Goal: Task Accomplishment & Management: Use online tool/utility

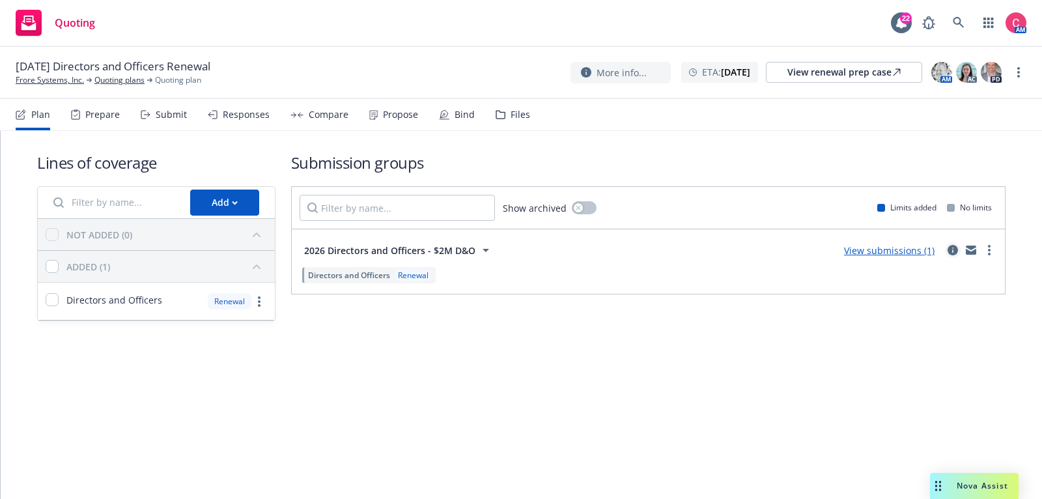
click at [952, 255] on link "circleInformation" at bounding box center [953, 250] width 16 height 16
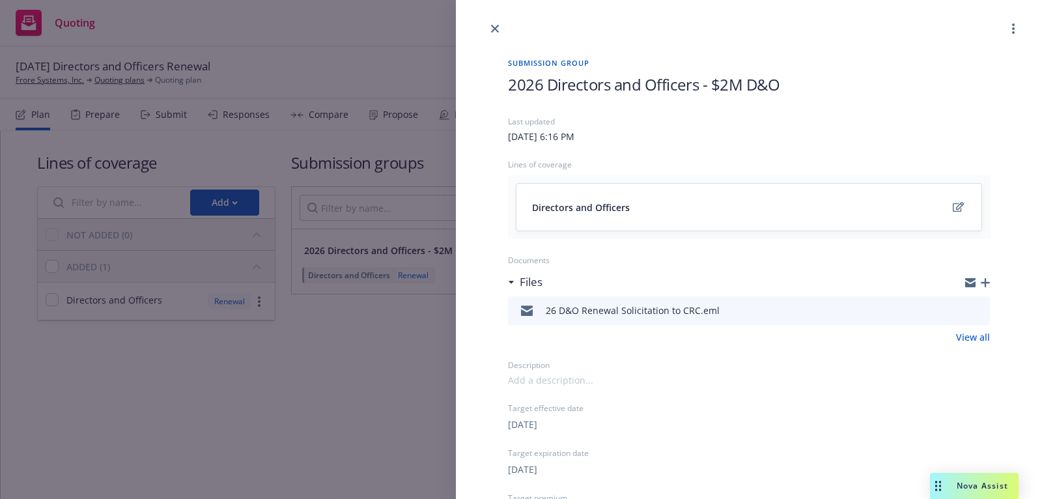
click at [987, 281] on icon "button" at bounding box center [985, 282] width 9 height 9
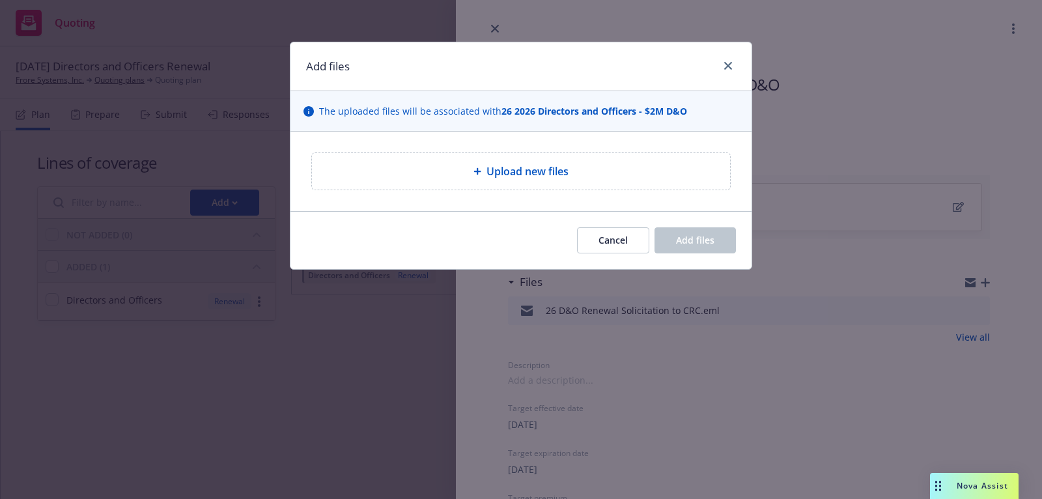
click at [639, 158] on div "Upload new files" at bounding box center [521, 171] width 418 height 36
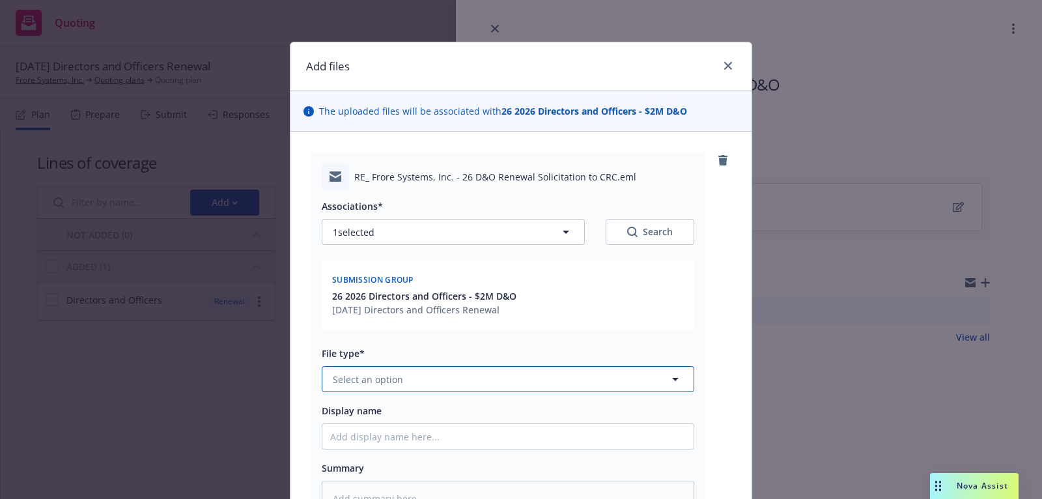
click at [490, 377] on button "Select an option" at bounding box center [508, 379] width 373 height 26
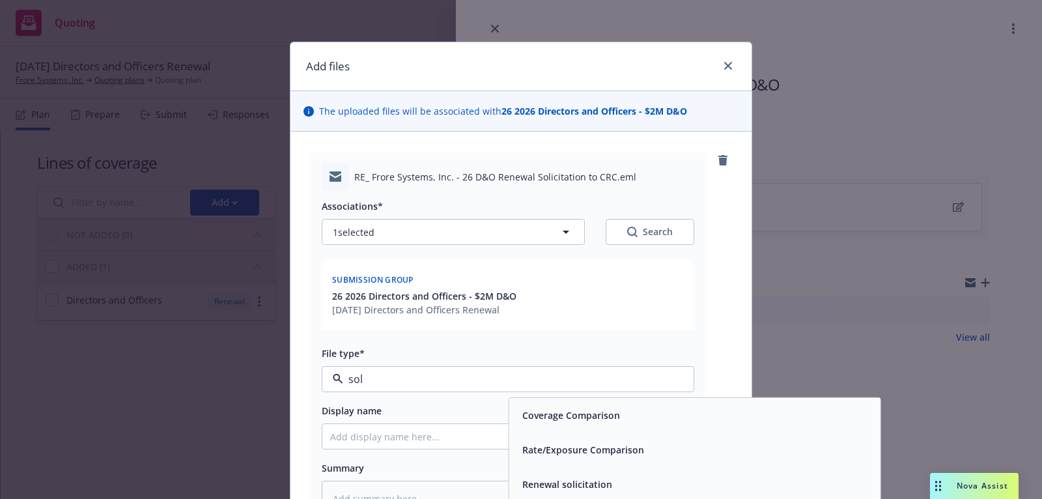
type input "soli"
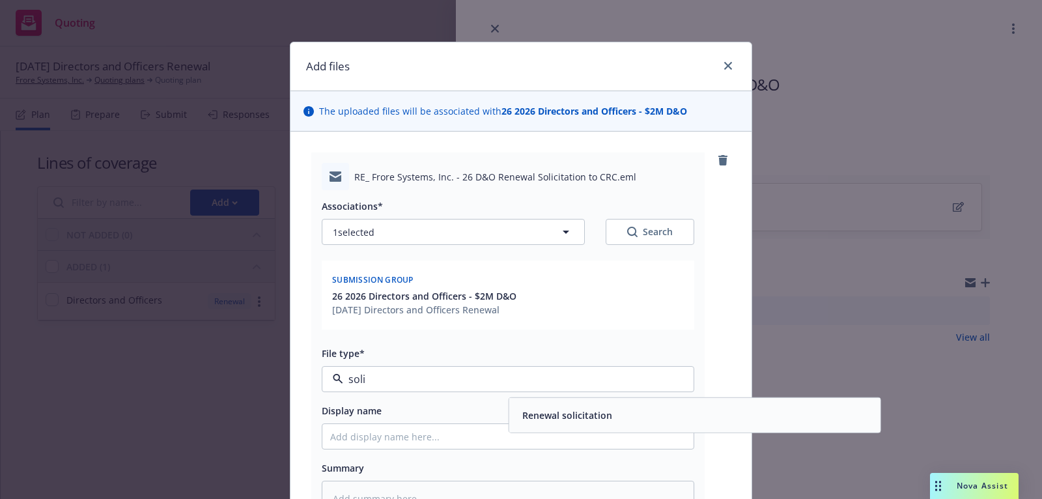
click at [512, 414] on div "Renewal solicitation" at bounding box center [694, 415] width 371 height 35
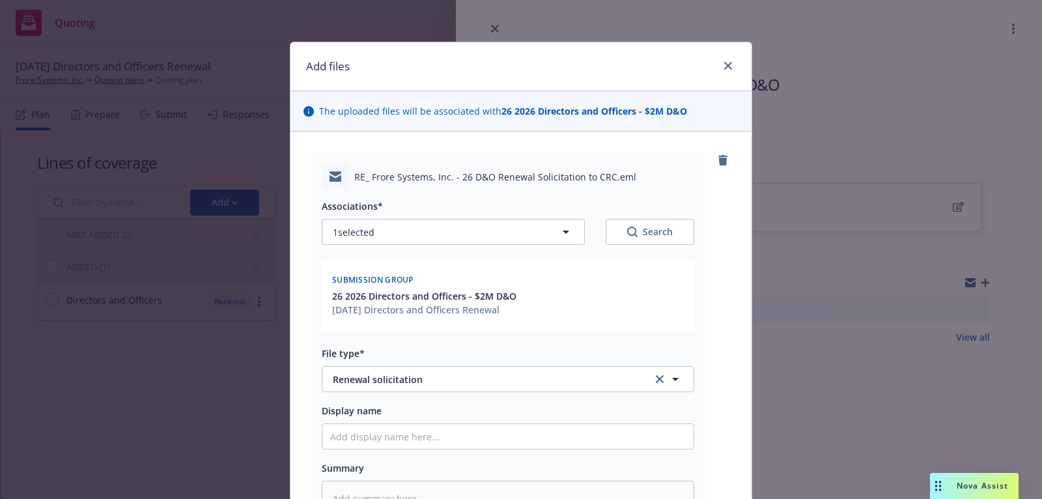
click at [509, 449] on div "Associations* 1 selected Search Submission group 26 2026 Directors and Officers…" at bounding box center [508, 353] width 373 height 326
click at [509, 436] on input "Display name" at bounding box center [507, 436] width 371 height 25
type textarea "x"
type input "2"
type textarea "x"
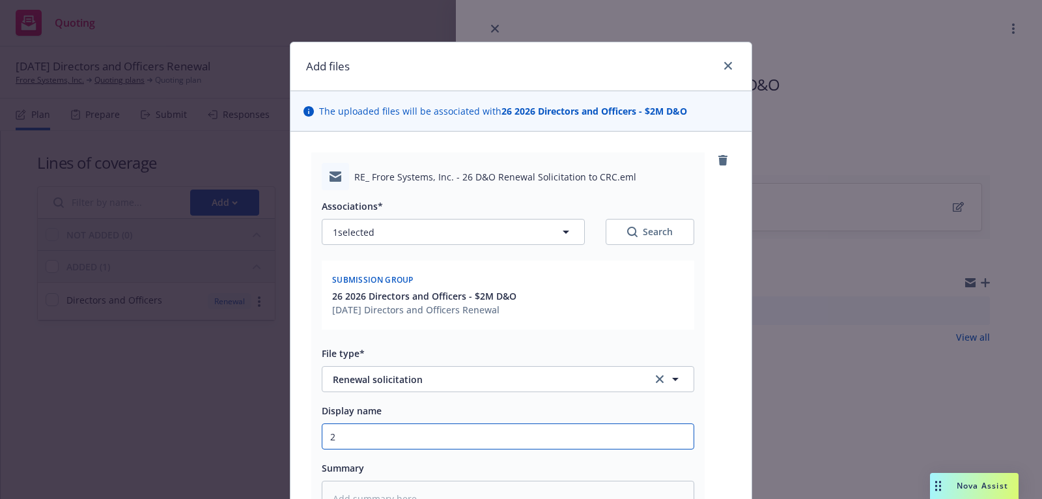
type input "25"
type textarea "x"
type input "25"
type textarea "x"
type input "25"
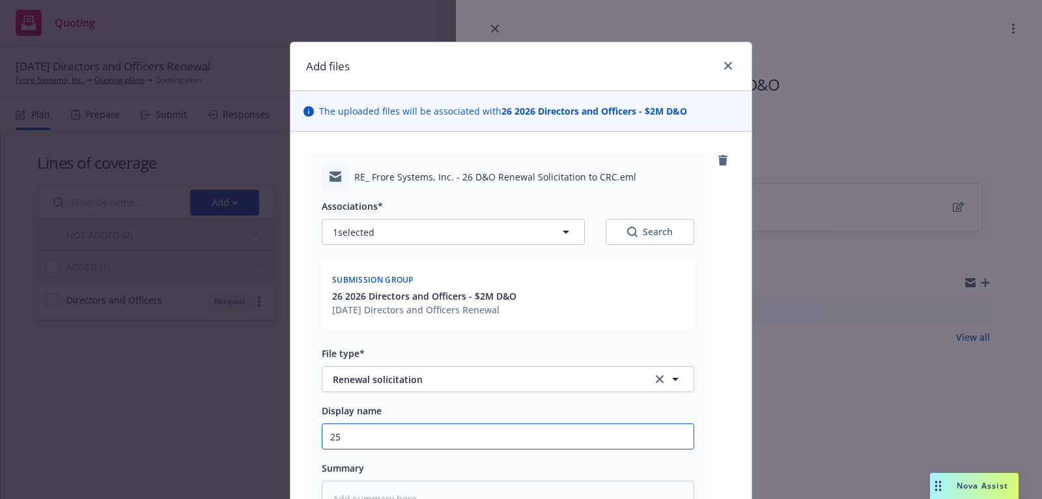
type textarea "x"
type input "2"
type textarea "x"
type input "26"
type textarea "x"
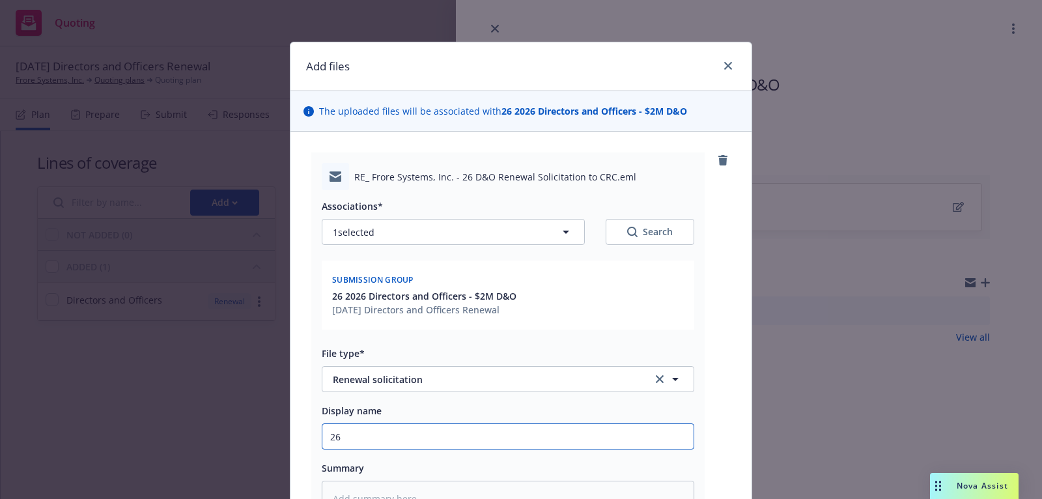
type input "26"
type textarea "x"
type input "26 D"
type textarea "x"
type input "26 D&"
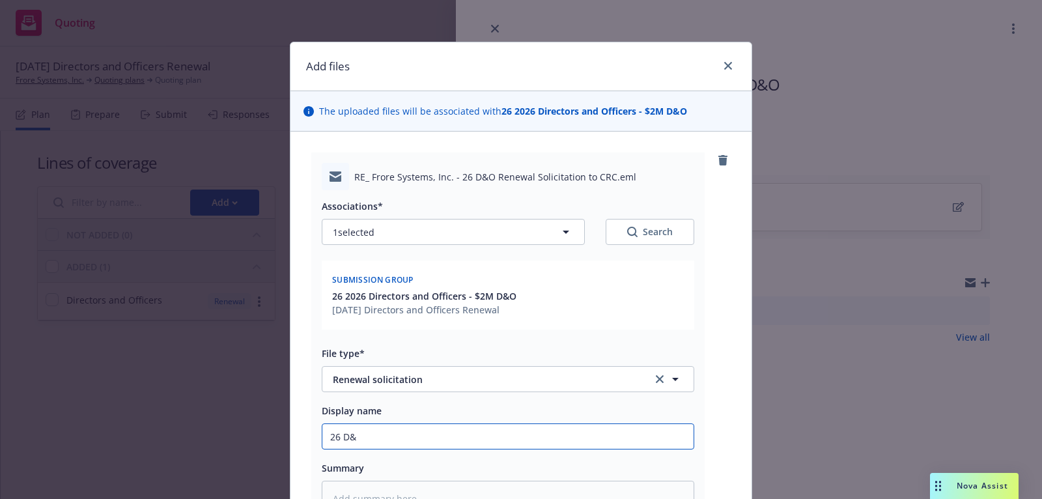
type textarea "x"
type input "26 D&O"
type textarea "x"
type input "26 D&O"
type textarea "x"
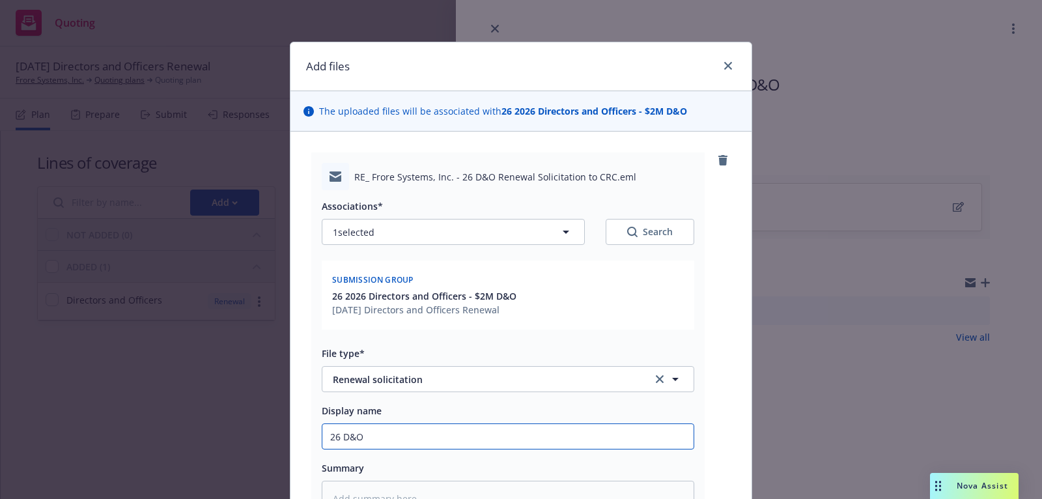
type input "26 D&O R"
type textarea "x"
type input "26 D&O Re"
type textarea "x"
type input "26 D&O Ren"
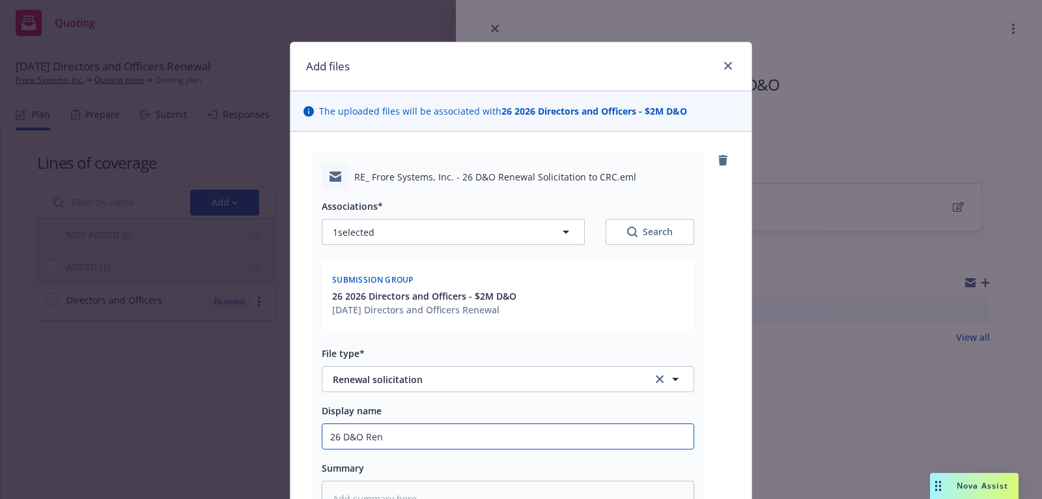
type textarea "x"
type input "26 D&O Rene"
type textarea "x"
type input "26 D&O Renew"
type textarea "x"
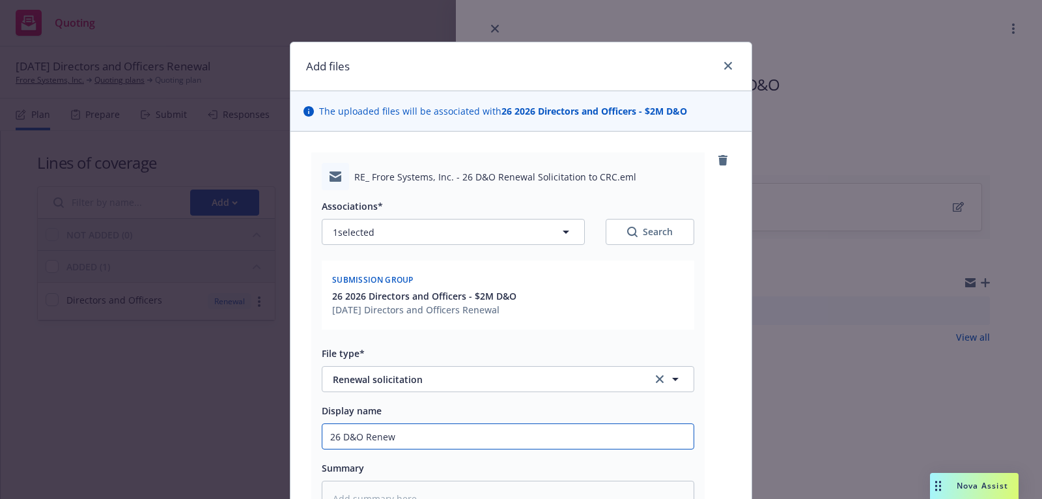
type input "26 D&O Renewa"
type textarea "x"
type input "26 D&O Renewal"
type textarea "x"
type input "26 D&O Renewal"
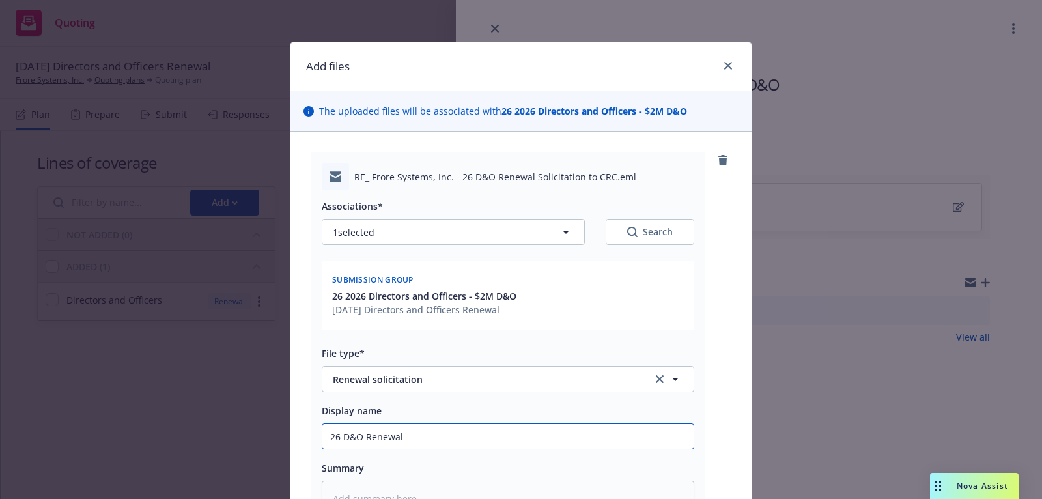
type textarea "x"
type input "26 D&O Renewal SO"
type textarea "x"
type input "26 D&O Renewal SOl"
type textarea "x"
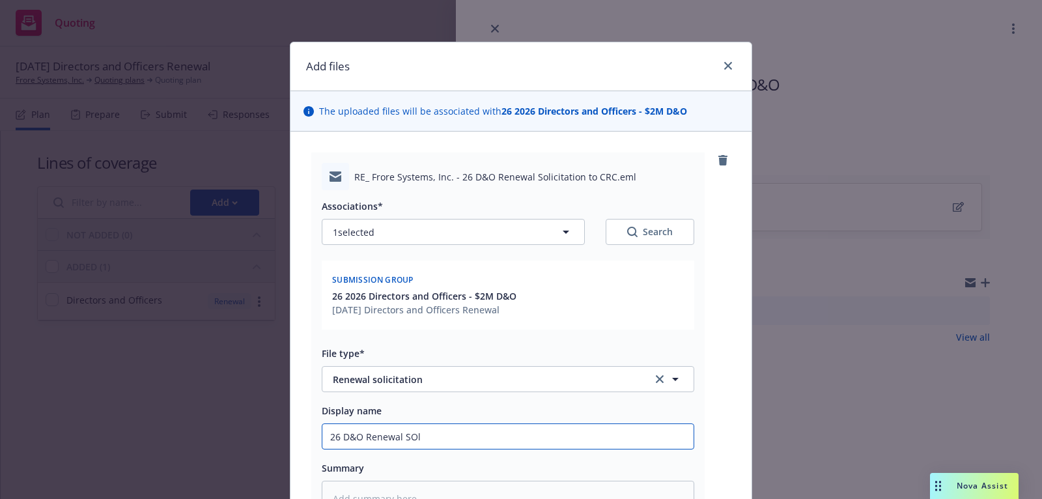
type input "26 D&O Renewal SOli"
type textarea "x"
type input "26 D&O Renewal SOl"
type textarea "x"
type input "26 D&O Renewal SO"
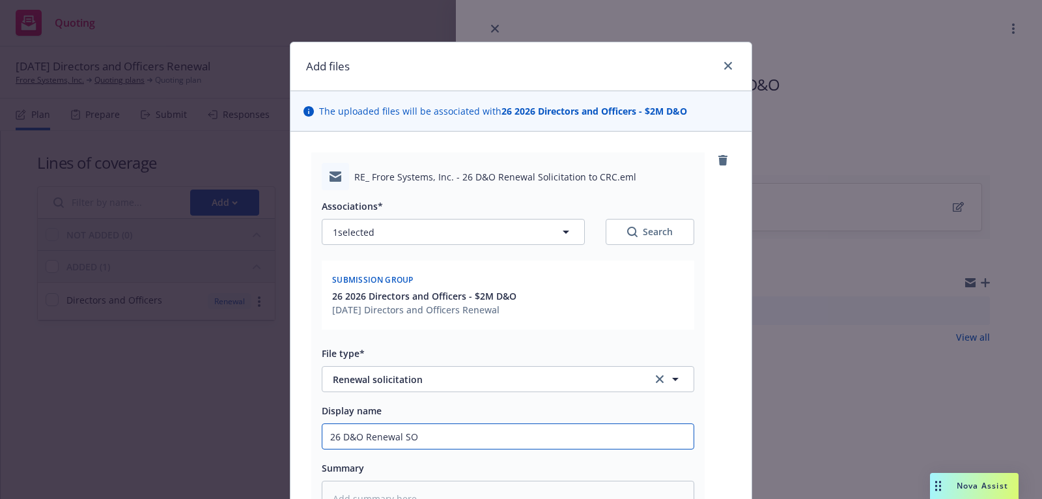
type textarea "x"
type input "26 D&O Renewal S"
type textarea "x"
type input "26 D&O Renewal So"
type textarea "x"
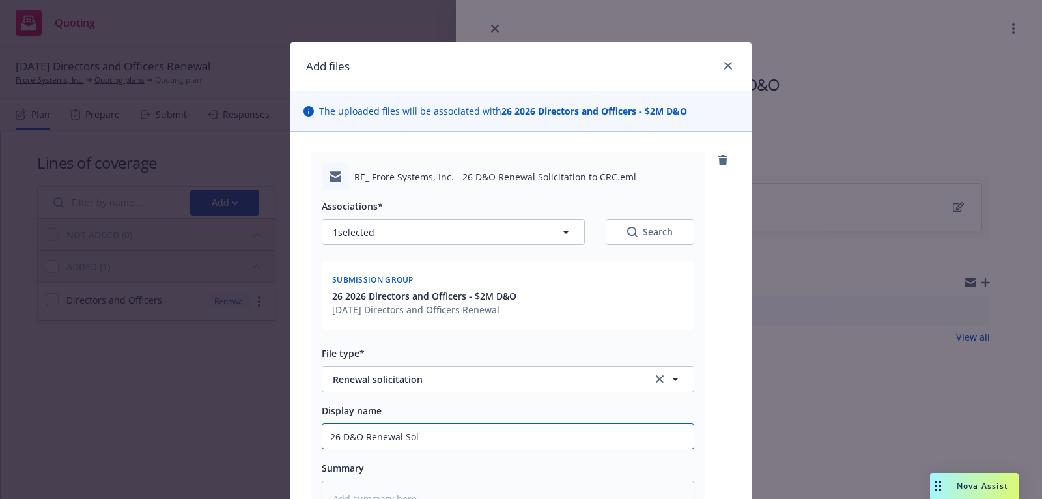
type input "26 D&O Renewal Soli"
type textarea "x"
type input "26 D&O Renewal Solic"
type textarea "x"
type input "26 D&O Renewal Solici"
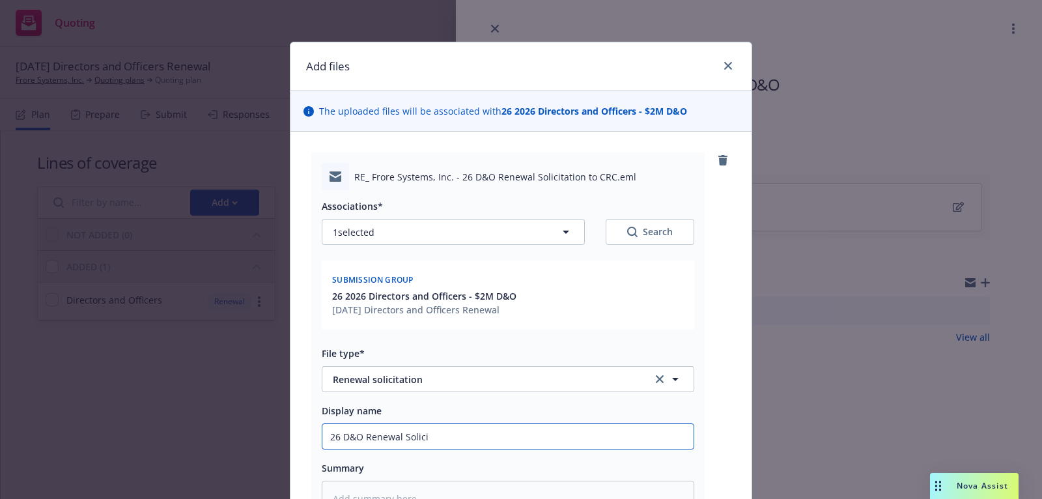
type textarea "x"
type input "26 D&O Renewal Solicit"
type textarea "x"
type input "26 D&O Renewal Solicita"
type textarea "x"
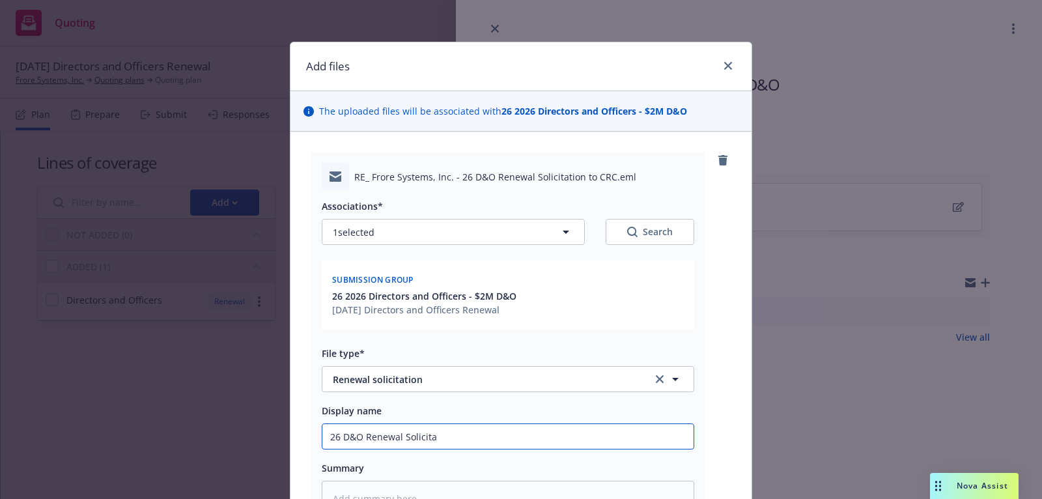
type input "26 D&O Renewal Solicitat"
type textarea "x"
type input "26 D&O Renewal Solicitati"
type textarea "x"
type input "26 D&O Renewal Solicitatio"
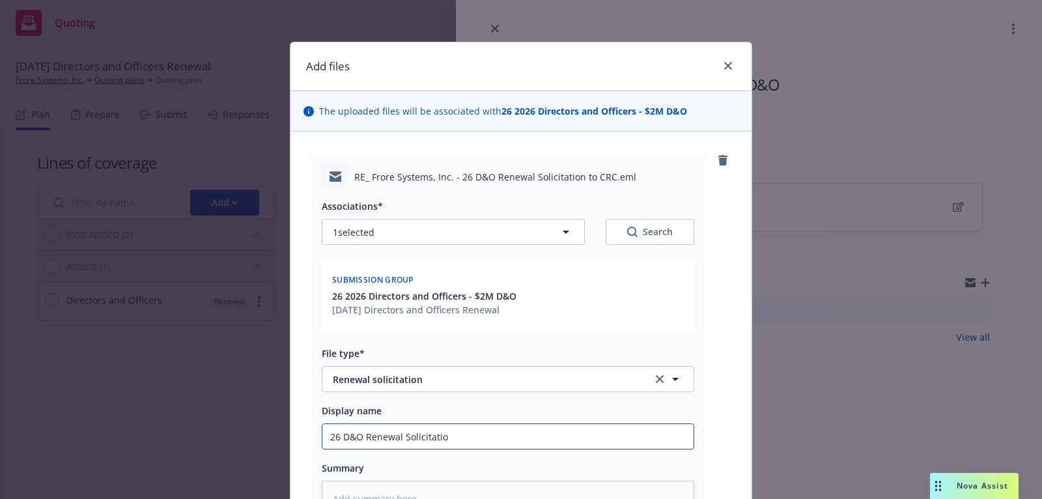
type textarea "x"
type input "26 D&O Renewal Solicitation"
type textarea "x"
type input "26 D&O Renewal Solicitation"
type textarea "x"
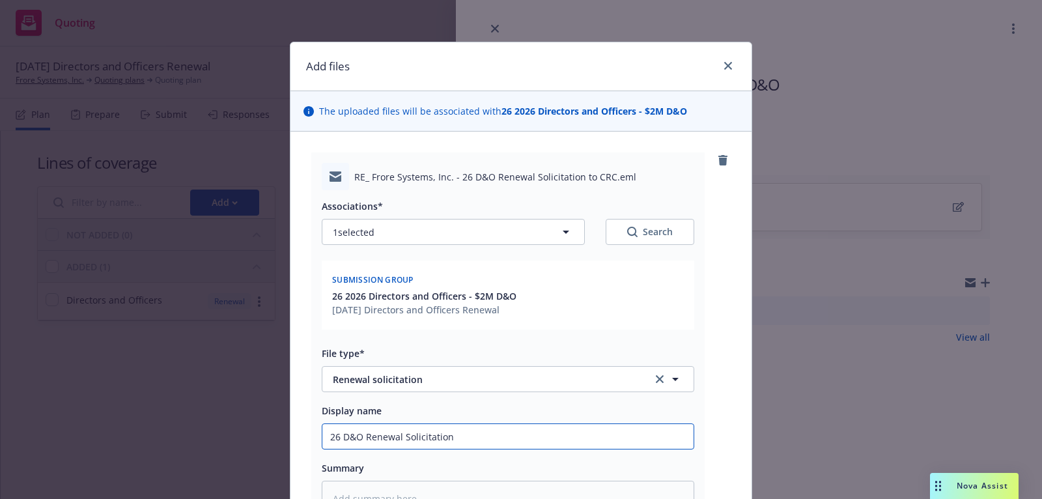
type input "26 D&O Renewal Solicitation a"
type textarea "x"
type input "26 D&O Renewal Solicitation ap"
type textarea "x"
type input "26 D&O Renewal Solicitation app"
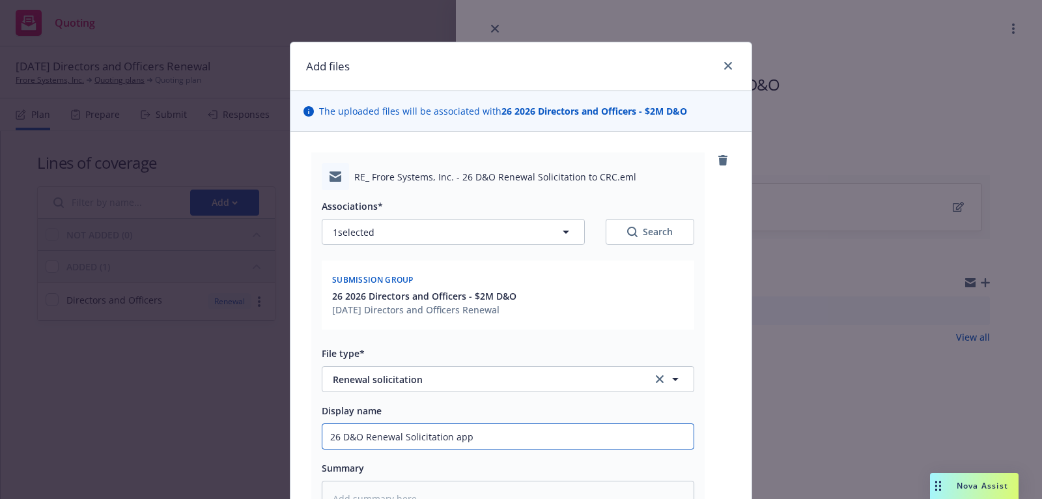
type textarea "x"
type input "26 D&O Renewal Solicitation apps"
type textarea "x"
type input "26 D&O Renewal Solicitation apps/"
type textarea "x"
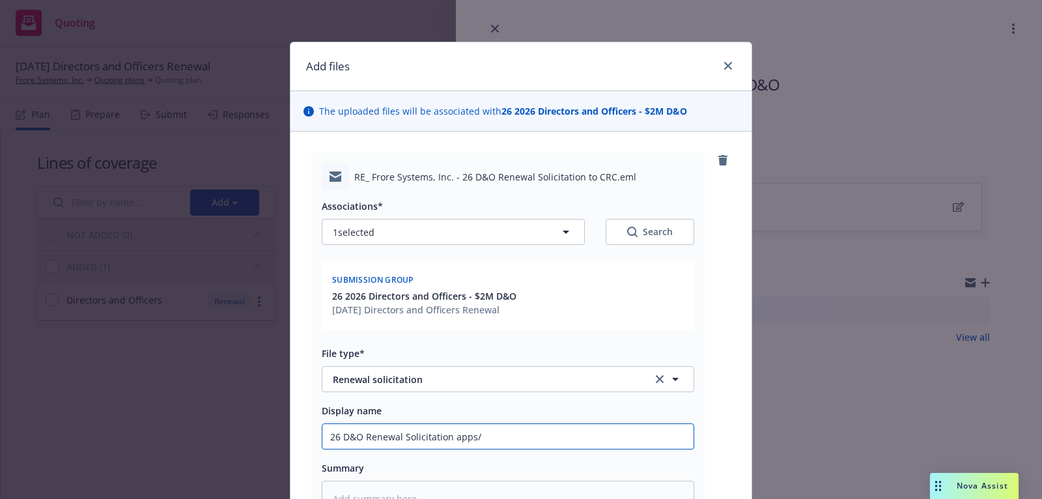
type input "26 D&O Renewal Solicitation apps/r"
type textarea "x"
type input "26 D&O Renewal Solicitation apps/re"
type textarea "x"
type input "26 D&O Renewal Solicitation apps/req"
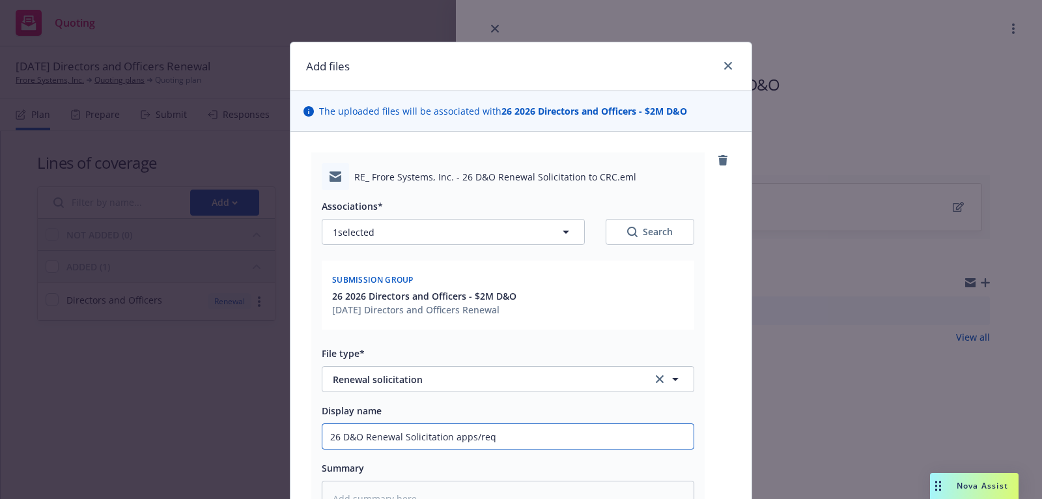
type textarea "x"
type input "26 D&O Renewal Solicitation apps/requ"
type textarea "x"
type input "26 D&O Renewal Solicitation apps/requi"
type textarea "x"
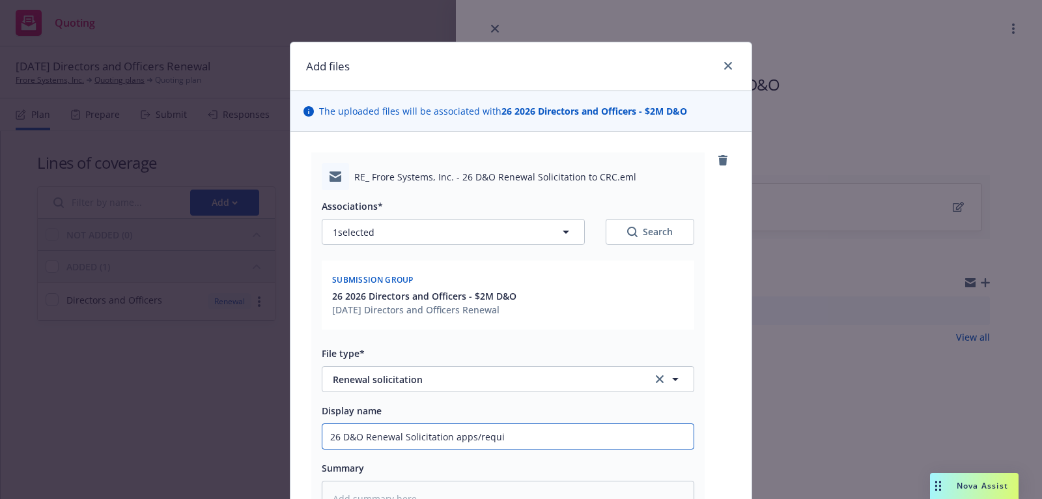
type input "26 D&O Renewal Solicitation apps/requir"
type textarea "x"
type input "26 D&O Renewal Solicitation apps/requirem"
type textarea "x"
type input "26 D&O Renewal Solicitation apps/requireme"
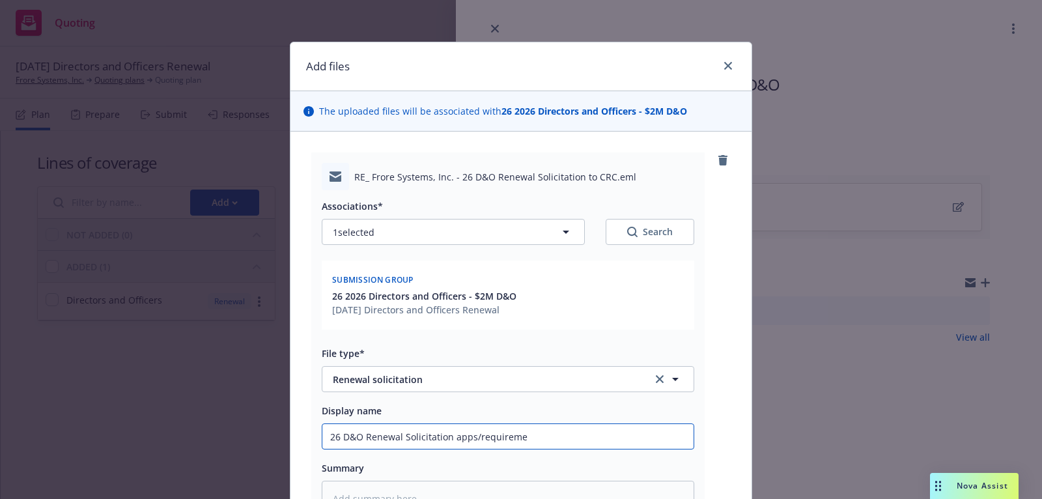
type textarea "x"
type input "26 D&O Renewal Solicitation apps/requiremen"
type textarea "x"
type input "26 D&O Renewal Solicitation apps/requirement"
type textarea "x"
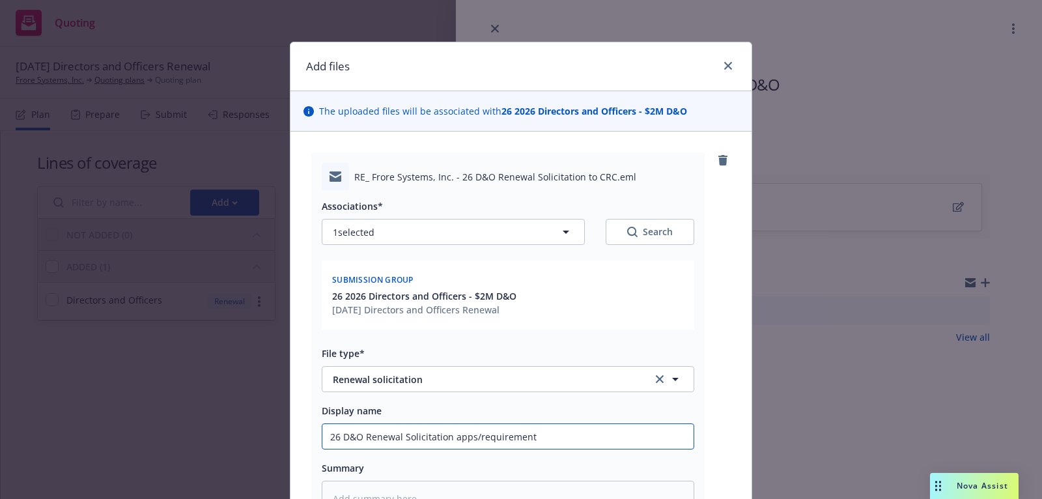
type input "26 D&O Renewal Solicitation apps/requirements"
type textarea "x"
type input "26 D&O Renewal Solicitation apps/requirements"
type textarea "x"
type input "26 D&O Renewal Solicitation apps/requirements r"
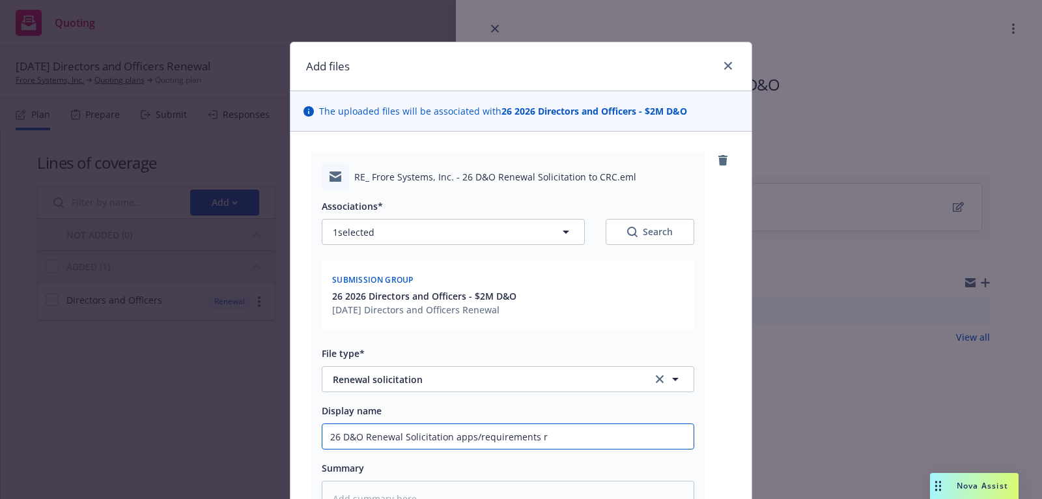
type textarea "x"
type input "26 D&O Renewal Solicitation apps/requirements re"
type textarea "x"
type input "26 D&O Renewal Solicitation apps/requirements rec"
type textarea "x"
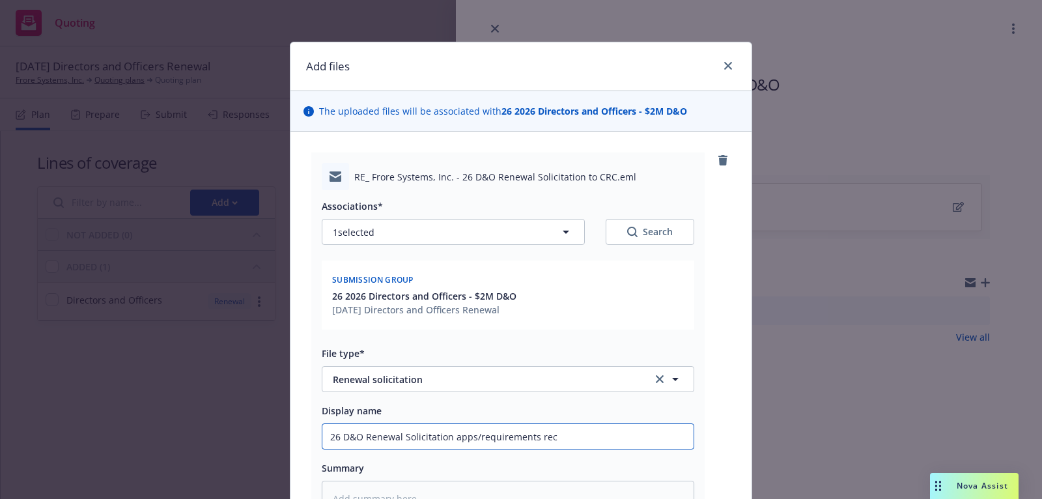
type input "26 D&O Renewal Solicitation apps/requirements rece"
type textarea "x"
type input "26 D&O Renewal Solicitation apps/requirements recei"
type textarea "x"
type input "26 D&O Renewal Solicitation apps/requirements receiv"
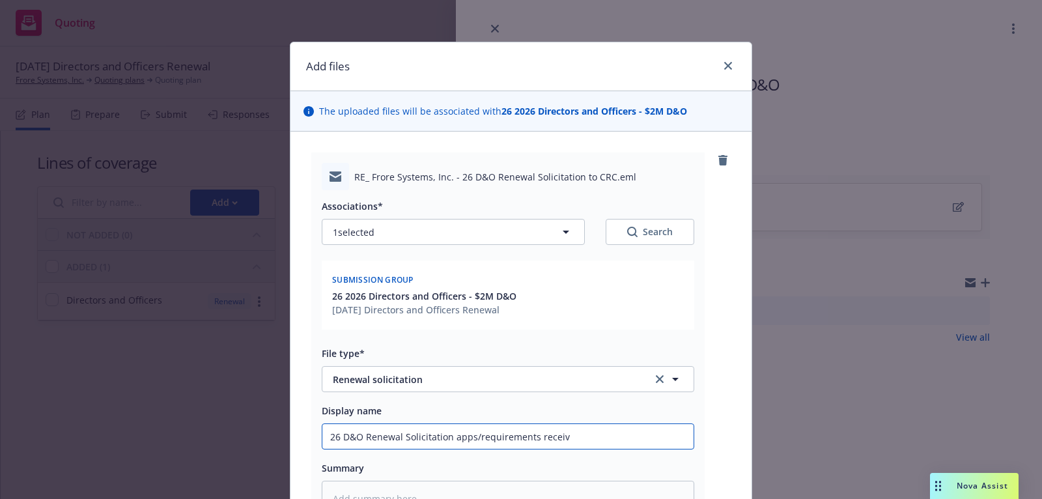
type textarea "x"
type input "26 D&O Renewal Solicitation apps/requirements receive"
type textarea "x"
type input "26 D&O Renewal Solicitation apps/requirements received"
type textarea "x"
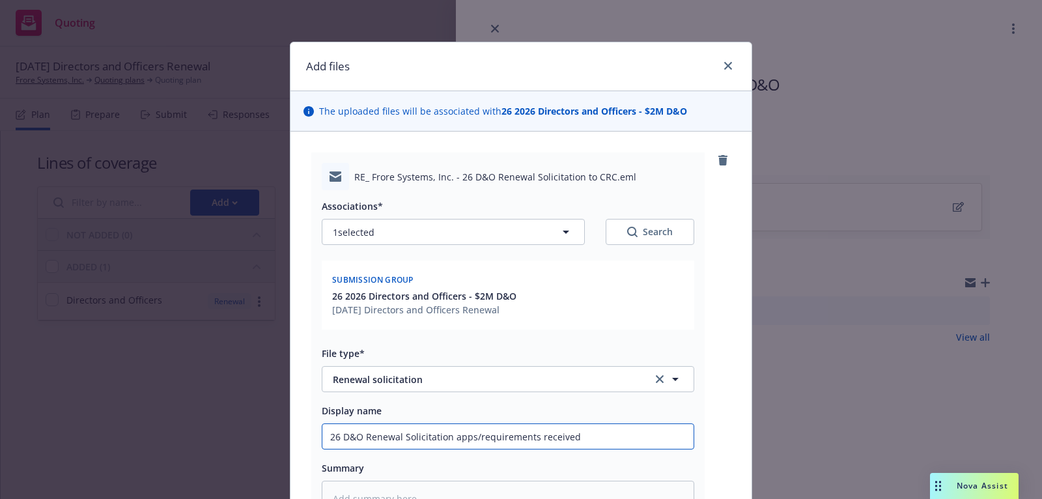
type input "26 D&O Renewal Solicitation apps/requirements received"
type textarea "x"
type input "26 D&O Renewal Solicitation apps/requirements received f"
type textarea "x"
type input "26 D&O Renewal Solicitation apps/requirements received fro"
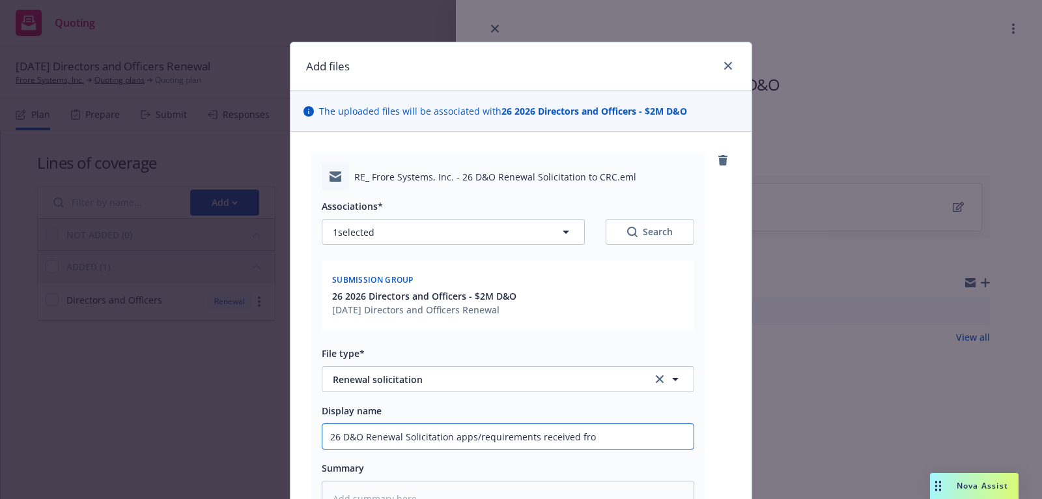
type textarea "x"
type input "26 D&O Renewal Solicitation apps/requirements received from"
type textarea "x"
type input "26 D&O Renewal Solicitation apps/requirements received from"
type textarea "x"
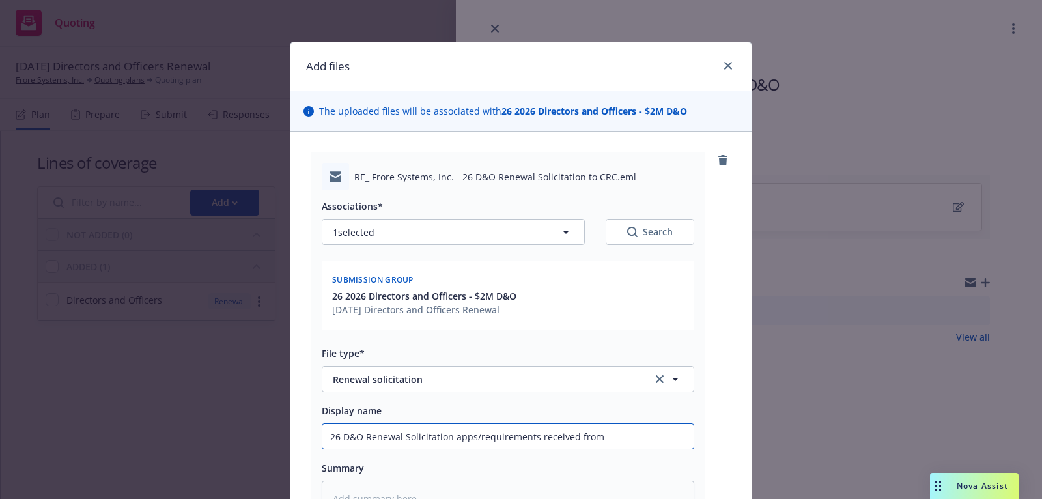
type input "26 D&O Renewal Solicitation apps/requirements received from C"
type textarea "x"
type input "26 D&O Renewal Solicitation apps/requirements received from CR"
type textarea "x"
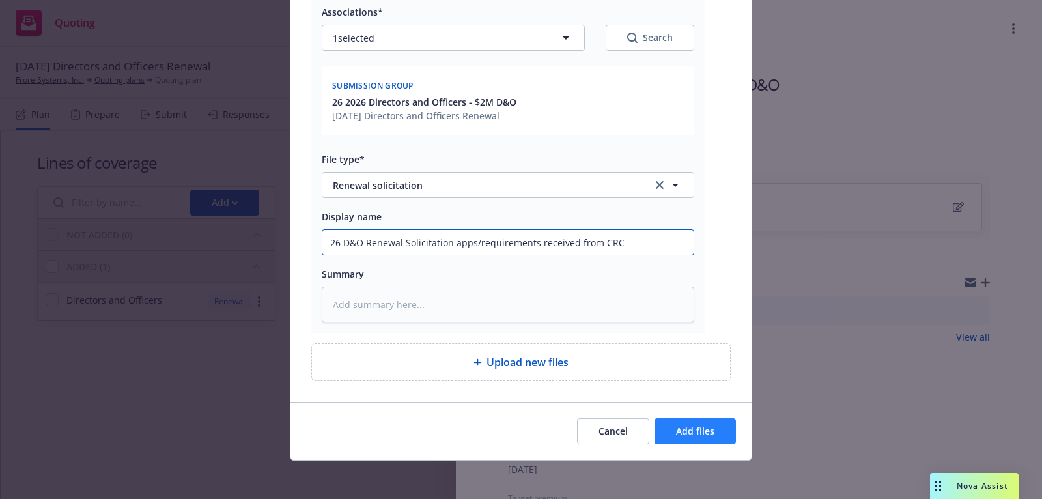
type input "26 D&O Renewal Solicitation apps/requirements received from CRC"
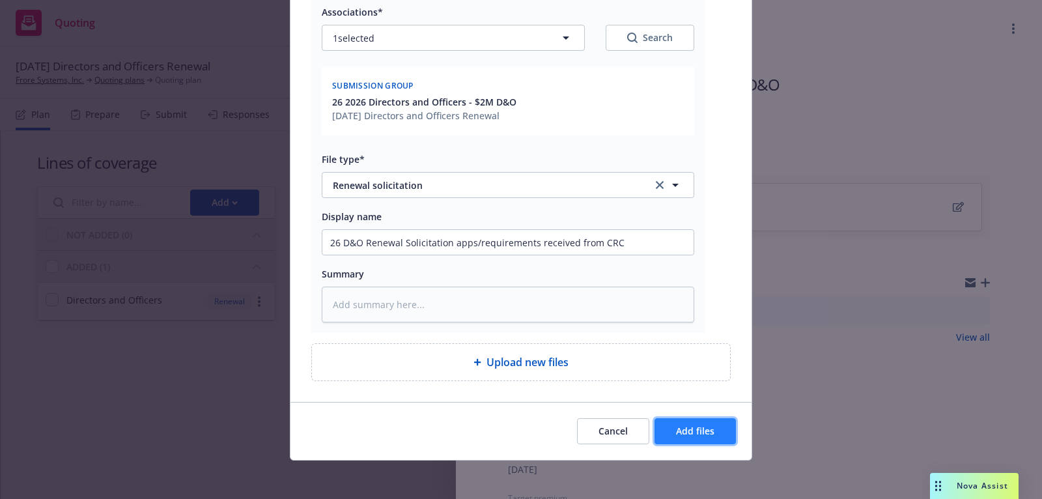
click at [679, 427] on span "Add files" at bounding box center [695, 431] width 38 height 12
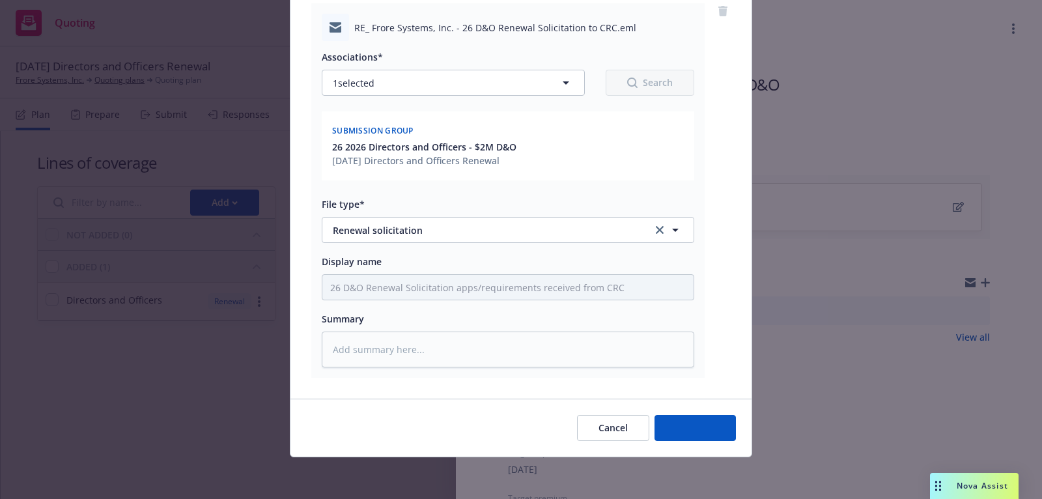
scroll to position [147, 0]
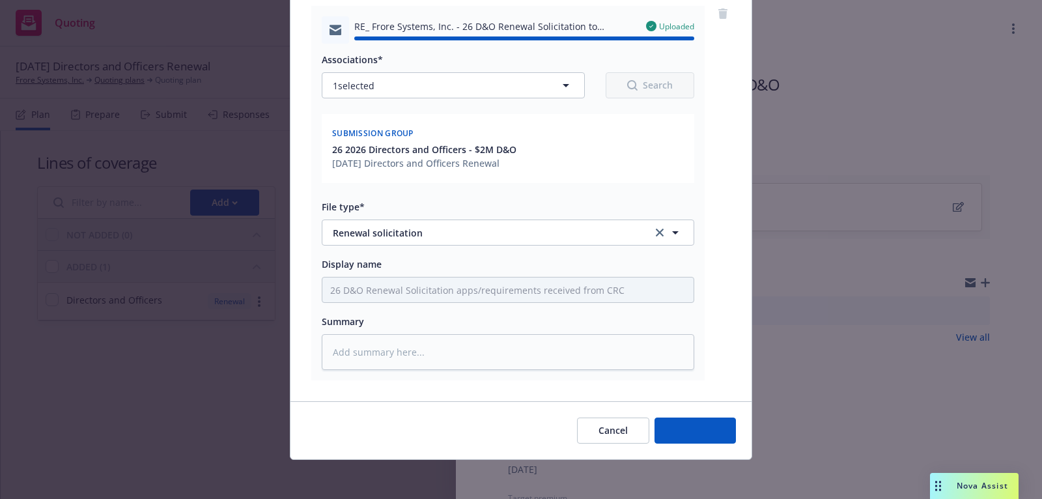
type textarea "x"
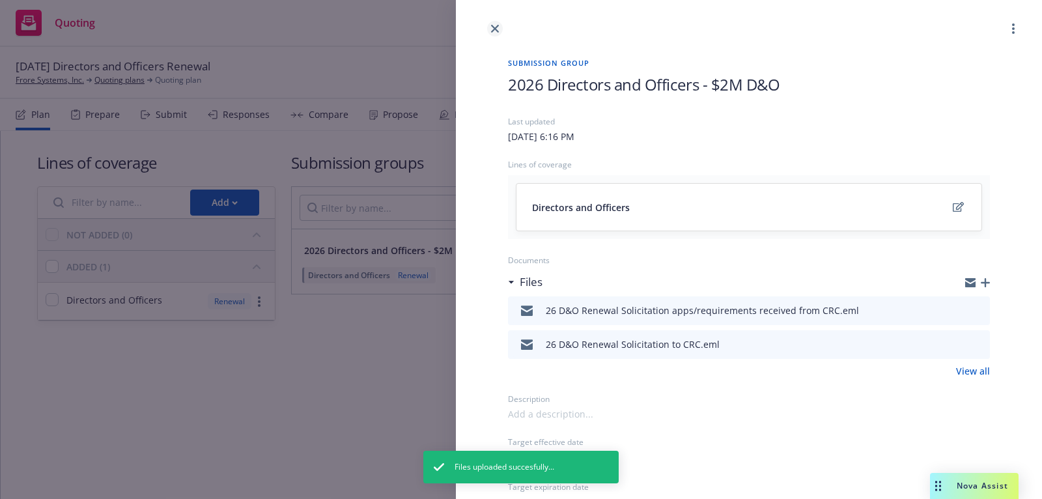
click at [495, 31] on icon "close" at bounding box center [495, 29] width 8 height 8
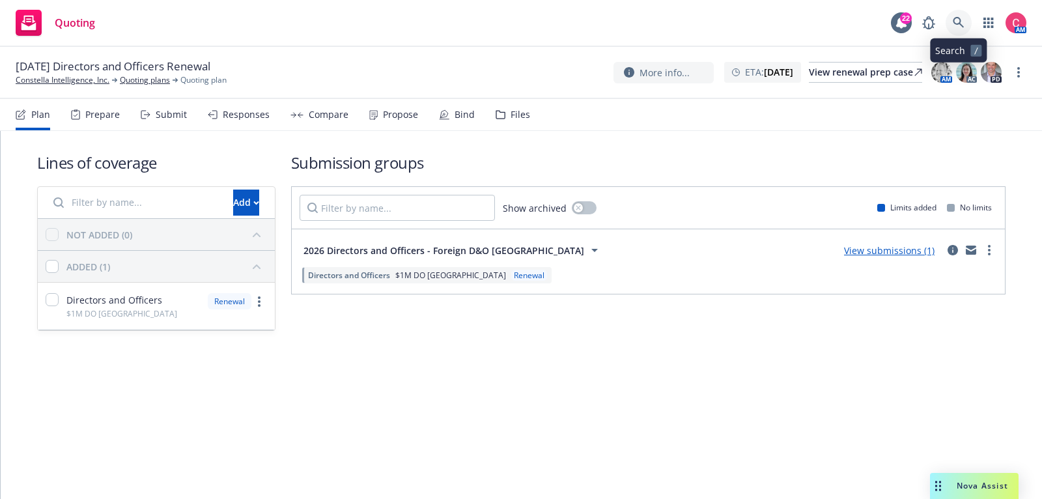
click at [965, 20] on link at bounding box center [959, 23] width 26 height 26
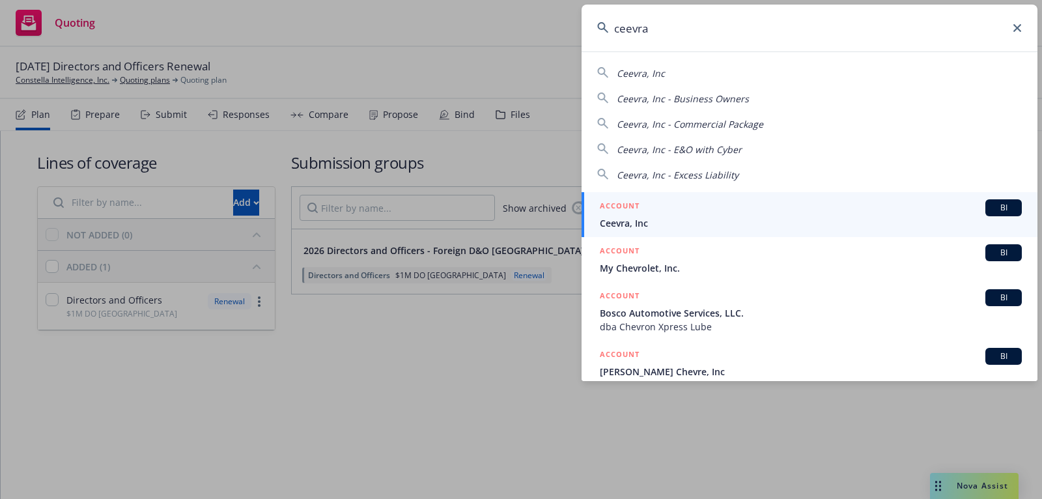
type input "ceevra"
click at [748, 212] on div "ACCOUNT BI" at bounding box center [811, 207] width 422 height 17
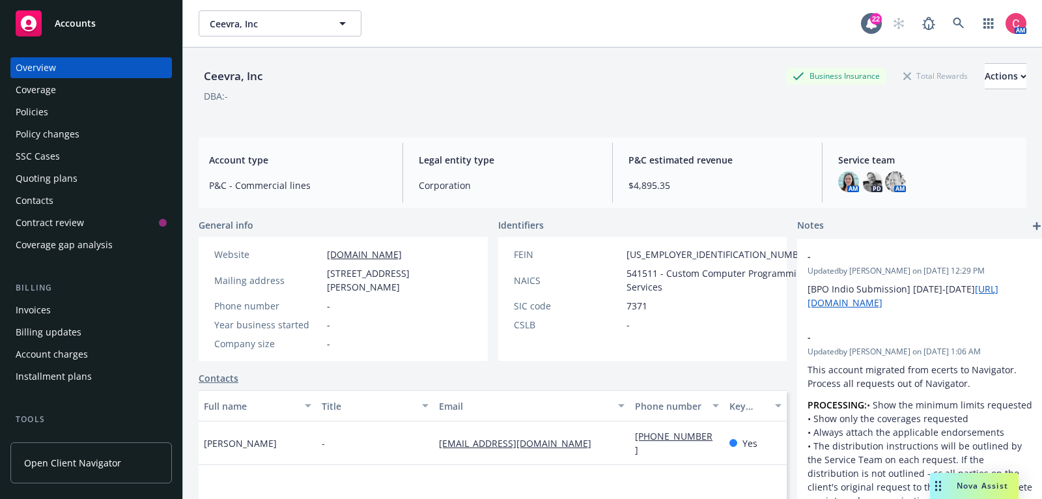
click at [118, 117] on div "Policies" at bounding box center [91, 112] width 151 height 21
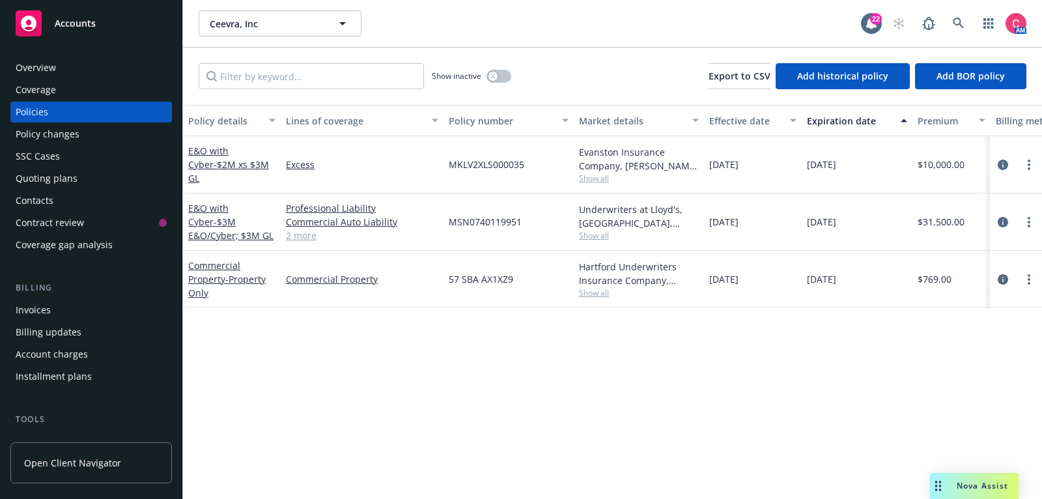
scroll to position [0, 397]
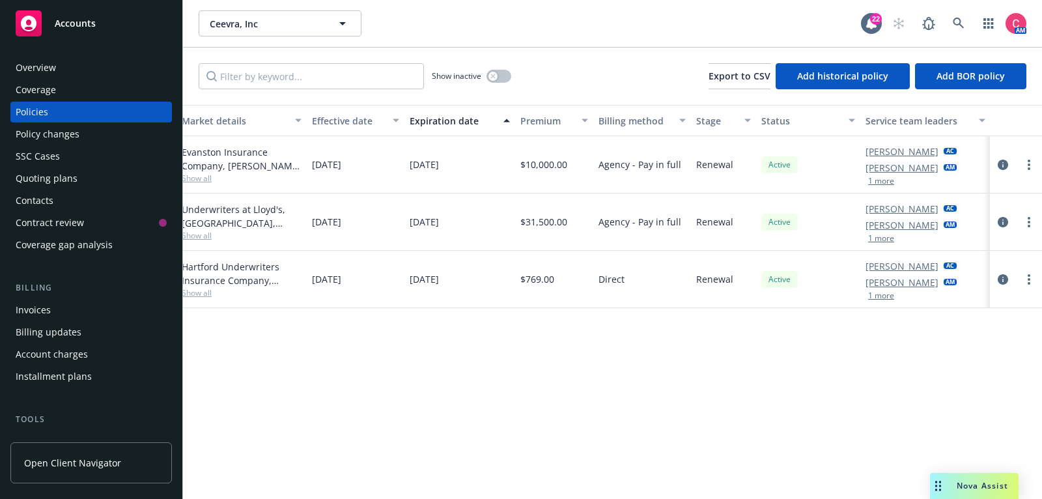
click at [893, 294] on button "1 more" at bounding box center [881, 296] width 26 height 8
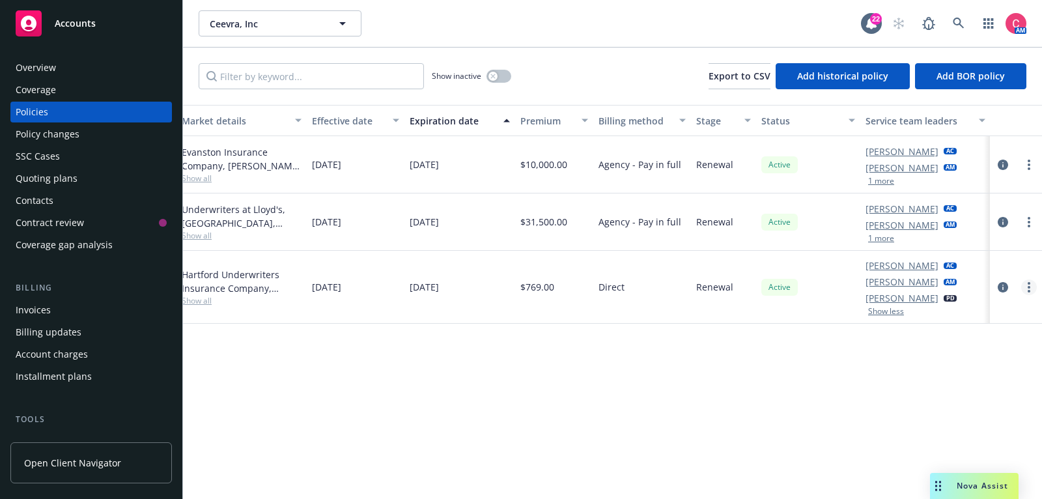
click at [1023, 285] on link "more" at bounding box center [1029, 287] width 16 height 16
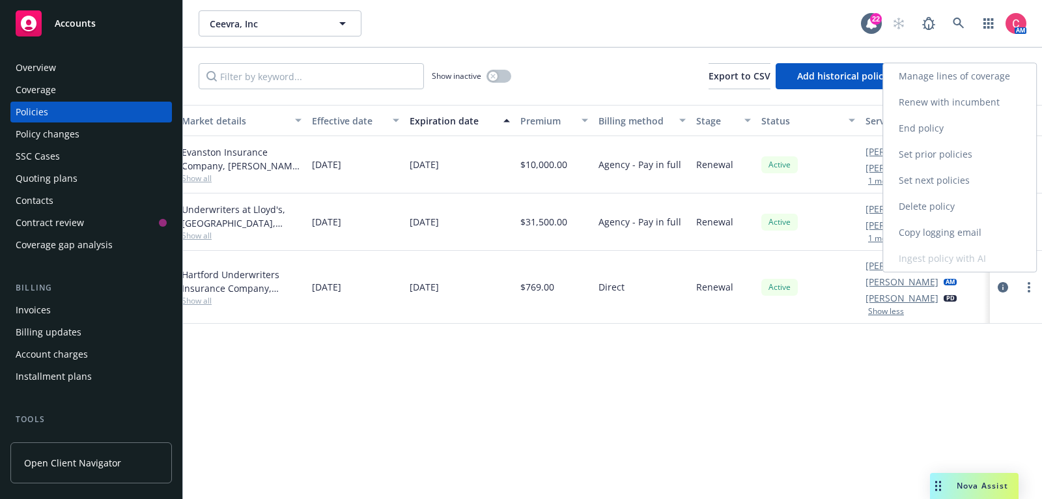
click at [978, 115] on link "Renew with incumbent" at bounding box center [959, 102] width 153 height 26
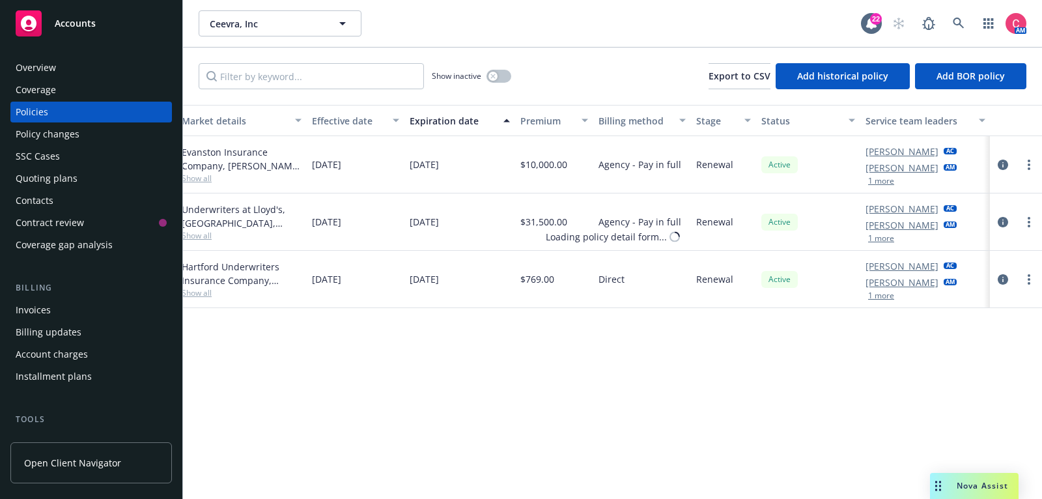
select select "12"
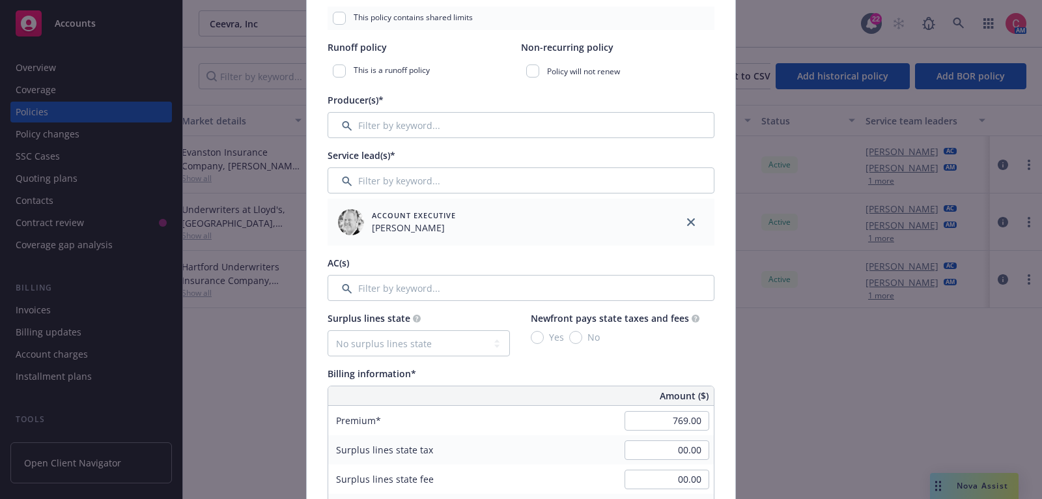
scroll to position [363, 0]
click at [574, 125] on input "Filter by keyword..." at bounding box center [521, 126] width 387 height 26
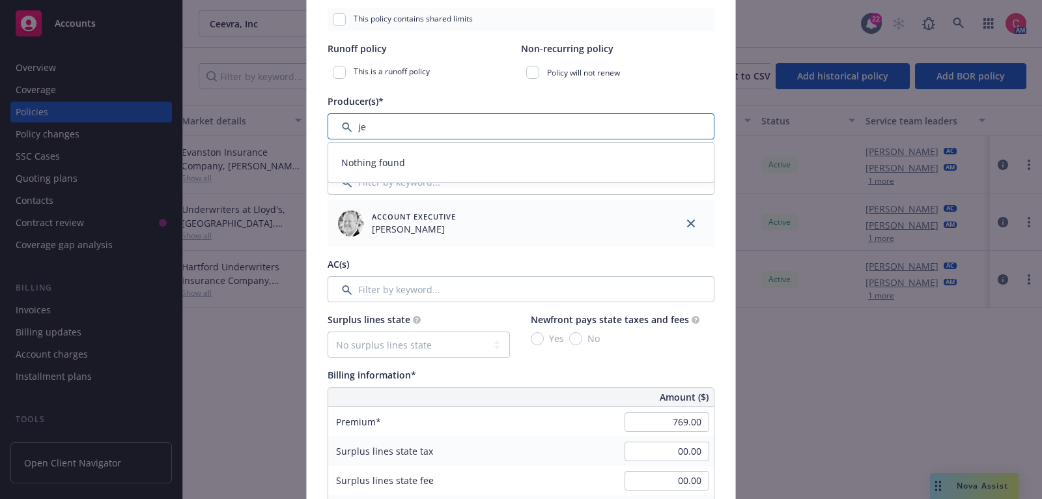
type input "j"
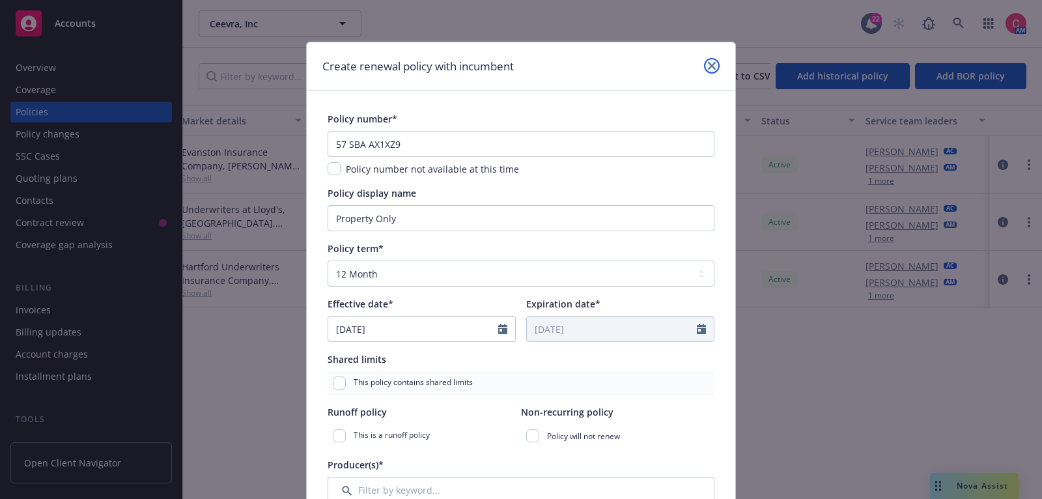
click at [715, 68] on icon "close" at bounding box center [712, 66] width 8 height 8
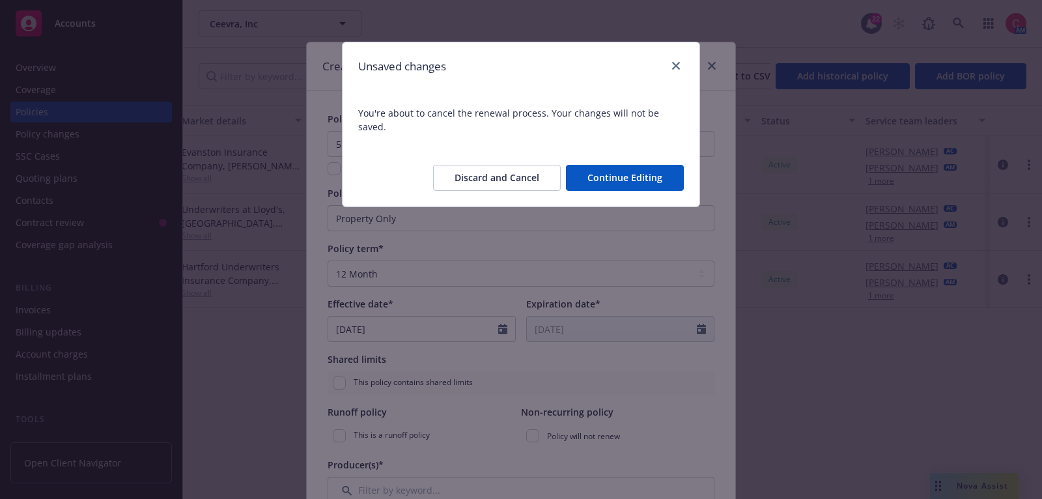
click at [537, 165] on button "Discard and Cancel" at bounding box center [497, 178] width 128 height 26
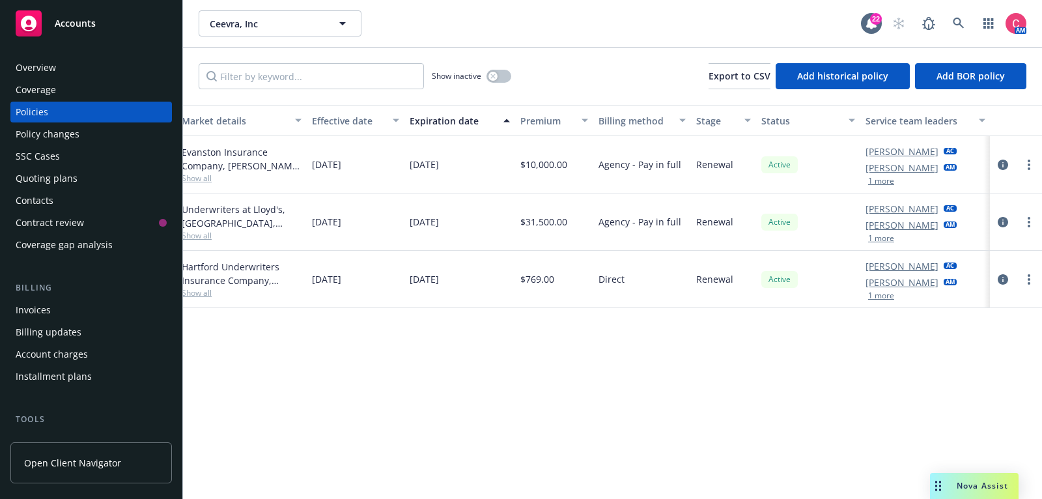
click at [888, 234] on button "1 more" at bounding box center [881, 238] width 26 height 8
click at [953, 21] on icon at bounding box center [958, 23] width 11 height 11
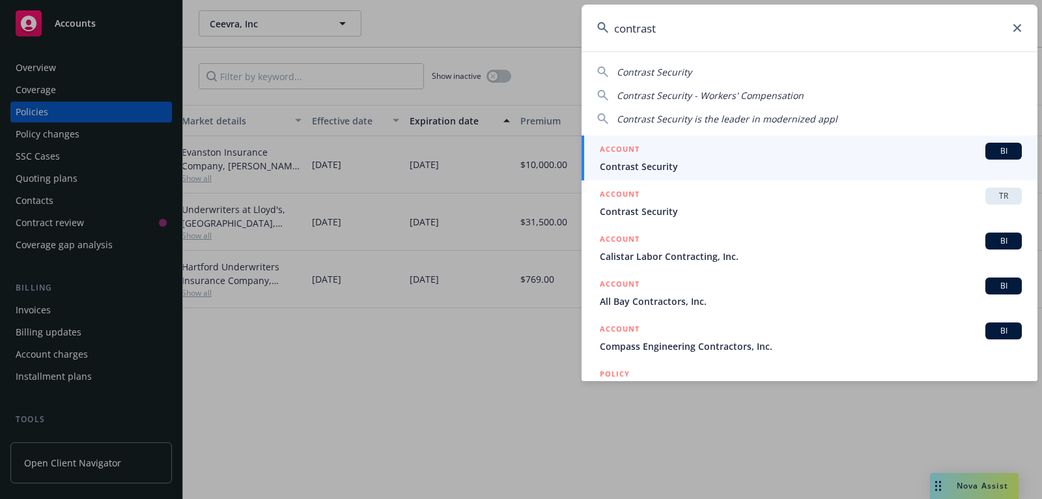
type input "contrast"
click at [906, 166] on span "Contrast Security" at bounding box center [811, 167] width 422 height 14
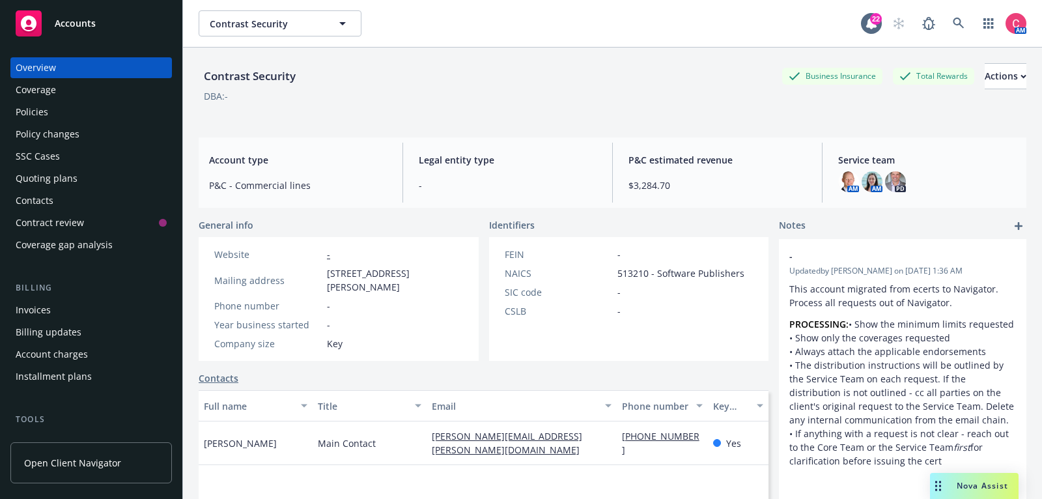
click at [114, 113] on div "Policies" at bounding box center [91, 112] width 151 height 21
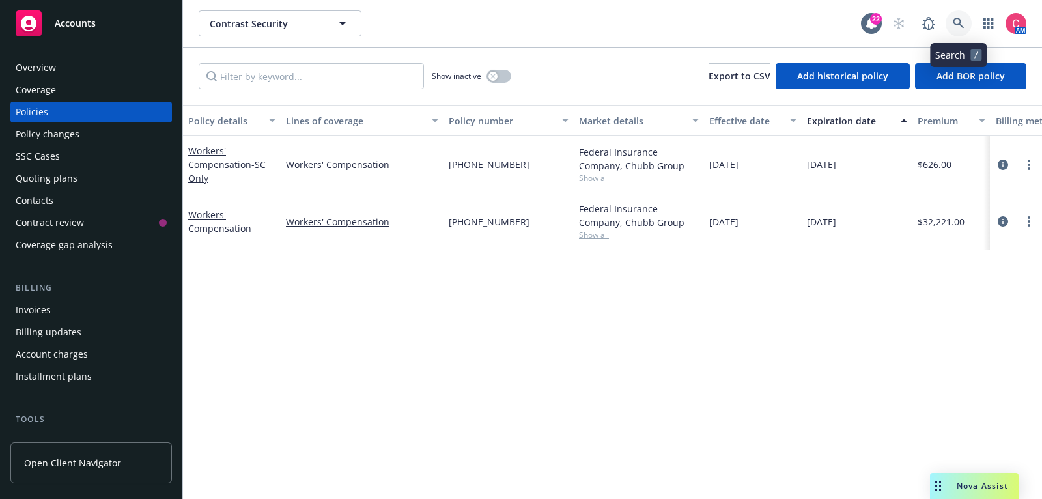
click at [955, 27] on icon at bounding box center [959, 24] width 12 height 12
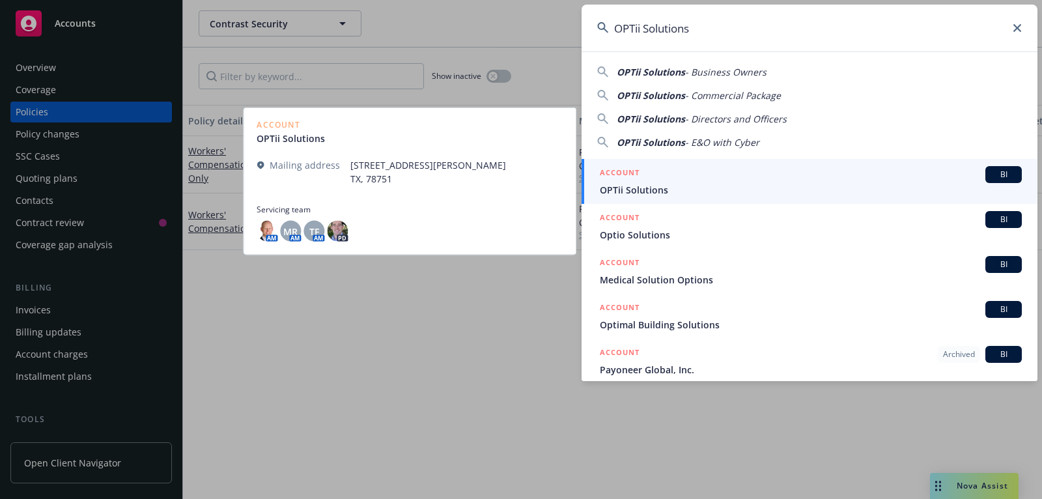
type input "OPTii Solutions"
click at [832, 180] on div "ACCOUNT BI" at bounding box center [811, 174] width 422 height 17
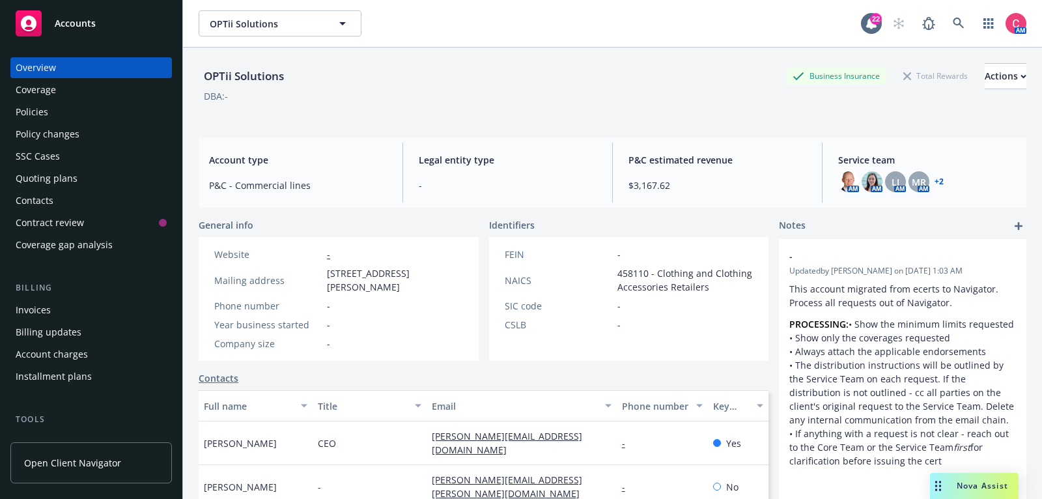
click at [21, 114] on div "Policies" at bounding box center [32, 112] width 33 height 21
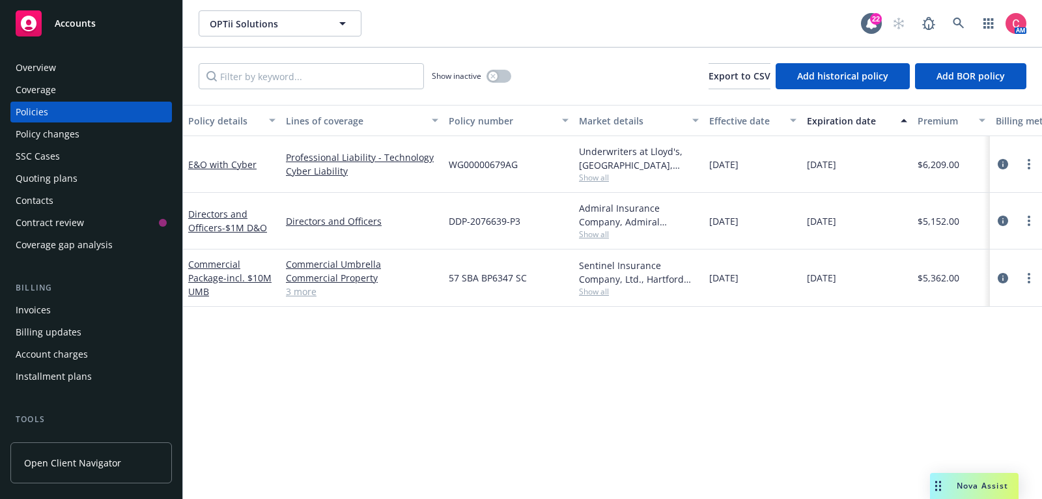
click at [643, 66] on div "Show inactive Export to CSV Add historical policy Add BOR policy" at bounding box center [612, 76] width 859 height 57
click at [104, 184] on div "Quoting plans" at bounding box center [91, 178] width 151 height 21
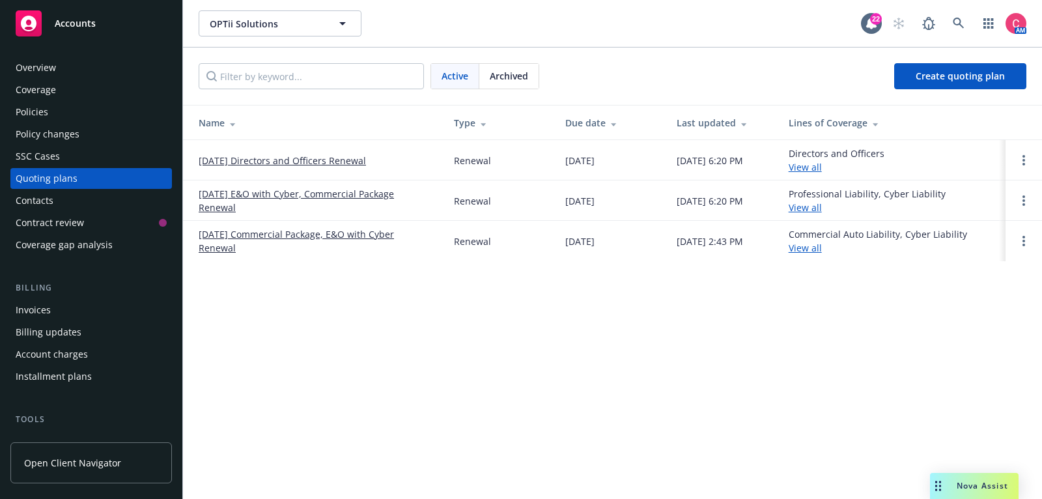
click at [227, 193] on link "01/01/26 E&O with Cyber, Commercial Package Renewal" at bounding box center [316, 200] width 234 height 27
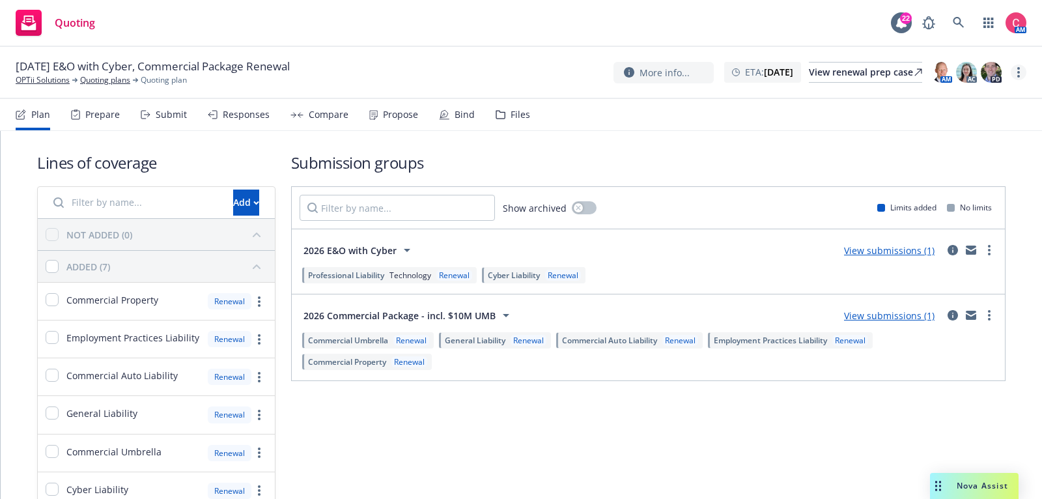
click at [1020, 76] on link "more" at bounding box center [1019, 72] width 16 height 16
click at [987, 123] on link "Rename quoting plan" at bounding box center [953, 125] width 145 height 26
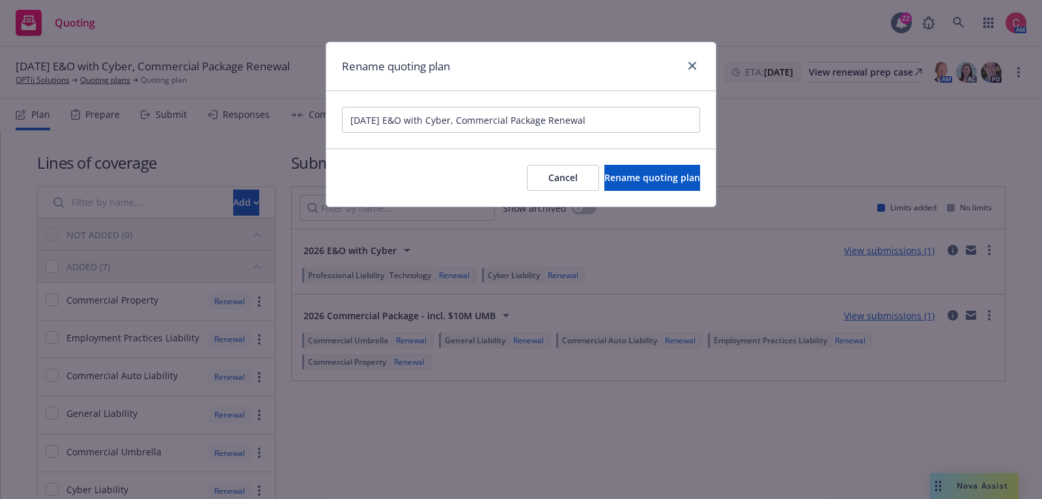
drag, startPoint x: 391, startPoint y: 119, endPoint x: 628, endPoint y: 119, distance: 237.1
click at [628, 119] on input "01/01/26 E&O with Cyber, Commercial Package Renewal" at bounding box center [521, 120] width 358 height 26
type input "01/01/26 PKG, E&O/Cyber, D&O Renewal"
click at [679, 171] on span "Rename quoting plan" at bounding box center [652, 177] width 96 height 12
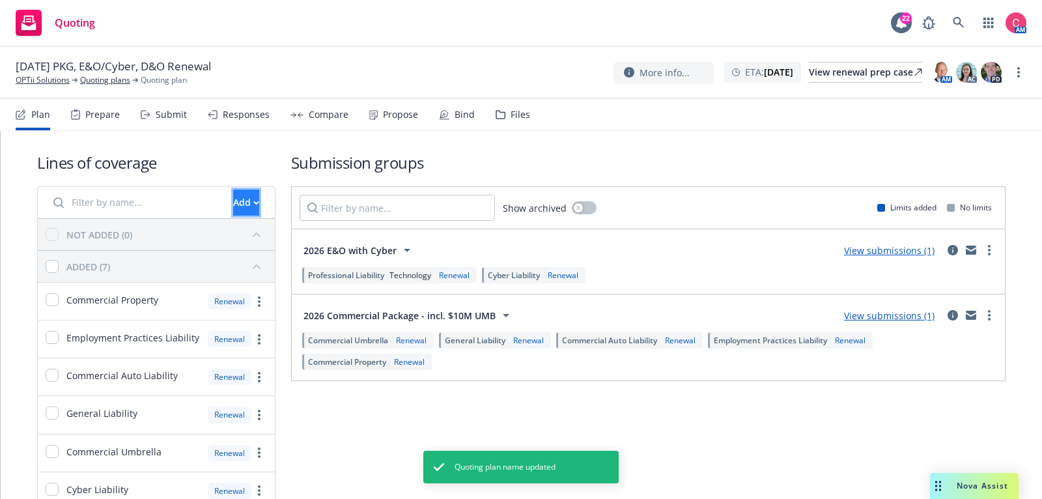
click at [233, 208] on div "Add" at bounding box center [246, 202] width 26 height 25
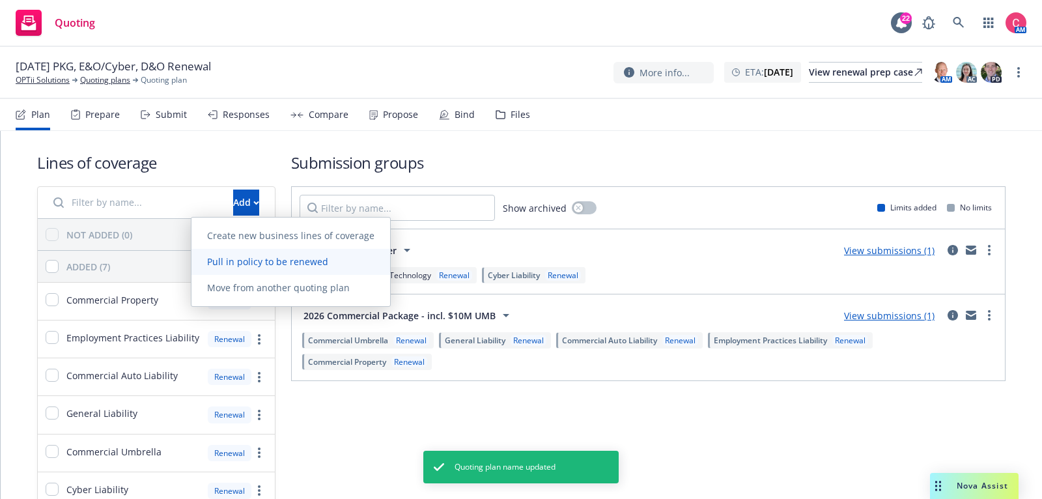
click at [236, 262] on span "Pull in policy to be renewed" at bounding box center [267, 261] width 152 height 12
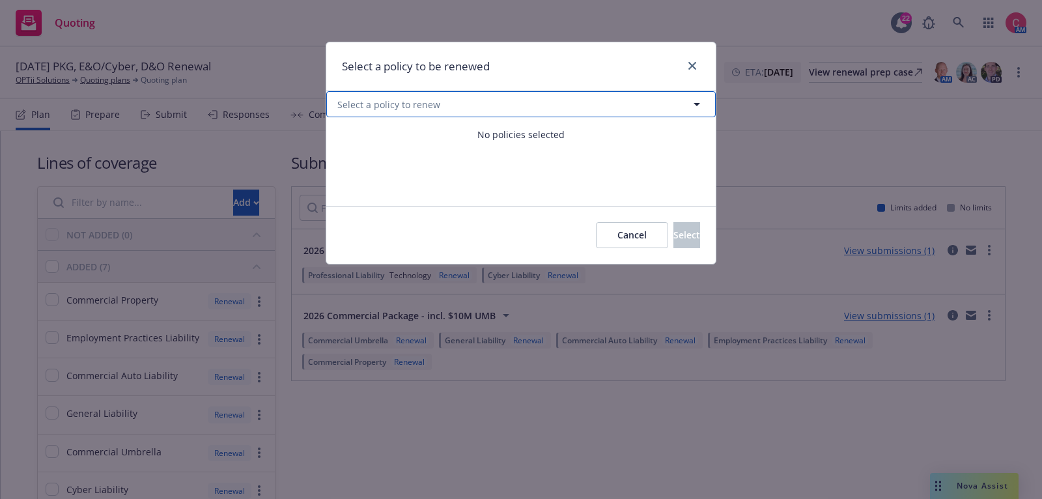
click at [614, 91] on button "Select a policy to renew" at bounding box center [520, 104] width 389 height 26
select select "ACTIVE"
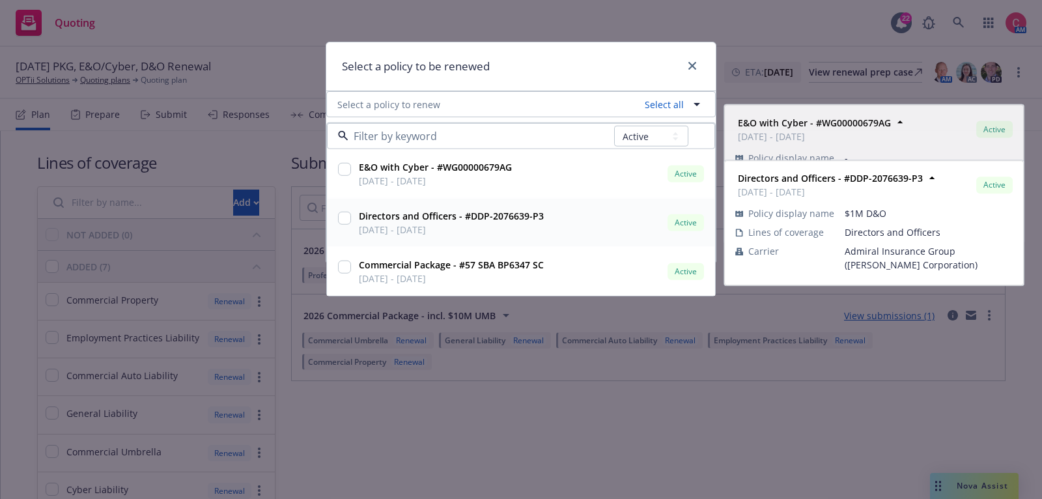
click at [343, 217] on input "checkbox" at bounding box center [344, 218] width 13 height 13
checkbox input "true"
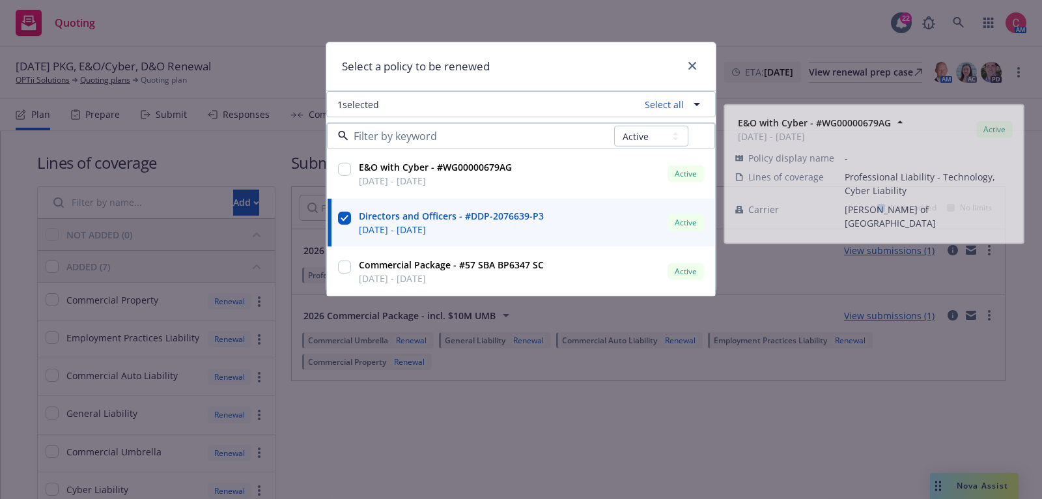
click at [524, 72] on div "Select a policy to be renewed" at bounding box center [520, 66] width 389 height 49
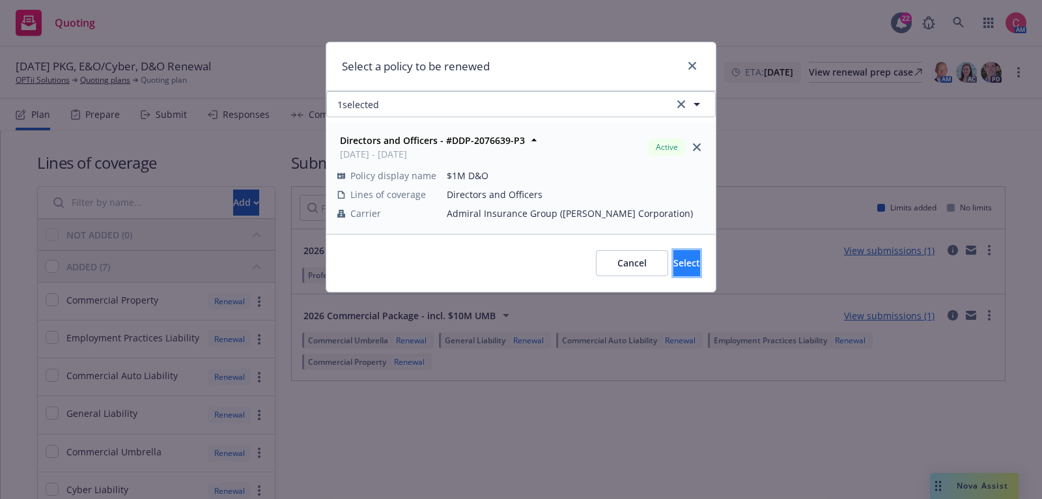
click at [673, 257] on span "Select" at bounding box center [686, 263] width 27 height 12
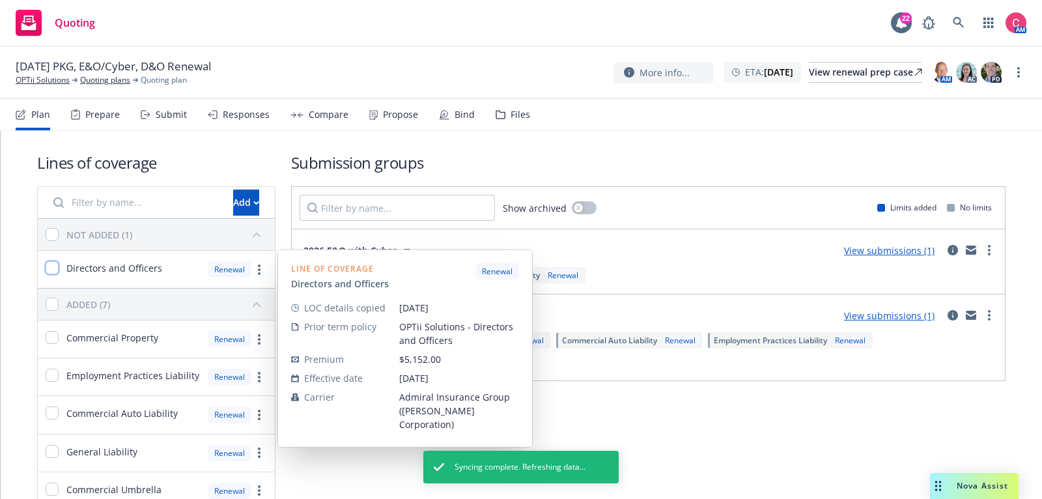
click at [48, 265] on input "checkbox" at bounding box center [52, 267] width 13 height 13
checkbox input "true"
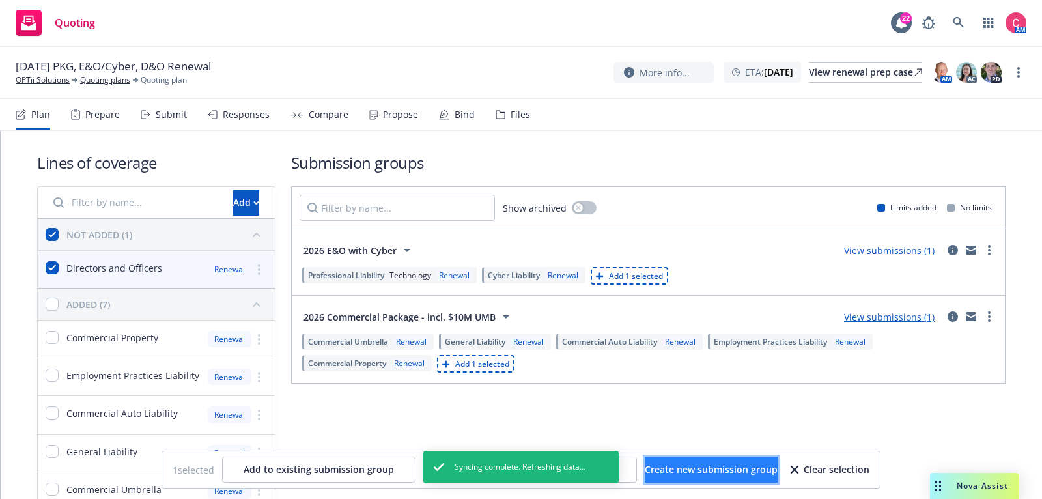
click at [708, 473] on span "Create new submission group" at bounding box center [711, 469] width 133 height 12
checkbox input "false"
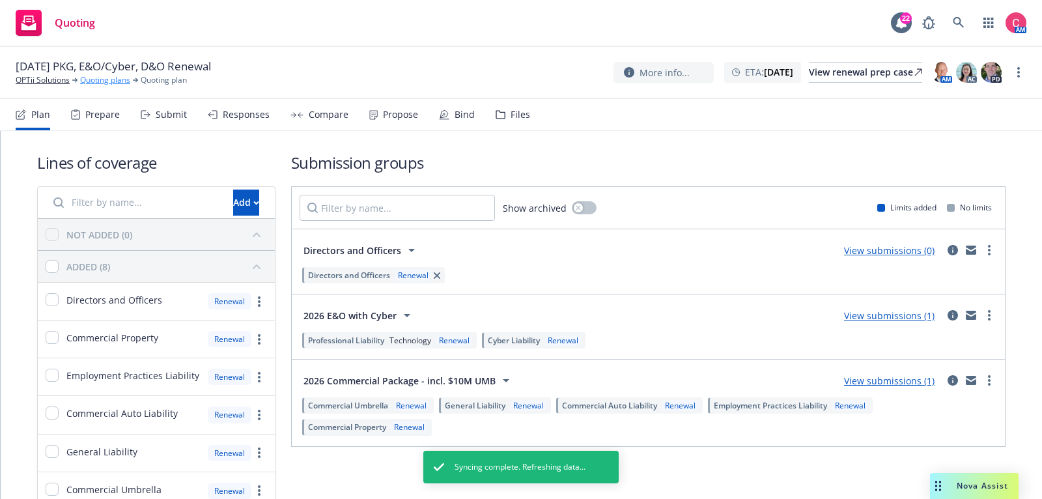
click at [106, 81] on link "Quoting plans" at bounding box center [105, 80] width 50 height 12
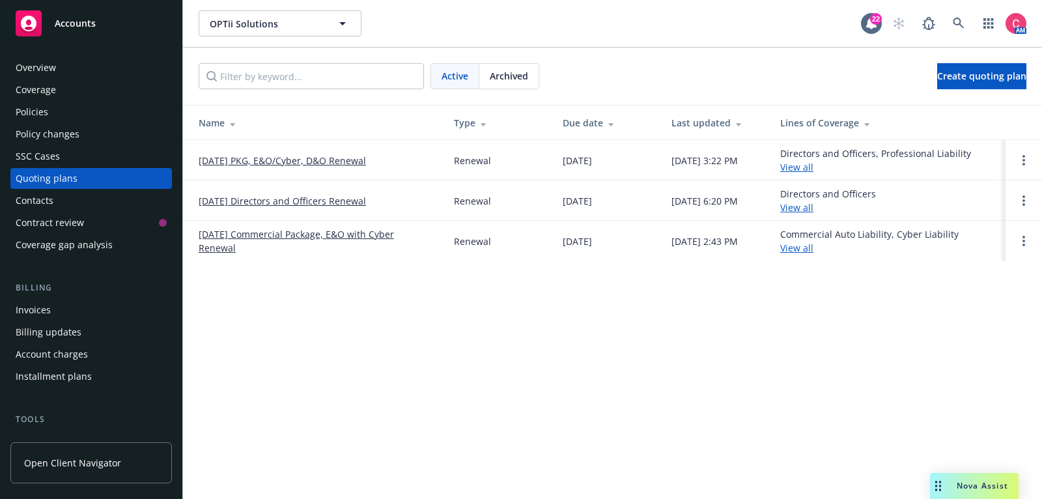
click at [279, 231] on link "[DATE] Commercial Package, E&O with Cyber Renewal" at bounding box center [316, 240] width 234 height 27
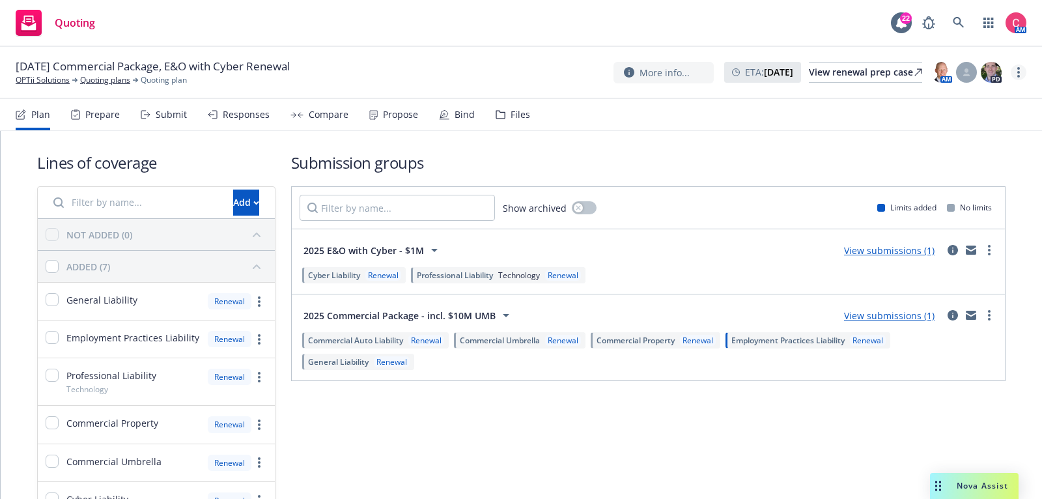
click at [1015, 66] on link "more" at bounding box center [1019, 72] width 16 height 16
click at [967, 175] on link "Archive quoting plan" at bounding box center [953, 177] width 145 height 26
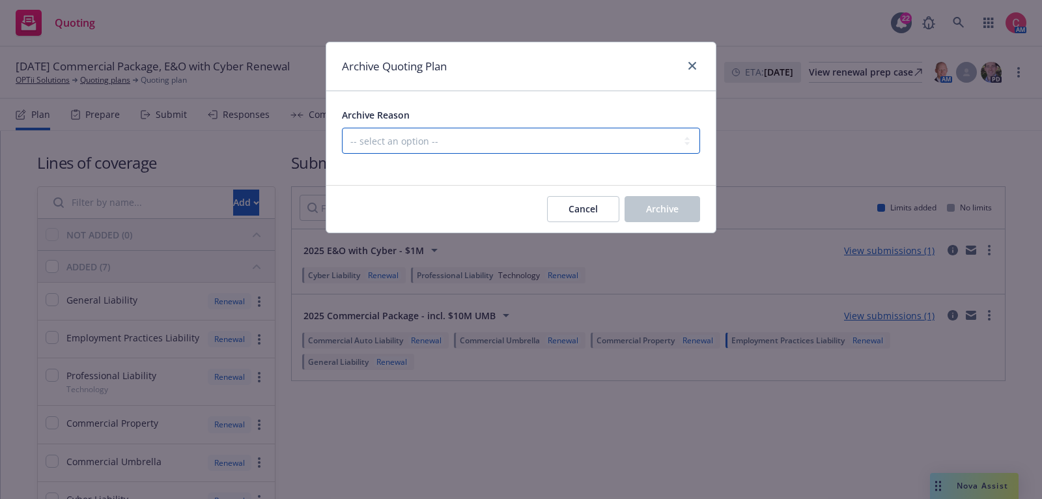
click at [612, 149] on select "-- select an option -- All policies in this renewal plan are auto-renewed Creat…" at bounding box center [521, 141] width 358 height 26
click at [342, 128] on select "-- select an option -- All policies in this renewal plan are auto-renewed Creat…" at bounding box center [521, 141] width 358 height 26
click at [604, 151] on select "-- select an option -- All policies in this renewal plan are auto-renewed Creat…" at bounding box center [521, 141] width 358 height 26
select select "ARCHIVED_RENEWAL_COMPLETED"
click at [342, 128] on select "-- select an option -- All policies in this renewal plan are auto-renewed Creat…" at bounding box center [521, 141] width 358 height 26
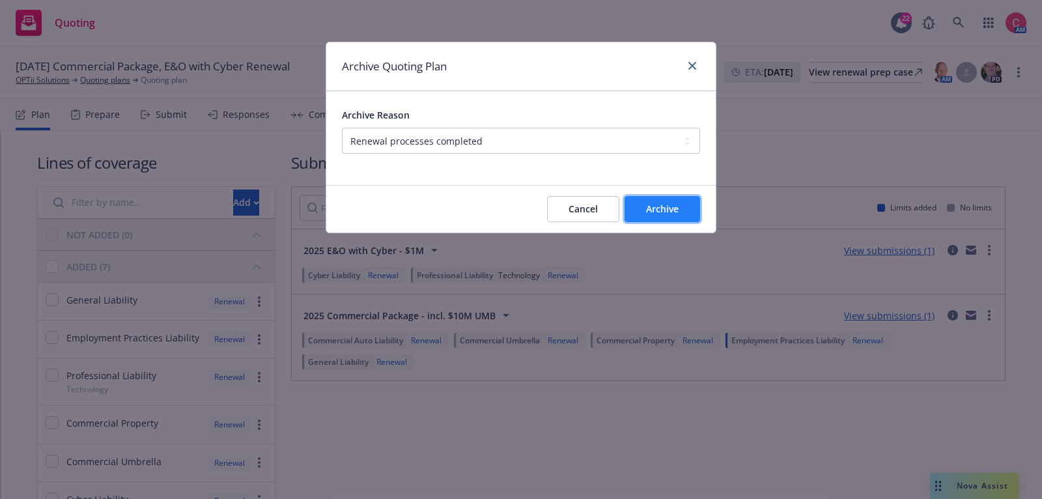
click at [640, 213] on button "Archive" at bounding box center [663, 209] width 76 height 26
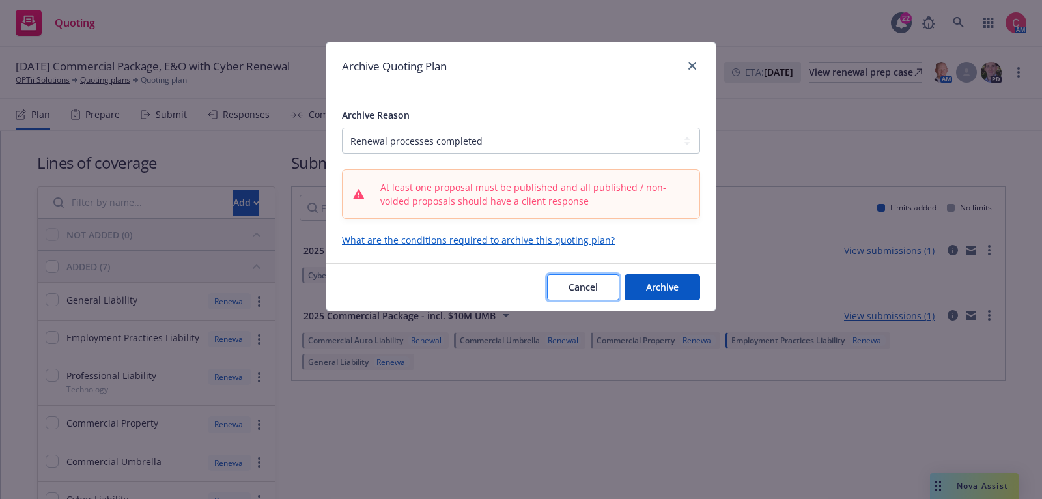
click at [612, 275] on button "Cancel" at bounding box center [583, 287] width 72 height 26
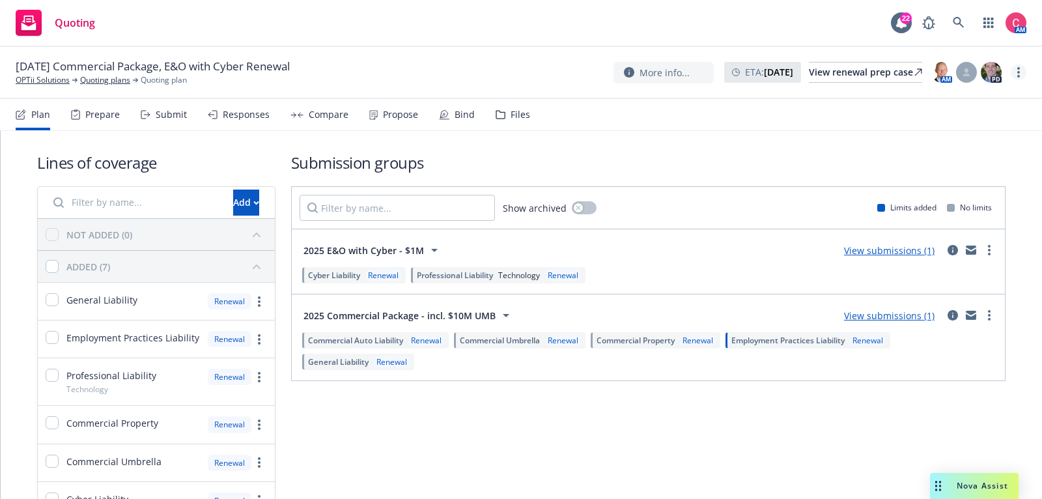
click at [1018, 75] on circle "more" at bounding box center [1018, 76] width 3 height 3
click at [925, 173] on link "Archive quoting plan" at bounding box center [953, 177] width 145 height 26
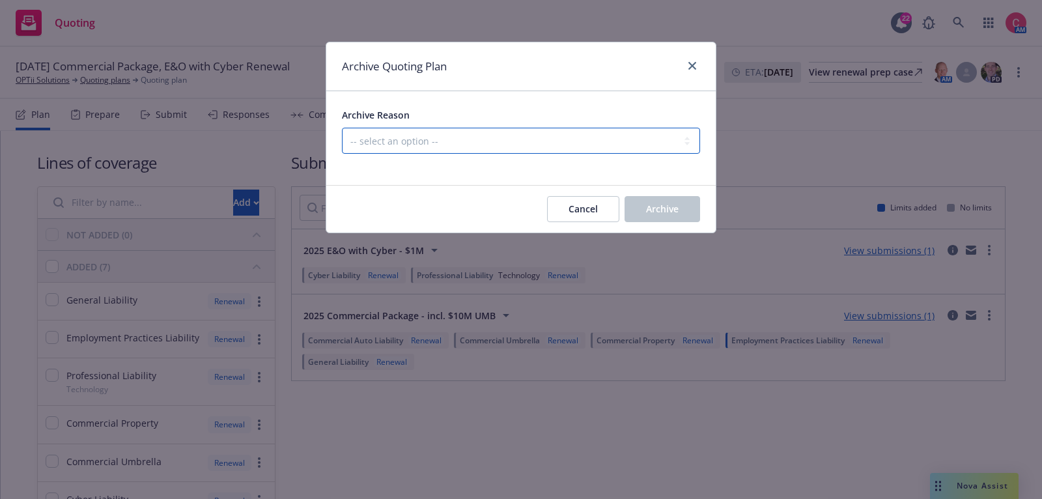
click at [488, 151] on select "-- select an option -- All policies in this renewal plan are auto-renewed Creat…" at bounding box center [521, 141] width 358 height 26
select select "ARCHIVED_CREATED_IN_ERROR"
click at [342, 128] on select "-- select an option -- All policies in this renewal plan are auto-renewed Creat…" at bounding box center [521, 141] width 358 height 26
click at [698, 216] on button "Archive" at bounding box center [663, 209] width 76 height 26
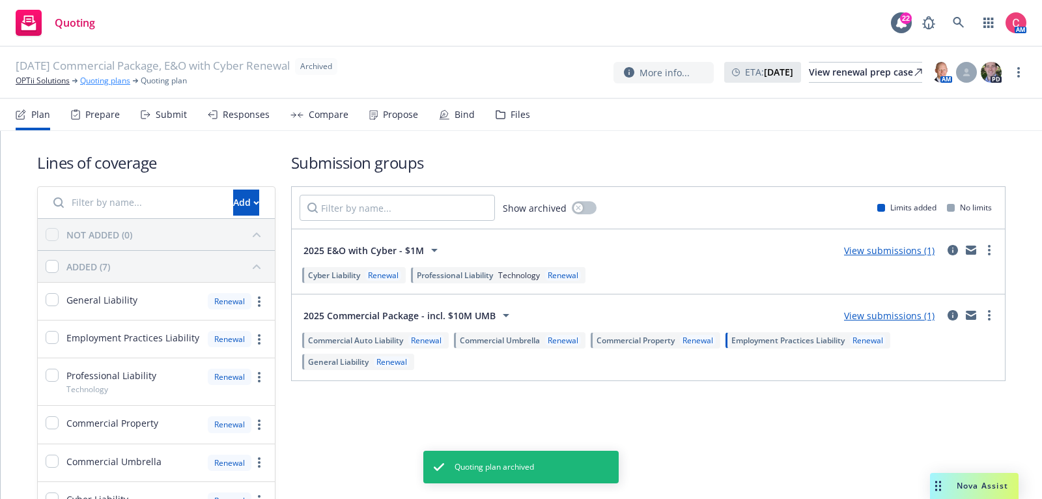
click at [127, 83] on link "Quoting plans" at bounding box center [105, 81] width 50 height 12
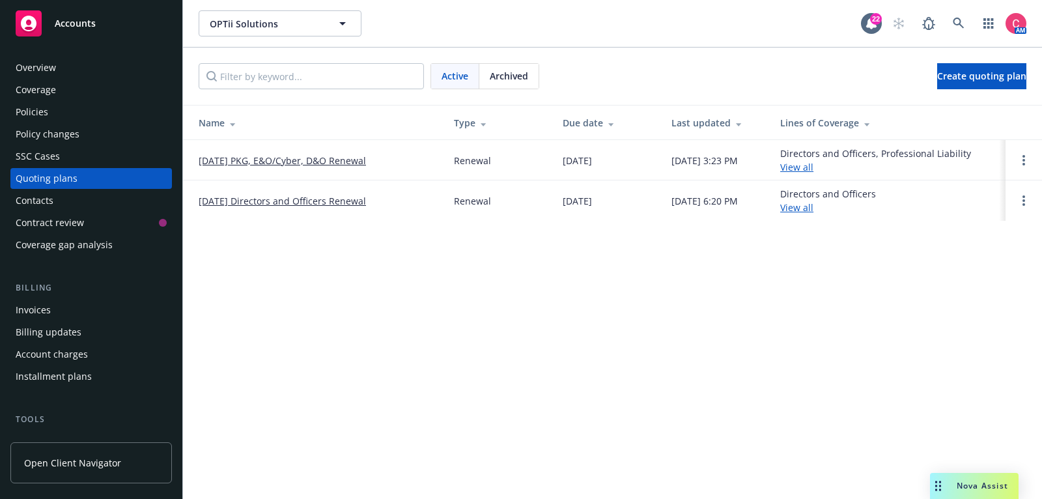
click at [244, 199] on link "[DATE] Directors and Officers Renewal" at bounding box center [282, 201] width 167 height 14
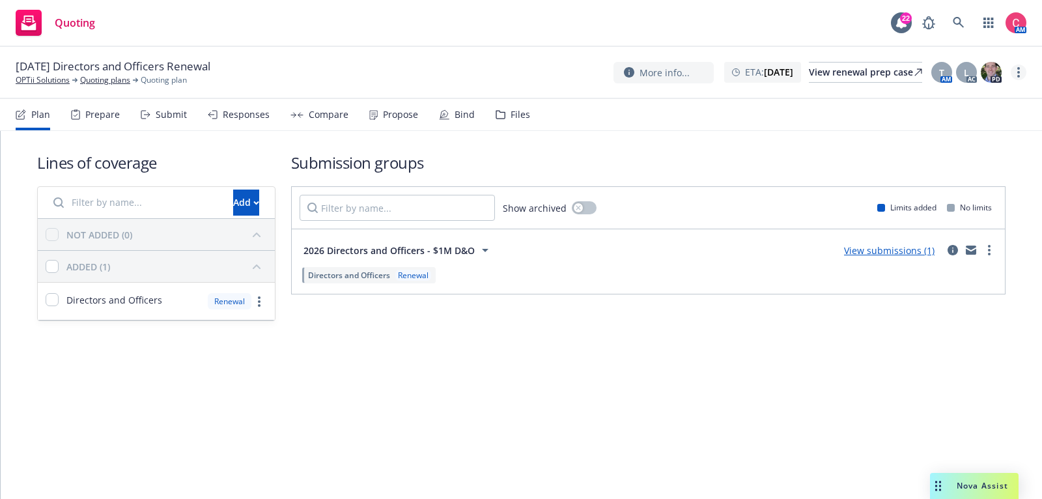
click at [1020, 69] on link "more" at bounding box center [1019, 72] width 16 height 16
click at [971, 115] on link "Rename quoting plan" at bounding box center [953, 125] width 145 height 26
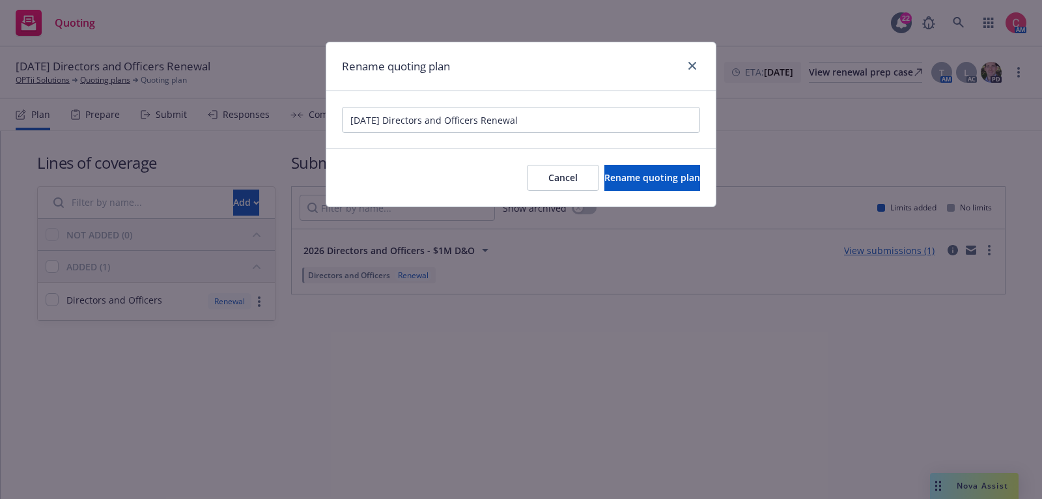
click at [345, 117] on input "[DATE] Directors and Officers Renewal" at bounding box center [521, 120] width 358 height 26
type input "[Added to P&C QP] [DATE] Directors and Officers Renewal"
click at [662, 176] on span "Rename quoting plan" at bounding box center [652, 177] width 96 height 12
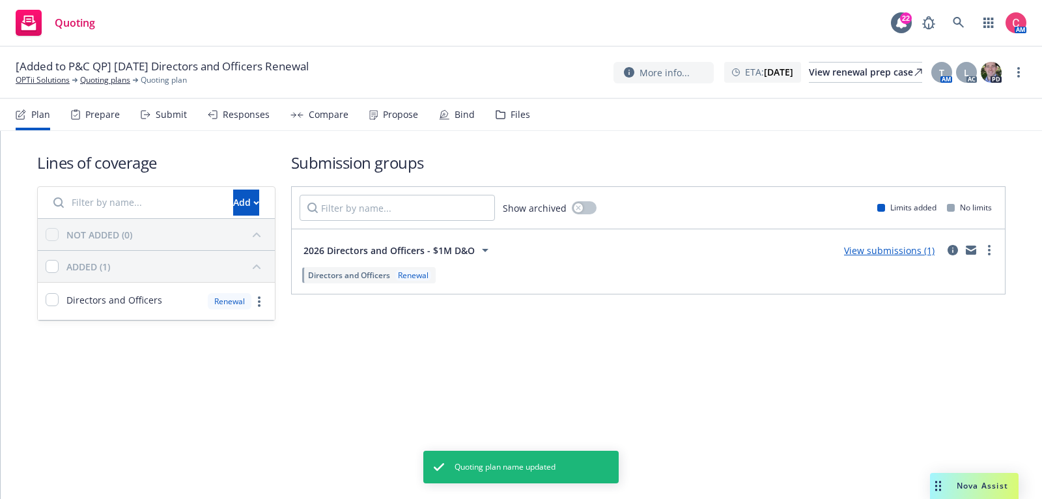
click at [1030, 72] on div "[Added to P&C QP] [DATE] Directors and Officers Renewal OPTii Solutions Quoting…" at bounding box center [521, 73] width 1042 height 52
click at [1021, 72] on link "more" at bounding box center [1019, 72] width 16 height 16
click at [979, 171] on link "Archive quoting plan" at bounding box center [953, 177] width 145 height 26
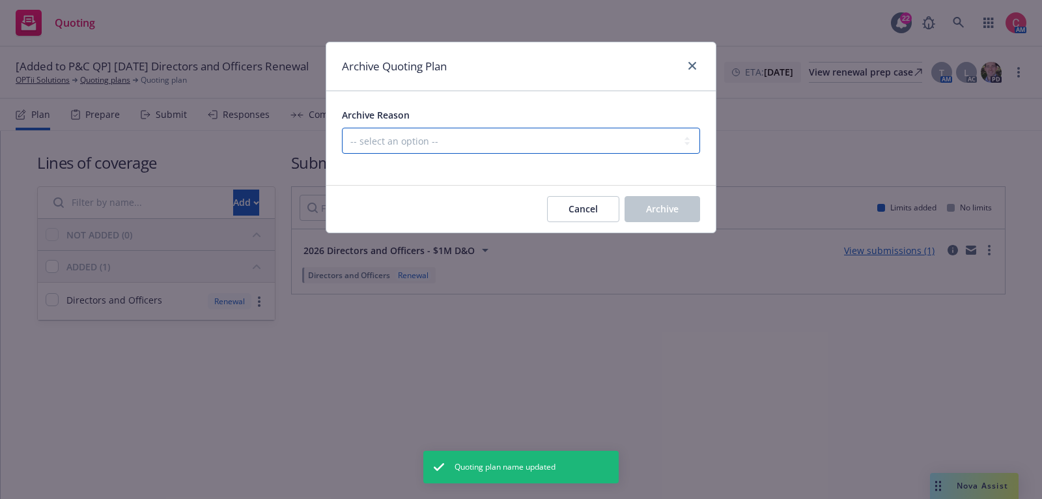
click at [634, 140] on select "-- select an option -- All policies in this renewal plan are auto-renewed Creat…" at bounding box center [521, 141] width 358 height 26
select select "ARCHIVED_DUPLICATE"
click at [342, 128] on select "-- select an option -- All policies in this renewal plan are auto-renewed Creat…" at bounding box center [521, 141] width 358 height 26
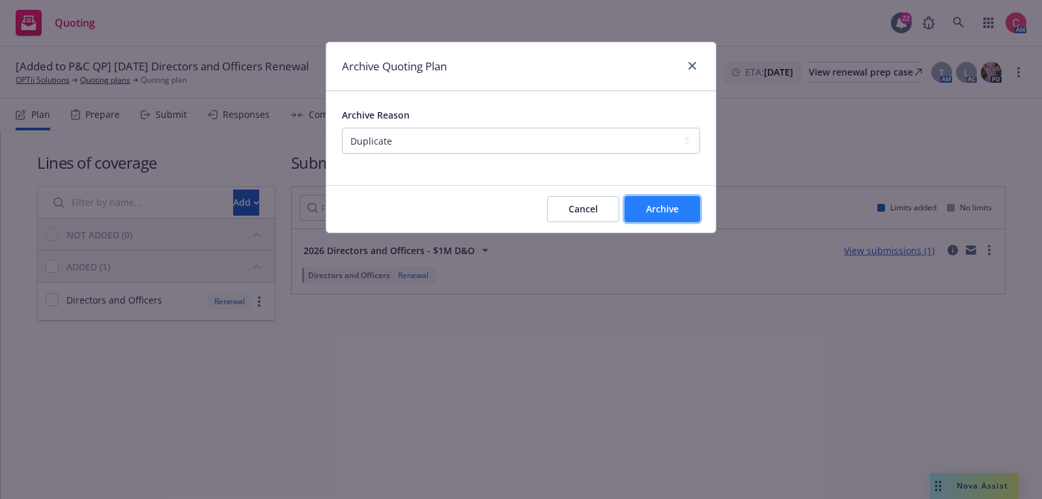
click at [646, 208] on span "Archive" at bounding box center [662, 209] width 33 height 12
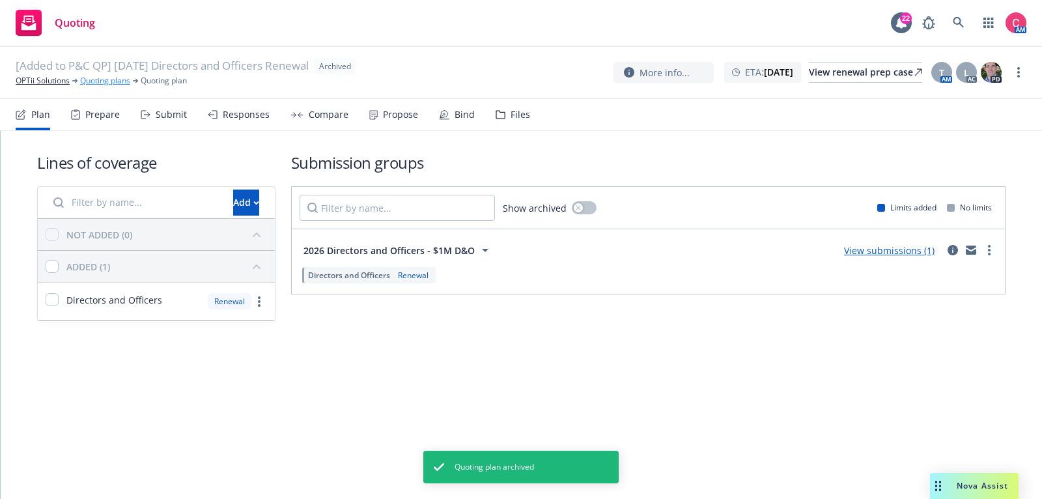
click at [120, 79] on link "Quoting plans" at bounding box center [105, 81] width 50 height 12
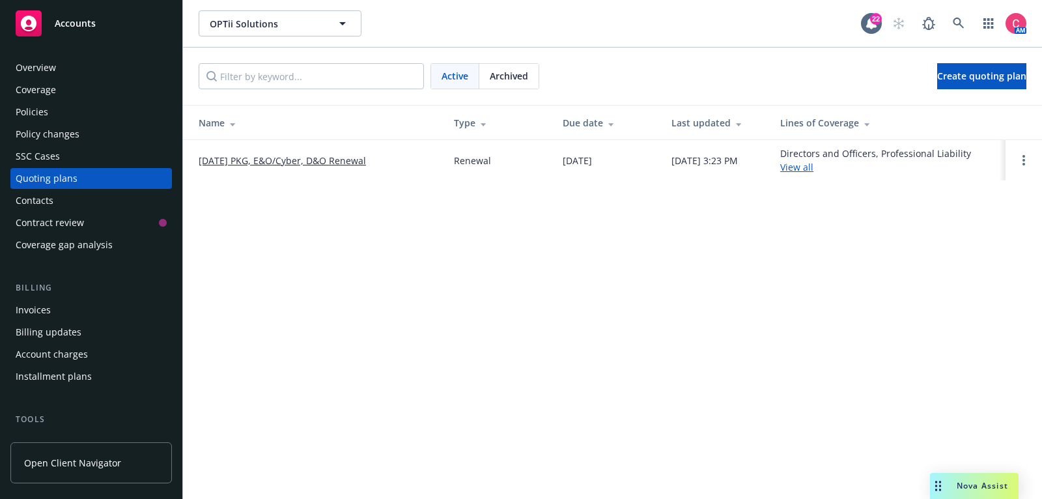
click at [89, 104] on div "Policies" at bounding box center [91, 112] width 151 height 21
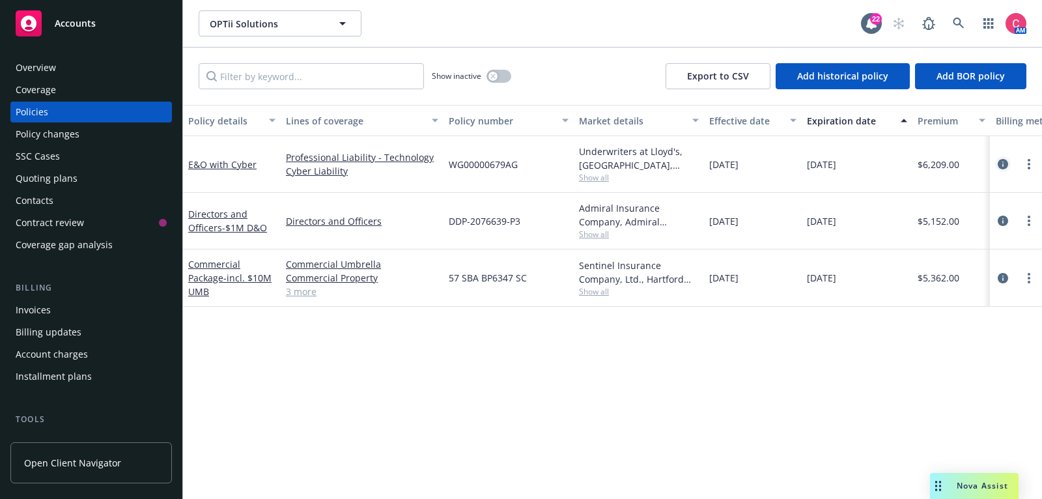
click at [1006, 169] on link "circleInformation" at bounding box center [1003, 164] width 16 height 16
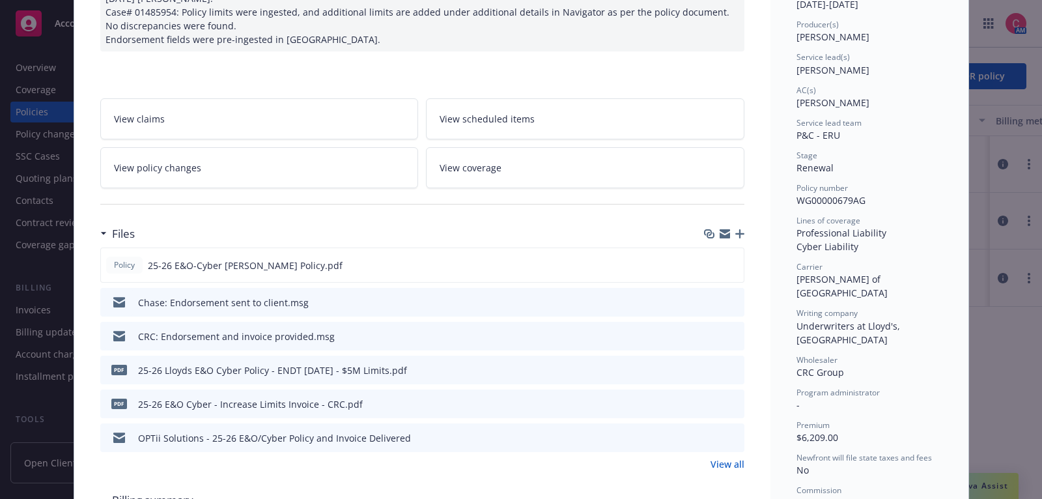
scroll to position [154, 0]
click at [732, 332] on icon "preview file" at bounding box center [732, 334] width 12 height 9
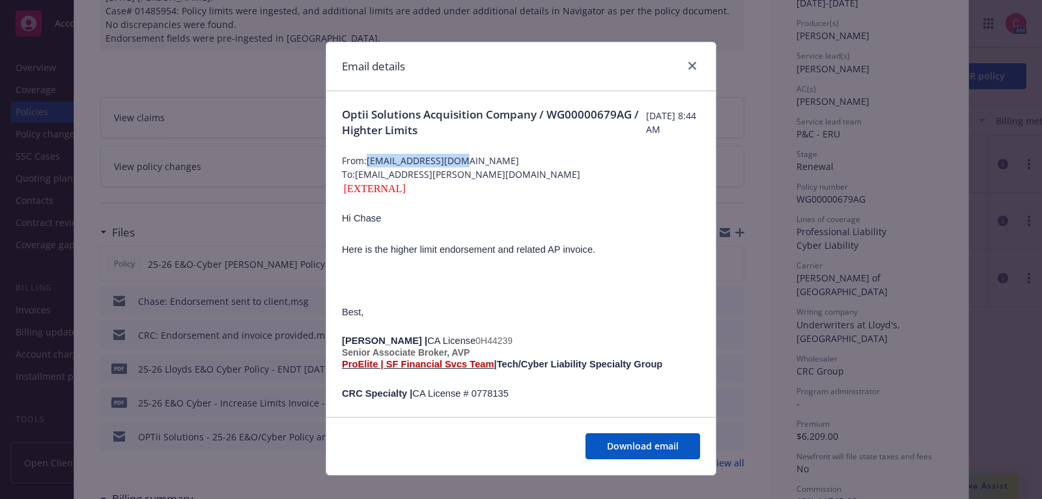
drag, startPoint x: 371, startPoint y: 158, endPoint x: 477, endPoint y: 158, distance: 106.8
click at [477, 158] on span "From: [EMAIL_ADDRESS][DOMAIN_NAME]" at bounding box center [521, 161] width 358 height 14
copy span "[EMAIL_ADDRESS][DOMAIN_NAME]"
click at [698, 66] on link "close" at bounding box center [693, 66] width 16 height 16
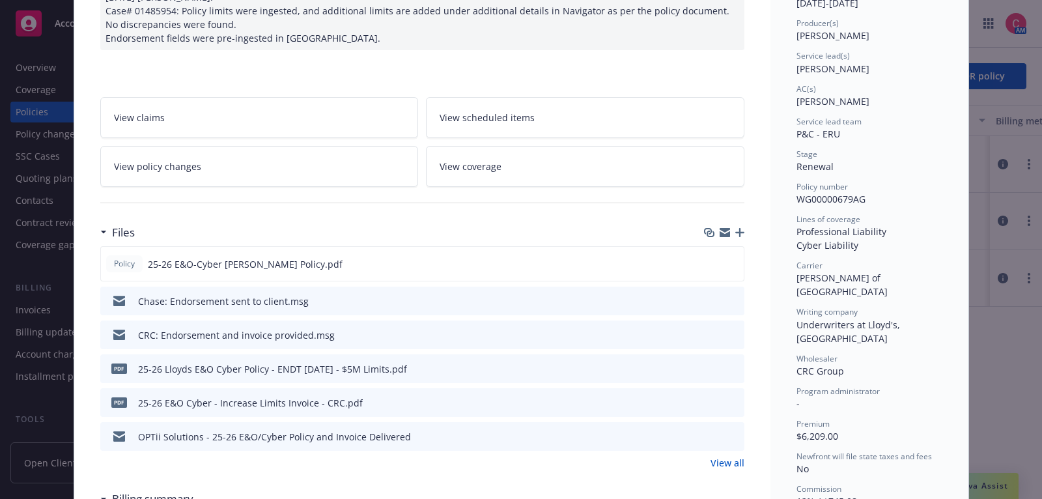
scroll to position [0, 0]
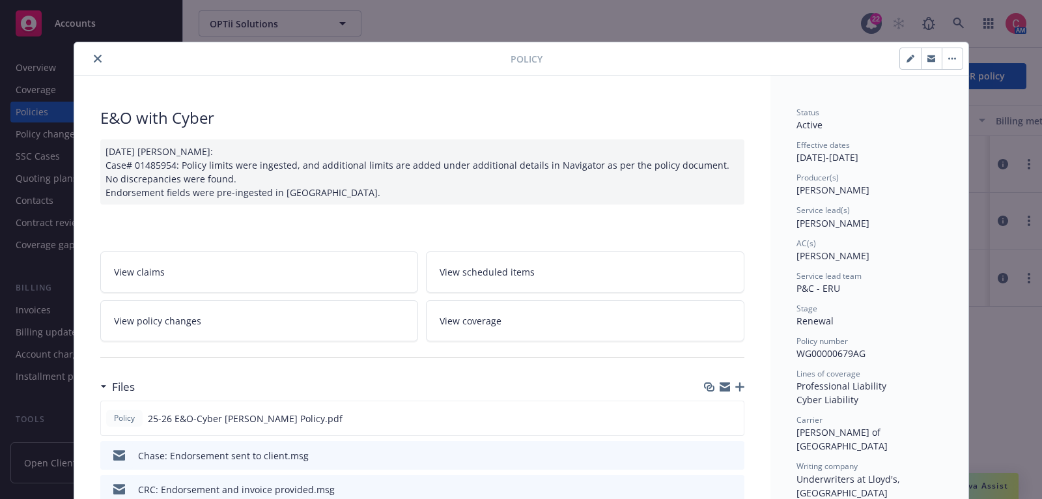
click at [97, 55] on icon "close" at bounding box center [98, 59] width 8 height 8
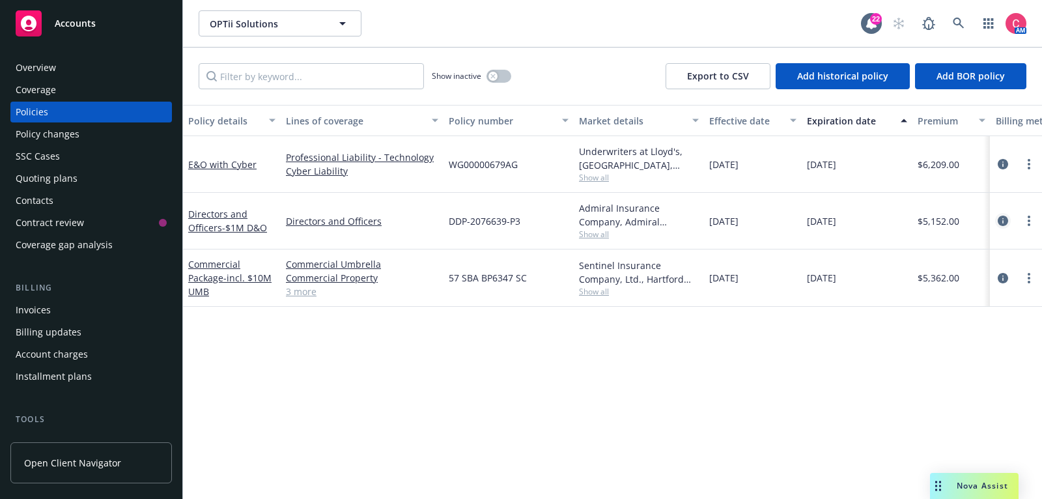
click at [1006, 218] on icon "circleInformation" at bounding box center [1003, 221] width 10 height 10
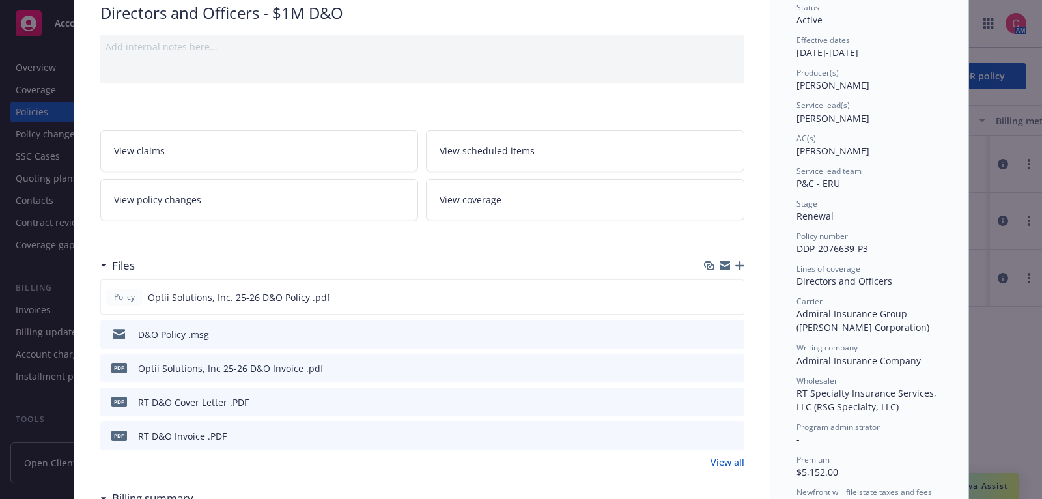
scroll to position [113, 0]
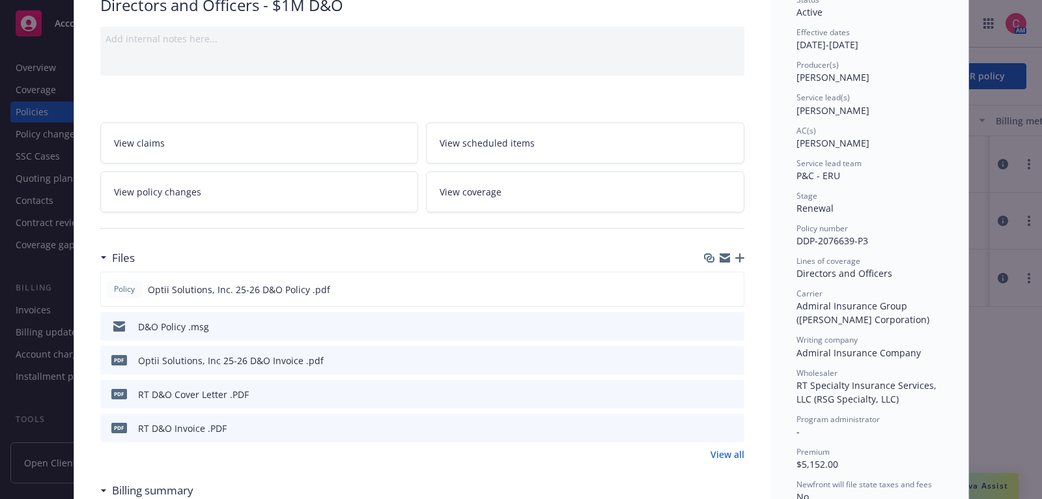
click at [737, 425] on icon "preview file" at bounding box center [732, 427] width 12 height 9
click at [733, 324] on icon "preview file" at bounding box center [732, 325] width 12 height 9
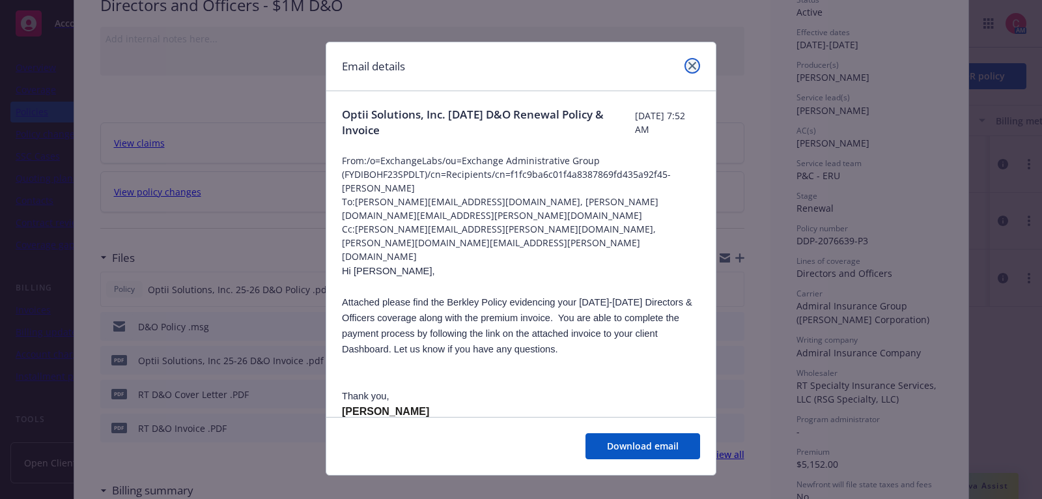
click at [696, 66] on icon "close" at bounding box center [692, 66] width 8 height 8
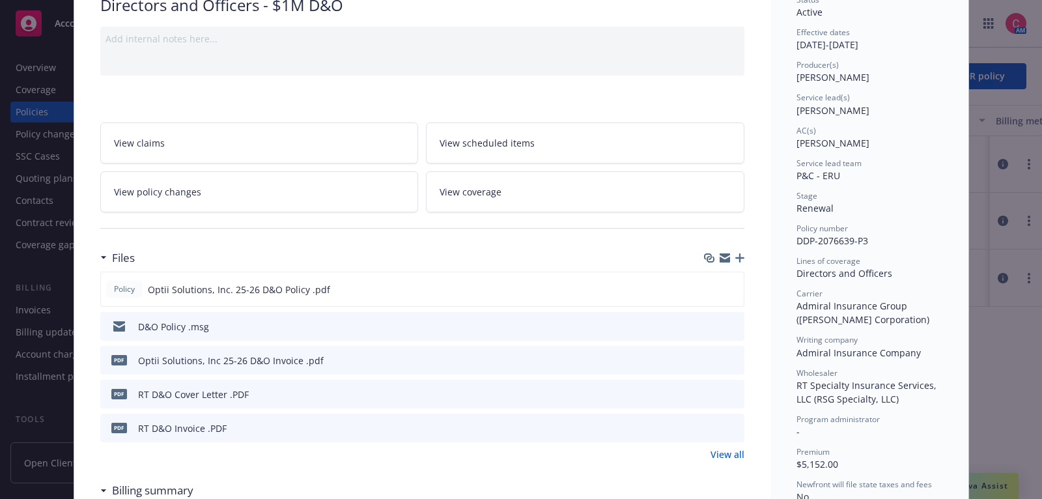
scroll to position [0, 0]
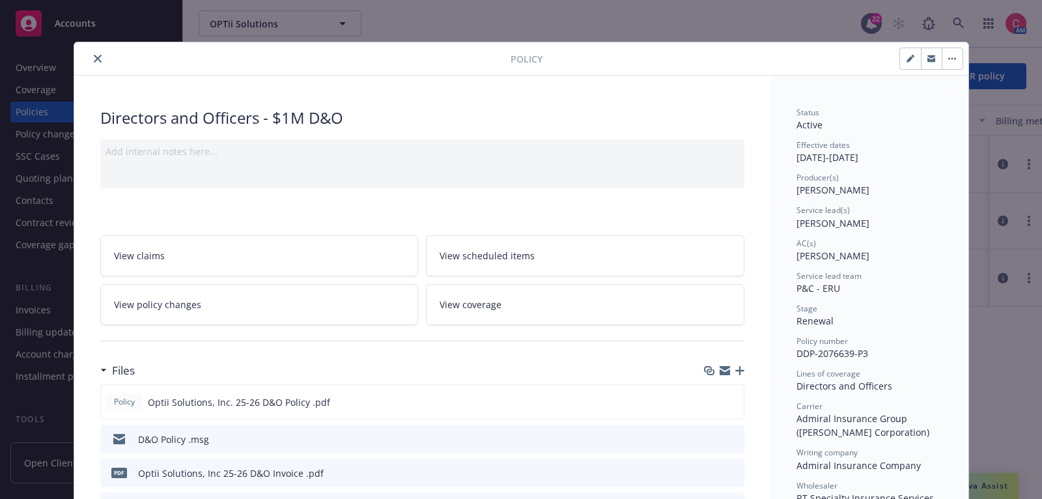
click at [97, 58] on icon "close" at bounding box center [98, 59] width 8 height 8
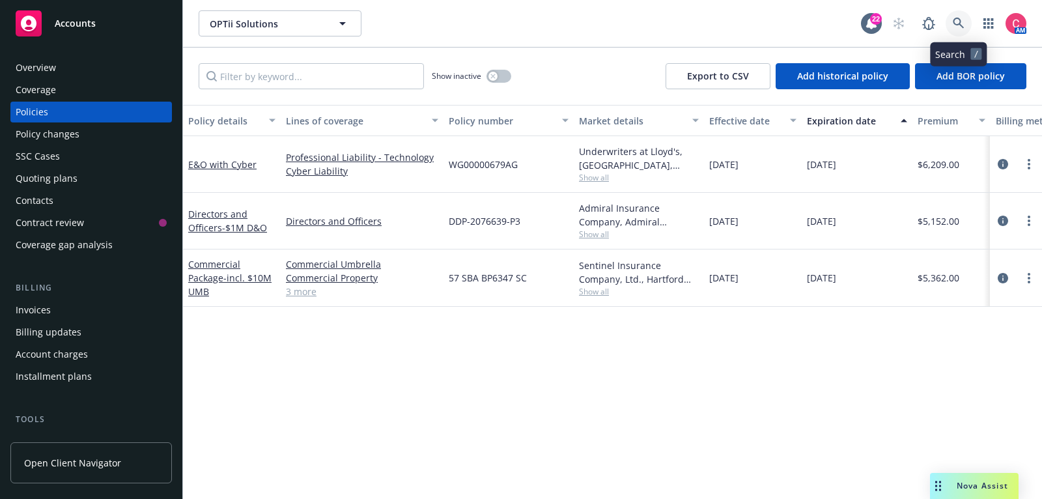
click at [964, 20] on icon at bounding box center [959, 24] width 12 height 12
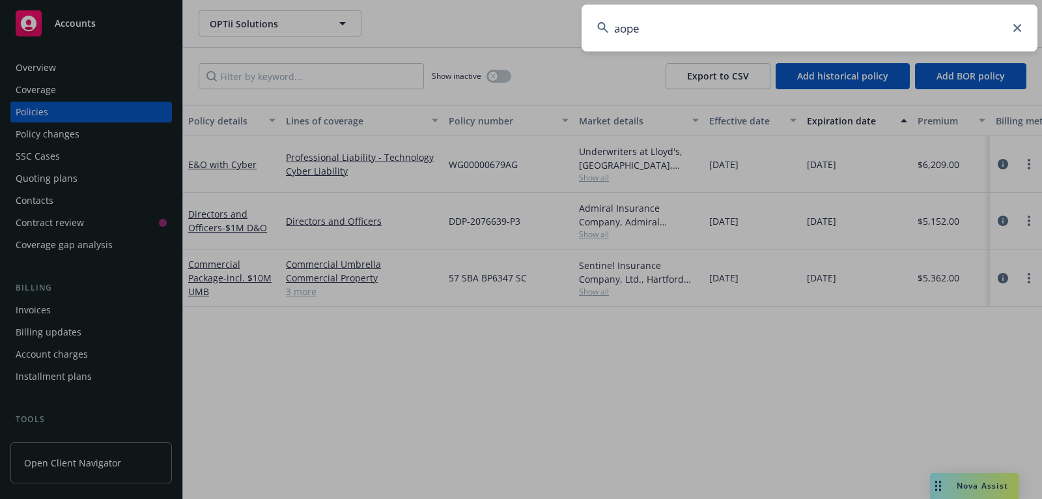
type input "aopen"
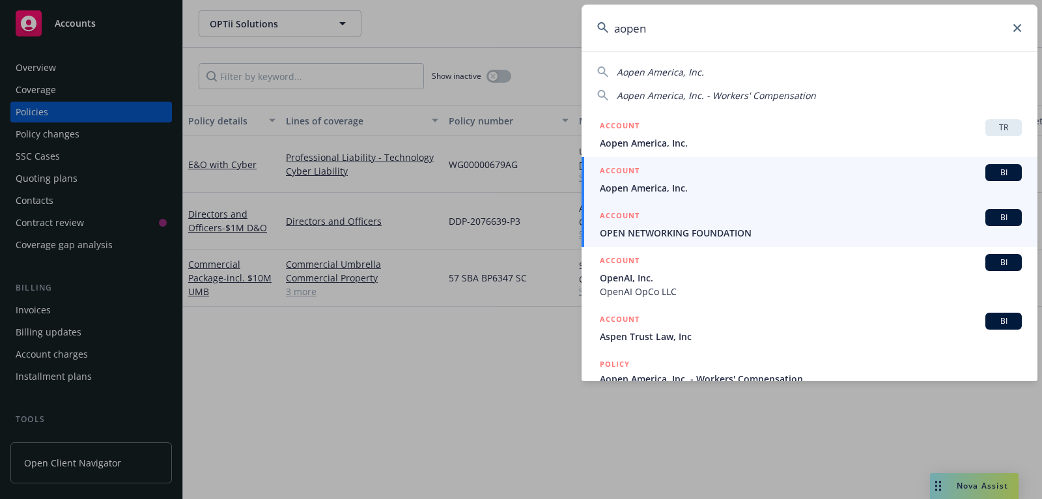
click at [836, 182] on span "Aopen America, Inc." at bounding box center [811, 188] width 422 height 14
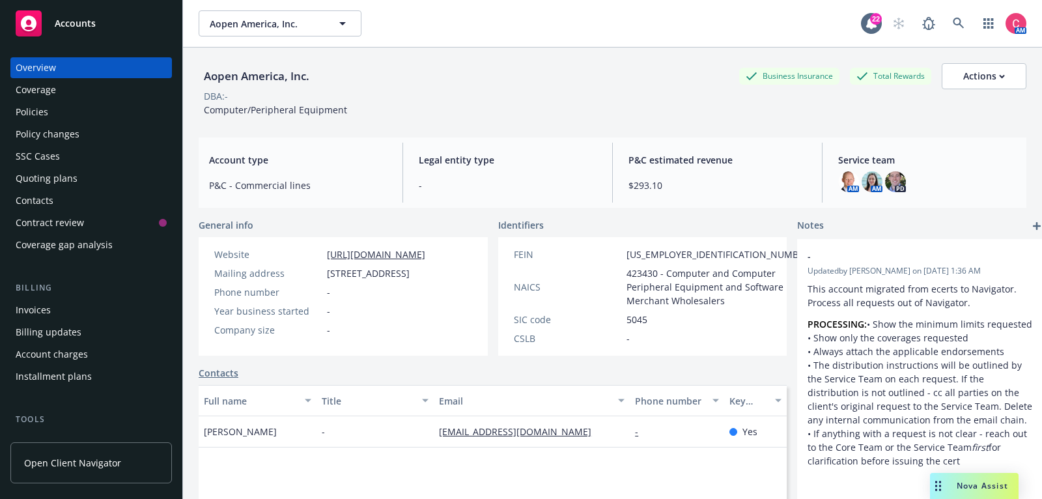
click at [100, 102] on div "Policies" at bounding box center [91, 112] width 151 height 21
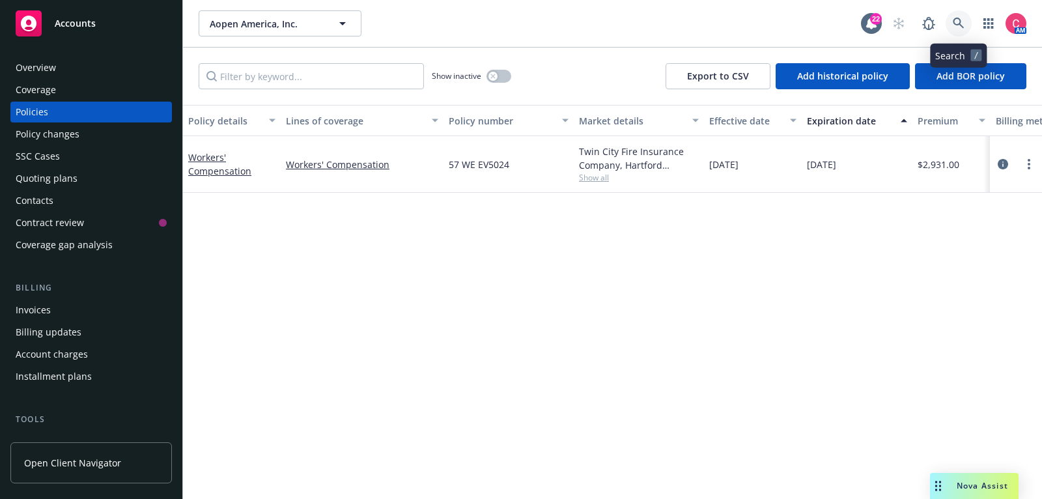
click at [961, 25] on icon at bounding box center [958, 23] width 11 height 11
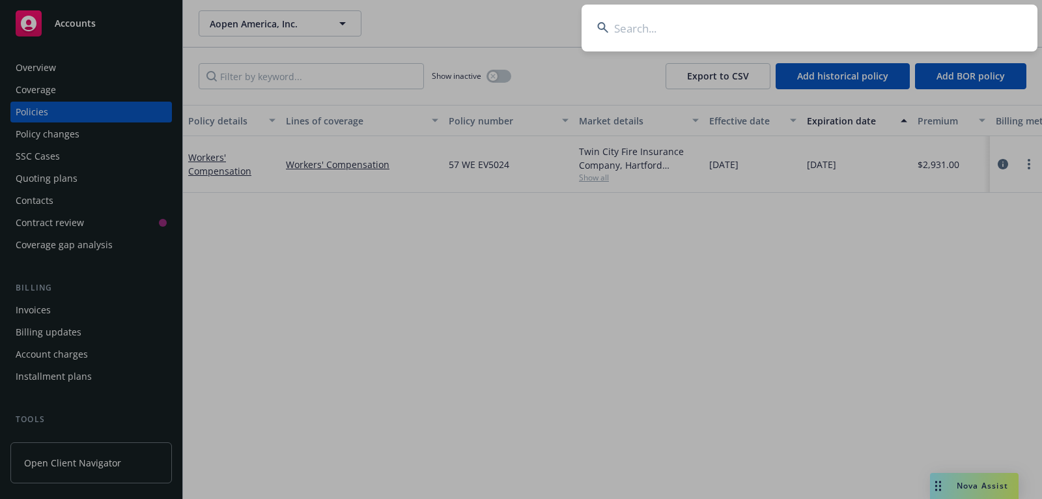
type input "AndrenaM"
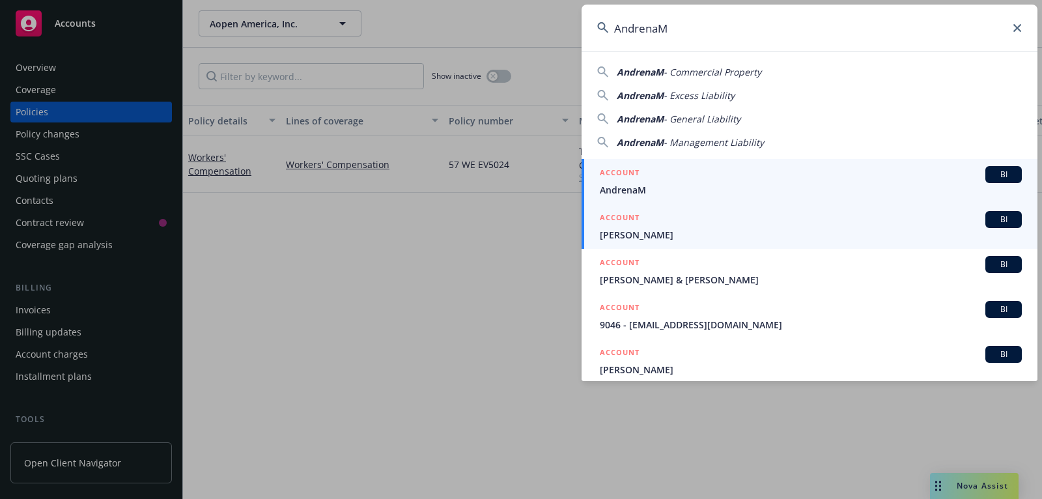
click at [821, 184] on span "AndrenaM" at bounding box center [811, 190] width 422 height 14
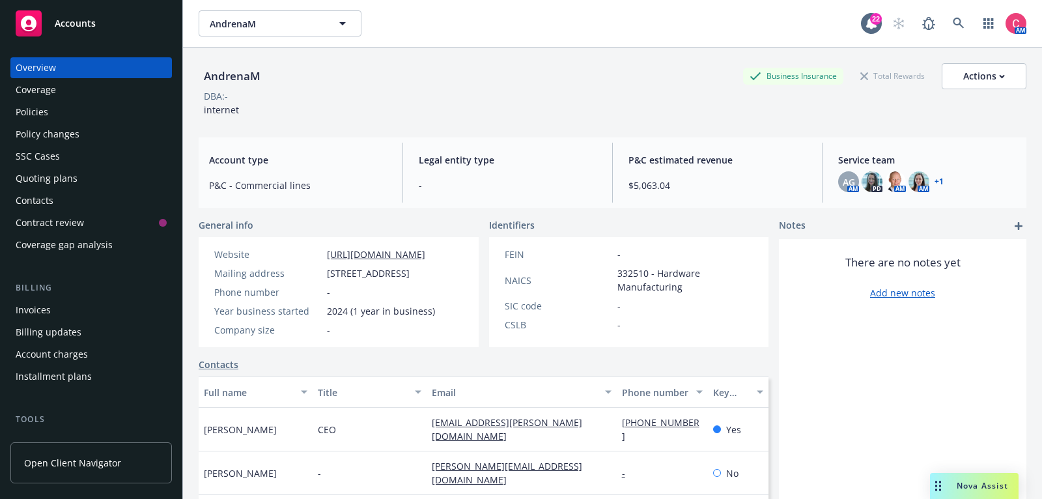
click at [41, 106] on div "Policies" at bounding box center [32, 112] width 33 height 21
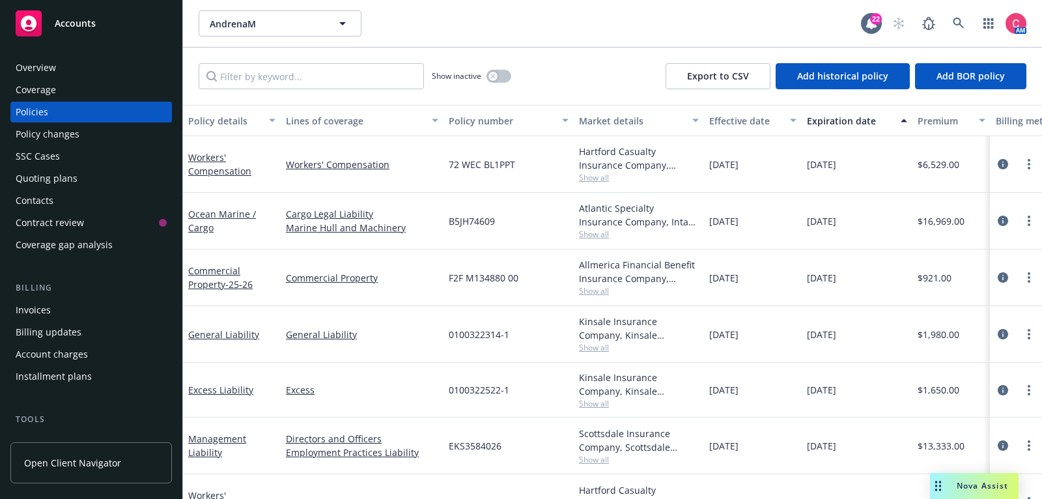
click at [136, 174] on div "Quoting plans" at bounding box center [91, 178] width 151 height 21
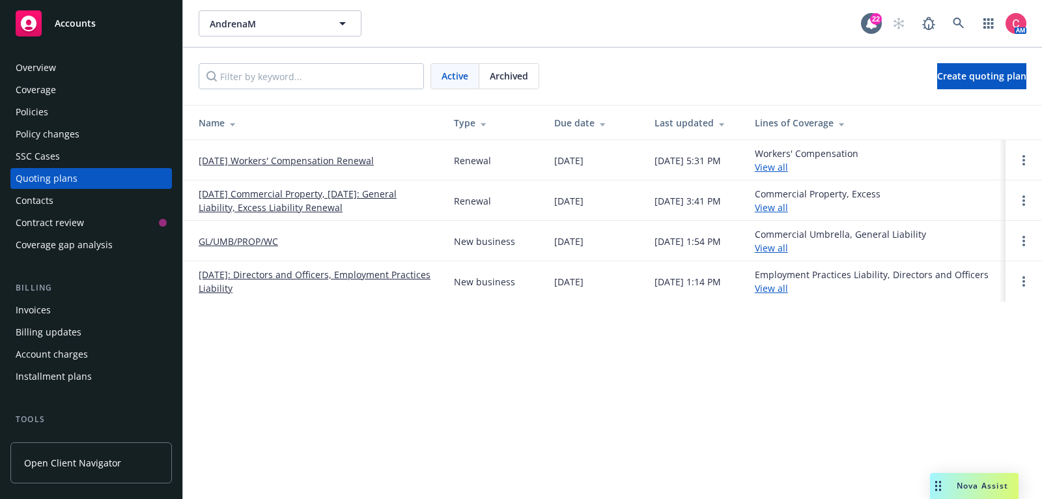
click at [218, 164] on link "[DATE] Workers' Compensation Renewal" at bounding box center [286, 161] width 175 height 14
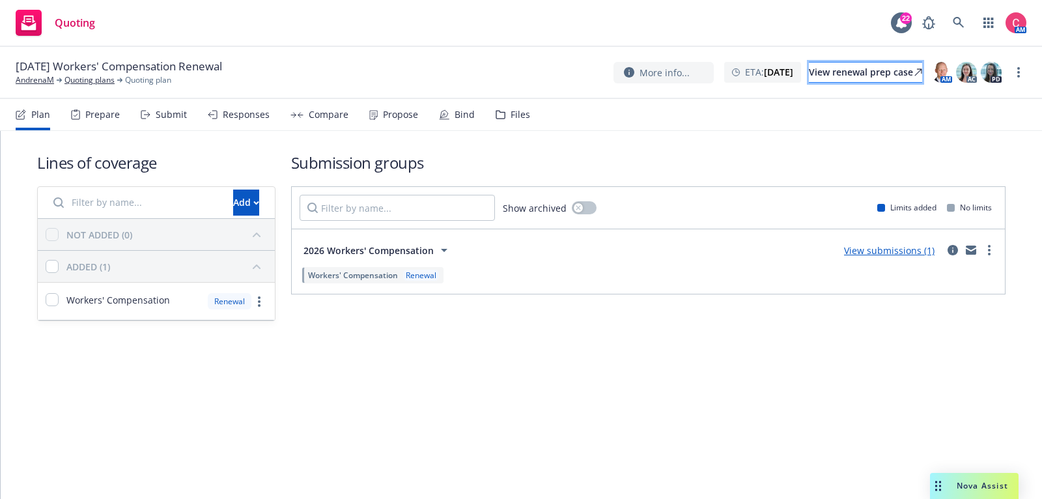
click at [809, 80] on div "View renewal prep case" at bounding box center [865, 73] width 113 height 20
click at [967, 22] on link at bounding box center [959, 23] width 26 height 26
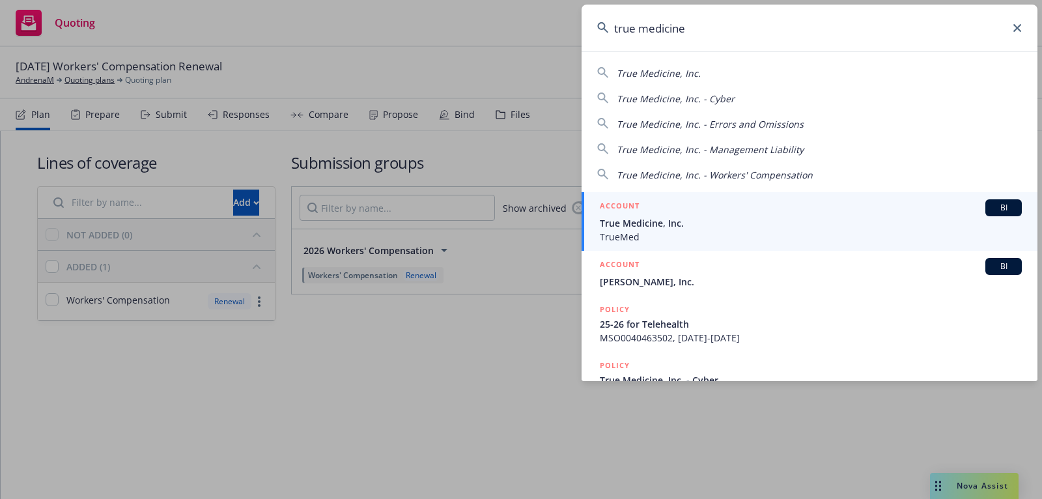
type input "true medicine"
click at [897, 207] on div "ACCOUNT BI" at bounding box center [811, 207] width 422 height 17
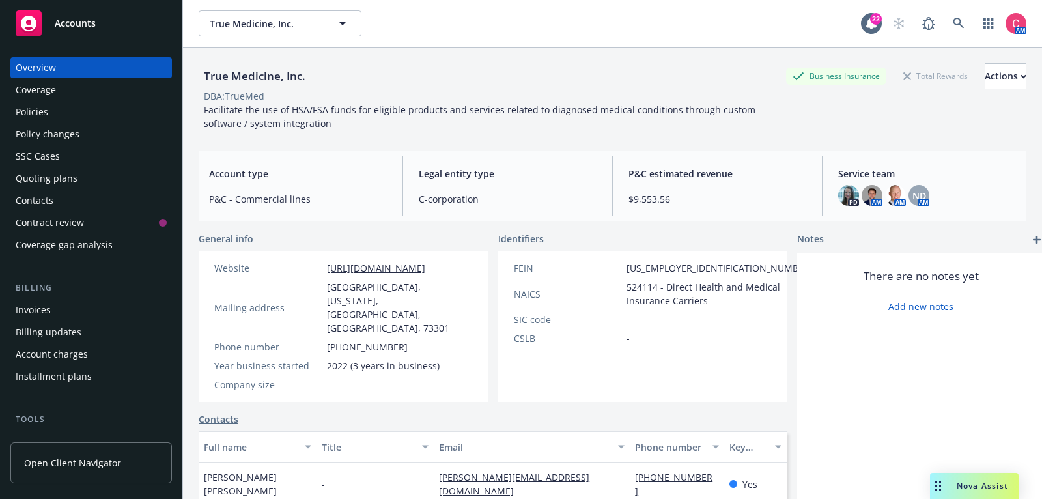
click at [150, 104] on div "Policies" at bounding box center [91, 112] width 151 height 21
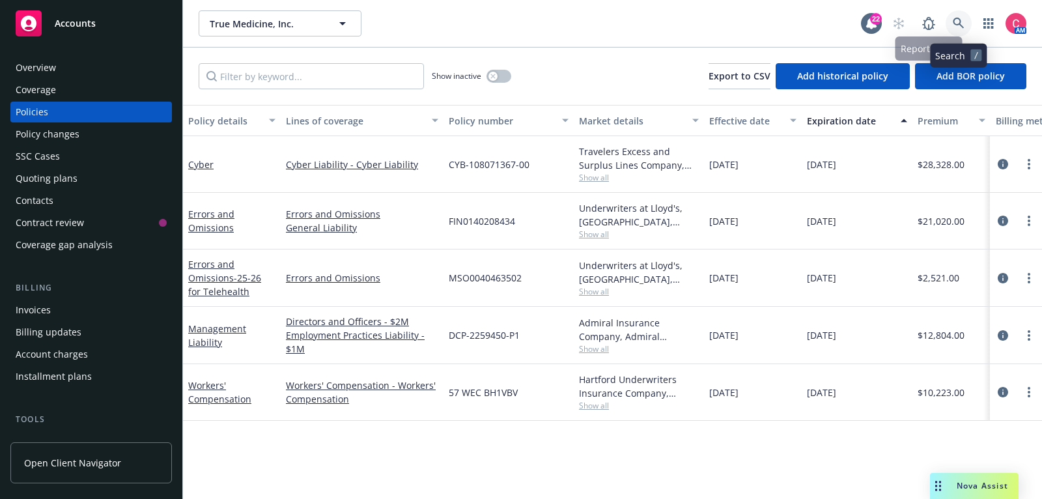
click at [958, 31] on link at bounding box center [959, 23] width 26 height 26
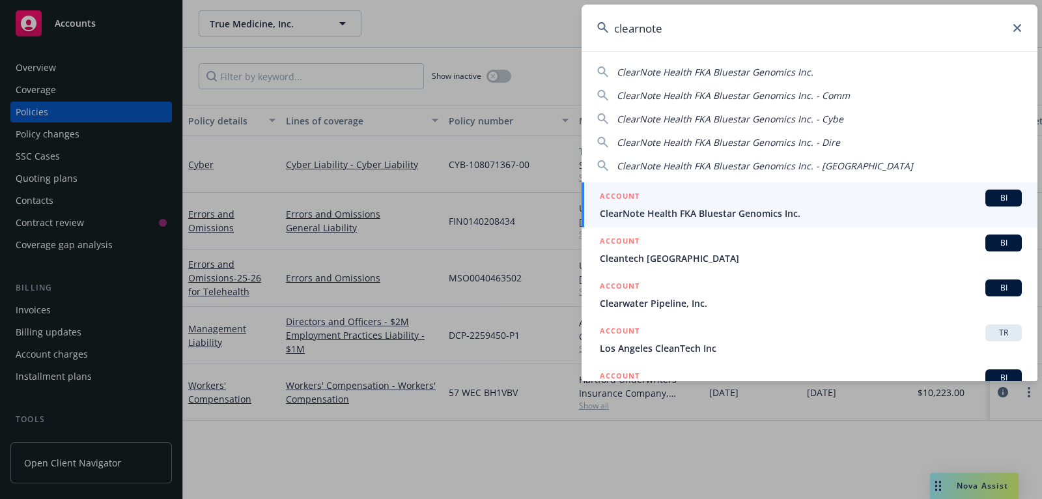
type input "clearnote"
click at [879, 180] on div "ClearNote Health FKA Bluestar Genomics Inc. ClearNote Health FKA Bluestar Genom…" at bounding box center [810, 216] width 456 height 330
click at [879, 198] on div "ACCOUNT BI" at bounding box center [811, 198] width 422 height 17
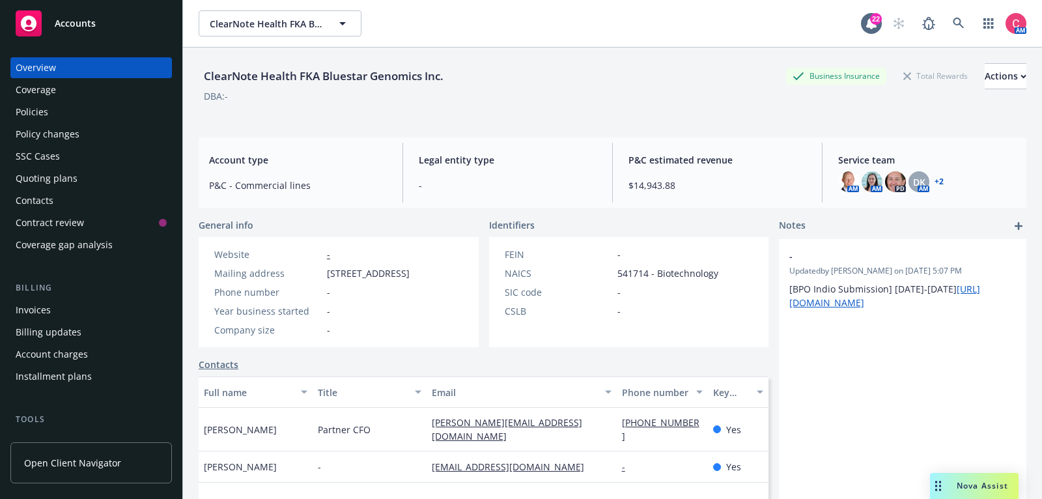
click at [121, 117] on div "Policies" at bounding box center [91, 112] width 151 height 21
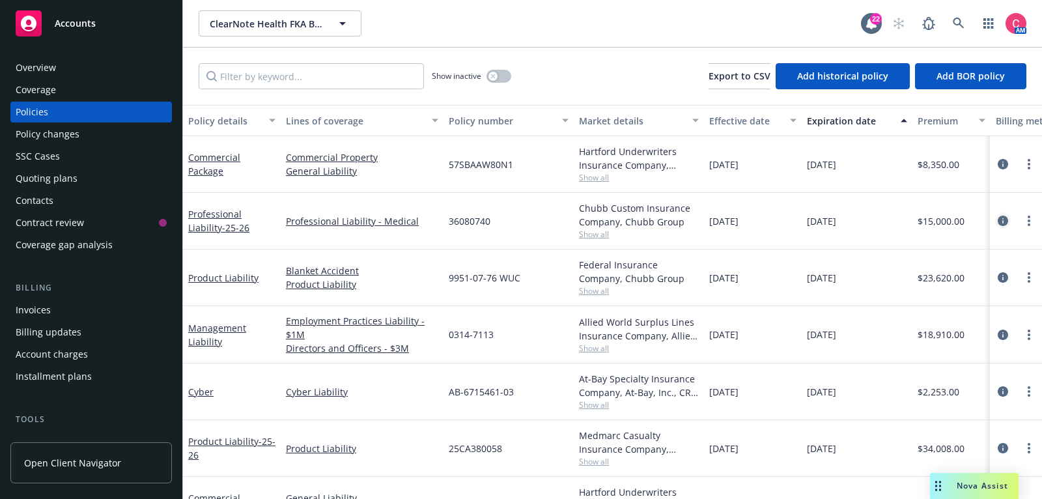
click at [1008, 222] on icon "circleInformation" at bounding box center [1003, 221] width 10 height 10
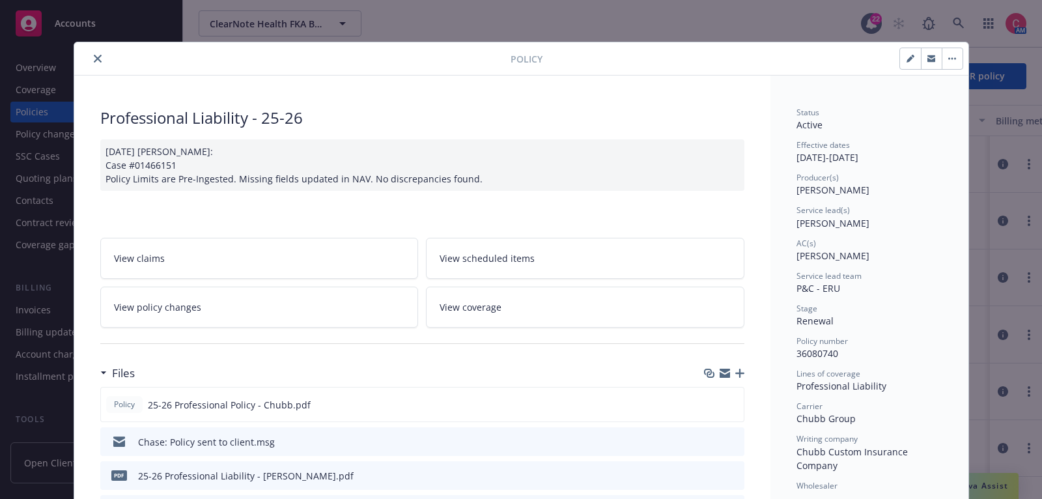
click at [96, 59] on icon "close" at bounding box center [98, 59] width 8 height 8
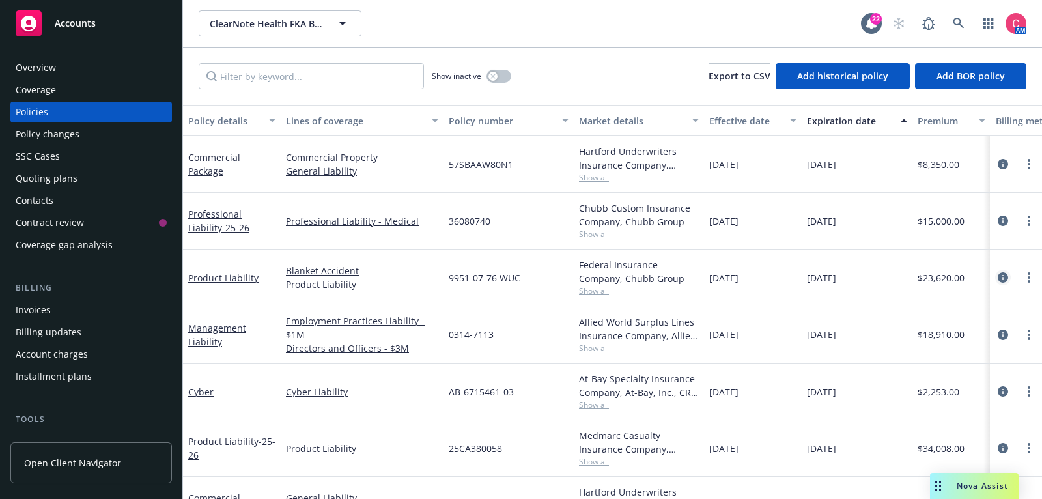
click at [1002, 279] on icon "circleInformation" at bounding box center [1003, 277] width 10 height 10
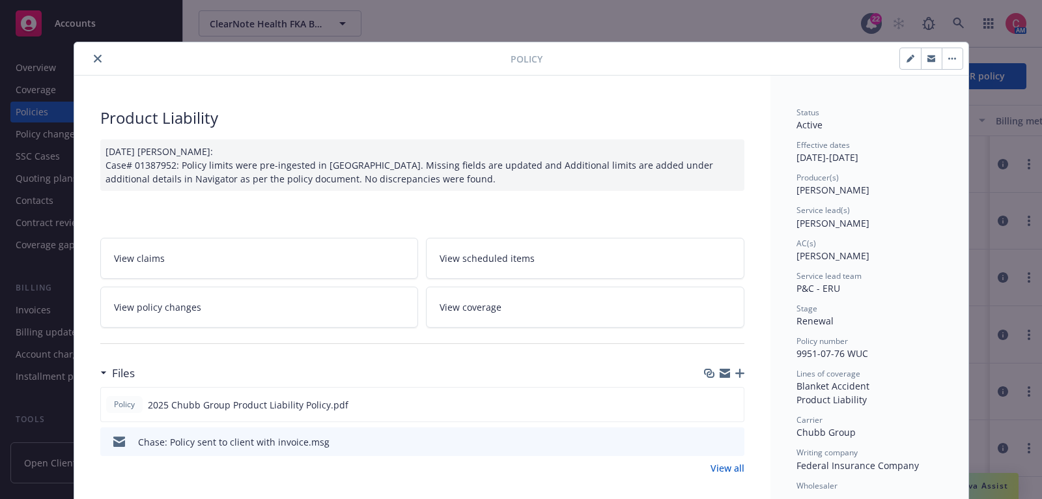
click at [98, 57] on icon "close" at bounding box center [98, 59] width 8 height 8
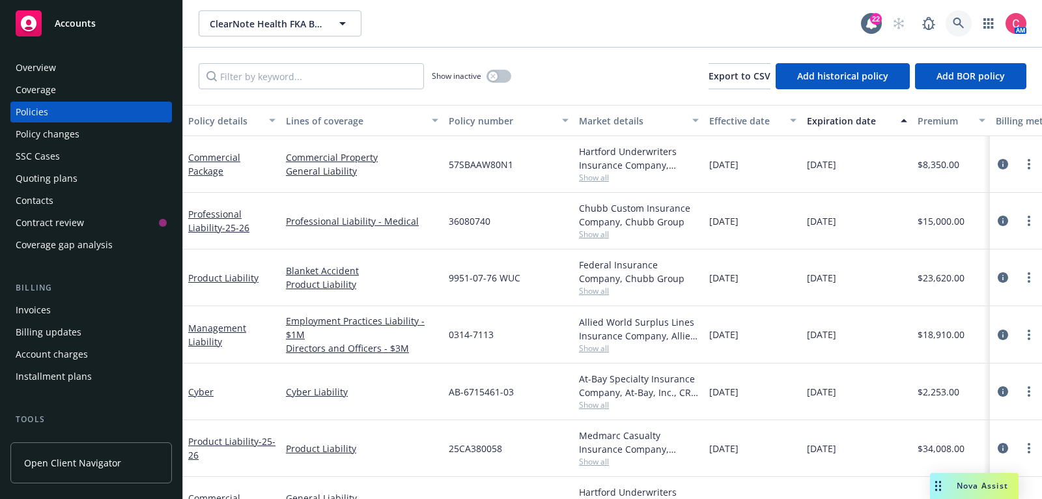
click at [961, 27] on icon at bounding box center [959, 24] width 12 height 12
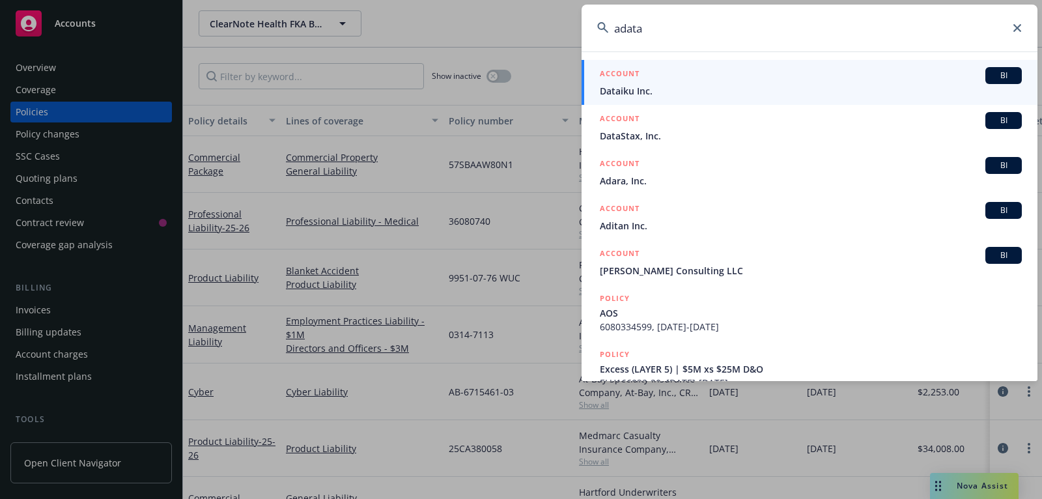
click at [730, 35] on input "adata" at bounding box center [810, 28] width 456 height 47
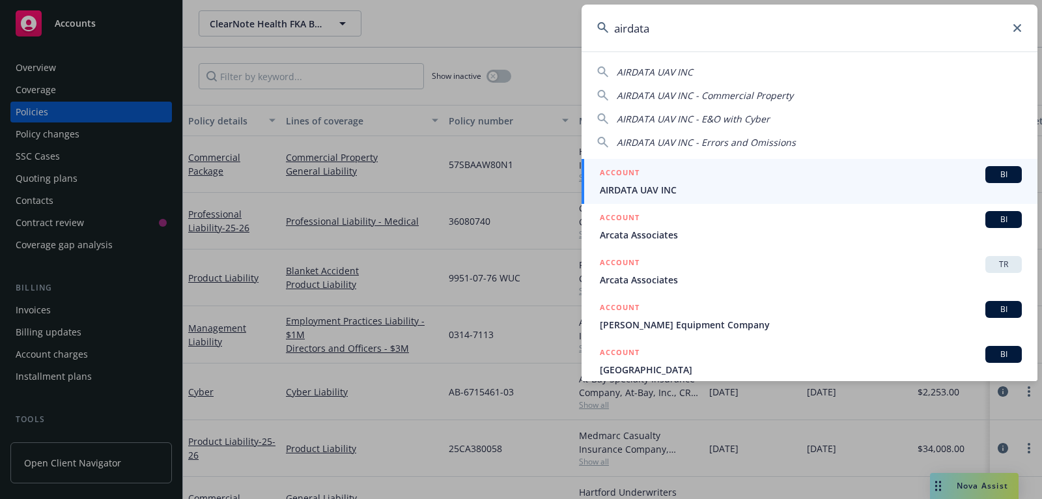
type input "airdata"
click at [649, 178] on div "ACCOUNT BI" at bounding box center [811, 174] width 422 height 17
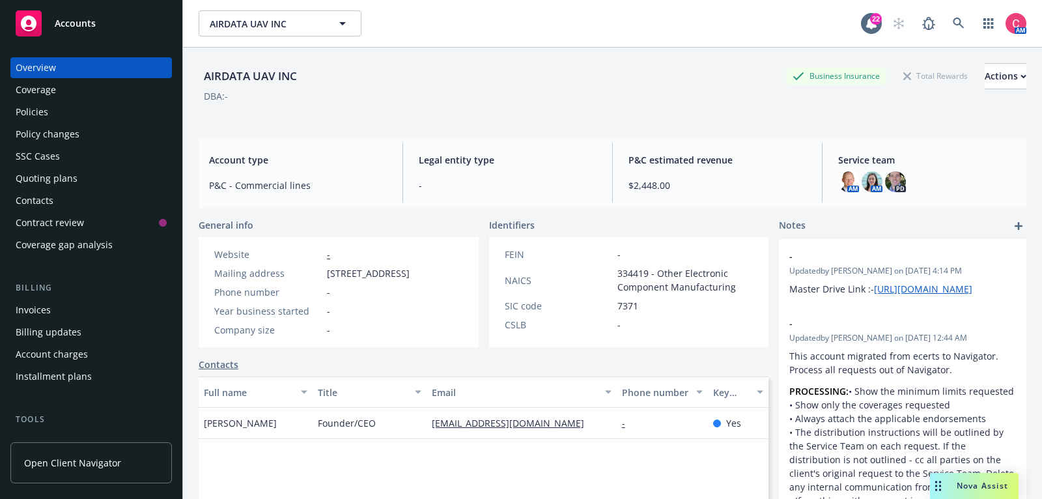
click at [76, 119] on div "Policies" at bounding box center [91, 112] width 151 height 21
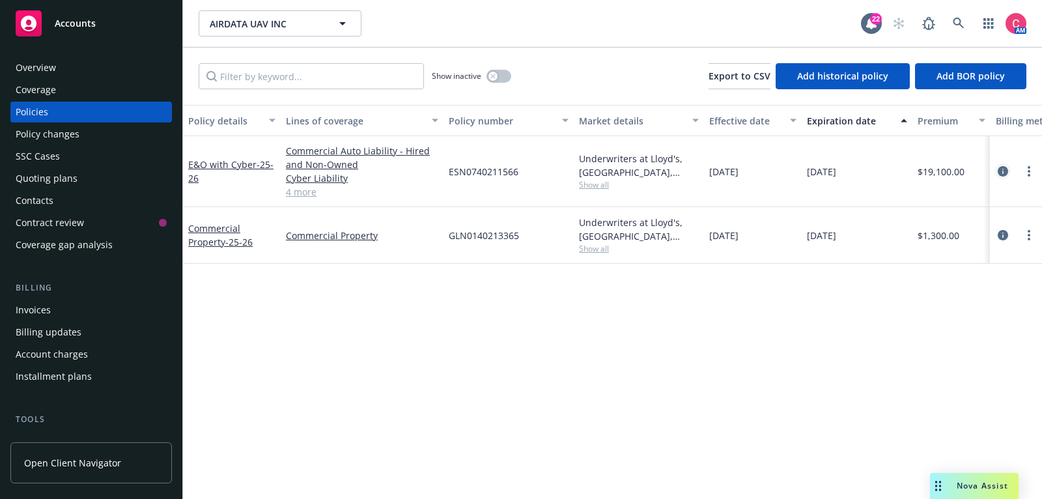
click at [1001, 170] on icon "circleInformation" at bounding box center [1003, 171] width 10 height 10
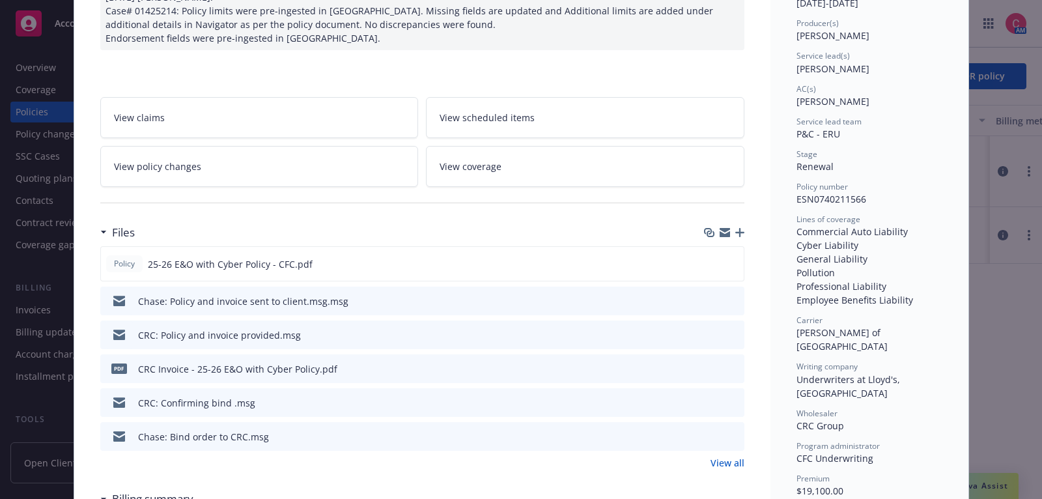
scroll to position [156, 0]
click at [731, 328] on icon "preview file" at bounding box center [732, 332] width 12 height 9
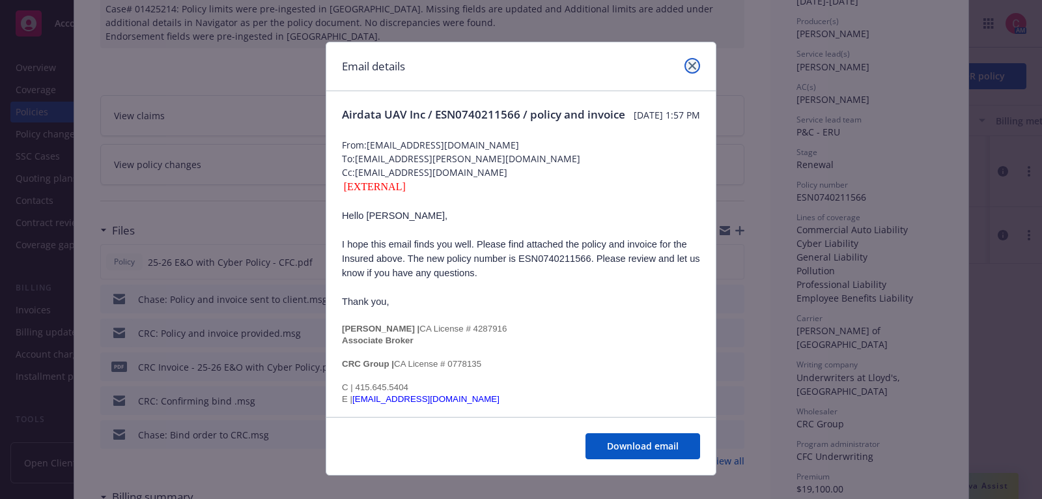
click at [691, 64] on icon "close" at bounding box center [692, 66] width 8 height 8
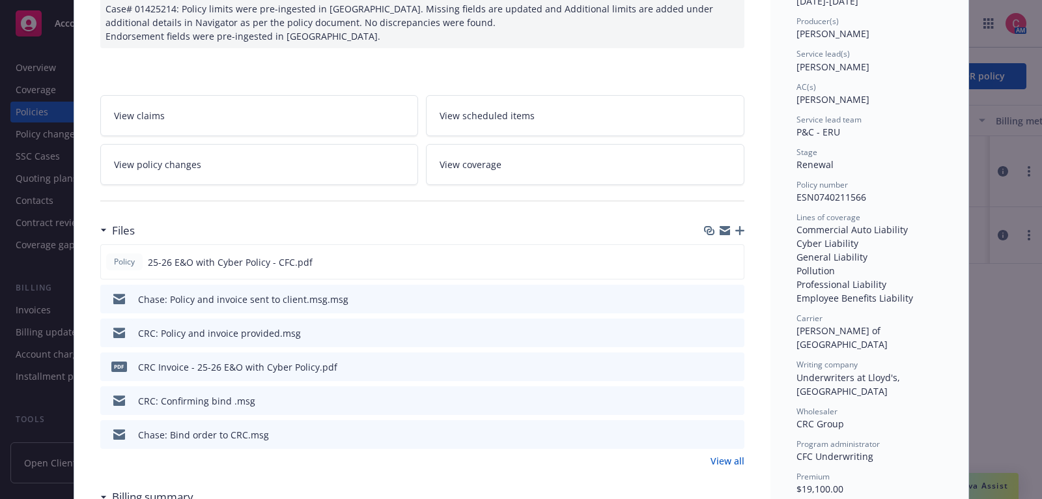
scroll to position [0, 0]
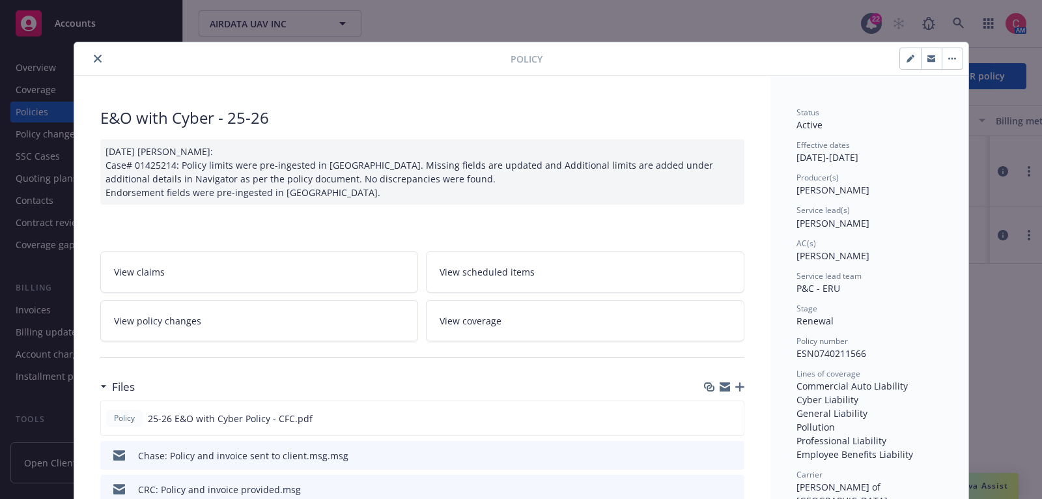
click at [98, 55] on icon "close" at bounding box center [98, 59] width 8 height 8
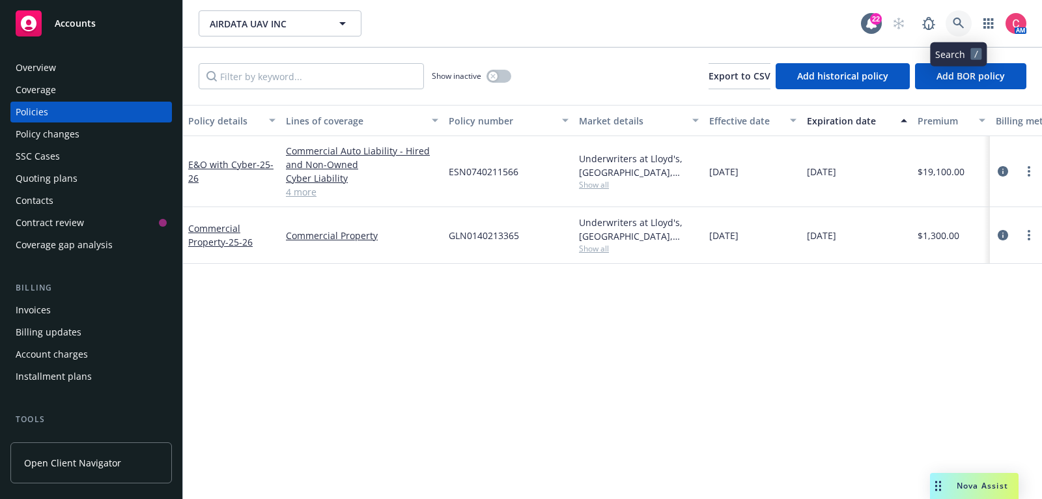
click at [967, 21] on link at bounding box center [959, 23] width 26 height 26
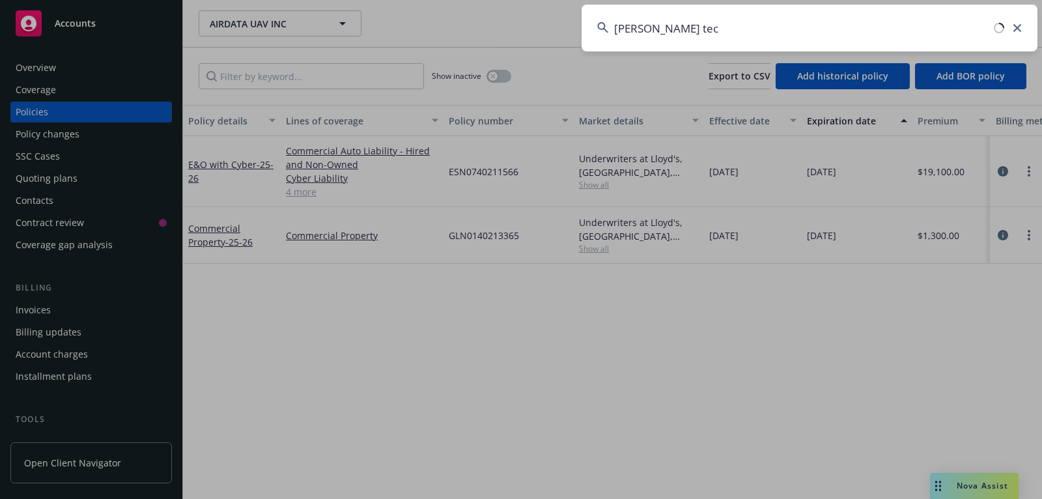
type input "porter tech"
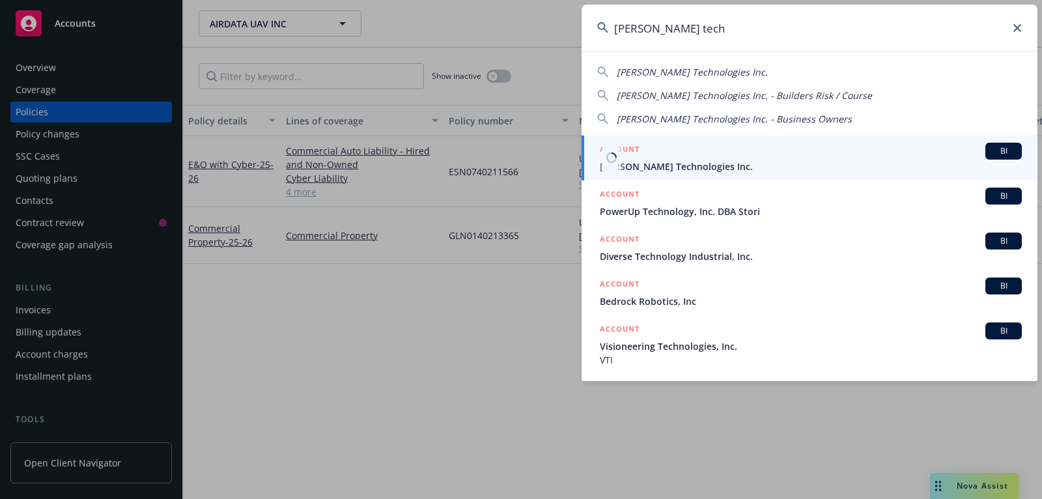
click at [853, 175] on link "ACCOUNT BI Porter Technologies Inc." at bounding box center [810, 157] width 456 height 45
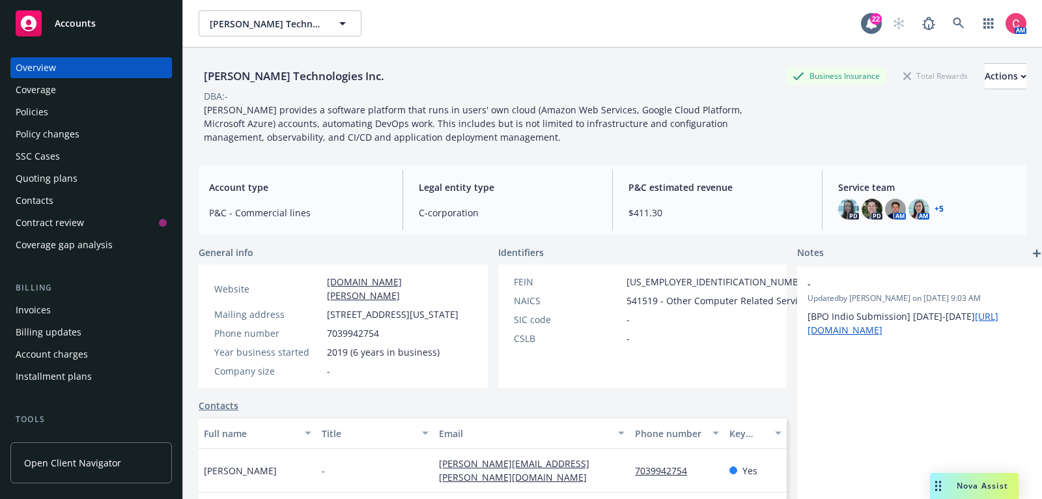
click at [167, 111] on link "Policies" at bounding box center [91, 112] width 162 height 21
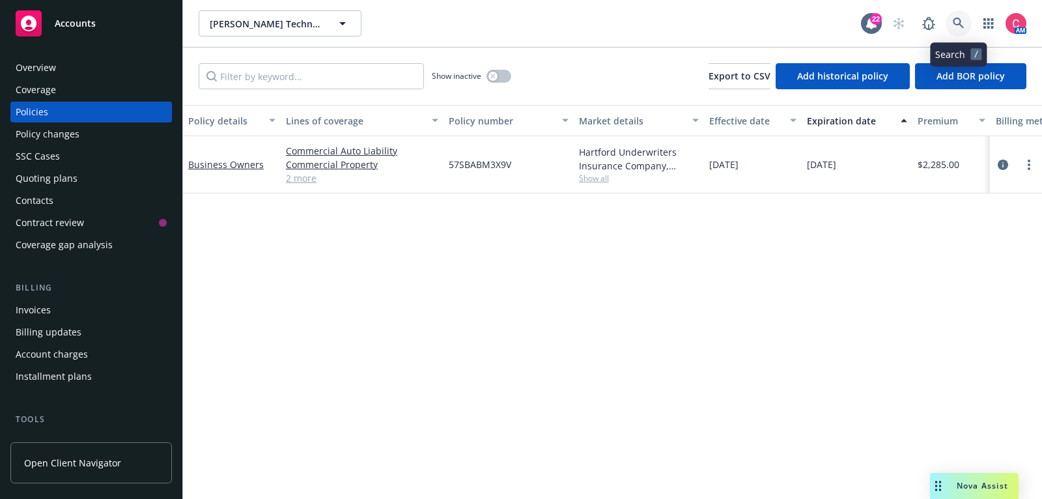
click at [965, 29] on link at bounding box center [959, 23] width 26 height 26
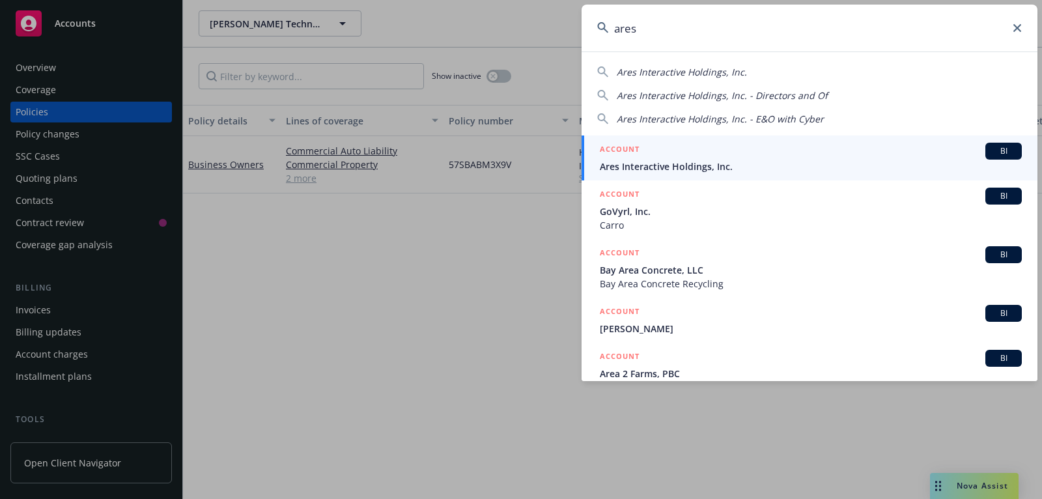
type input "ares"
click at [935, 152] on div "ACCOUNT BI" at bounding box center [811, 151] width 422 height 17
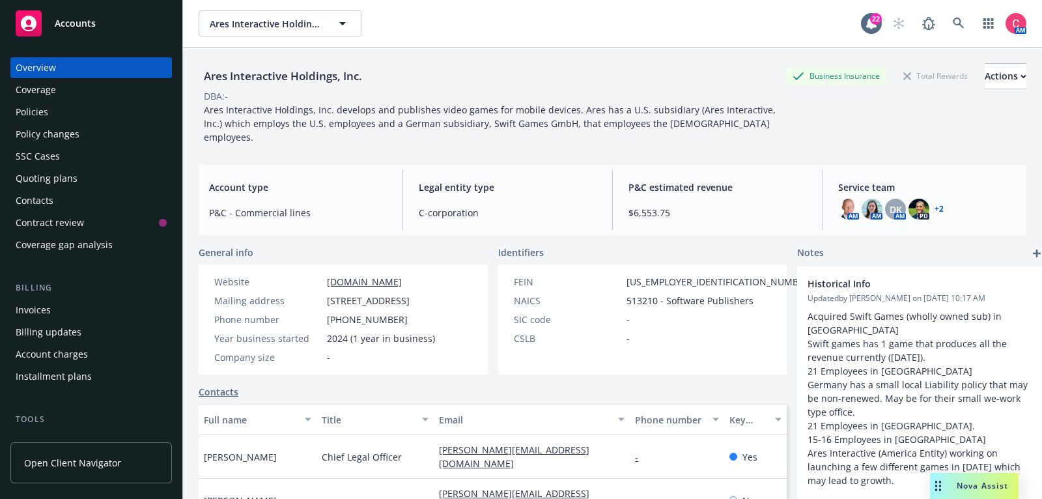
click at [62, 110] on div "Policies" at bounding box center [91, 112] width 151 height 21
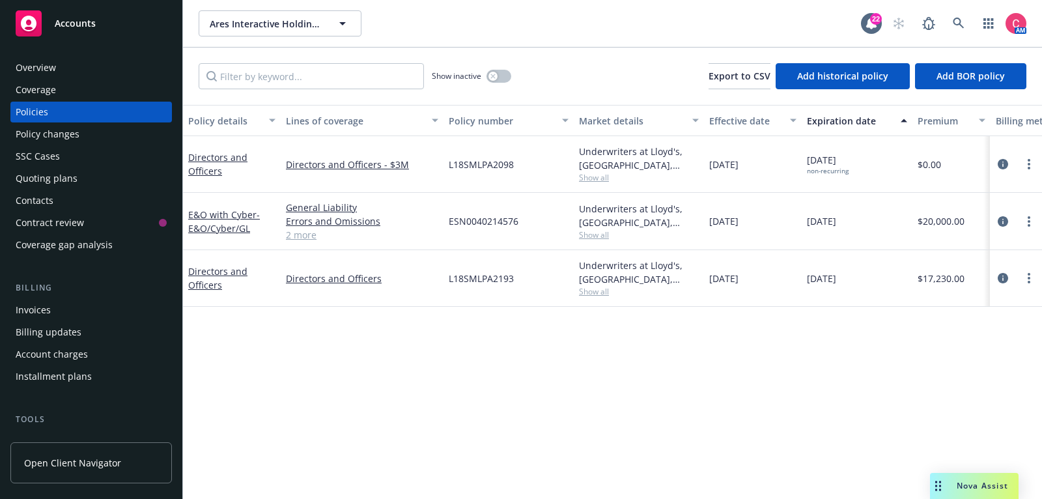
scroll to position [0, 397]
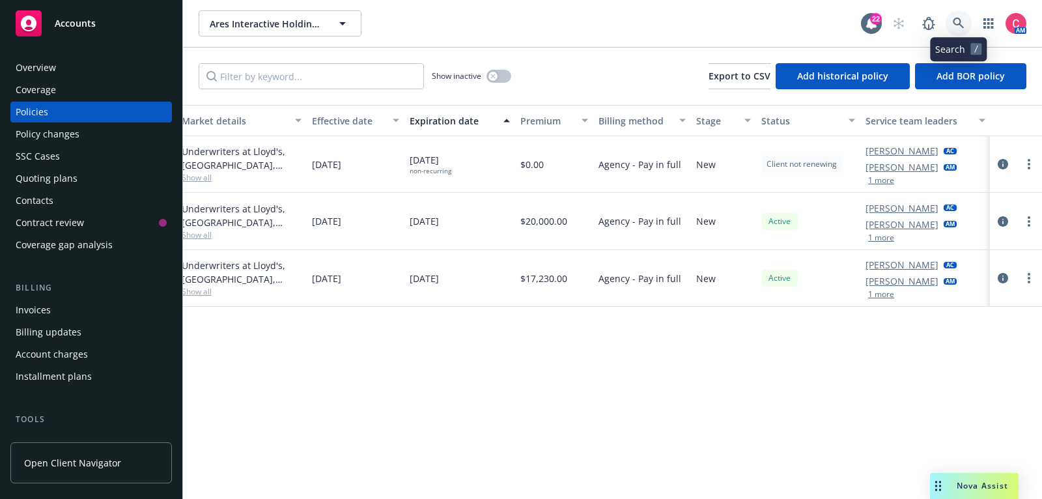
click at [952, 17] on link at bounding box center [959, 23] width 26 height 26
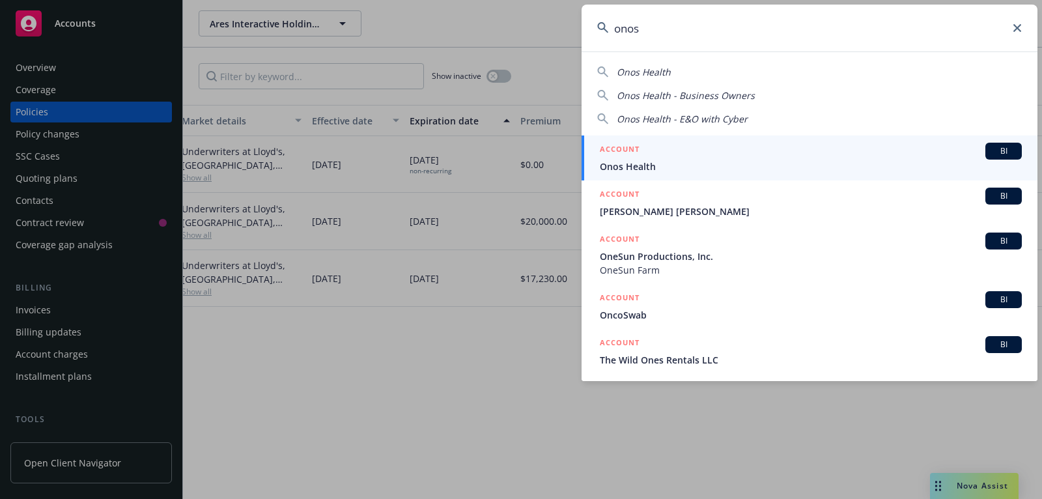
type input "onos"
click at [897, 154] on div "ACCOUNT BI" at bounding box center [811, 151] width 422 height 17
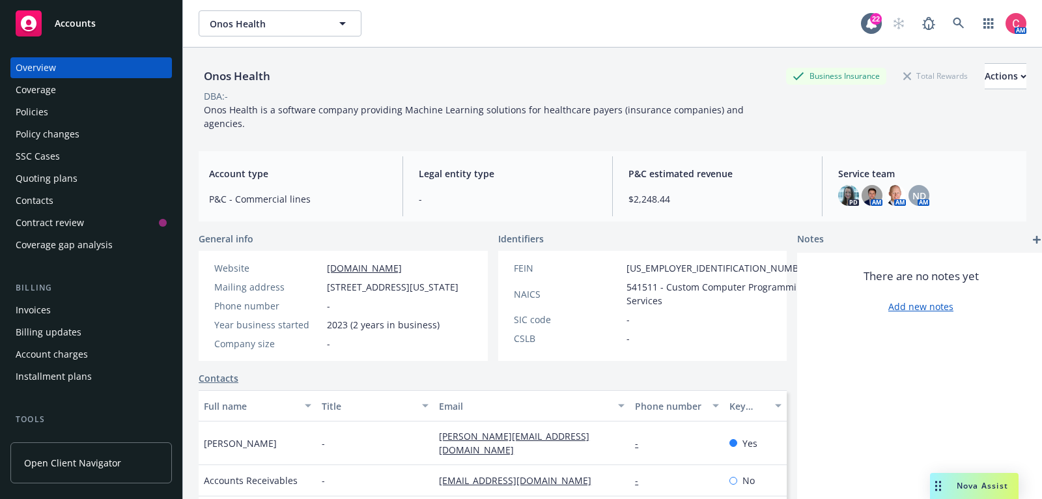
click at [59, 113] on div "Policies" at bounding box center [91, 112] width 151 height 21
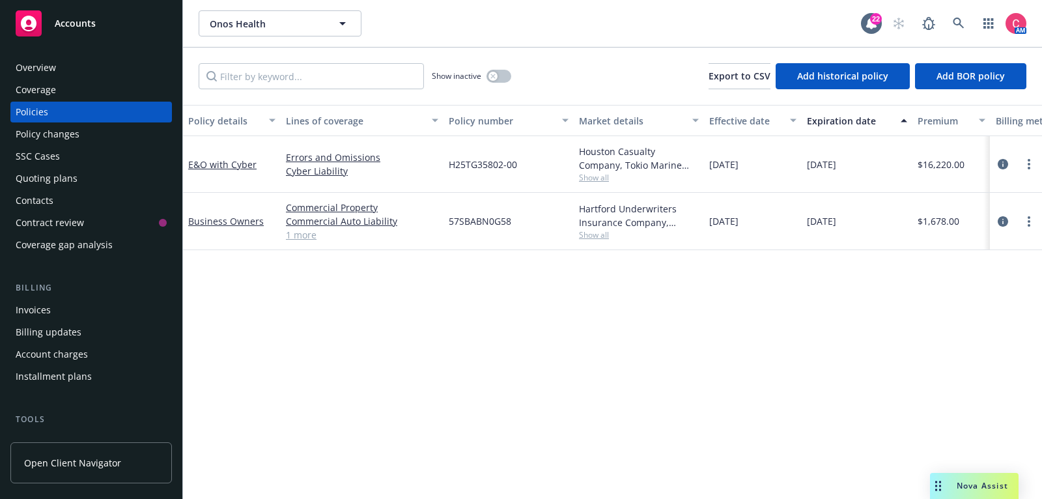
scroll to position [0, 397]
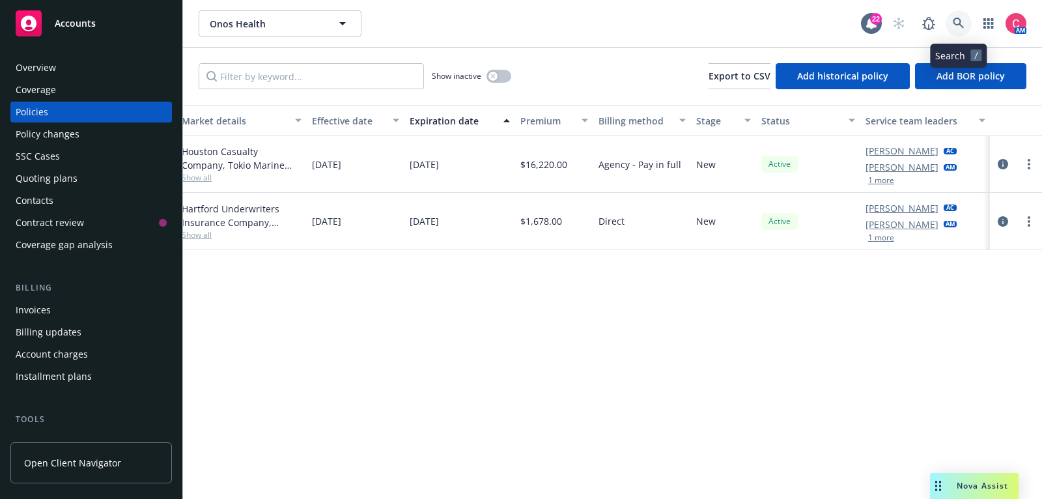
click at [965, 25] on link at bounding box center [959, 23] width 26 height 26
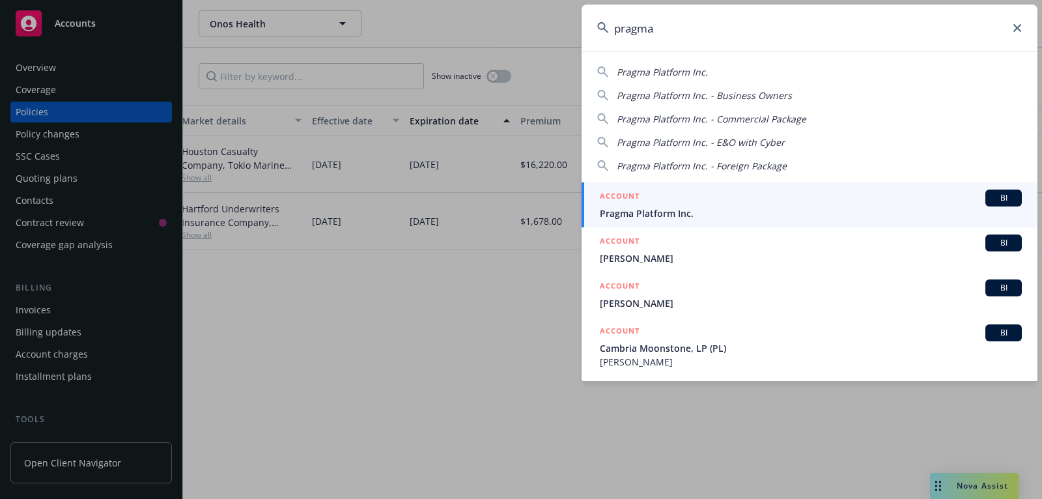
type input "pragma"
click at [841, 218] on span "Pragma Platform Inc." at bounding box center [811, 213] width 422 height 14
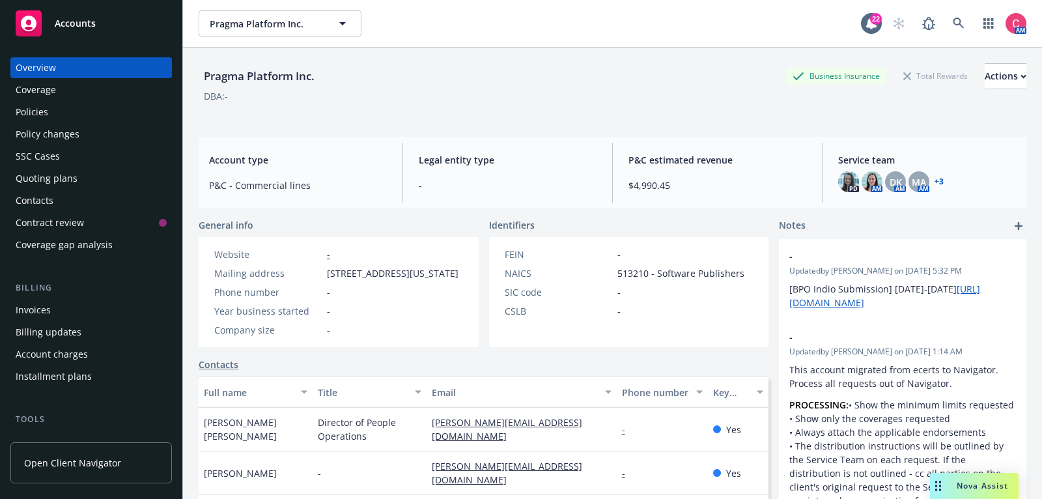
click at [53, 115] on div "Policies" at bounding box center [91, 112] width 151 height 21
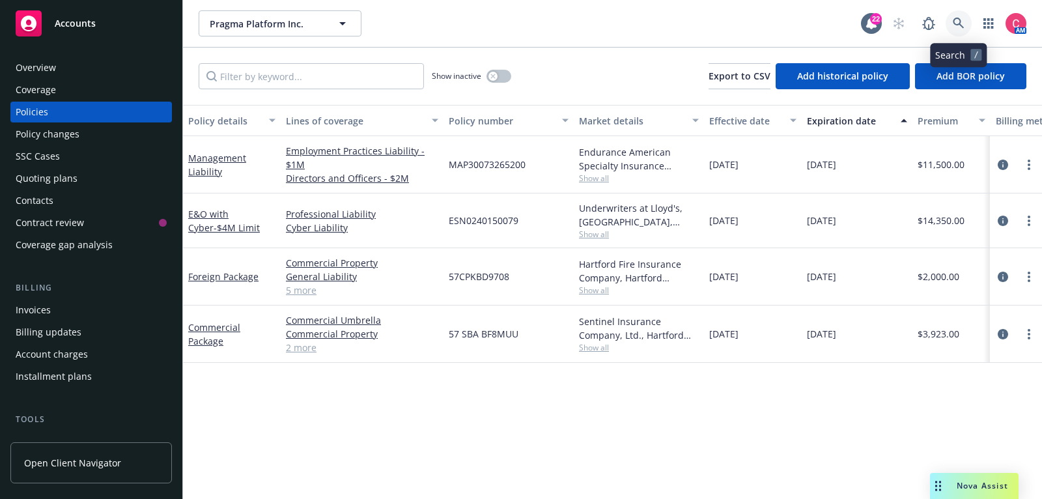
click at [953, 27] on icon at bounding box center [959, 24] width 12 height 12
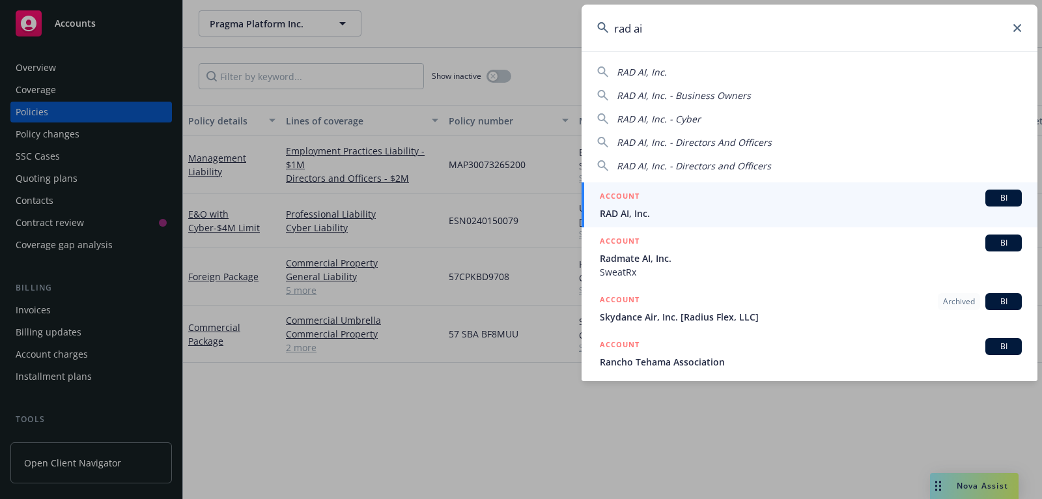
type input "rad ai"
click at [888, 218] on span "RAD AI, Inc." at bounding box center [811, 213] width 422 height 14
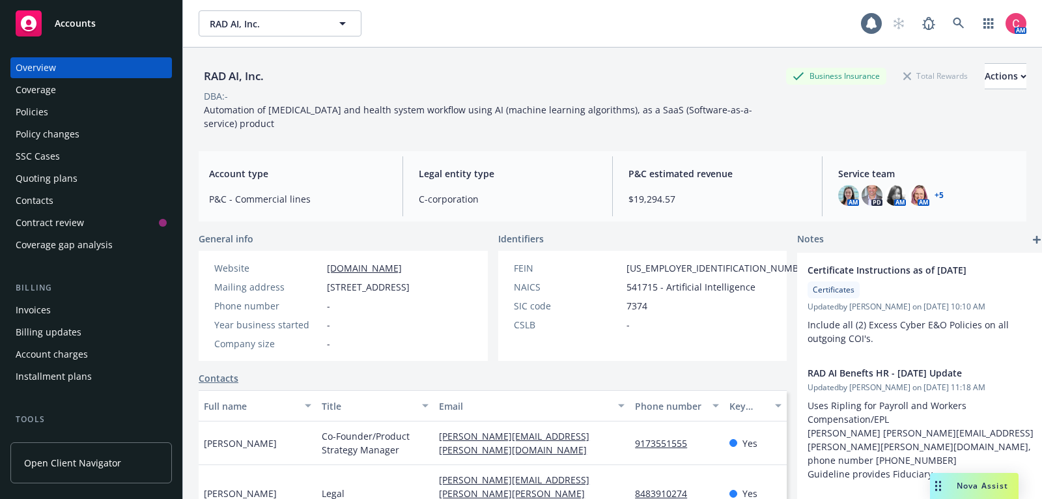
click at [114, 179] on div "Quoting plans" at bounding box center [91, 178] width 151 height 21
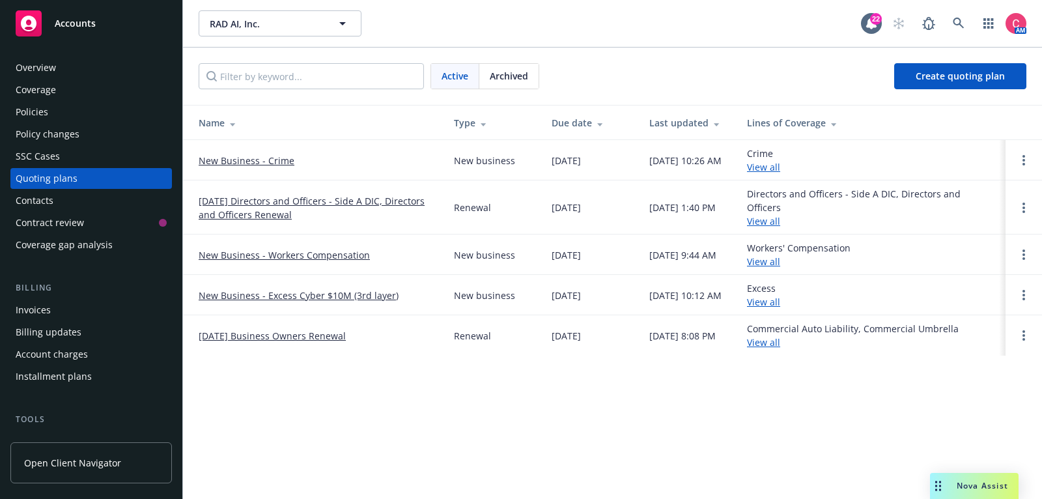
click at [261, 206] on link "12/11/25 Directors and Officers - Side A DIC, Directors and Officers Renewal" at bounding box center [316, 207] width 234 height 27
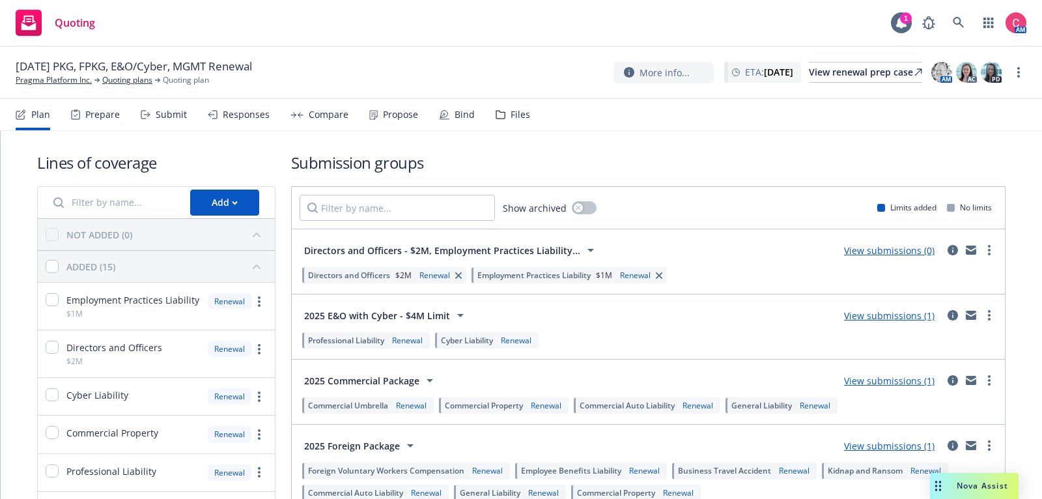
click at [511, 116] on div "Files" at bounding box center [521, 114] width 20 height 10
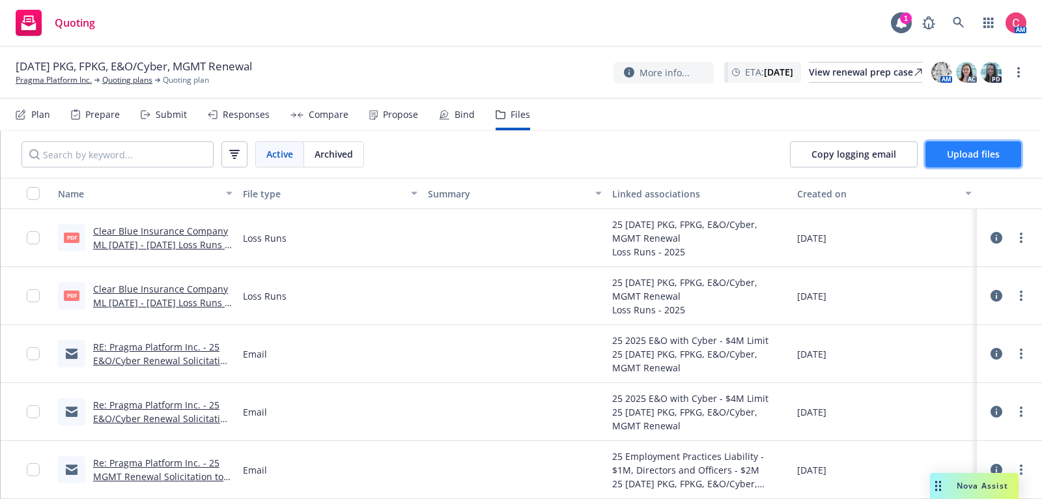
click at [973, 158] on span "Upload files" at bounding box center [973, 154] width 53 height 12
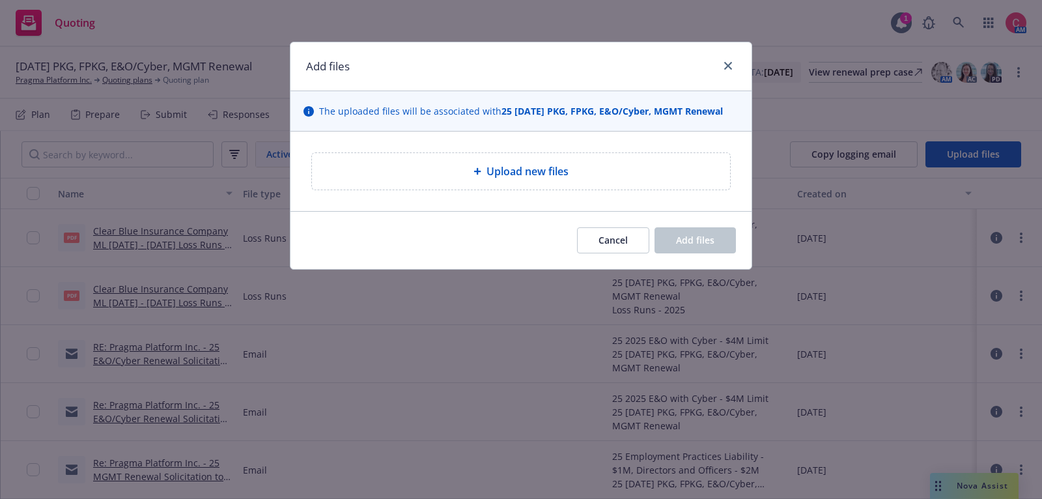
click at [608, 181] on div "Upload new files" at bounding box center [521, 171] width 418 height 36
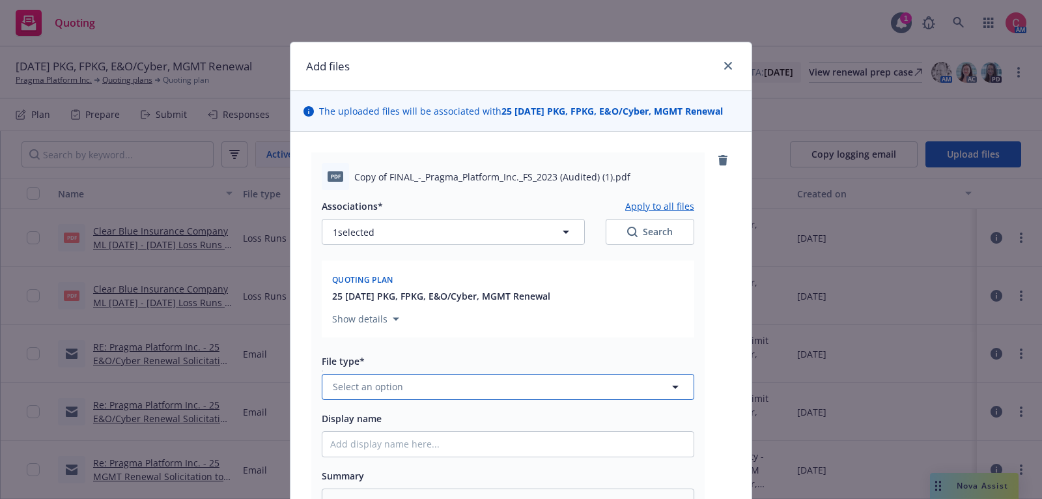
click at [548, 380] on button "Select an option" at bounding box center [508, 387] width 373 height 26
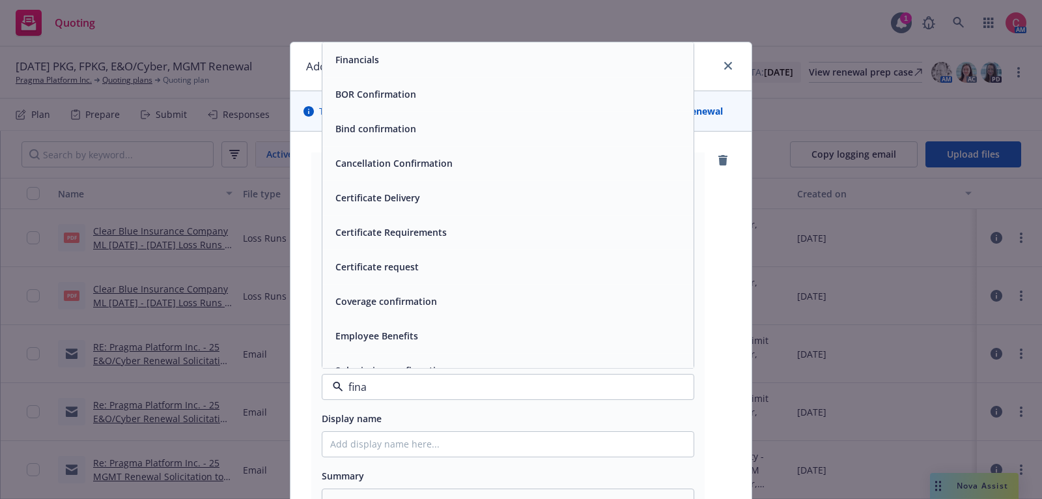
type input "finan"
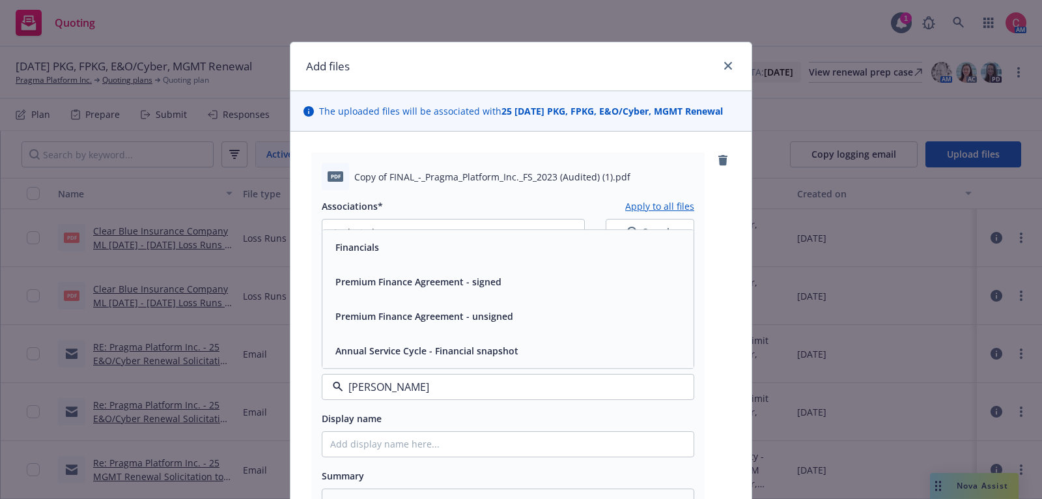
click at [537, 257] on div "Financials" at bounding box center [507, 247] width 371 height 35
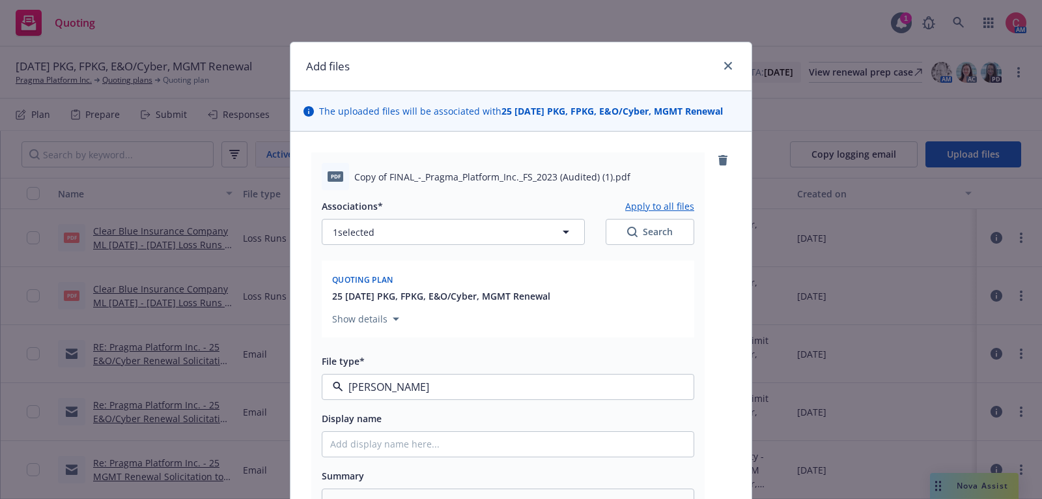
type textarea "x"
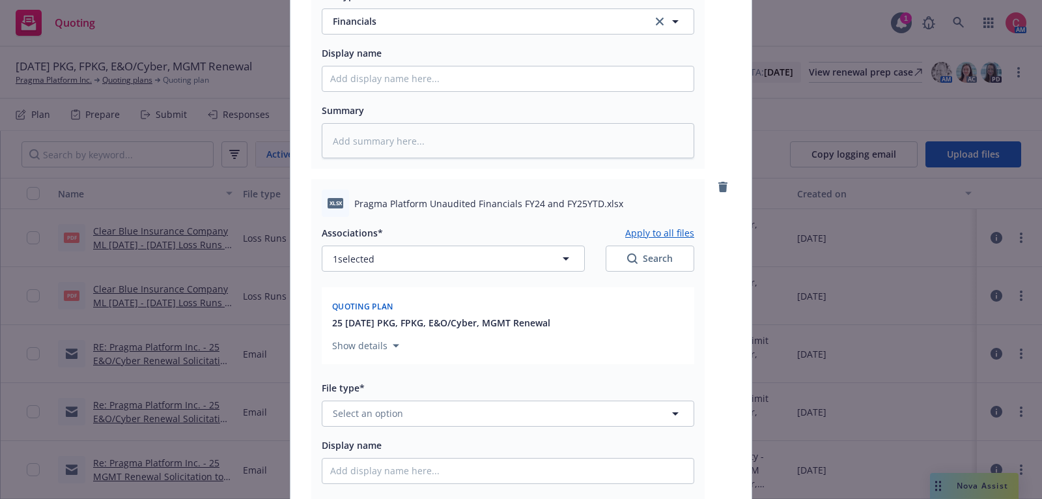
scroll to position [367, 0]
click at [529, 408] on button "Select an option" at bounding box center [508, 412] width 373 height 26
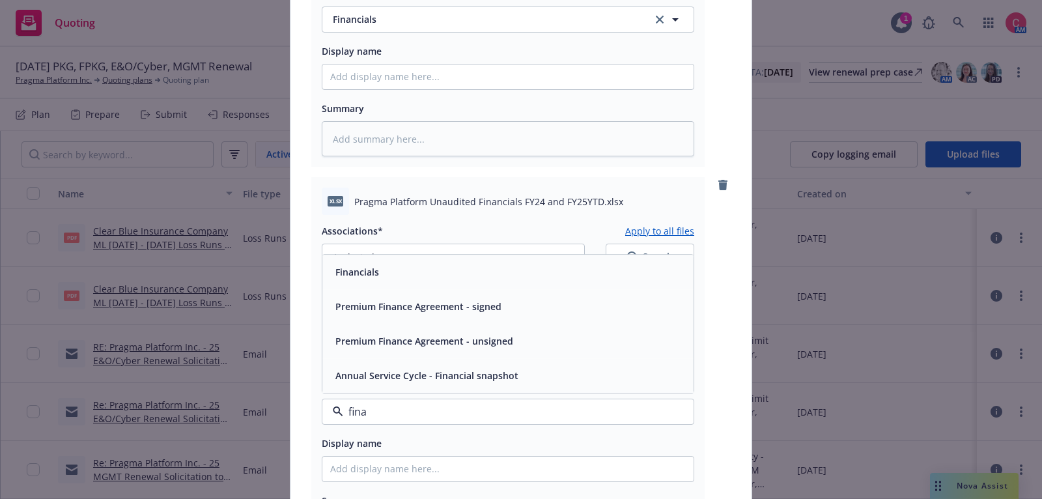
type input "finan"
click at [548, 274] on div "Financials" at bounding box center [508, 271] width 356 height 19
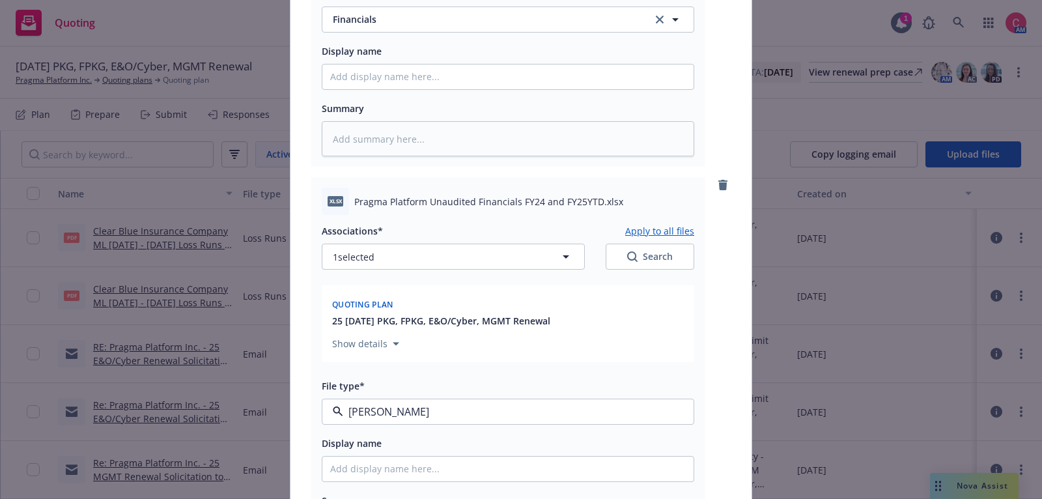
type textarea "x"
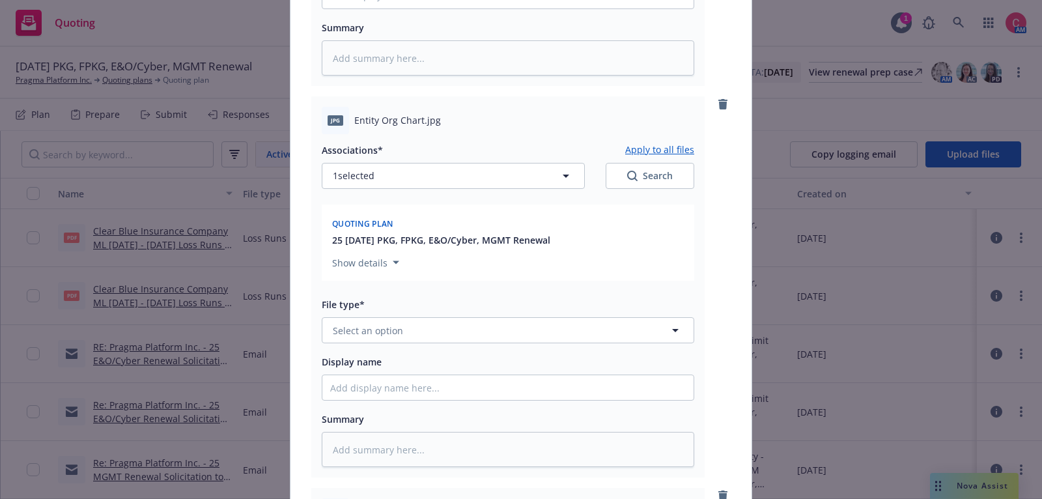
scroll to position [857, 0]
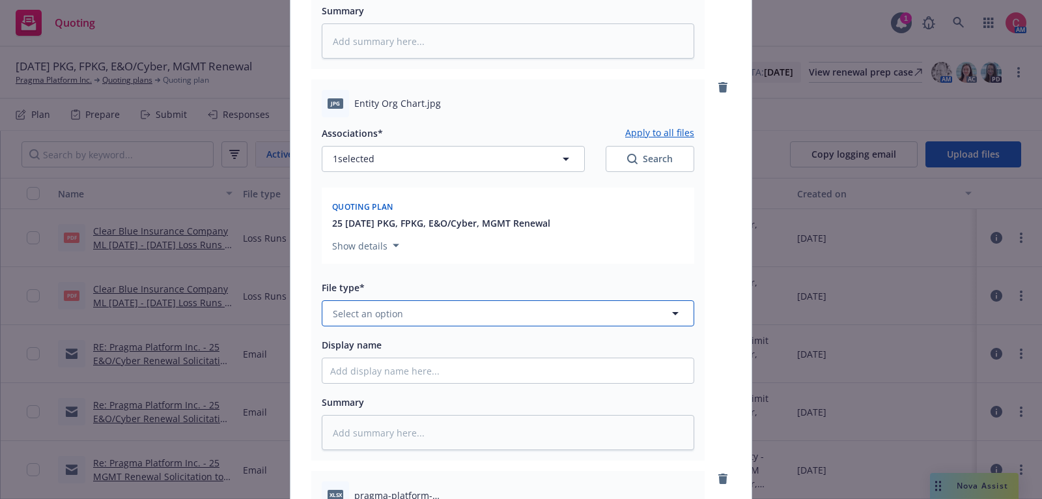
click at [554, 309] on button "Select an option" at bounding box center [508, 313] width 373 height 26
type input "org"
click at [549, 335] on div "Org chart" at bounding box center [507, 349] width 371 height 35
type textarea "x"
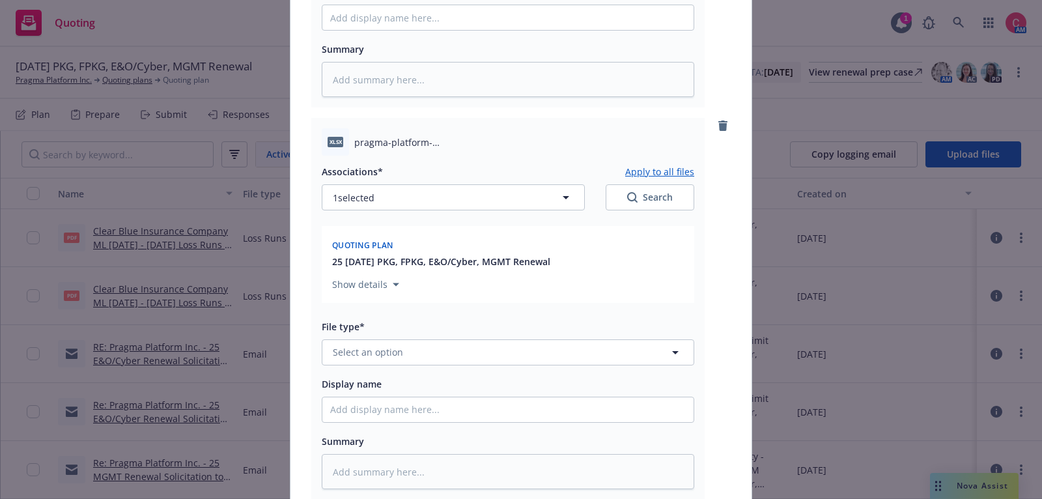
scroll to position [1230, 0]
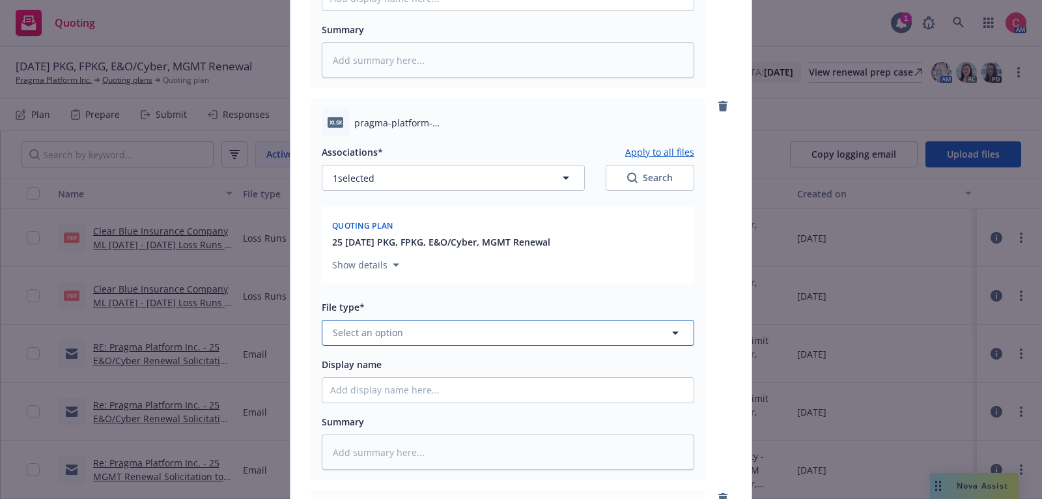
click at [549, 335] on button "Select an option" at bounding box center [508, 333] width 373 height 26
type input "other"
click at [548, 360] on div "Other" at bounding box center [508, 369] width 356 height 19
type textarea "x"
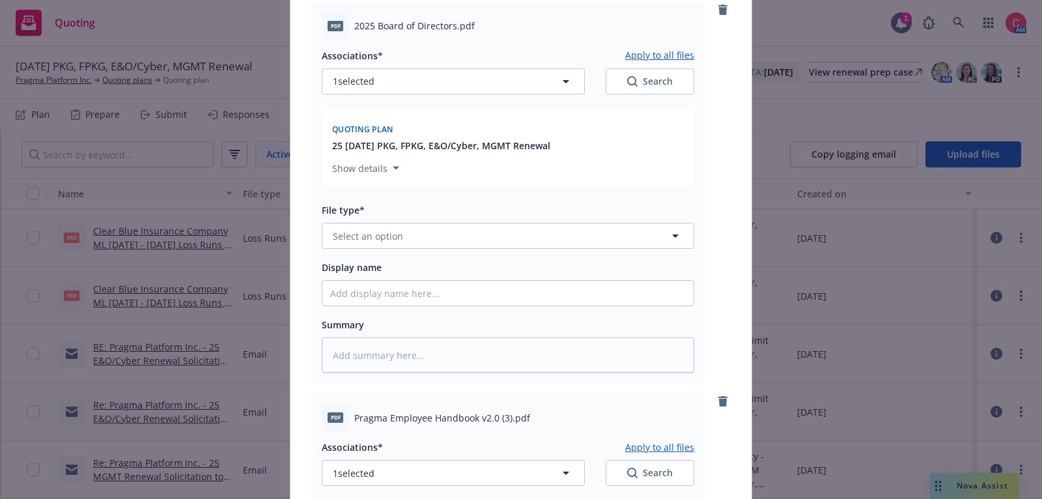
scroll to position [1723, 0]
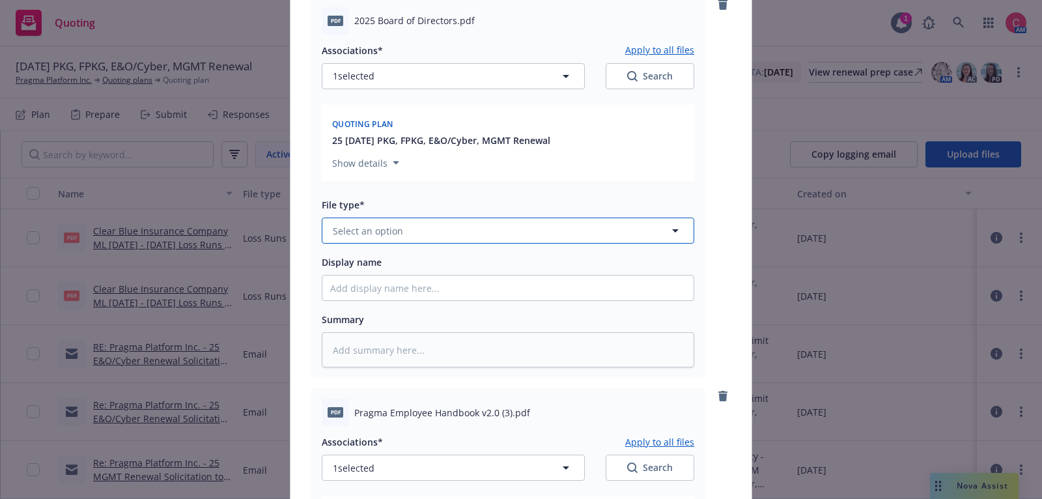
click at [549, 234] on button "Select an option" at bounding box center [508, 231] width 373 height 26
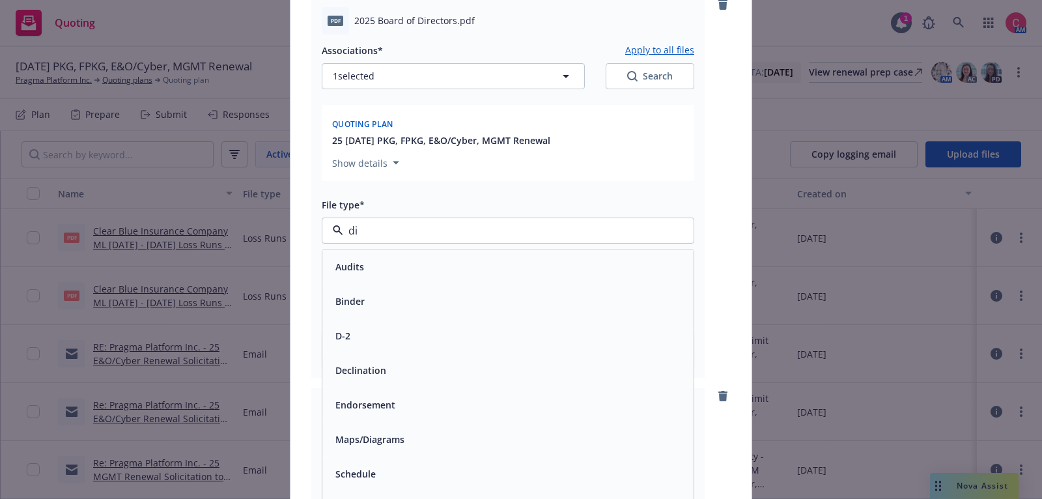
type input "dir"
type textarea "x"
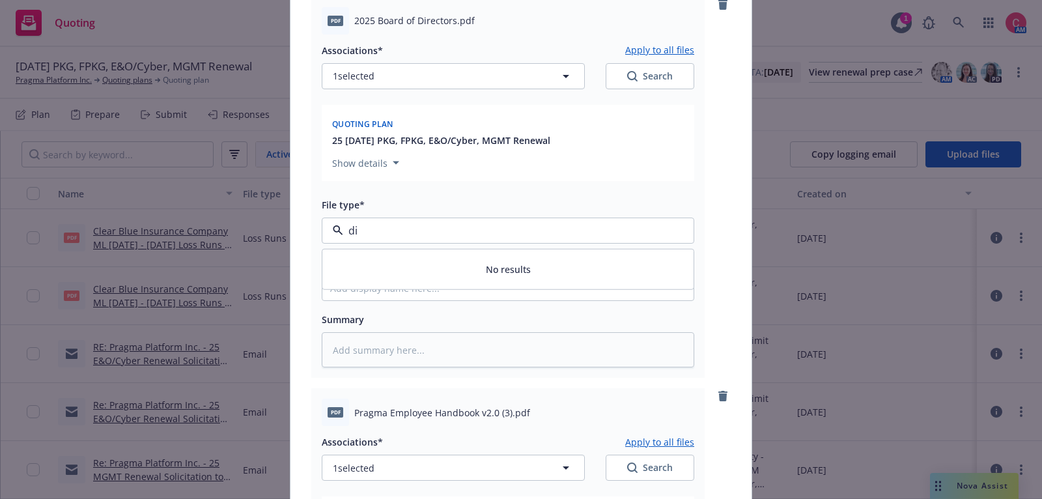
type input "d"
type input "other"
click at [548, 271] on div "Other" at bounding box center [508, 266] width 356 height 19
type textarea "x"
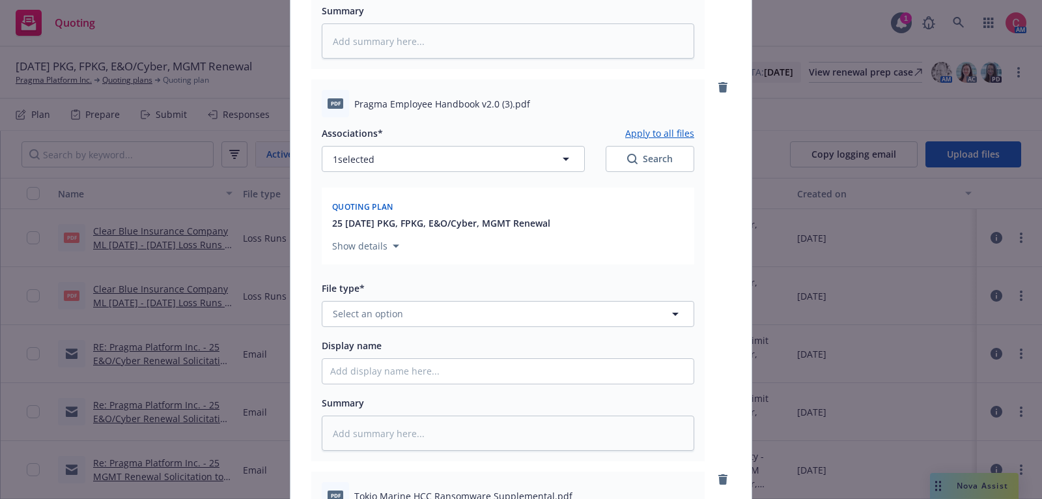
scroll to position [2033, 0]
click at [548, 323] on button "Select an option" at bounding box center [508, 313] width 373 height 26
type input "hand"
click at [552, 342] on div "Employee Handbook" at bounding box center [508, 349] width 356 height 19
type textarea "x"
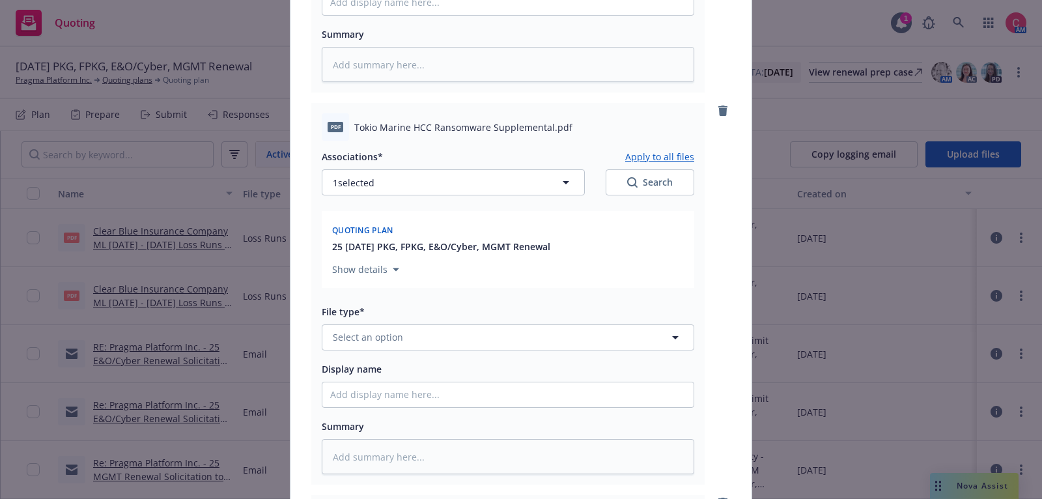
scroll to position [2402, 0]
click at [552, 346] on button "Select an option" at bounding box center [508, 336] width 373 height 26
type input "appl"
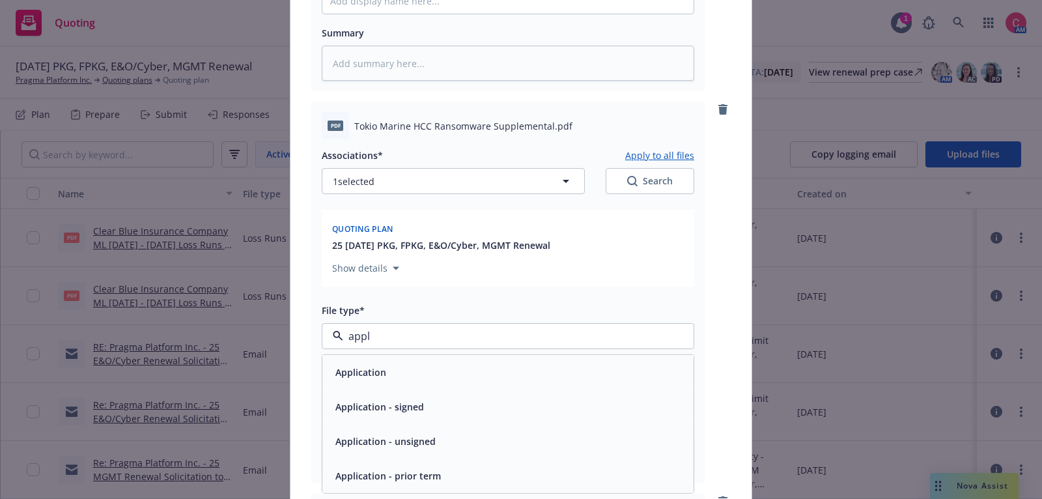
click at [546, 399] on div "Application - signed" at bounding box center [508, 406] width 356 height 19
type textarea "x"
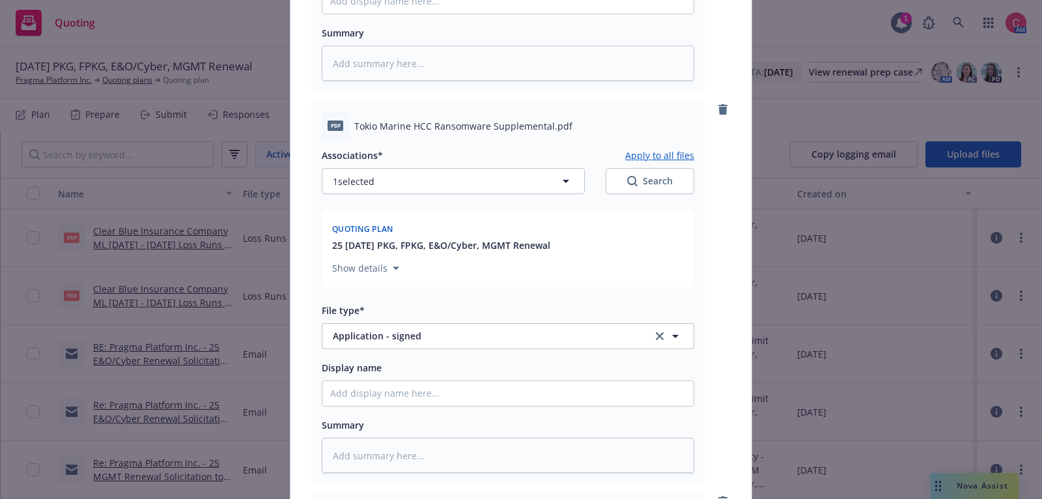
drag, startPoint x: 356, startPoint y: 125, endPoint x: 421, endPoint y: 122, distance: 64.5
click at [421, 122] on span "Tokio Marine HCC Ransomware Supplemental.pdf" at bounding box center [463, 126] width 218 height 14
drag, startPoint x: 355, startPoint y: 125, endPoint x: 549, endPoint y: 122, distance: 194.1
click at [549, 122] on span "Tokio Marine HCC Ransomware Supplemental.pdf" at bounding box center [463, 126] width 218 height 14
copy span "Tokio Marine HCC Ransomware Supplemental"
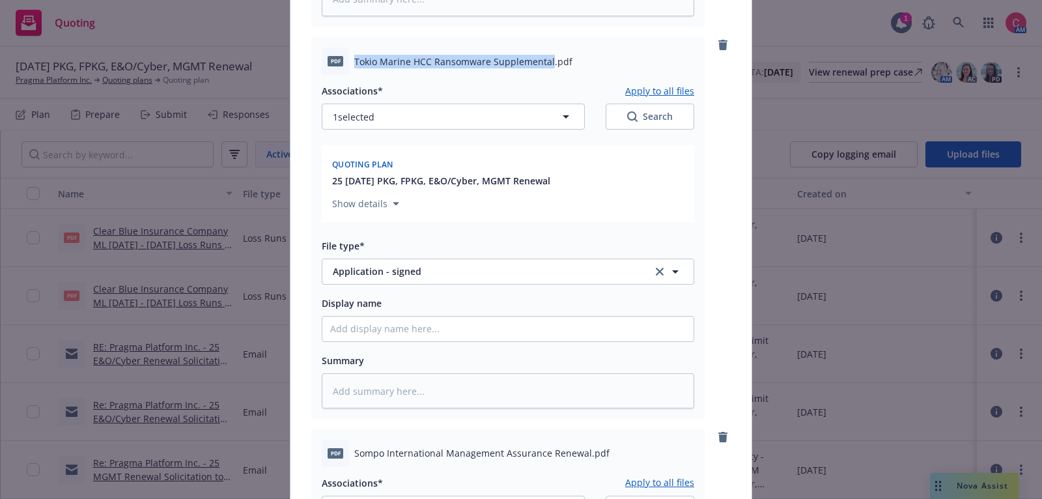
scroll to position [2472, 0]
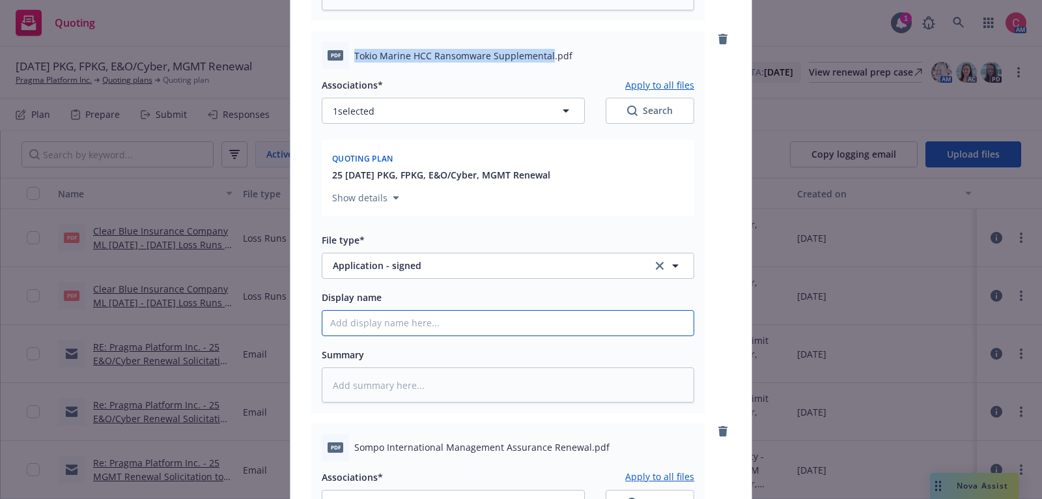
click at [544, 335] on input "Display name" at bounding box center [507, 323] width 371 height 25
type input "["
type textarea "x"
type input "[CO"
type textarea "x"
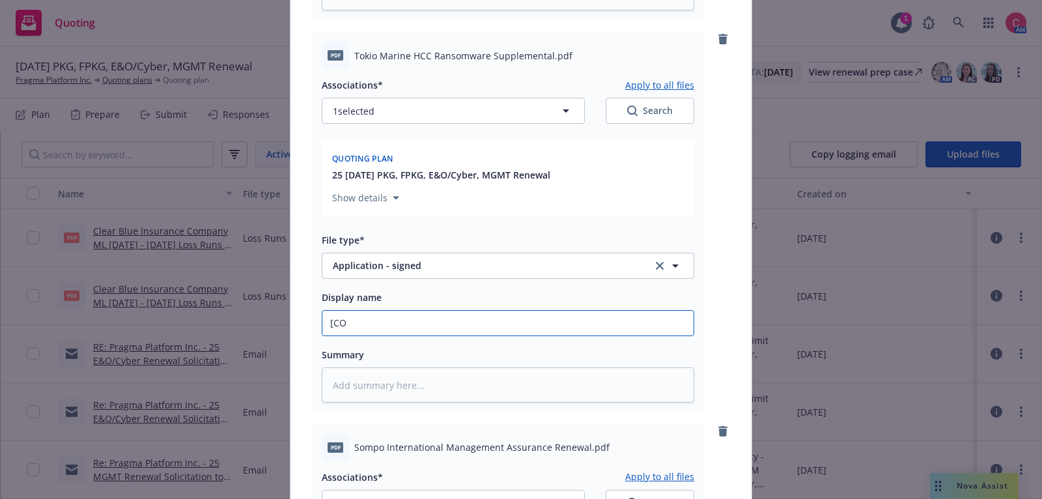
type input "[COM"
type textarea "x"
type input "[COMPLE"
type textarea "x"
type input "[COMPLET"
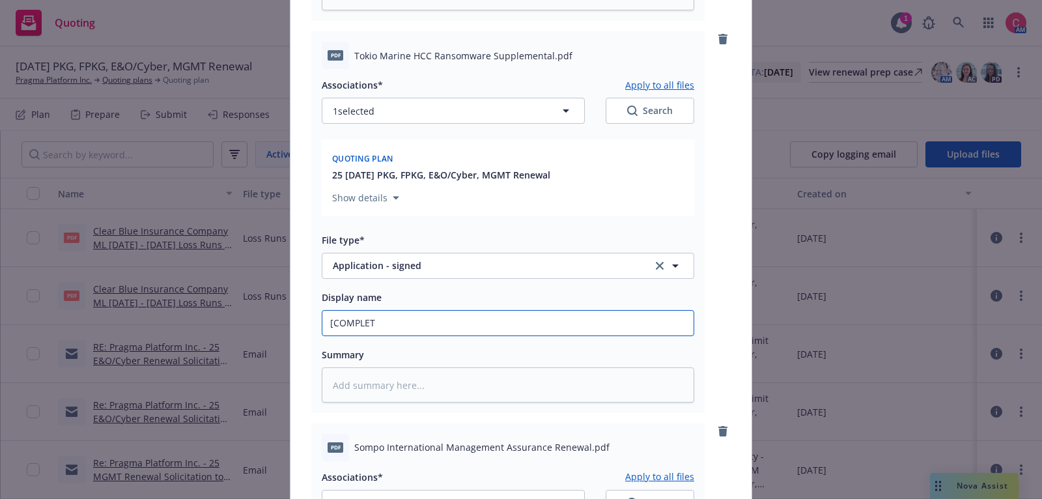
type textarea "x"
type input "[COMPLETE"
type textarea "x"
type input "[COMPLETED"
type textarea "x"
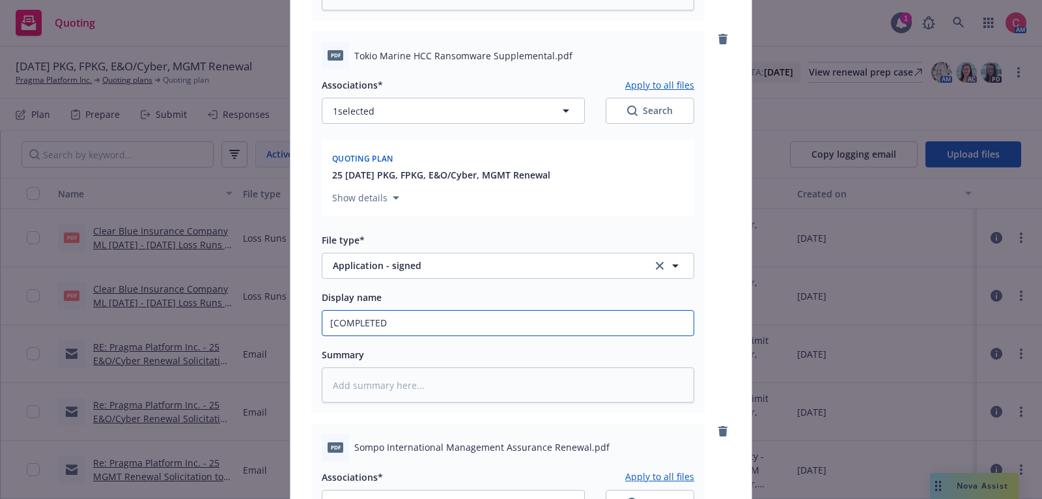
type input "[COMPLETED]"
type textarea "x"
type input "[COMPLETED]"
type textarea "x"
type input "[COMPLETED] 25"
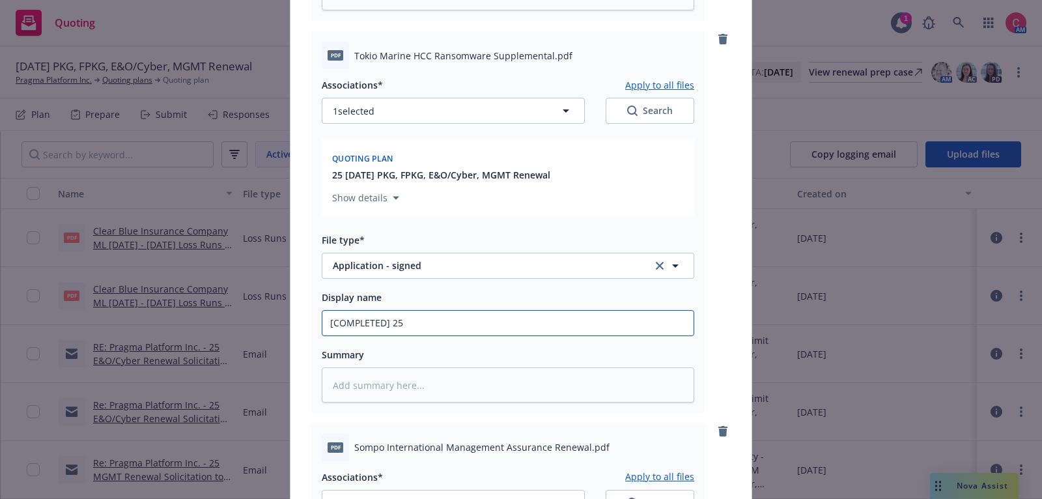
type textarea "x"
type input "[COMPLETED] 25"
paste input "Tokio Marine HCC Ransomware Supplemental"
type textarea "x"
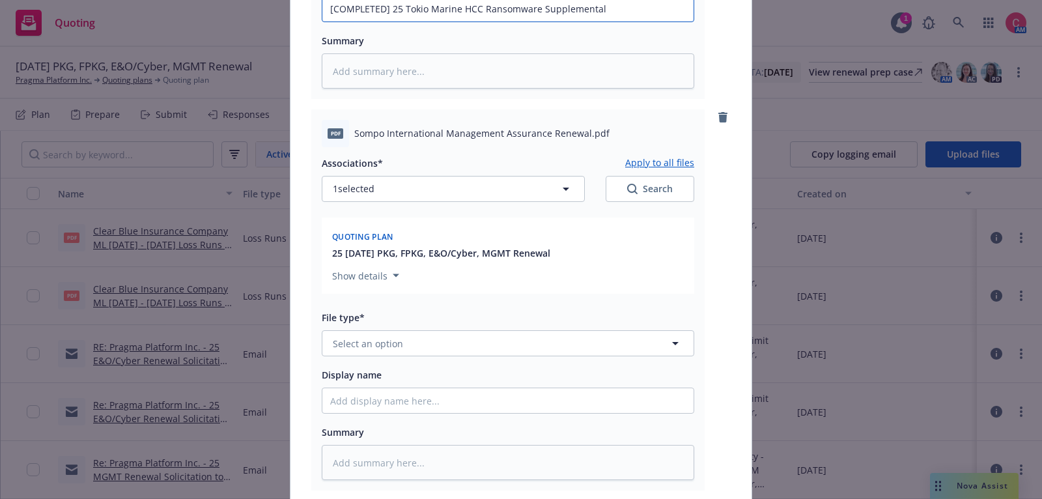
scroll to position [2797, 0]
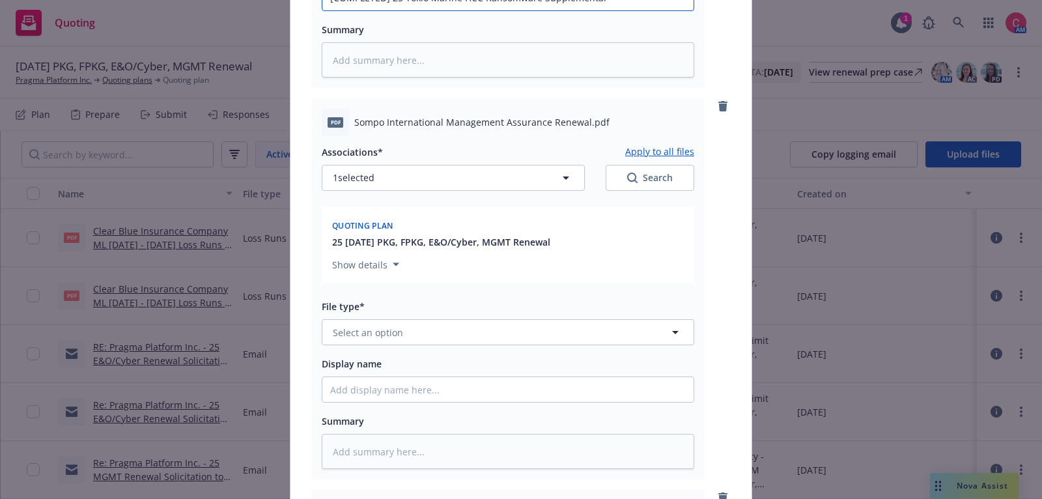
type input "[COMPLETED] 25 Tokio Marine HCC Ransomware Supplemental"
drag, startPoint x: 356, startPoint y: 124, endPoint x: 585, endPoint y: 122, distance: 229.3
click at [585, 122] on span "Sompo International Management Assurance Renewal.pdf" at bounding box center [481, 122] width 255 height 14
copy span "Sompo International Management Assurance Renewal"
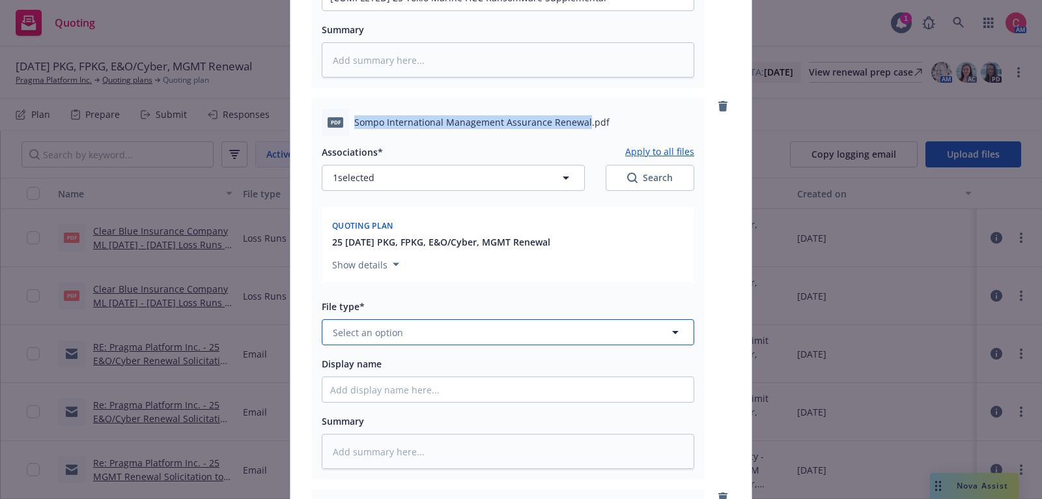
click at [531, 339] on button "Select an option" at bounding box center [508, 332] width 373 height 26
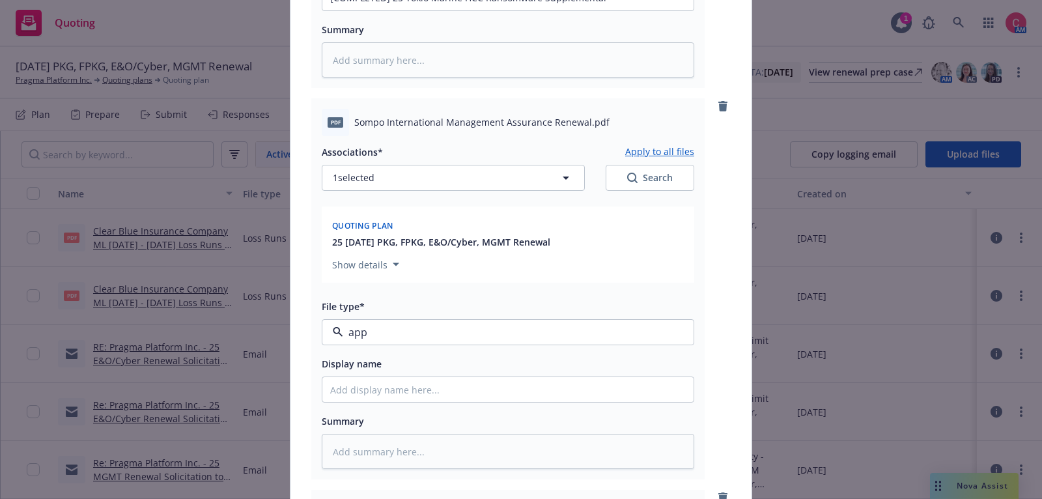
type input "appl"
click at [524, 405] on div "Application - signed" at bounding box center [508, 402] width 356 height 19
click at [524, 393] on input "Display name" at bounding box center [507, 389] width 371 height 25
type textarea "x"
type input "["
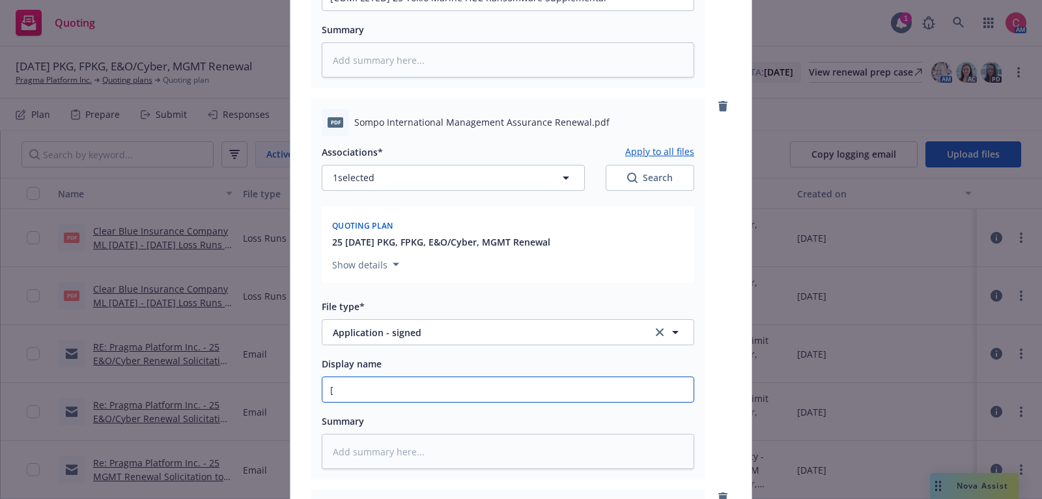
type textarea "x"
type input "[CO"
type textarea "x"
type input "[COM"
type textarea "x"
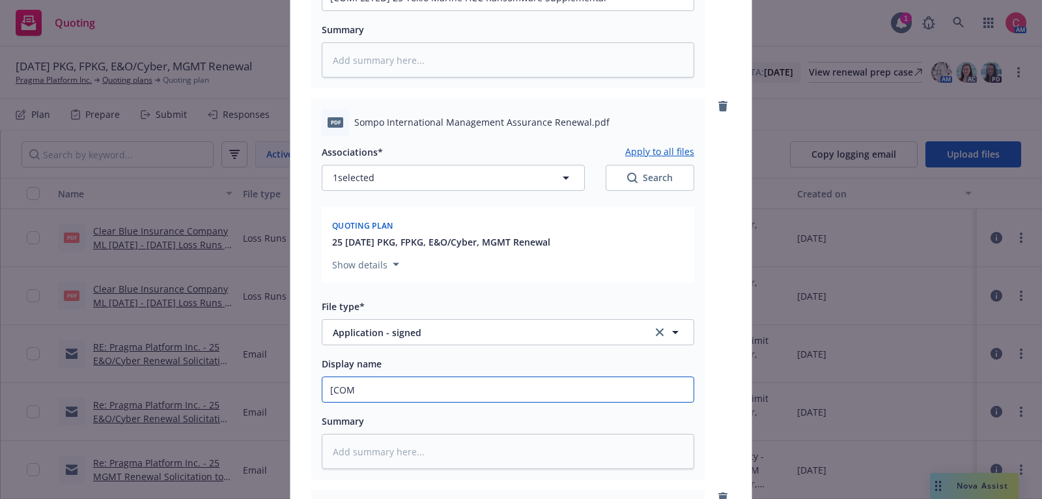
type input "[COMP"
type textarea "x"
type input "[COMPLE"
type textarea "x"
type input "[COMPLET"
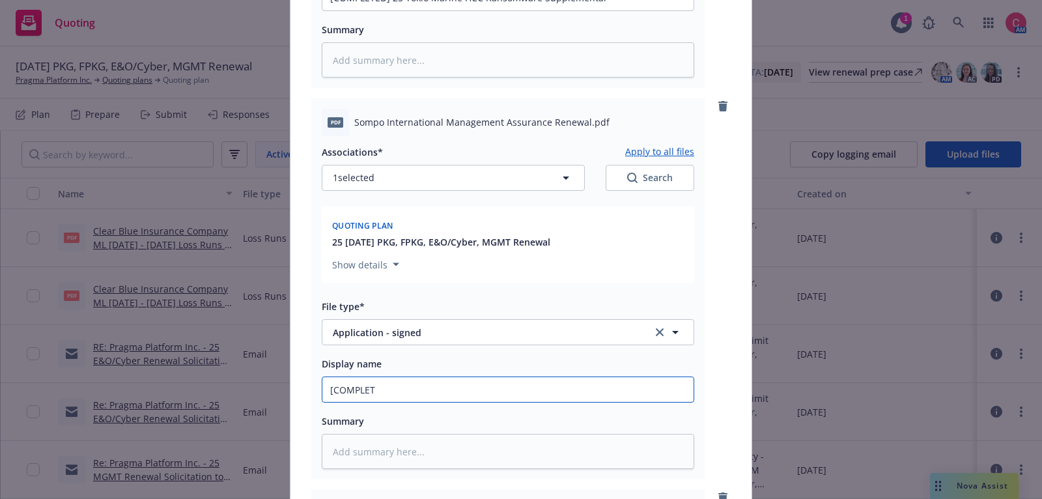
type textarea "x"
type input "[COMPLETE"
type textarea "x"
type input "[COMPLETED"
type textarea "x"
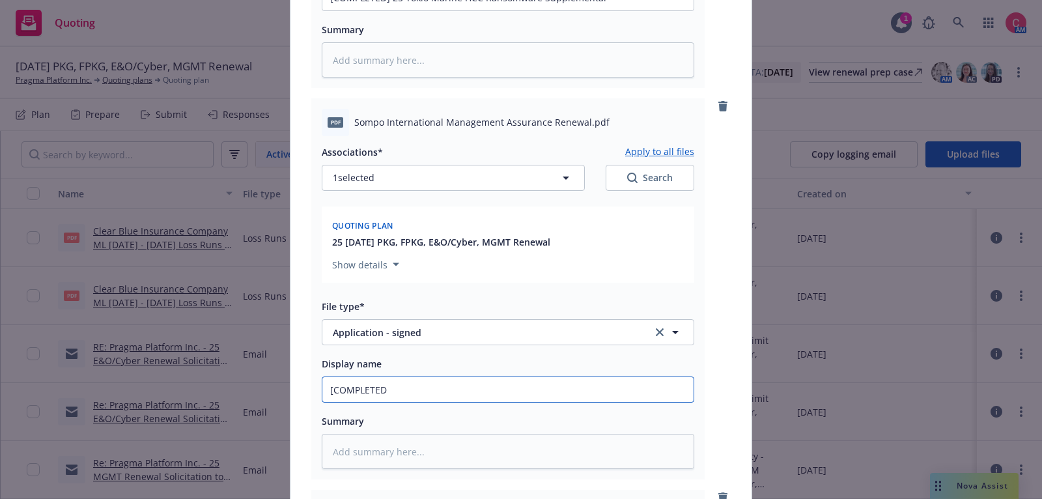
type input "[COMPLETED]"
type textarea "x"
type input "[COMPLETED]"
type textarea "x"
type input "[COMPLETED] 25"
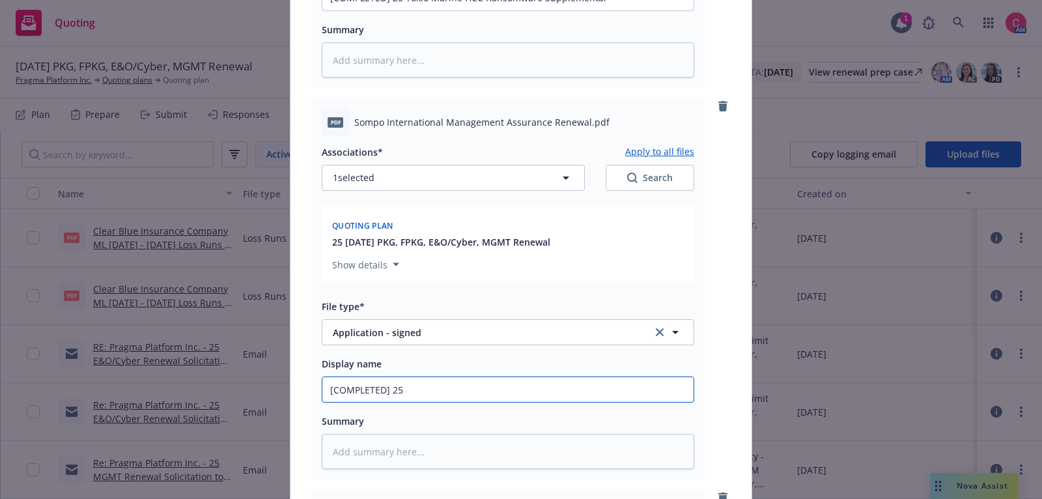
type textarea "x"
type input "[COMPLETED] 25"
paste input "Sompo International Management Assurance Renewal"
type textarea "x"
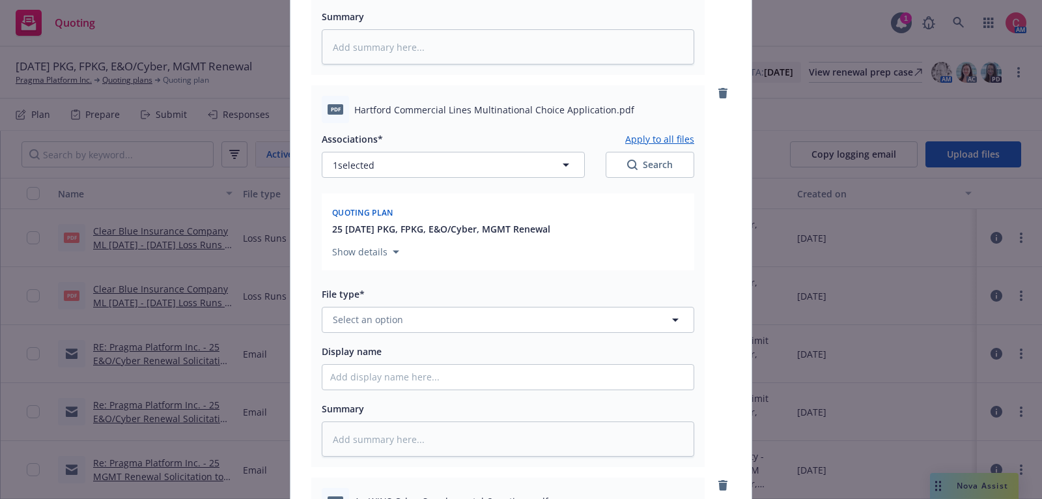
scroll to position [3206, 0]
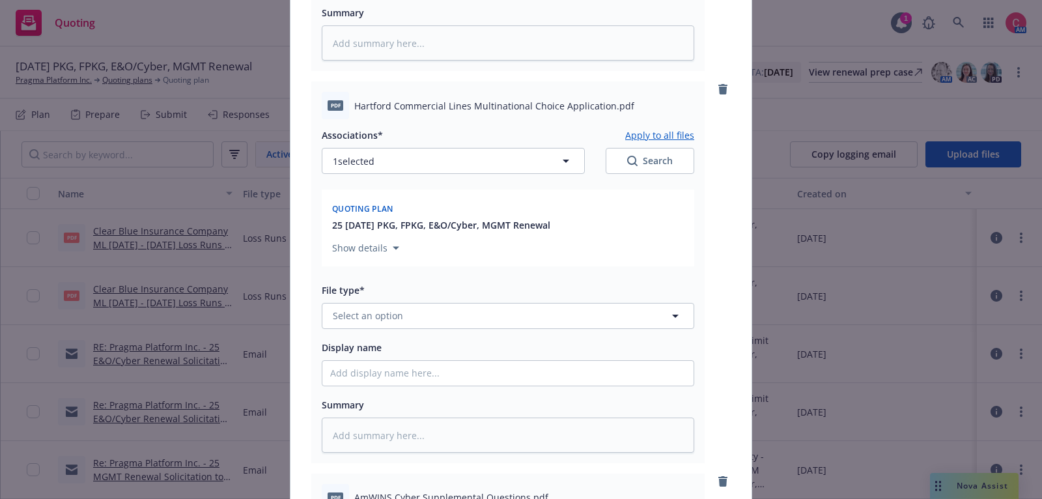
type input "[COMPLETED] 25 Sompo International Management Assurance Renewal"
drag, startPoint x: 356, startPoint y: 107, endPoint x: 607, endPoint y: 103, distance: 251.4
click at [607, 103] on span "Hartford Commercial Lines Multinational Choice Application.pdf" at bounding box center [494, 106] width 280 height 14
copy span "Hartford Commercial Lines Multinational Choice Application"
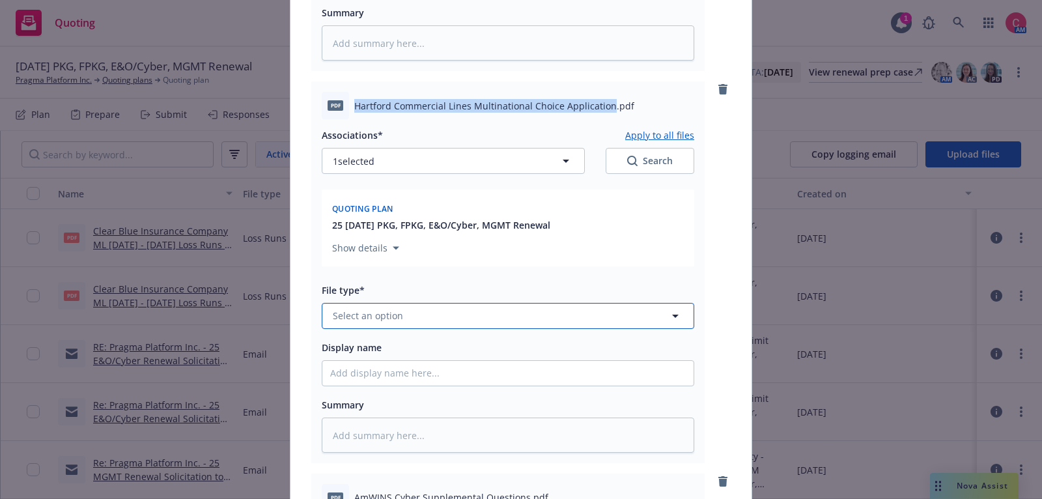
click at [570, 329] on button "Select an option" at bounding box center [508, 316] width 373 height 26
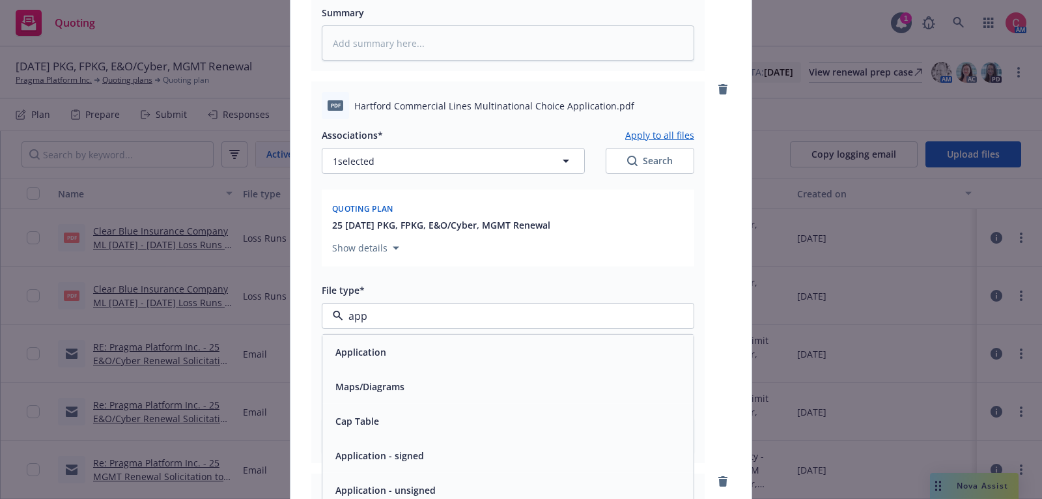
type input "appl"
click at [567, 396] on div "Application - signed" at bounding box center [508, 386] width 356 height 19
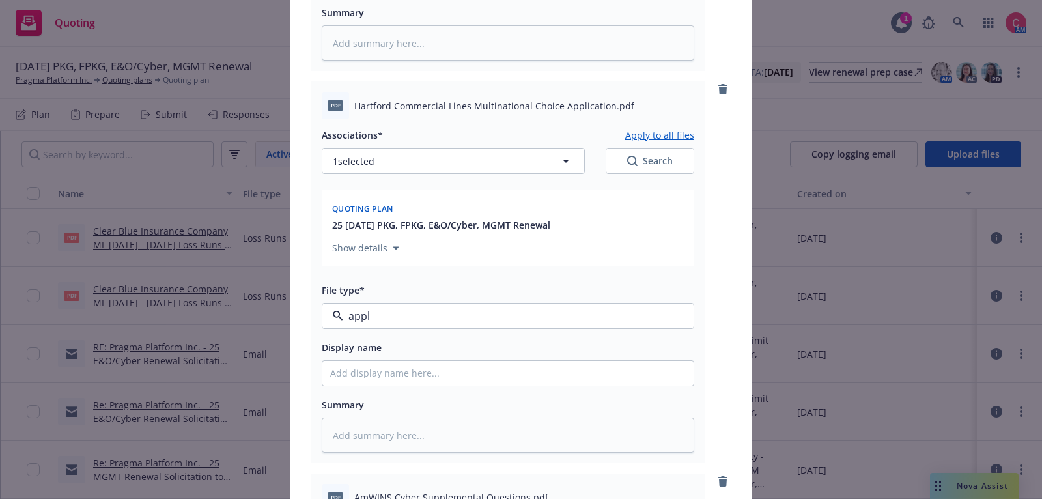
type textarea "x"
click at [559, 385] on input "Display name" at bounding box center [507, 373] width 371 height 25
type input "["
type textarea "x"
type input "[C"
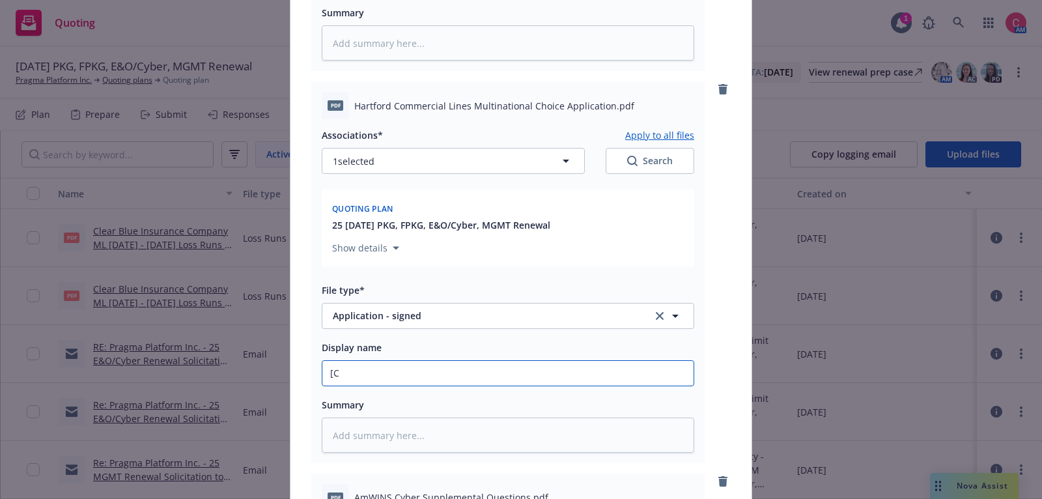
type textarea "x"
type input "[COMP"
type textarea "x"
type input "[COMPL"
type textarea "x"
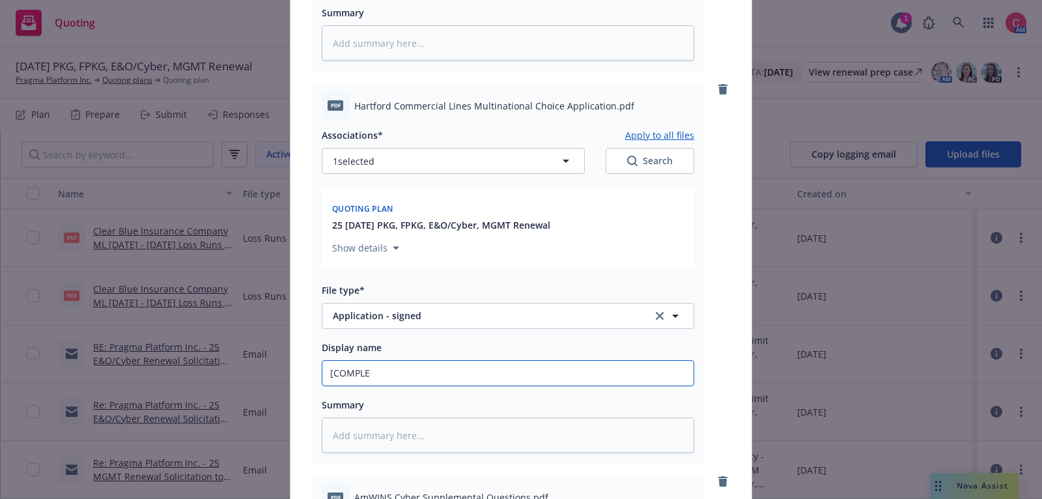
type input "[COMPLET"
type textarea "x"
type input "[COMPLETE"
type textarea "x"
type input "[COMPLETED"
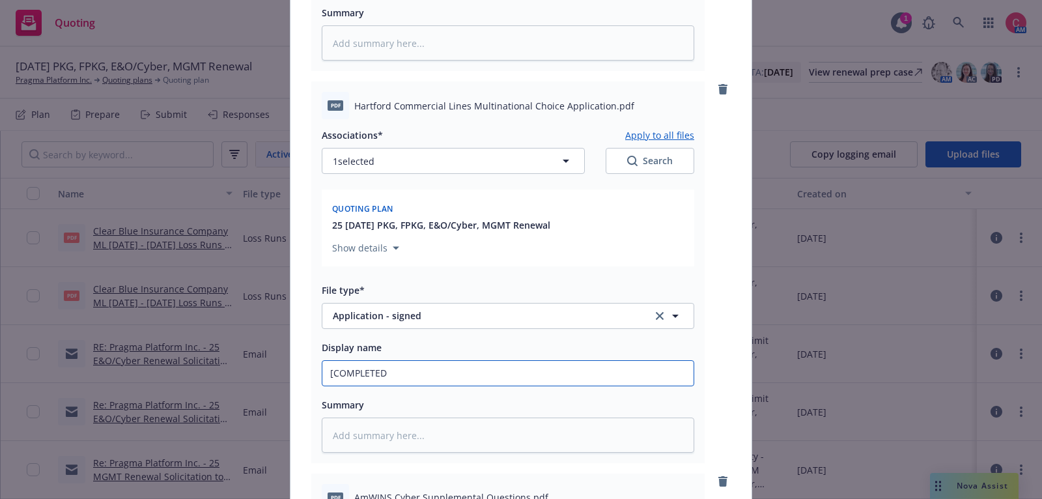
type textarea "x"
type input "[COMPLETED]"
type textarea "x"
type input "[COMPLETED]"
type textarea "x"
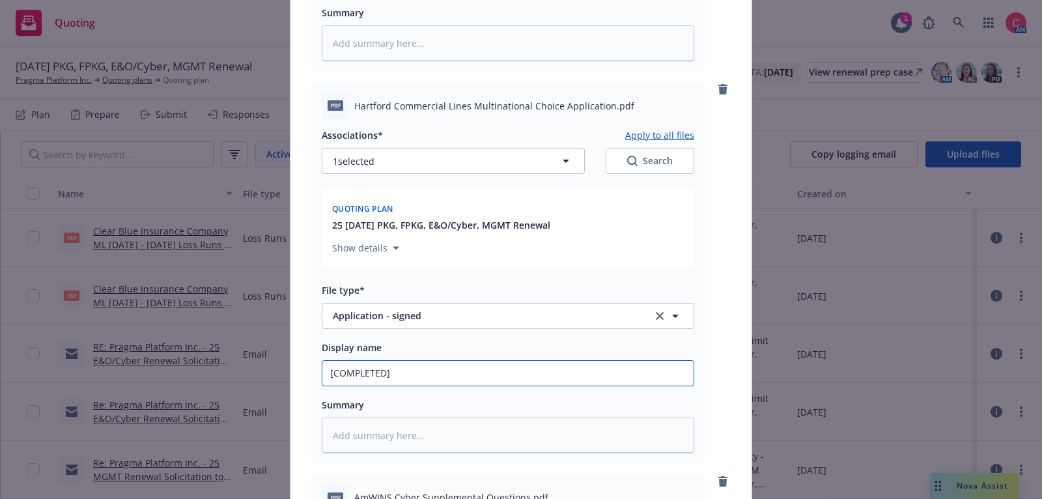
type input "[COMPLETED] 2"
type textarea "x"
type input "[COMPLETED] 25"
type textarea "x"
type input "[COMPLETED] 25"
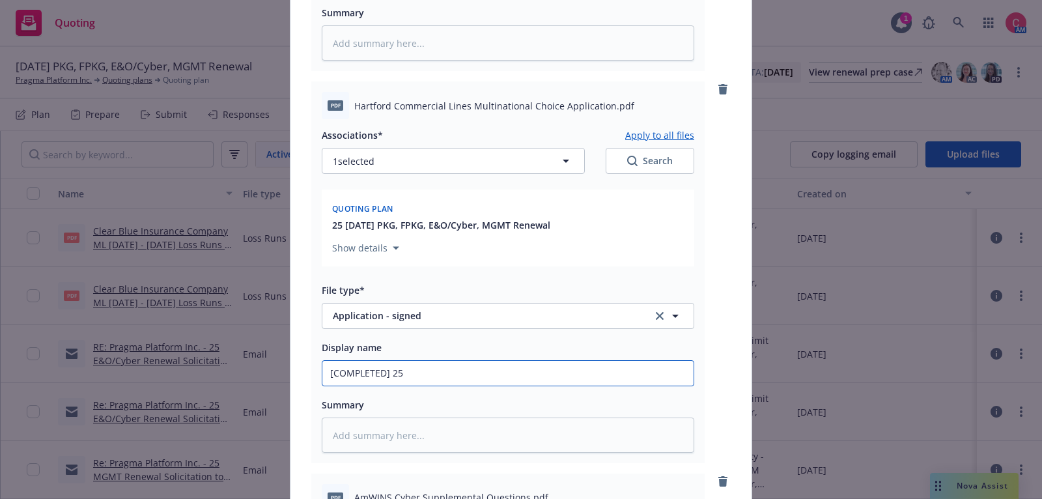
paste input "Hartford Commercial Lines Multinational Choice Application"
type textarea "x"
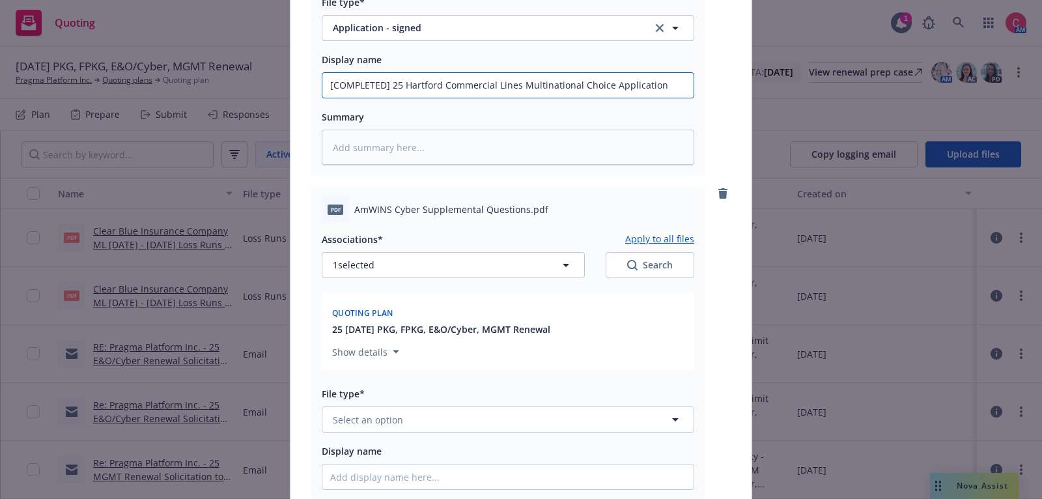
scroll to position [3495, 0]
type input "[COMPLETED] 25 Hartford Commercial Lines Multinational Choice Application"
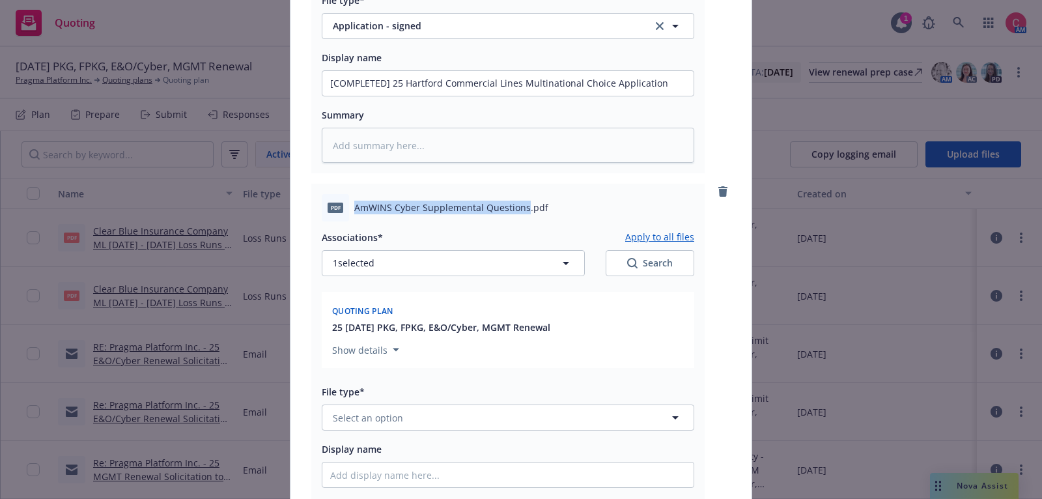
drag, startPoint x: 354, startPoint y: 208, endPoint x: 526, endPoint y: 205, distance: 172.0
click at [526, 205] on span "AmWINS Cyber Supplemental Questions.pdf" at bounding box center [451, 208] width 194 height 14
copy span "AmWINS Cyber Supplemental Questions"
click at [490, 417] on button "Select an option" at bounding box center [508, 417] width 373 height 26
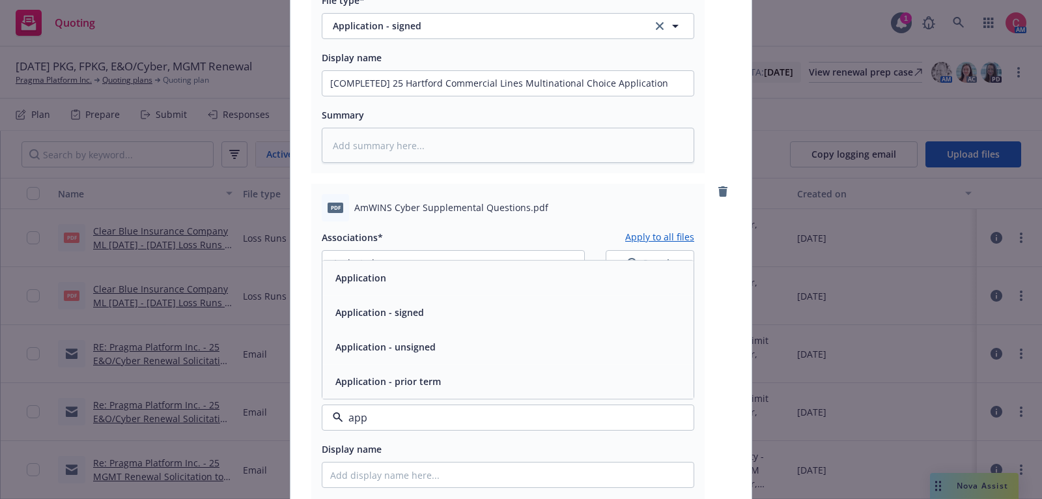
type input "appl"
click at [492, 322] on div "Application - signed" at bounding box center [508, 312] width 356 height 19
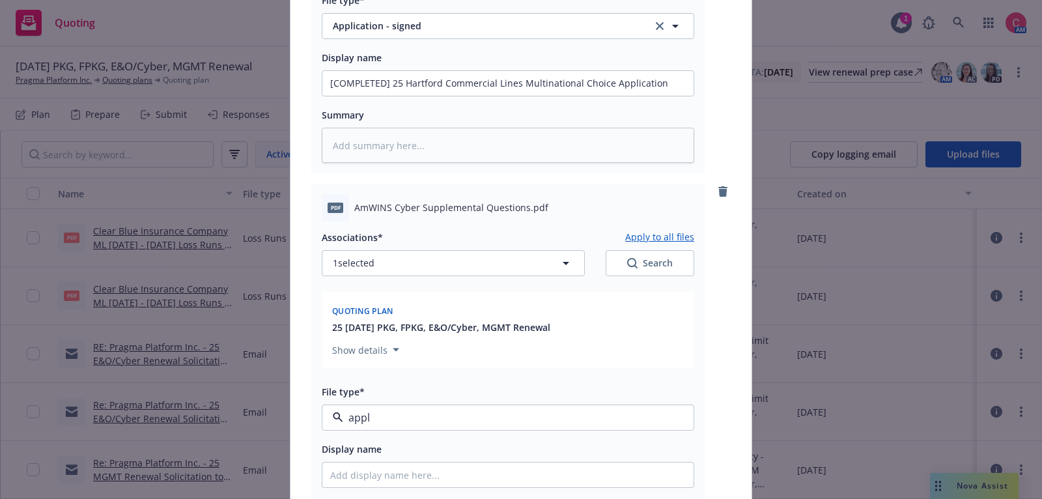
type textarea "x"
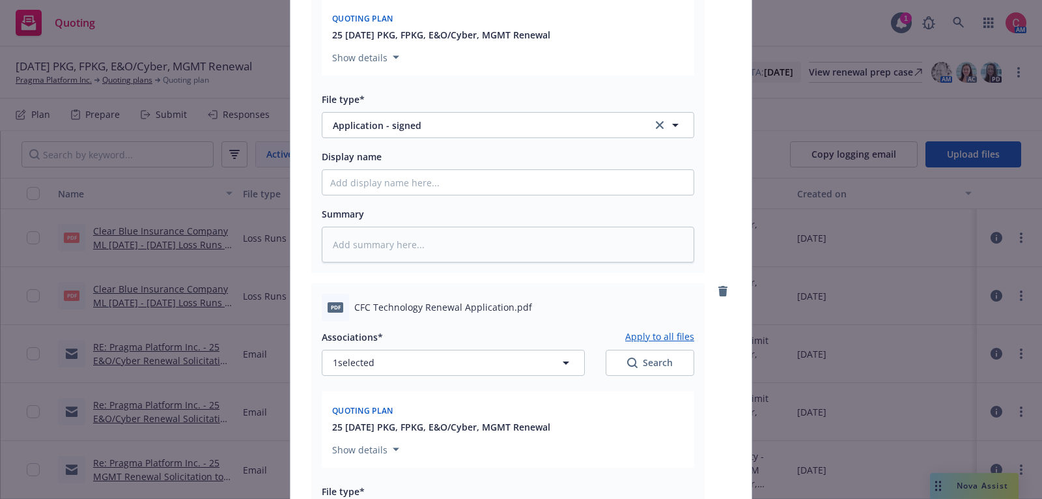
scroll to position [3799, 0]
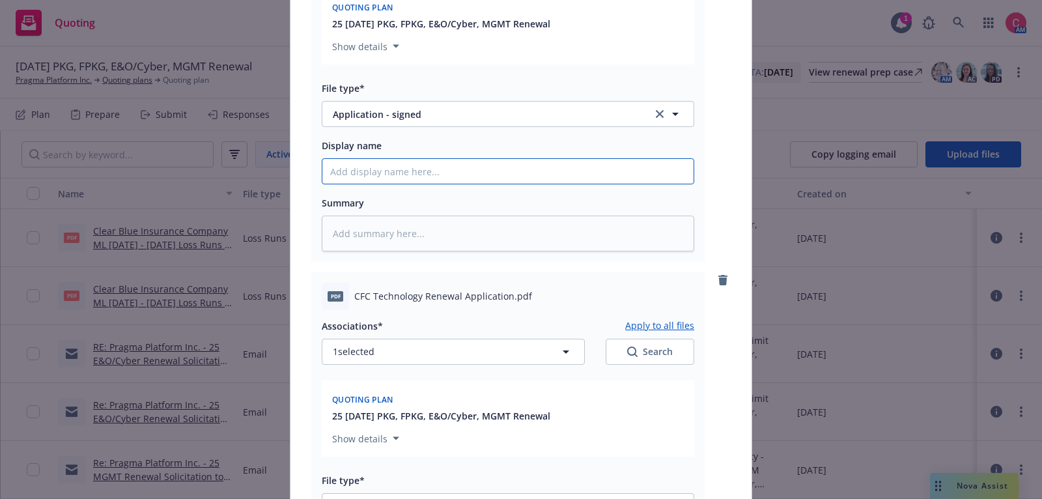
click at [492, 164] on input "Display name" at bounding box center [507, 171] width 371 height 25
type input "["
type textarea "x"
type input "[C"
type textarea "x"
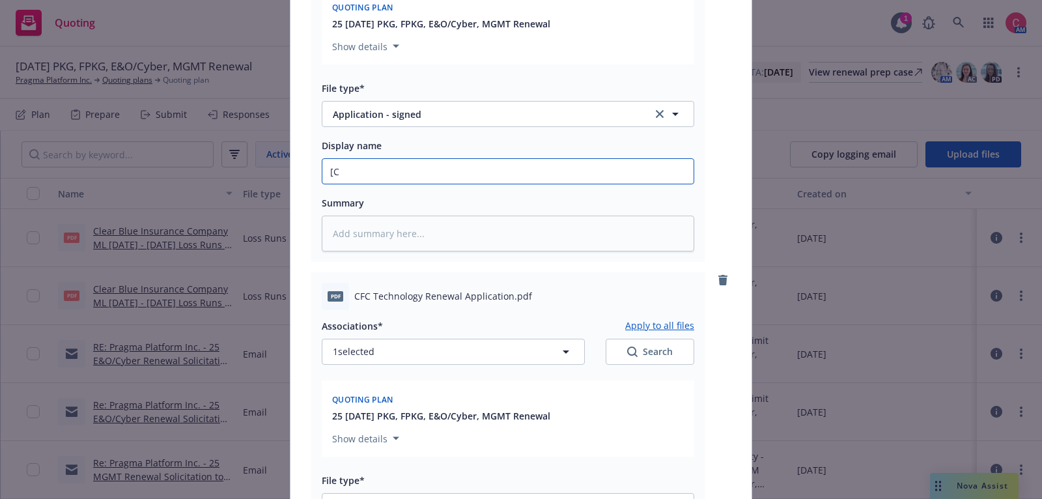
type input "[CO"
type textarea "x"
type input "[COMP"
type textarea "x"
type input "[COMPL"
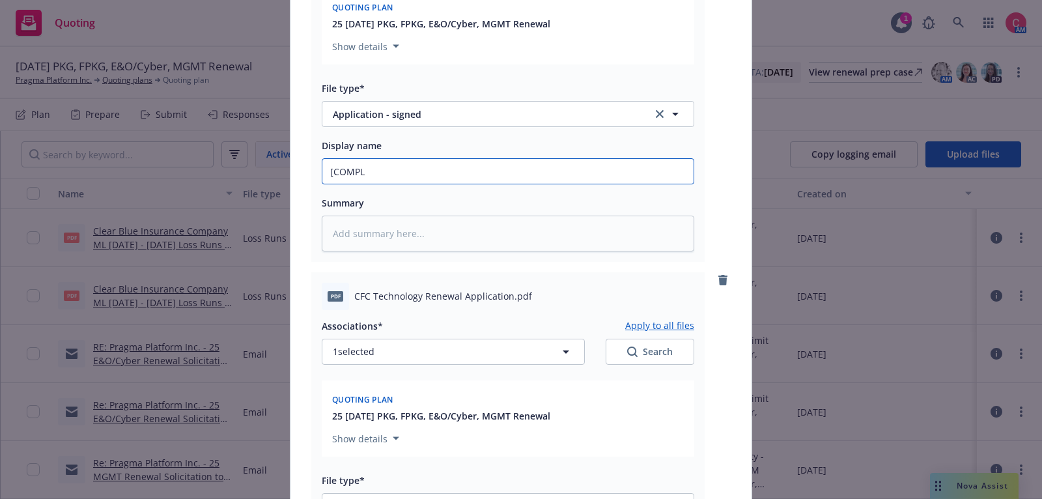
type textarea "x"
type input "[COMPLET"
type textarea "x"
type input "[COMPLETE"
type textarea "x"
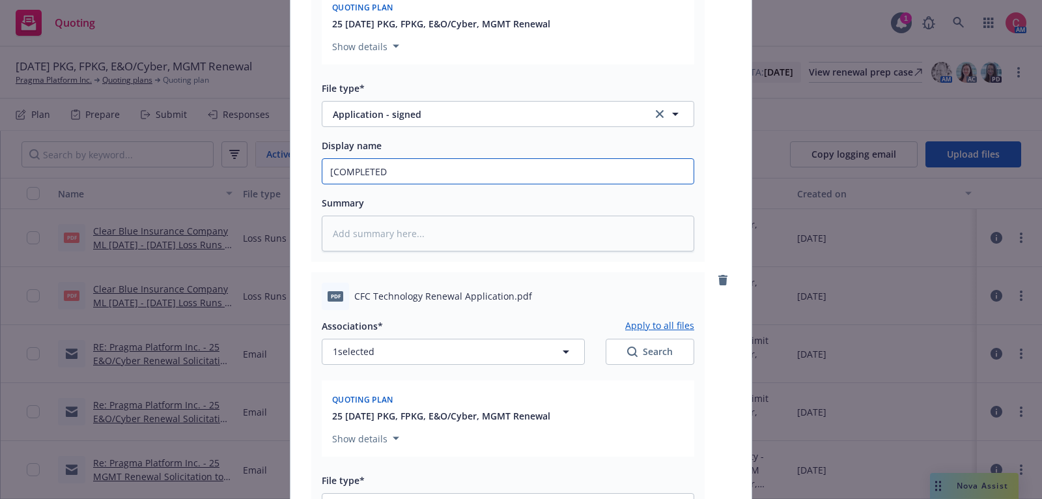
type input "[COMPLETED]"
type textarea "x"
type input "[COMPLETED]"
type textarea "x"
type input "[COMPLETED] 25"
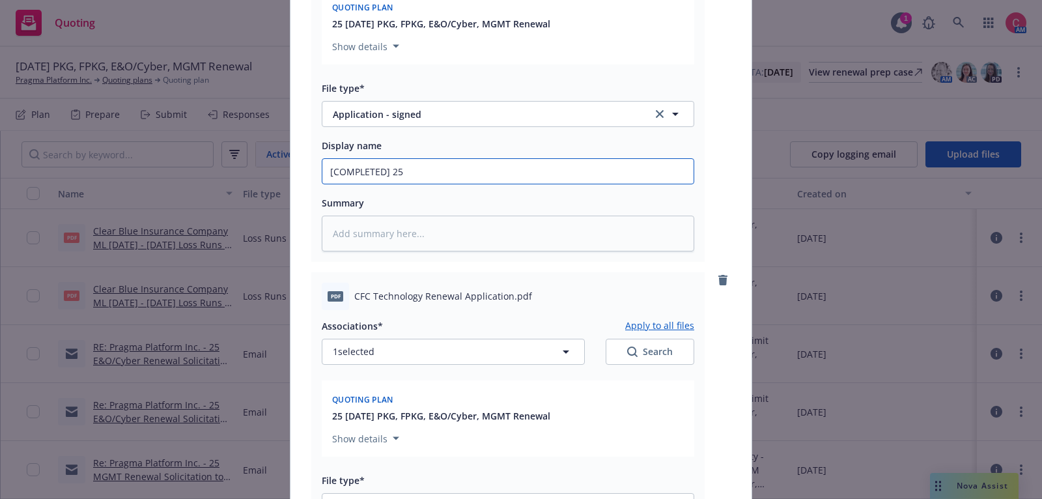
type textarea "x"
type input "[COMPLETED] 25"
paste input "AmWINS Cyber Supplemental Questions"
type textarea "x"
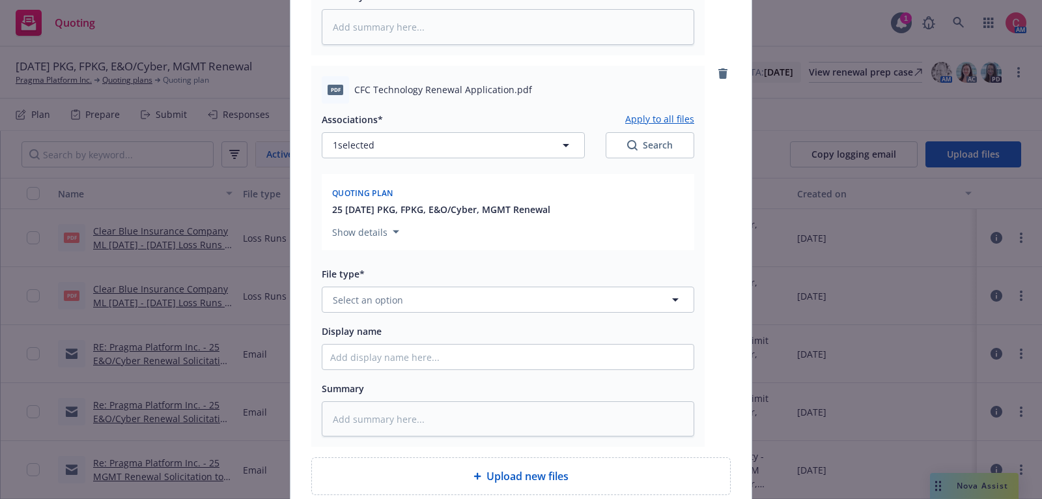
scroll to position [4013, 0]
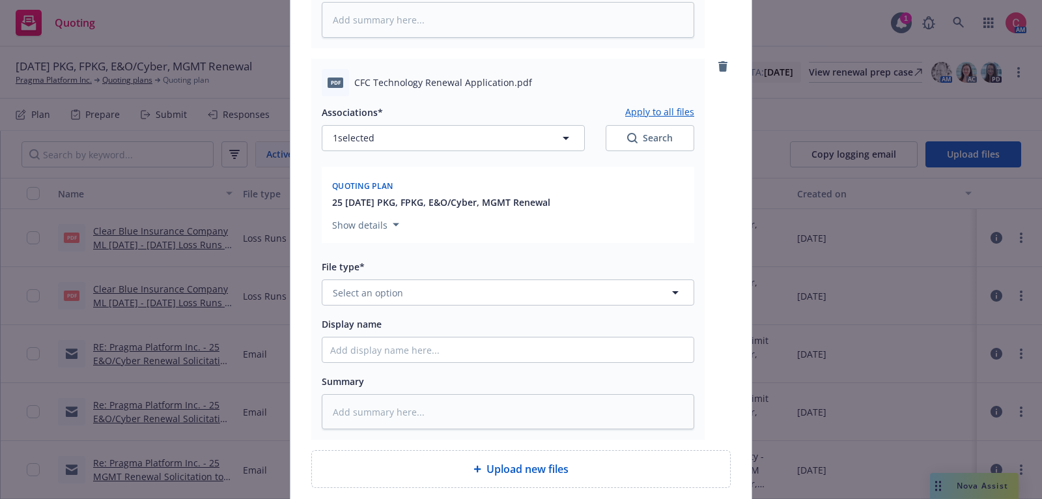
type input "[COMPLETED] 25 AmWINS Cyber Supplemental Questions"
drag, startPoint x: 356, startPoint y: 85, endPoint x: 507, endPoint y: 83, distance: 151.1
click at [507, 83] on span "CFC Technology Renewal Application.pdf" at bounding box center [443, 83] width 178 height 14
copy span "CFC Technology Renewal Application"
click at [511, 300] on button "Select an option" at bounding box center [508, 292] width 373 height 26
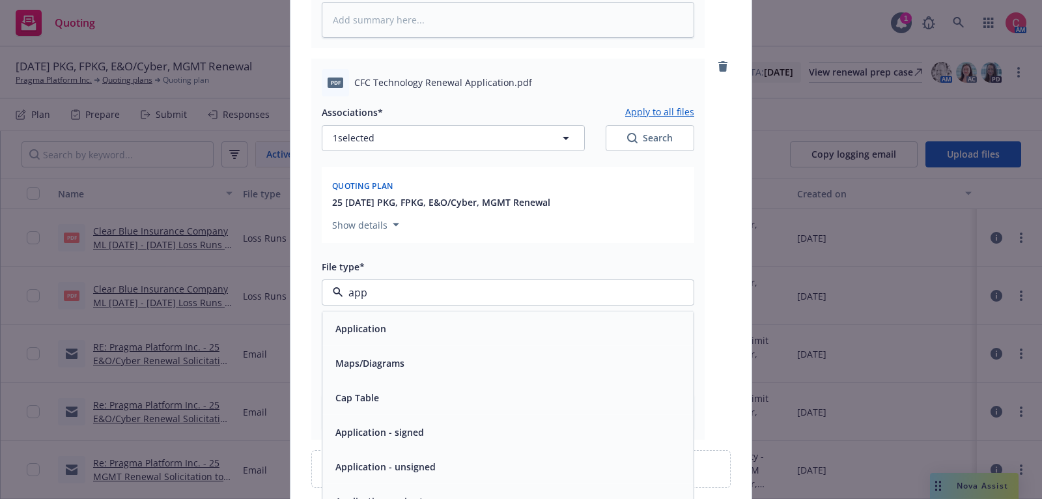
type input "appl"
click at [507, 367] on div "Application - signed" at bounding box center [508, 363] width 356 height 19
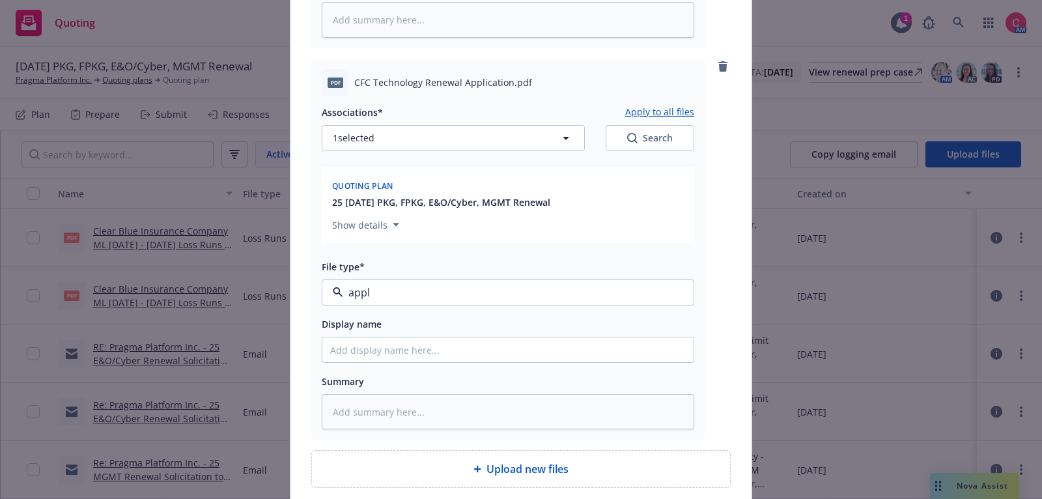
type textarea "x"
click at [507, 360] on input "Display name" at bounding box center [507, 349] width 371 height 25
type input "["
type textarea "x"
type input "[C"
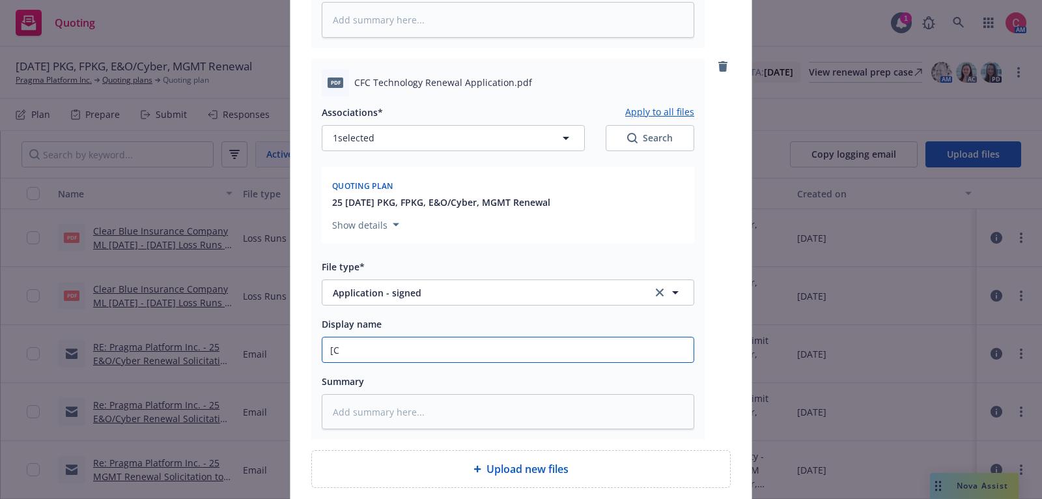
type textarea "x"
type input "[COM"
type textarea "x"
type input "[COMP"
type textarea "x"
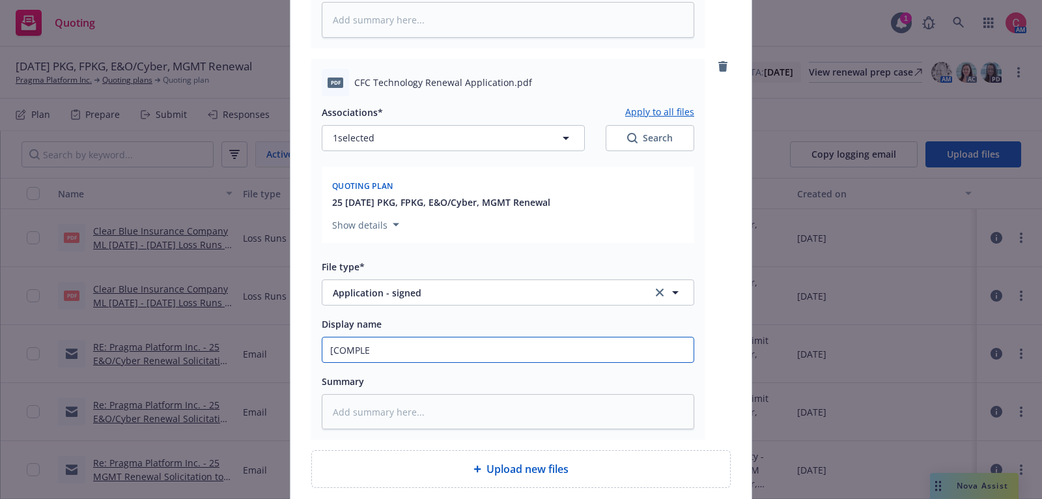
type input "[COMPLET"
type textarea "x"
type input "[COMPLETE"
type textarea "x"
type input "[COMPLETED"
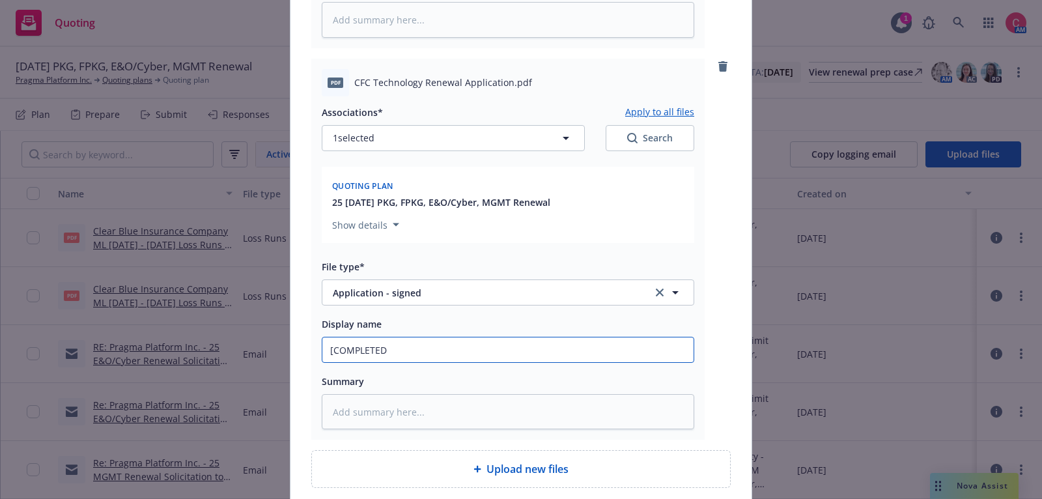
type textarea "x"
type input "[COMPLETED]"
type textarea "x"
type input "[COMPLETED]"
type textarea "x"
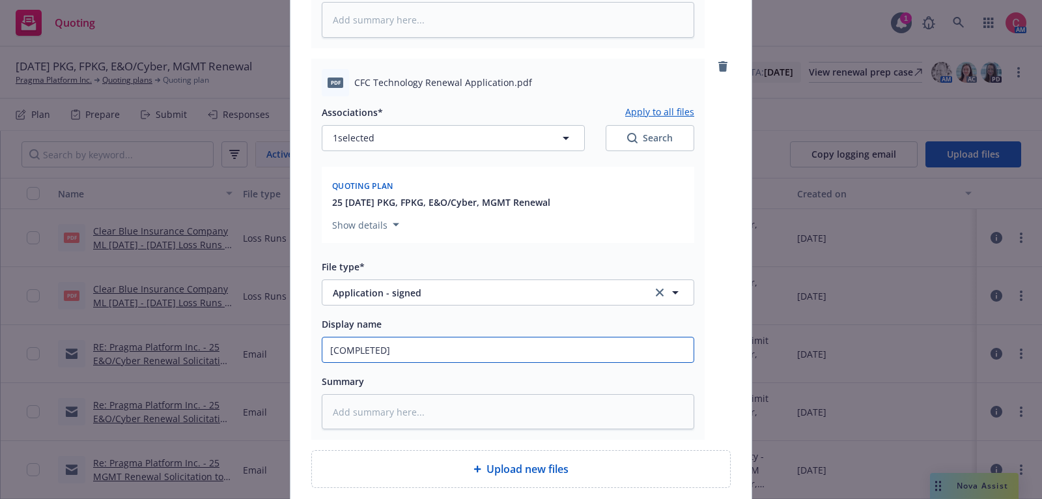
type input "[COMPLETED] 2"
type textarea "x"
type input "[COMPLETED] 25"
type textarea "x"
type input "[COMPLETED] 25"
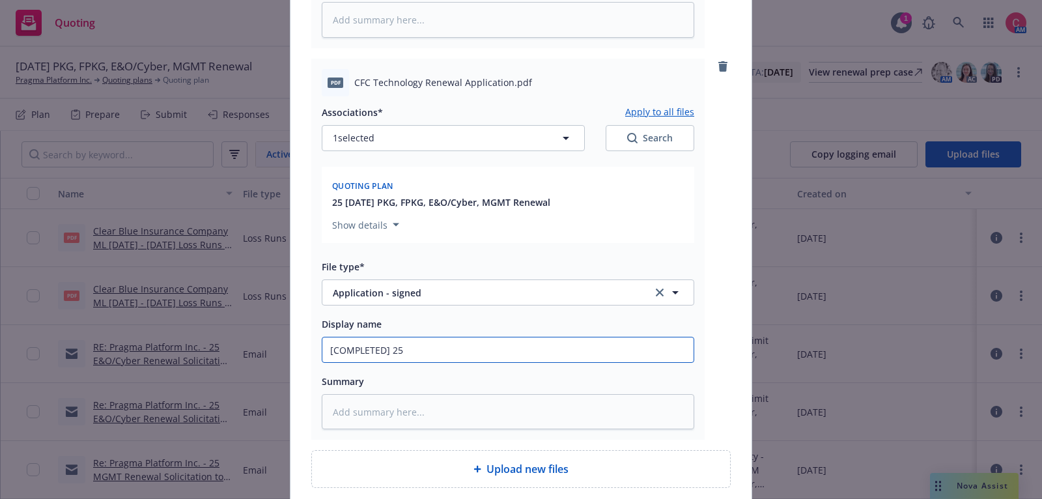
paste input "CFC Technology Renewal Application"
type textarea "x"
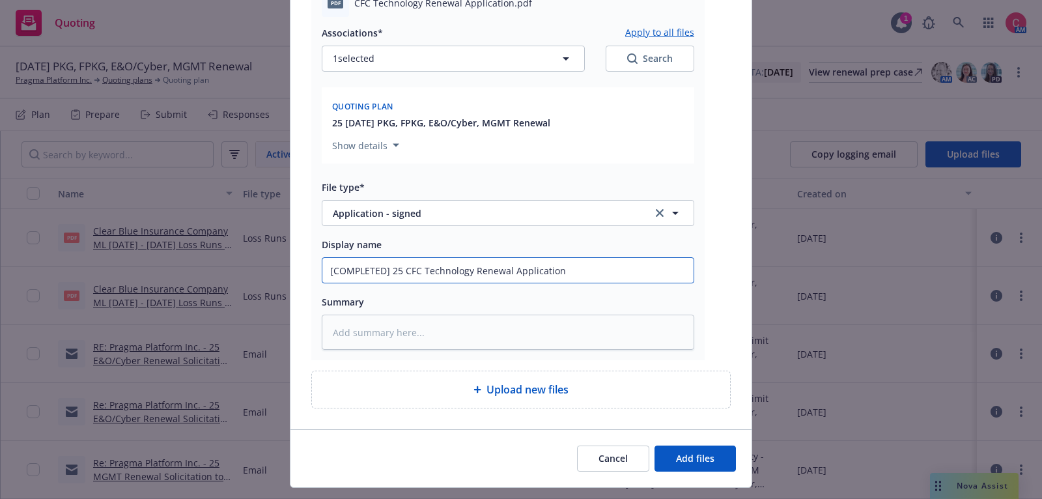
scroll to position [4106, 0]
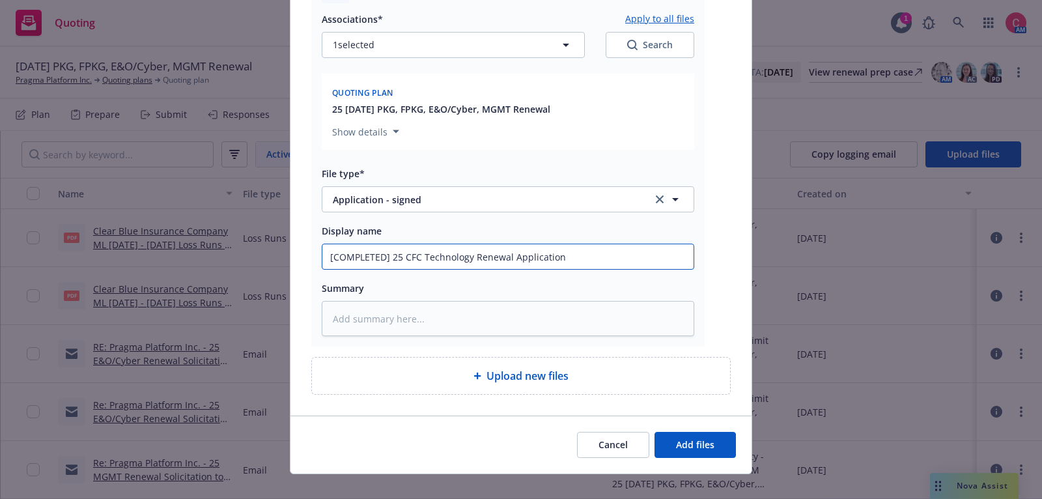
type input "[COMPLETED] 25 CFC Technology Renewal Application"
click at [716, 460] on div "Cancel Add files" at bounding box center [520, 445] width 461 height 58
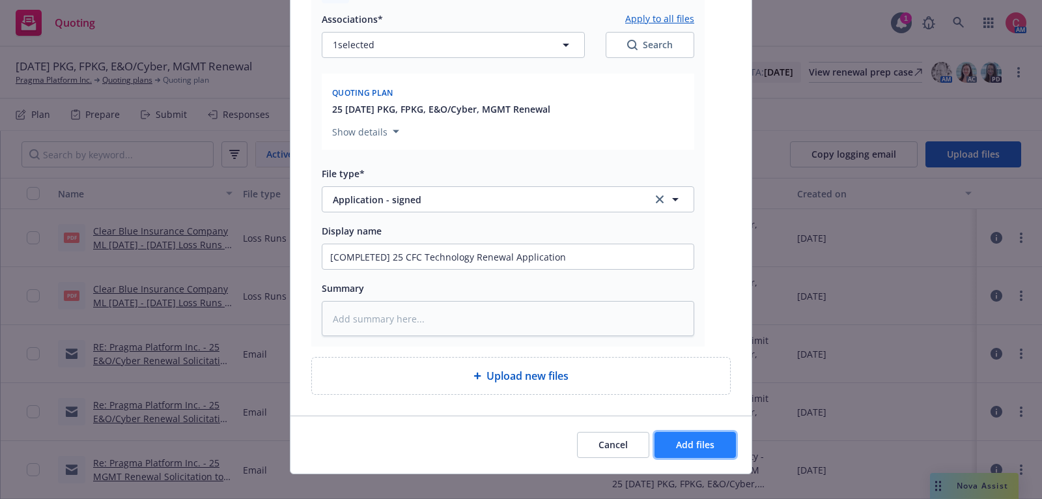
click at [714, 451] on span "Add files" at bounding box center [695, 444] width 38 height 12
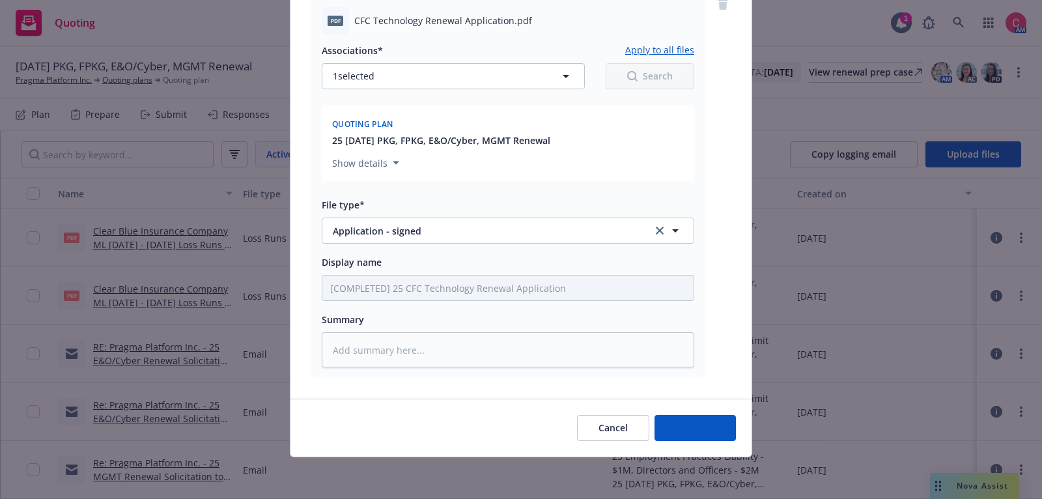
scroll to position [4077, 0]
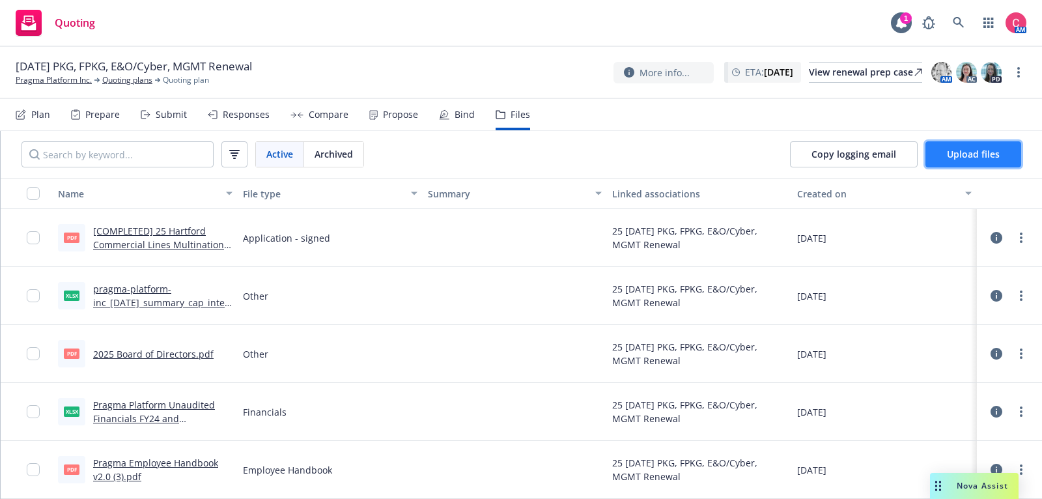
click at [1011, 160] on button "Upload files" at bounding box center [973, 154] width 96 height 26
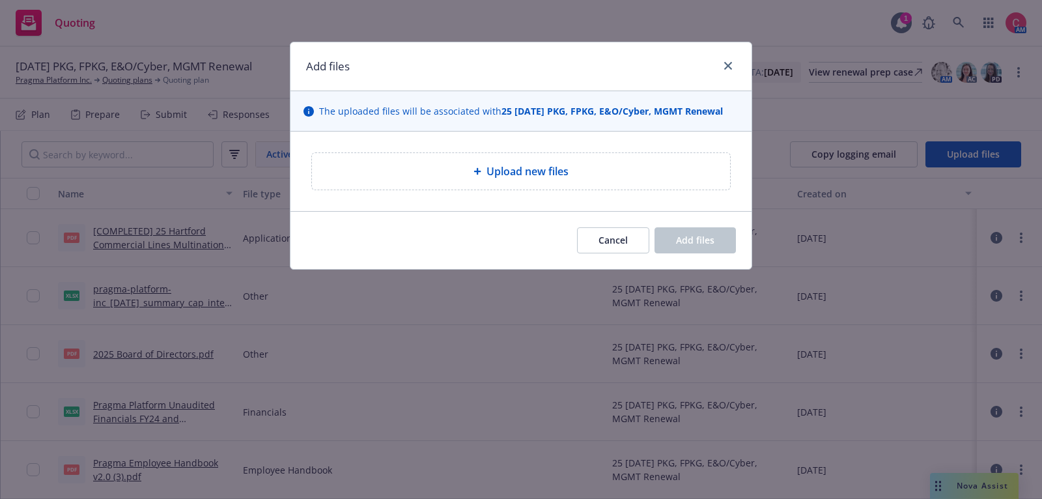
click at [495, 175] on span "Upload new files" at bounding box center [528, 171] width 82 height 16
type textarea "x"
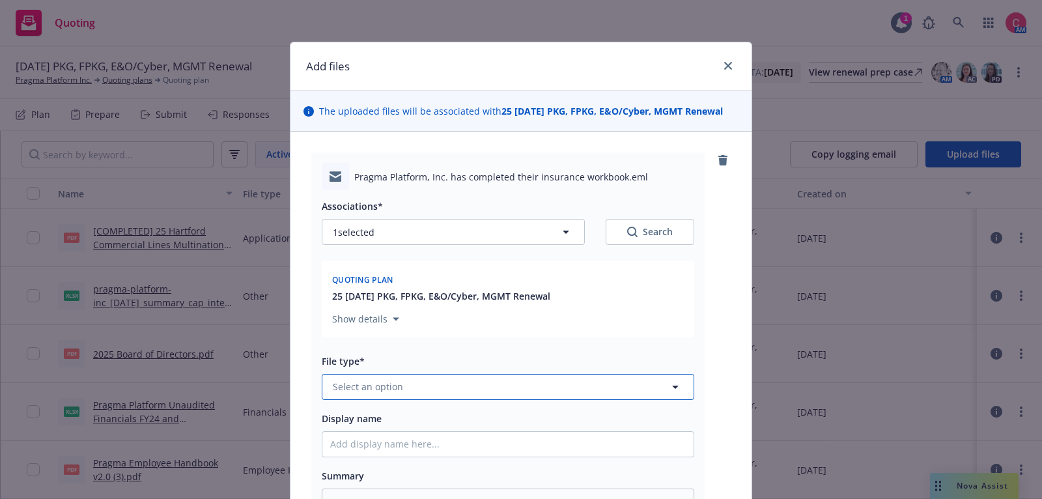
click at [470, 392] on button "Select an option" at bounding box center [508, 387] width 373 height 26
type input "work"
click at [470, 320] on div "Workbook" at bounding box center [508, 316] width 356 height 19
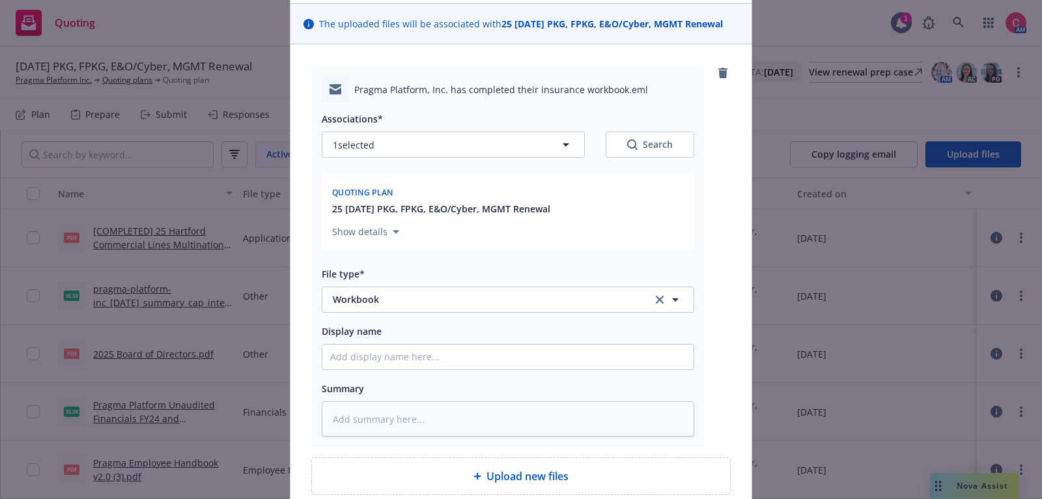
scroll to position [113, 0]
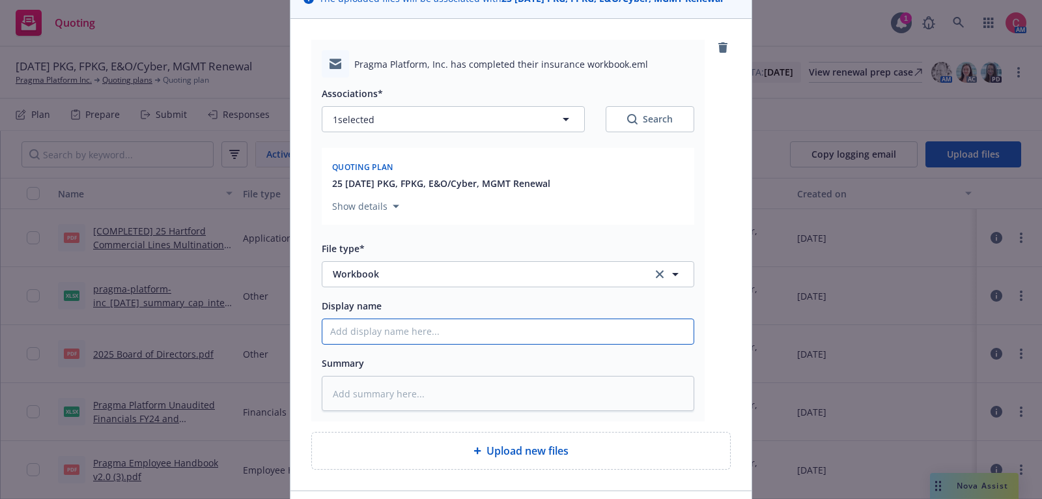
click at [470, 320] on input "Display name" at bounding box center [507, 331] width 371 height 25
type textarea "x"
type input "["
type textarea "x"
type input "[C"
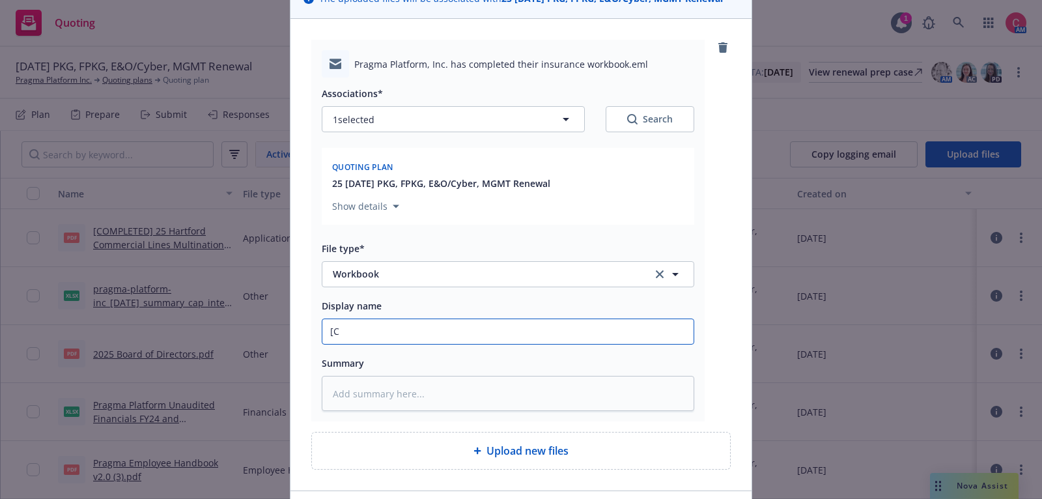
type textarea "x"
type input "[CO"
type textarea "x"
type input "[COM"
type textarea "x"
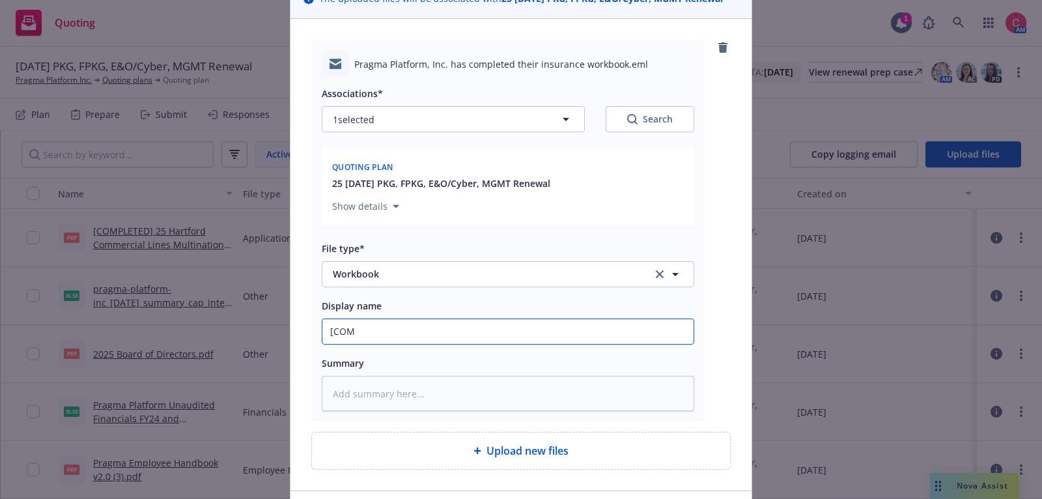
type input "[COMP"
type textarea "x"
type input "[COMPL"
type textarea "x"
type input "[COMPLE"
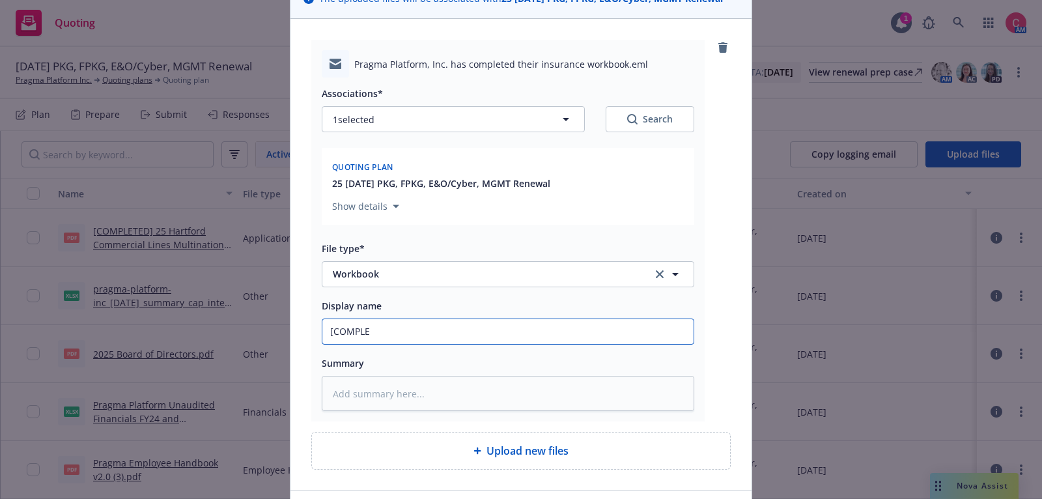
type textarea "x"
type input "[COMPLETE"
type textarea "x"
type input "[COMPLETED"
type textarea "x"
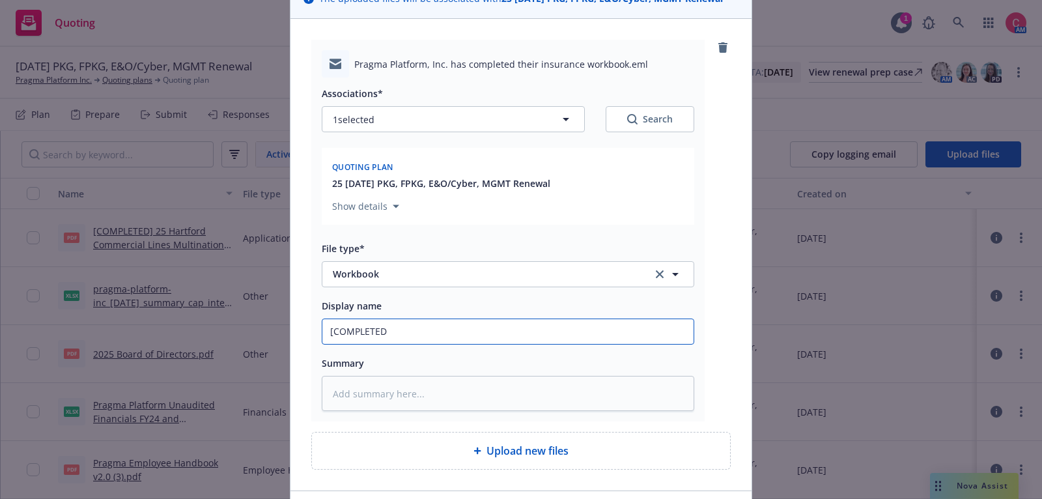
type input "[COMPLETED]"
type textarea "x"
type input "[COMPLETED]"
type textarea "x"
type input "[COMPLETED] 2"
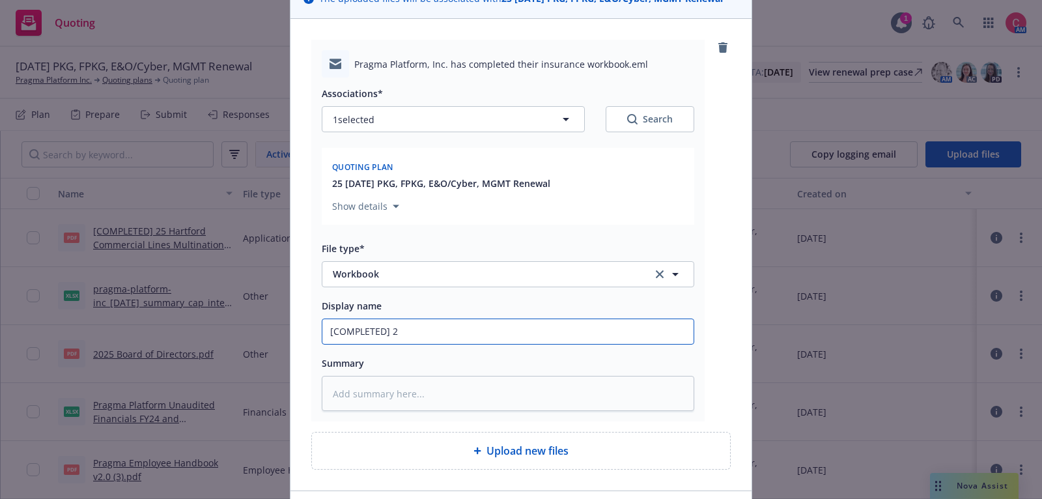
type textarea "x"
type input "[COMPLETED] 25"
type textarea "x"
type input "[COMPLETED] 25"
type textarea "x"
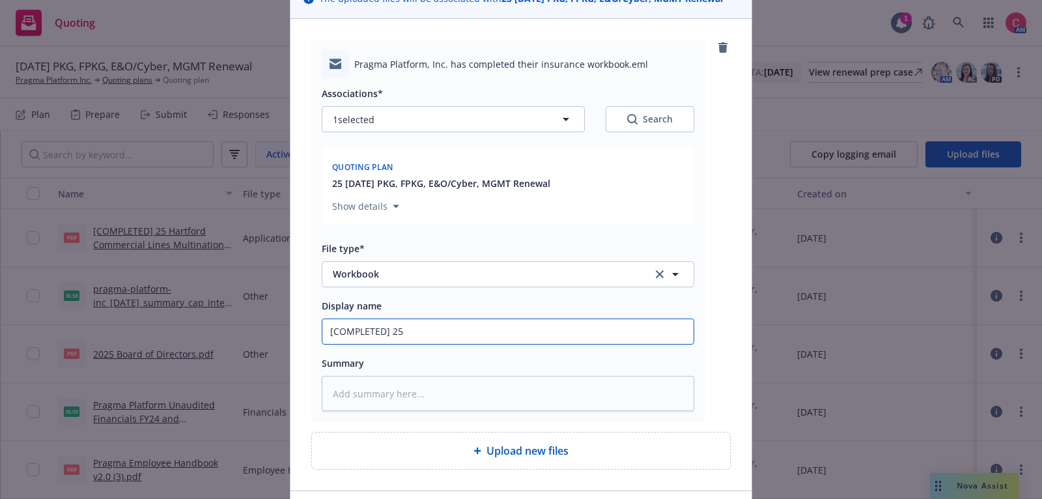
type input "[COMPLETED] 25 I"
type textarea "x"
type input "[COMPLETED] 25 Ind"
type textarea "x"
type input "[COMPLETED] 25 Indi"
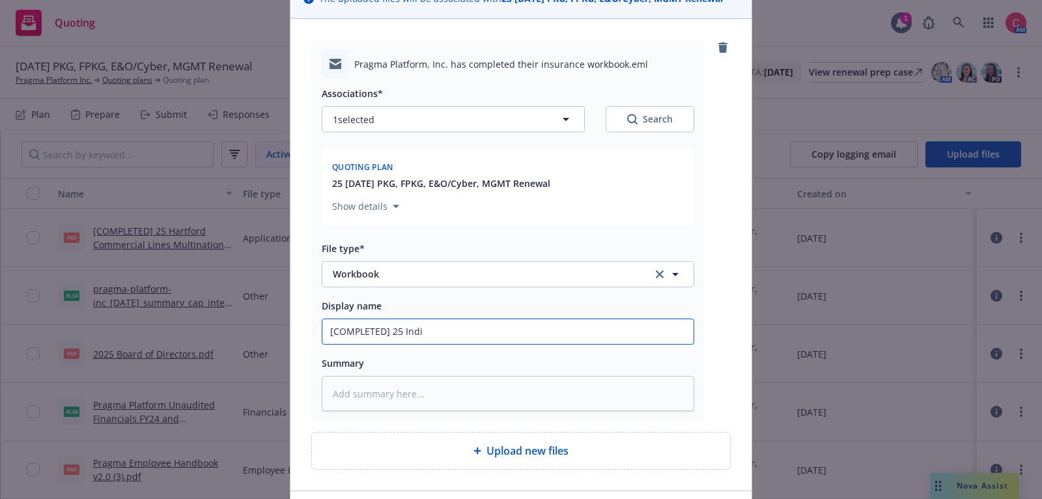
type textarea "x"
type input "[COMPLETED] 25 Indio"
type textarea "x"
type input "[COMPLETED] 25 Indio"
type textarea "x"
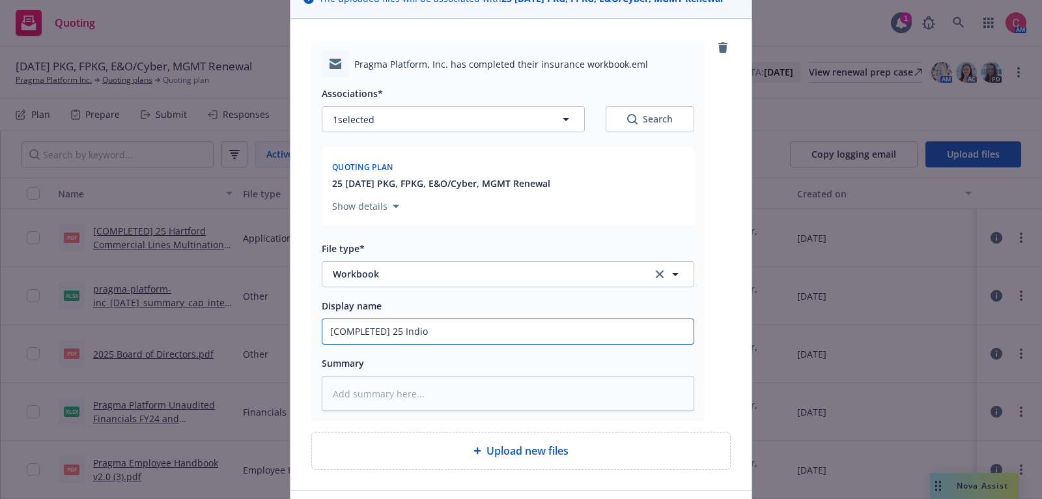
type input "[COMPLETED] 25 Indio W"
type textarea "x"
type input "[COMPLETED] 25 Indio Wo"
type textarea "x"
type input "[COMPLETED] 25 Indio Wor"
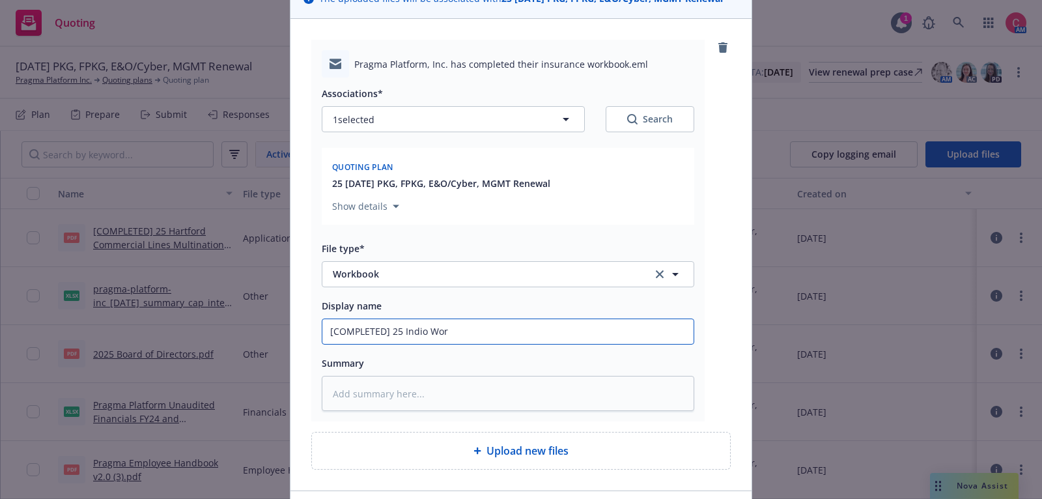
type textarea "x"
type input "[COMPLETED] 25 Indio Work"
type textarea "x"
type input "[COMPLETED] 25 Indio Workb"
type textarea "x"
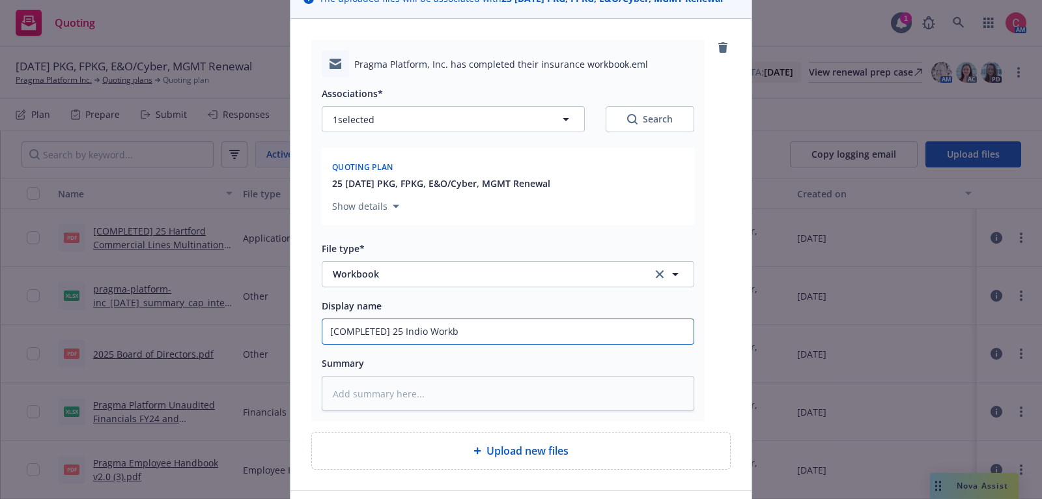
type input "[COMPLETED] 25 Indio Workbo"
type textarea "x"
type input "[COMPLETED] 25 Indio Workboo"
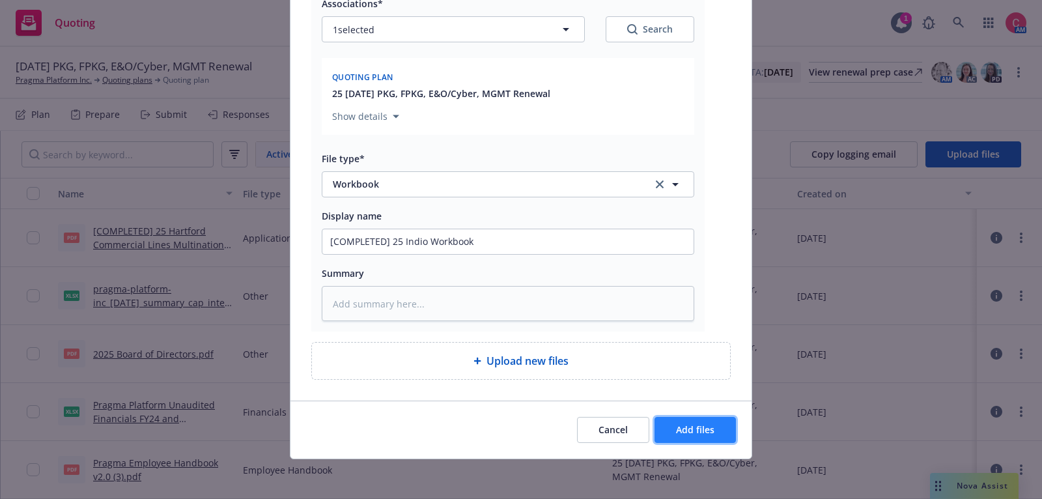
click at [675, 425] on button "Add files" at bounding box center [695, 430] width 81 height 26
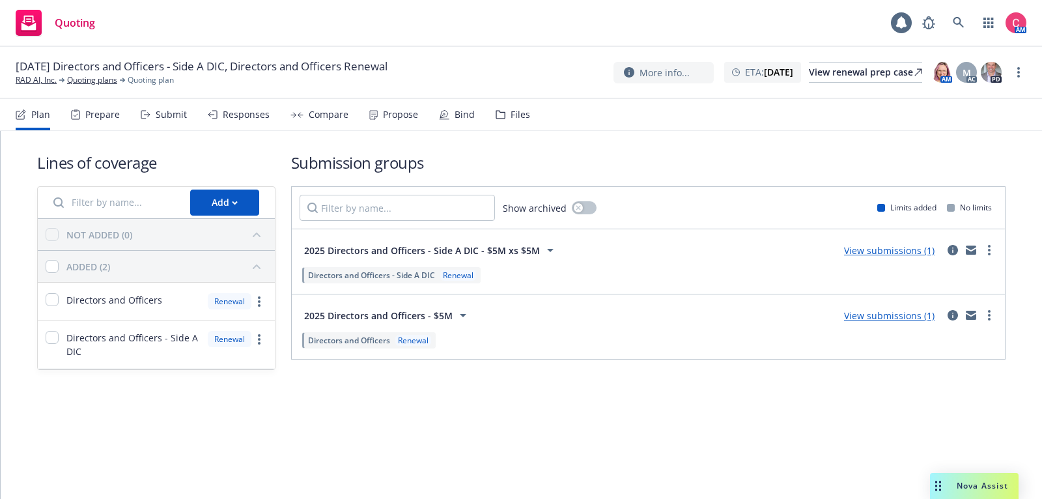
click at [517, 118] on div "Files" at bounding box center [521, 114] width 20 height 10
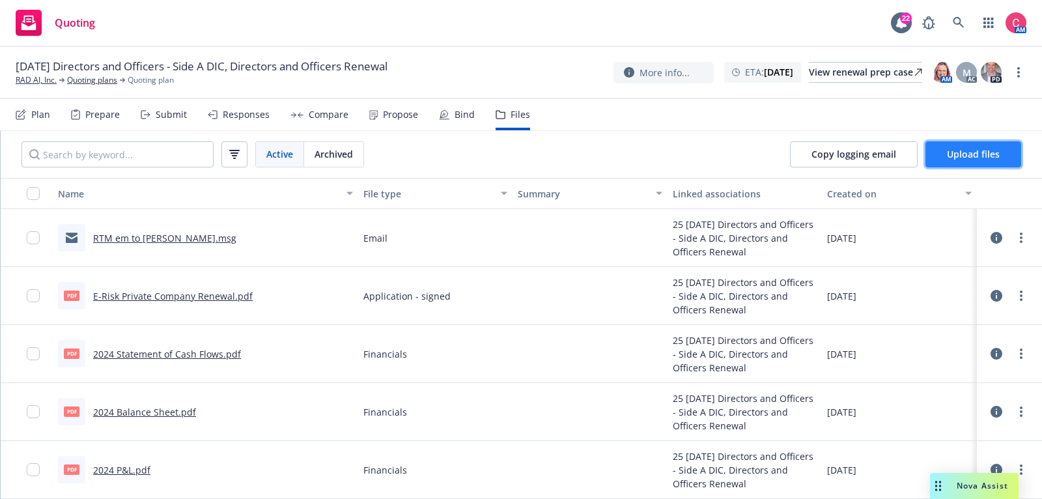
click at [983, 147] on button "Upload files" at bounding box center [973, 154] width 96 height 26
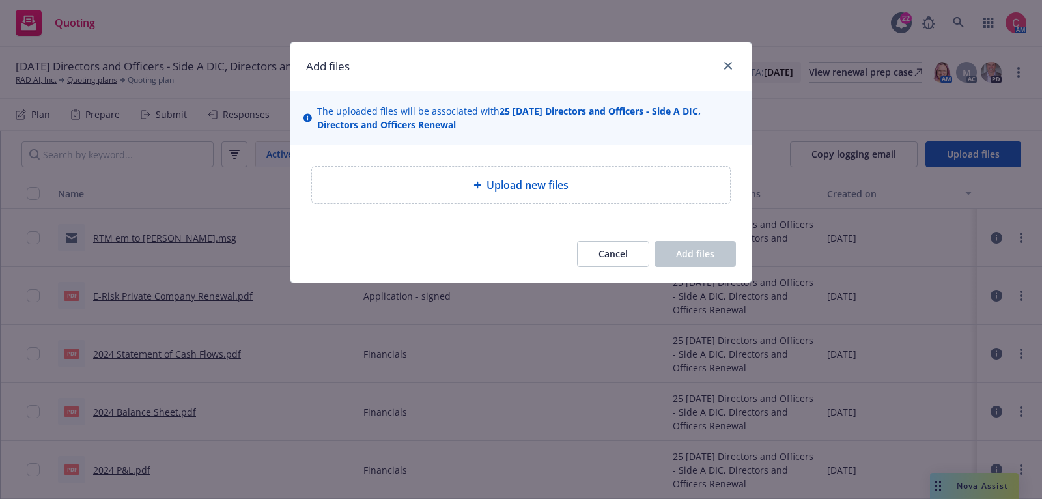
click at [600, 180] on div "Upload new files" at bounding box center [520, 185] width 397 height 16
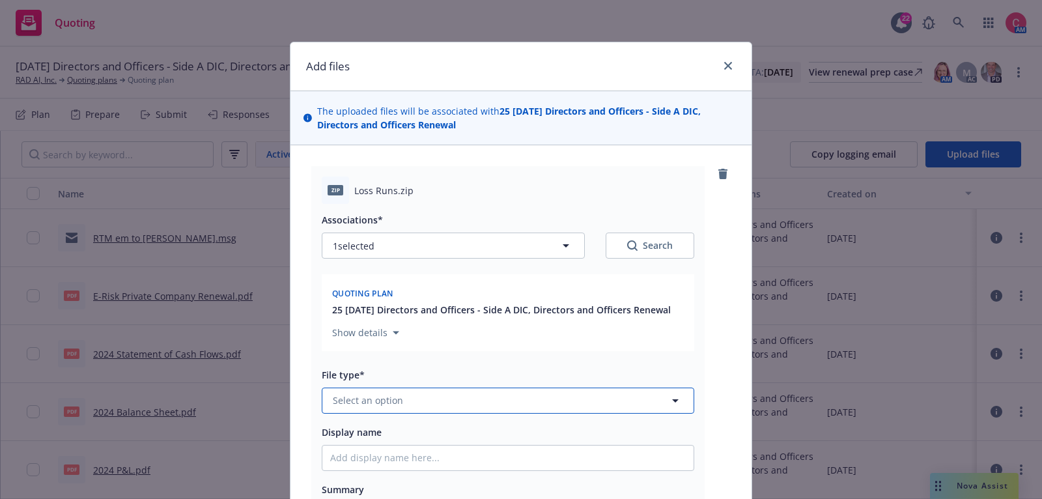
click at [463, 398] on button "Select an option" at bounding box center [508, 401] width 373 height 26
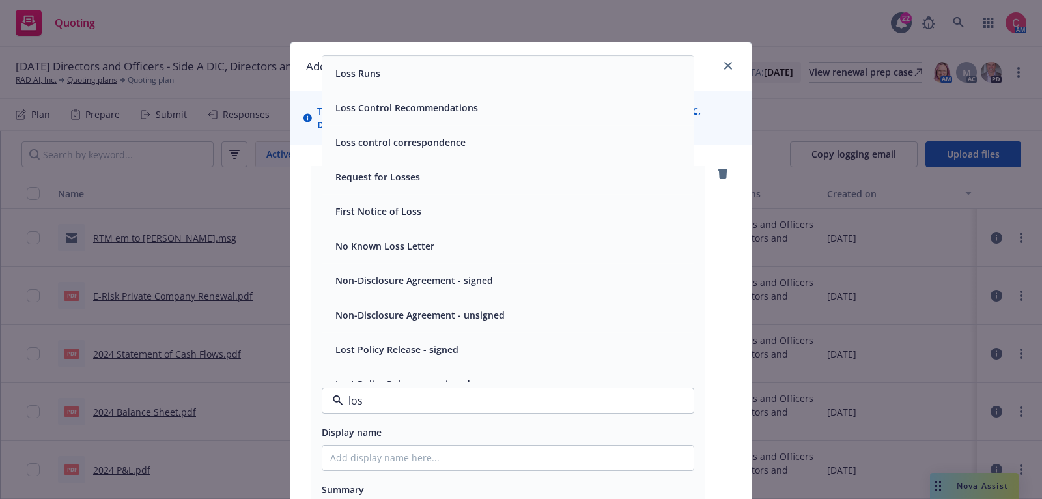
type input "loss"
click at [501, 73] on div "Loss Runs" at bounding box center [508, 73] width 356 height 19
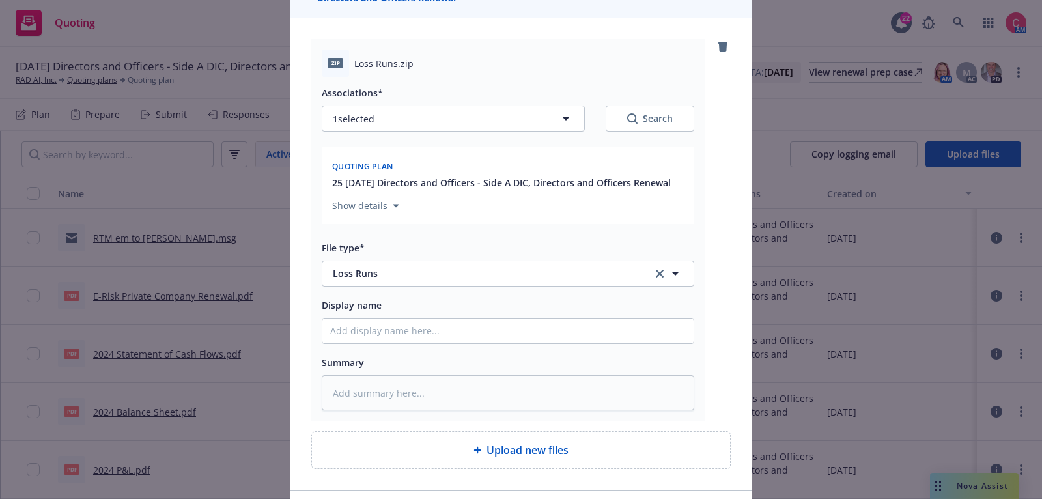
scroll to position [216, 0]
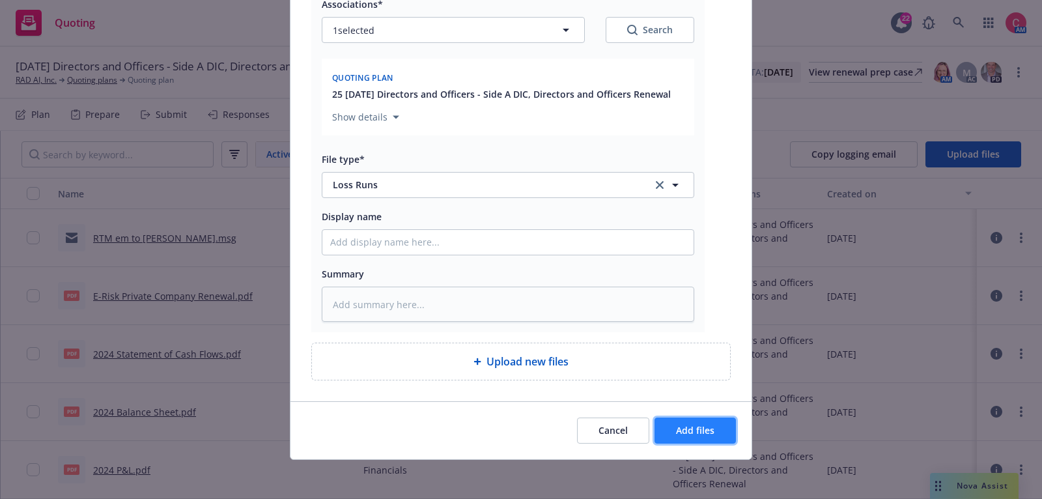
click at [692, 431] on span "Add files" at bounding box center [695, 430] width 38 height 12
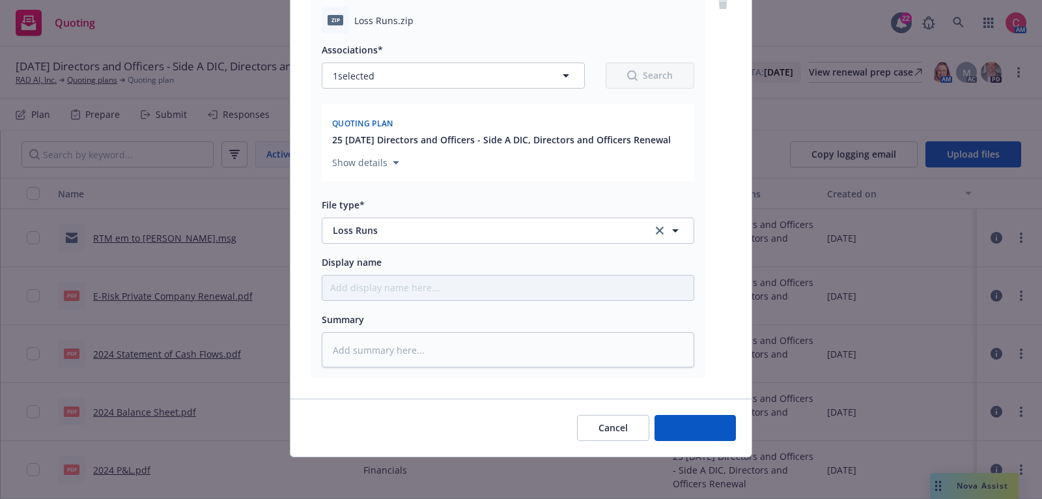
scroll to position [168, 0]
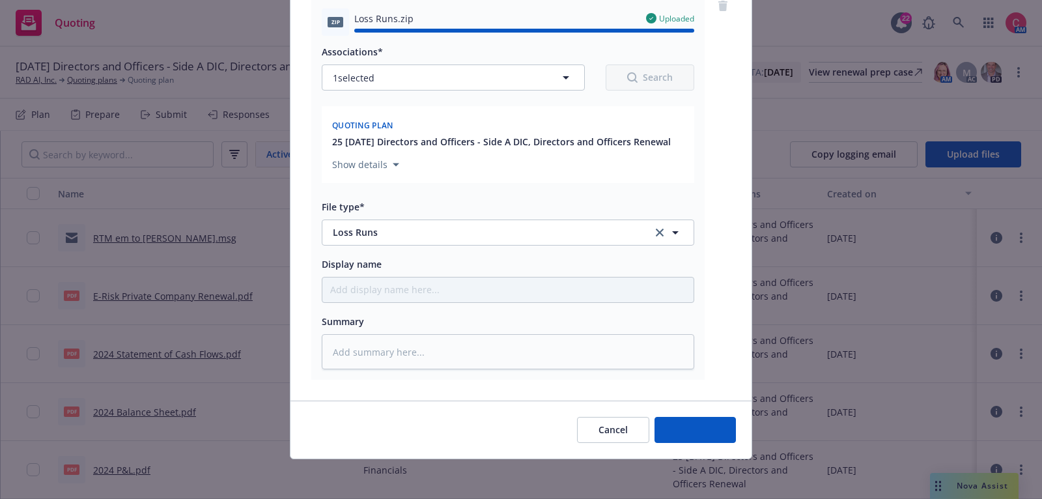
type textarea "x"
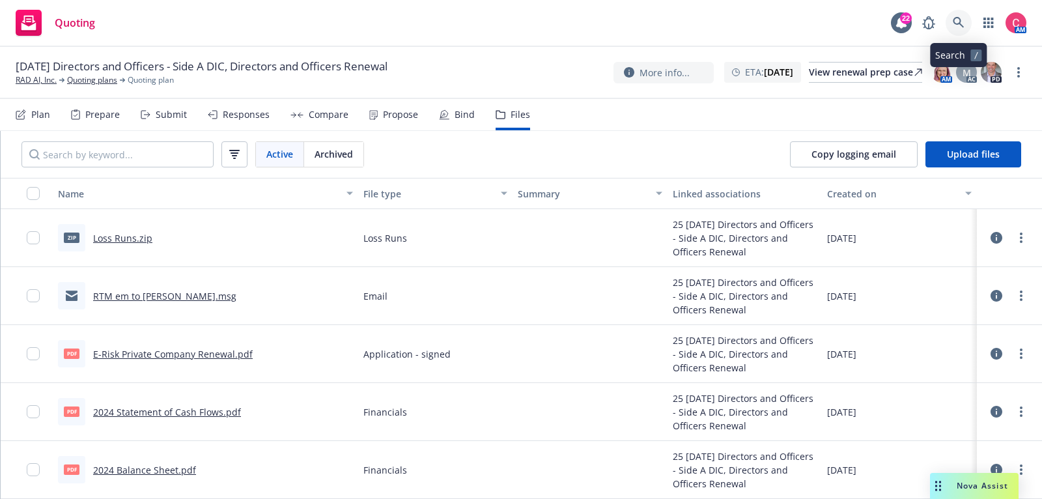
click at [955, 27] on icon at bounding box center [959, 23] width 12 height 12
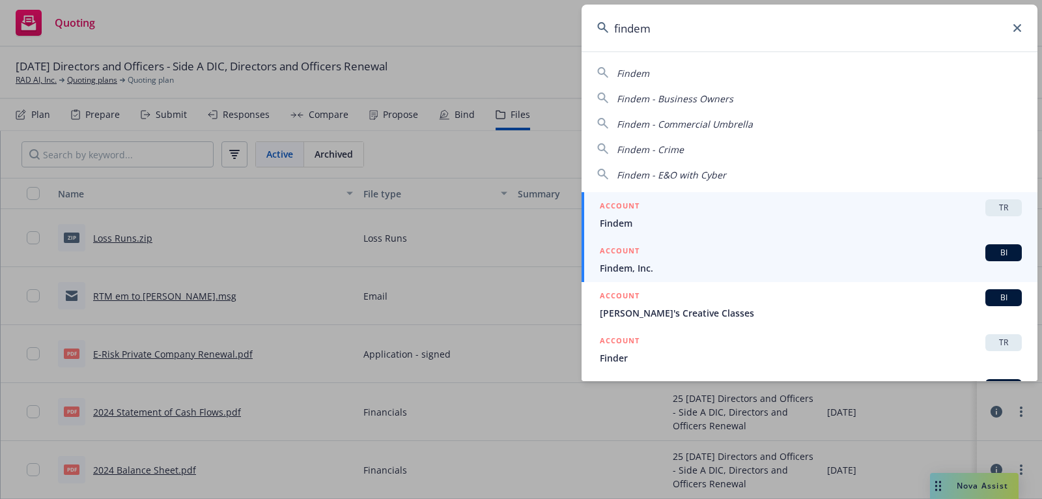
type input "findem"
click at [863, 259] on div "ACCOUNT BI" at bounding box center [811, 252] width 422 height 17
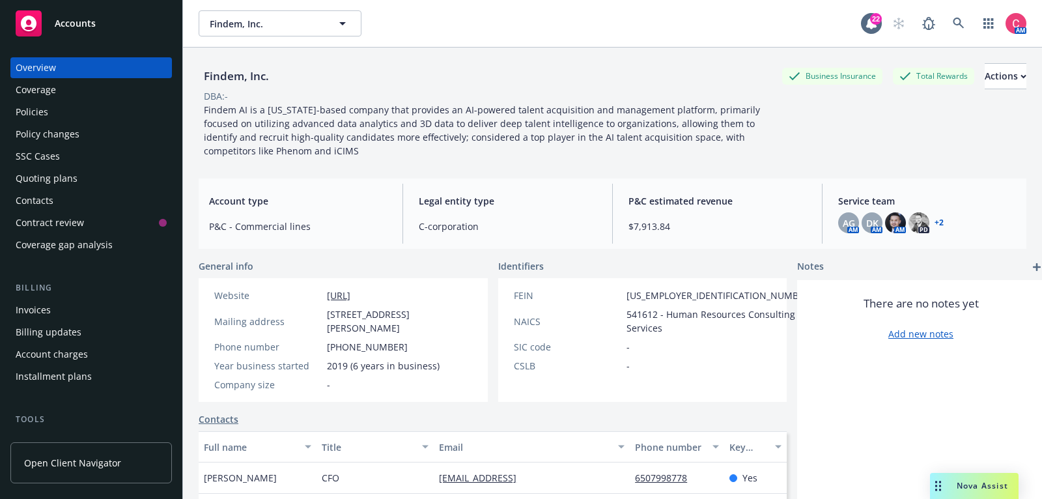
click at [59, 124] on div "Policy changes" at bounding box center [48, 134] width 64 height 21
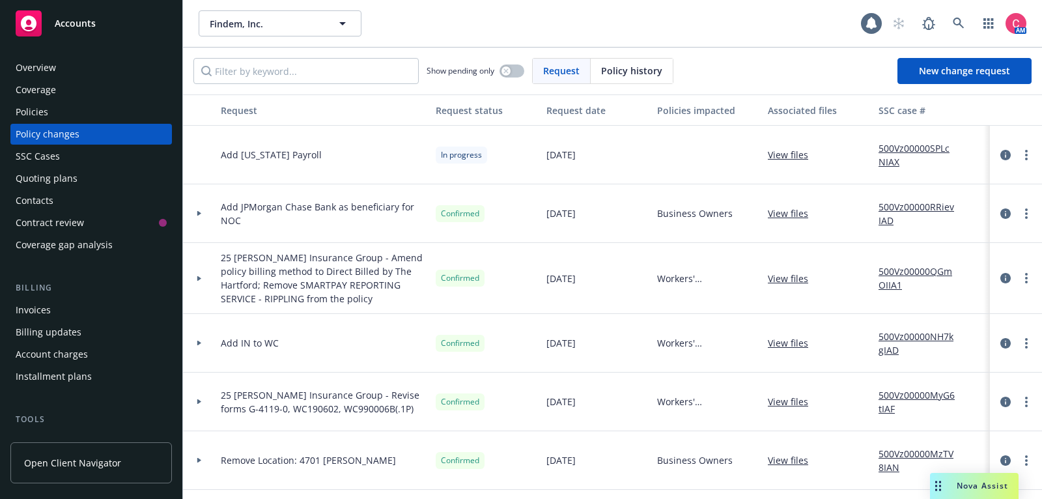
click at [59, 118] on div "Policies" at bounding box center [91, 112] width 151 height 21
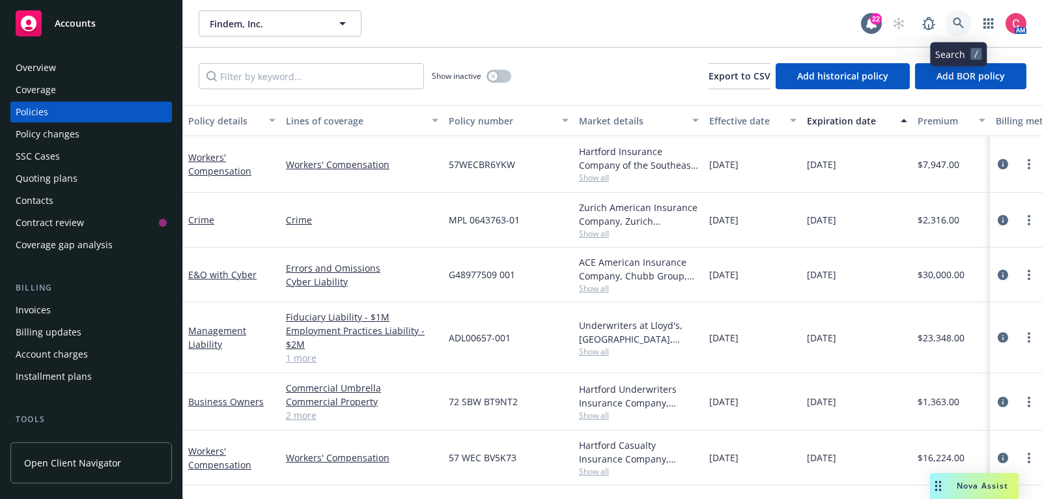
click at [959, 29] on link at bounding box center [959, 23] width 26 height 26
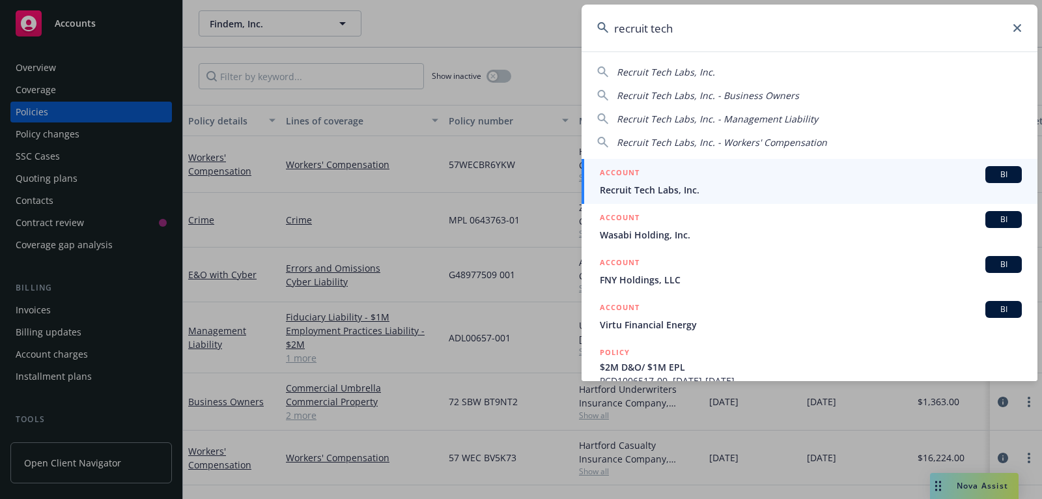
type input "recruit tech"
click at [896, 165] on link "ACCOUNT BI Recruit Tech Labs, Inc." at bounding box center [810, 181] width 456 height 45
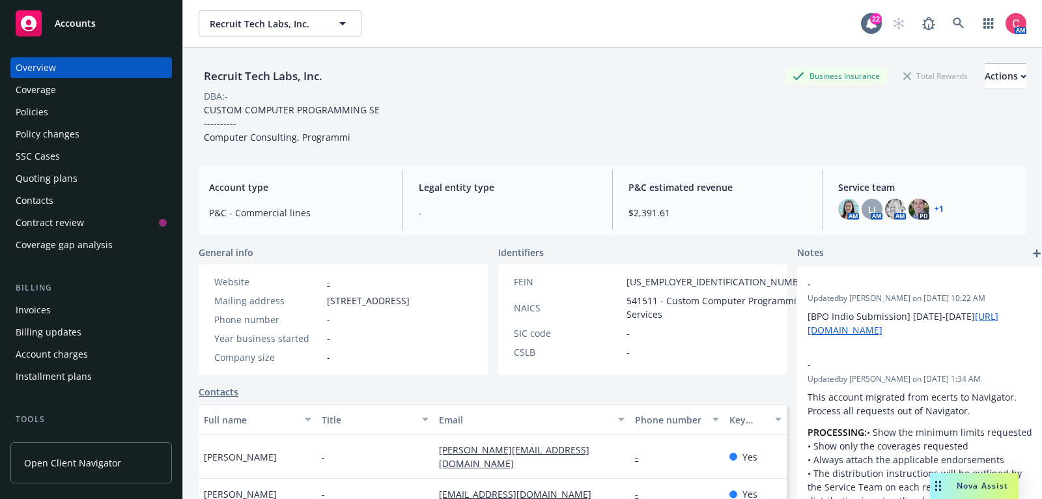
click at [106, 176] on div "Quoting plans" at bounding box center [91, 178] width 151 height 21
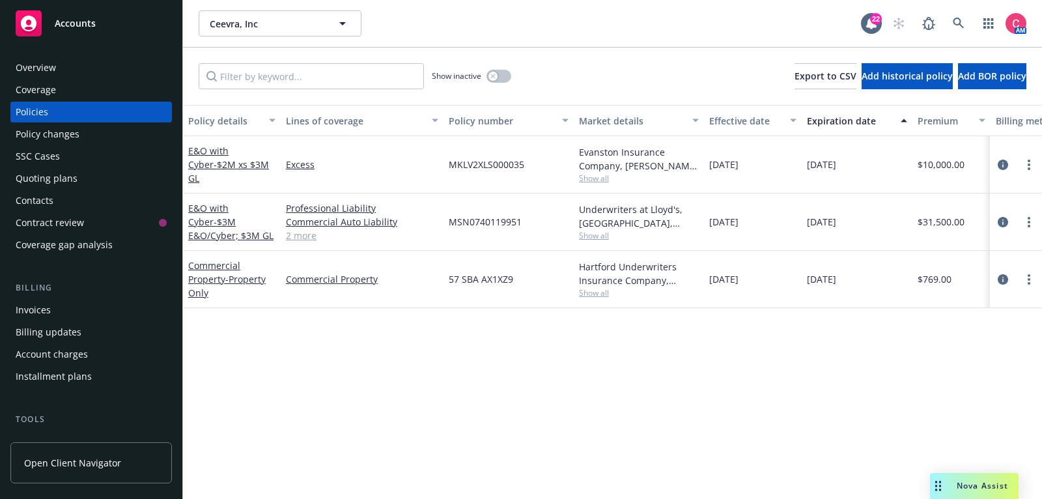
click at [126, 75] on div "Overview" at bounding box center [91, 67] width 151 height 21
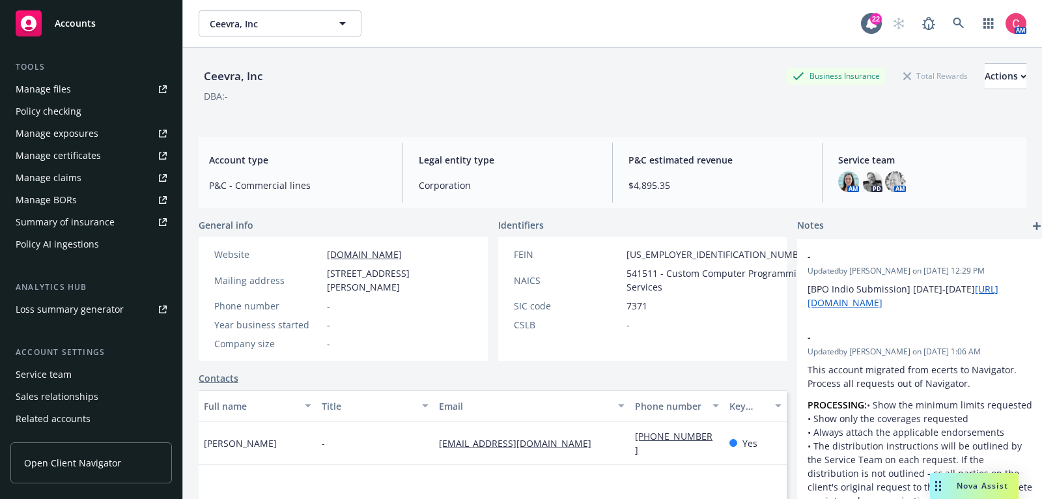
scroll to position [393, 0]
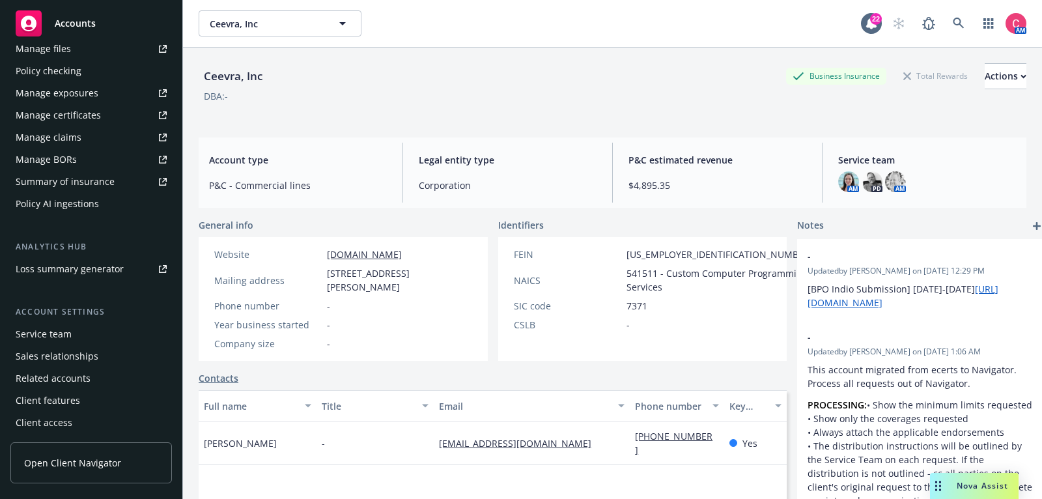
click at [124, 337] on div "Service team" at bounding box center [91, 334] width 151 height 21
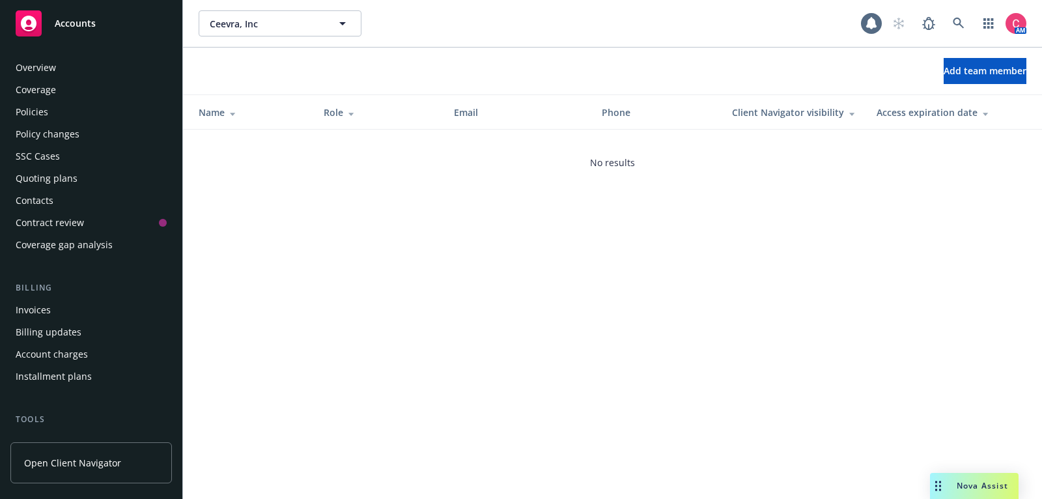
scroll to position [393, 0]
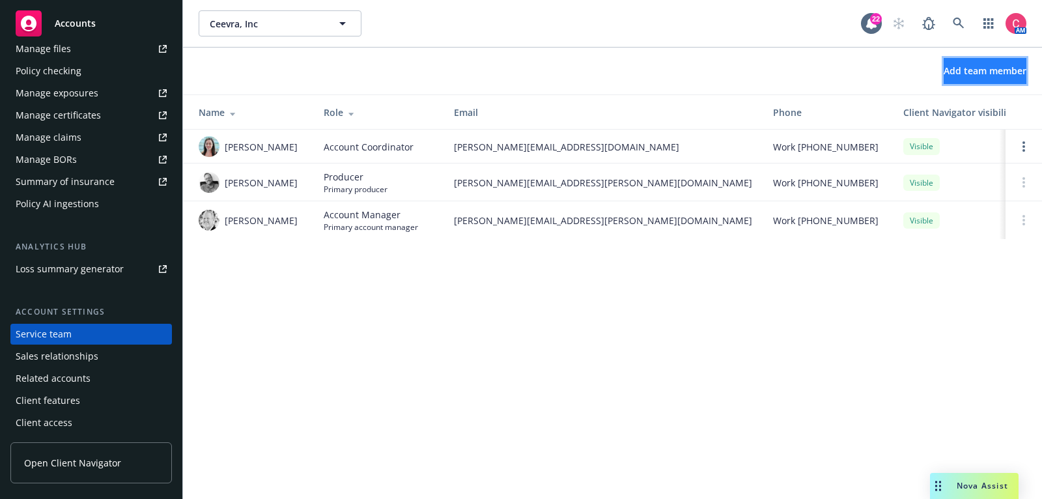
click at [956, 72] on span "Add team member" at bounding box center [985, 70] width 83 height 12
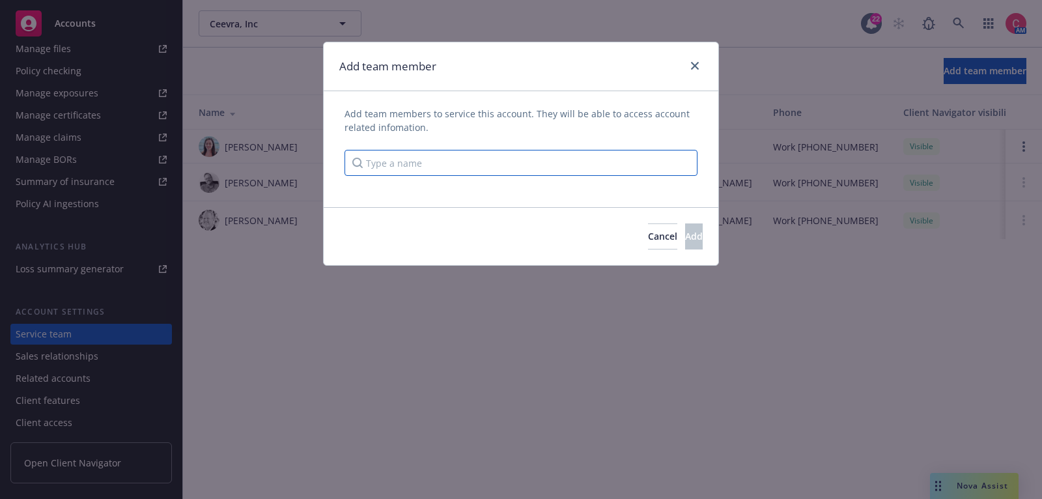
click at [589, 174] on input "Type a name" at bounding box center [521, 163] width 353 height 26
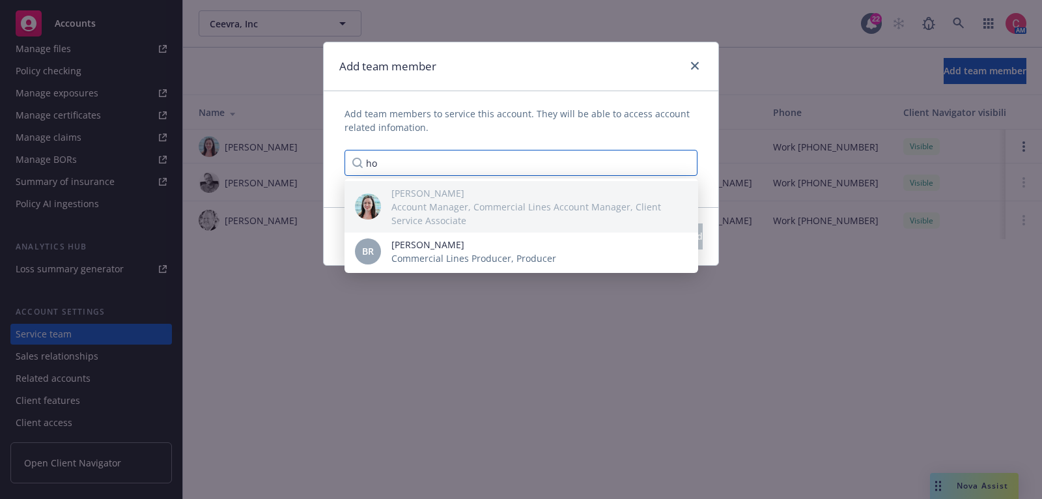
type input "h"
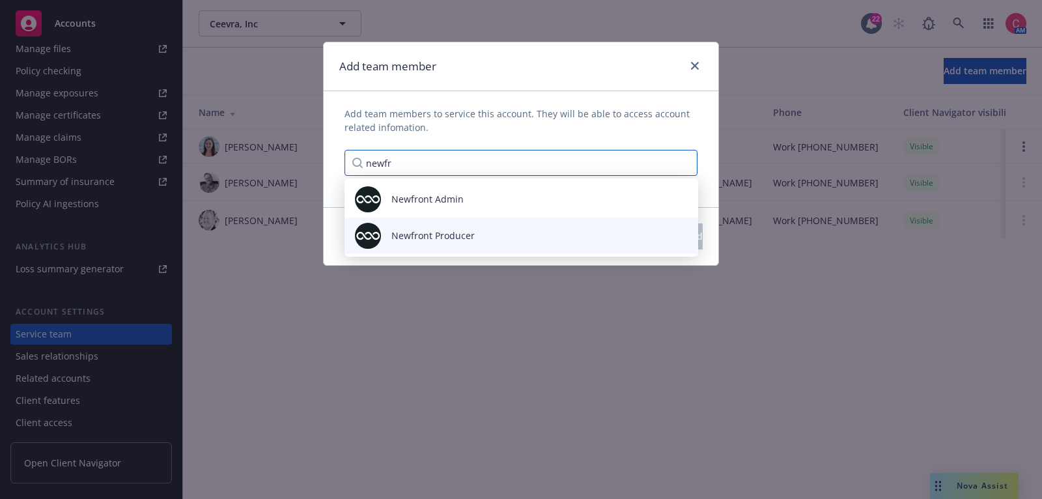
type input "newfr"
click at [588, 231] on div "Newfront Producer" at bounding box center [521, 236] width 333 height 26
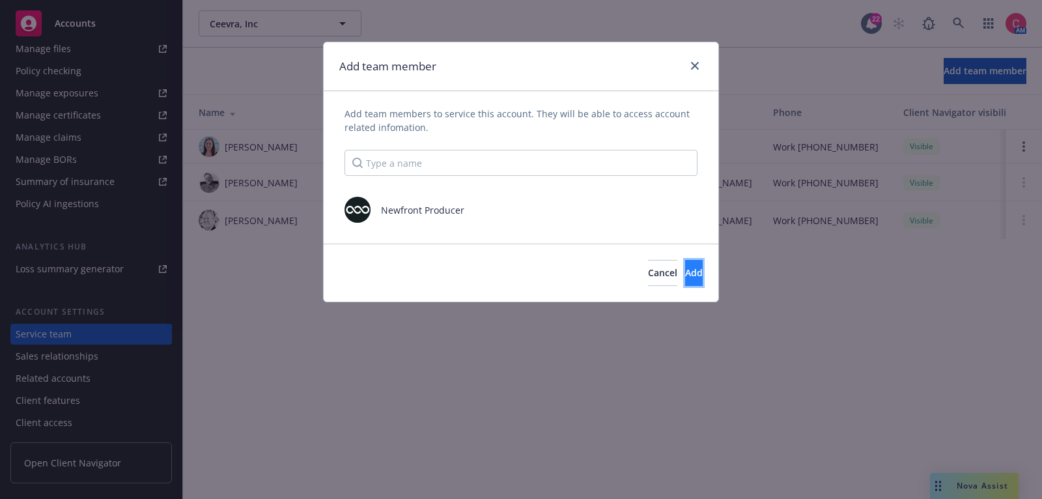
click at [685, 266] on button "Add" at bounding box center [694, 273] width 18 height 26
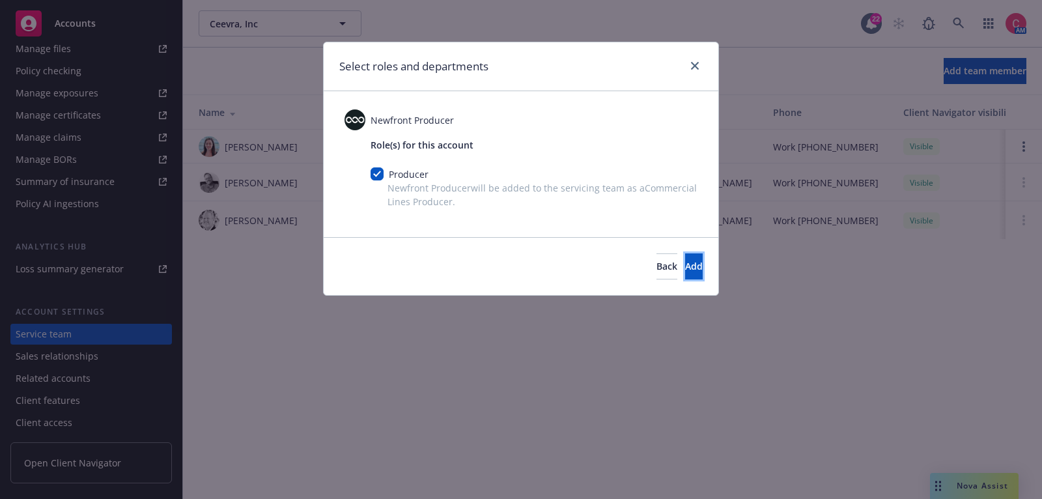
click at [685, 266] on button "Add" at bounding box center [694, 266] width 18 height 26
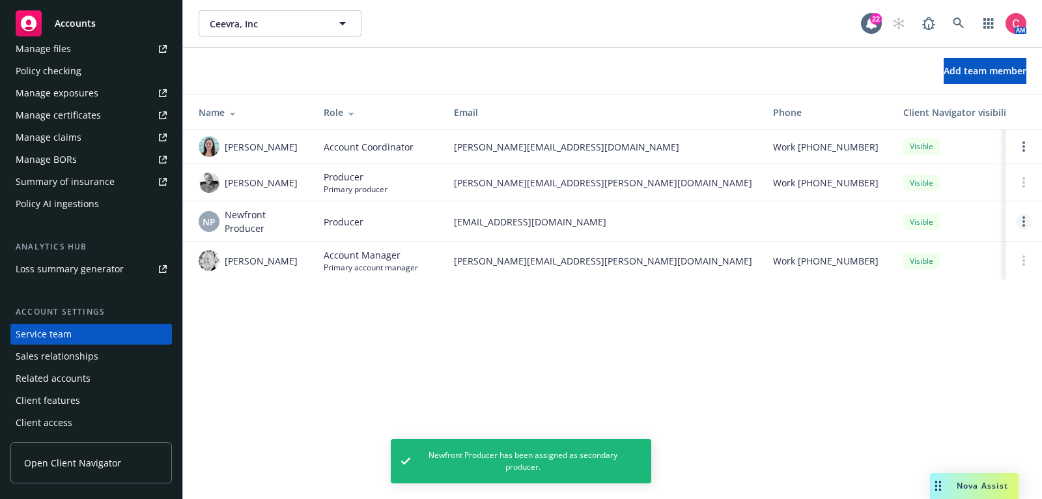
click at [1019, 218] on link "Open options" at bounding box center [1024, 222] width 16 height 16
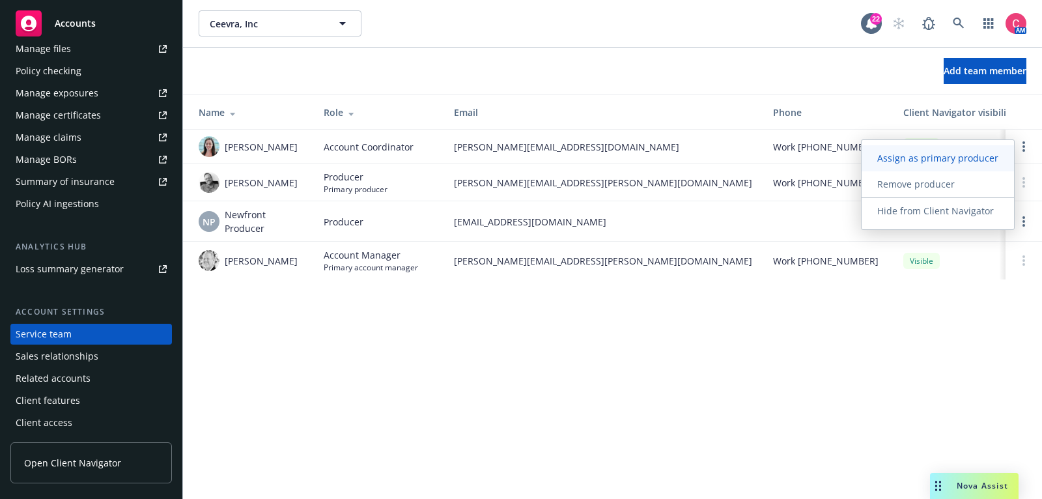
click at [1006, 160] on span "Assign as primary producer" at bounding box center [938, 158] width 152 height 12
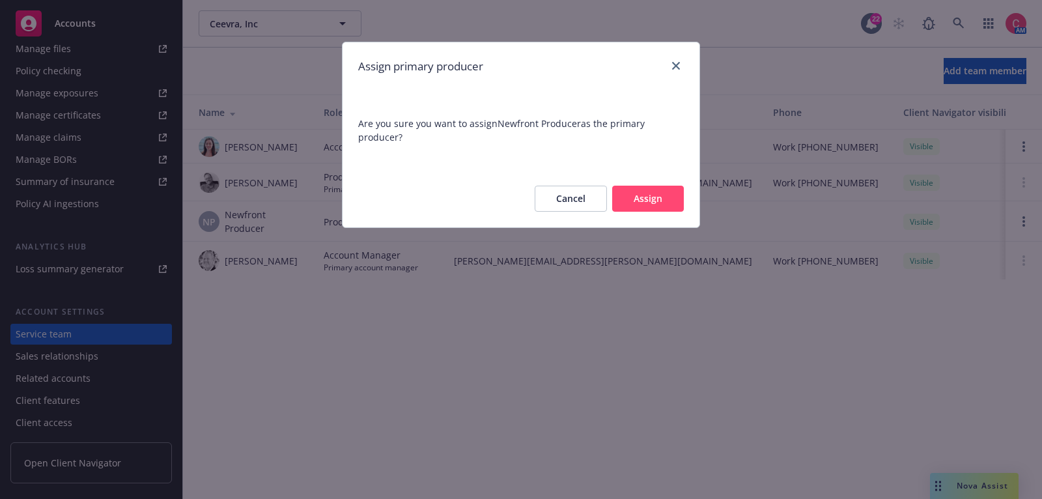
click at [666, 203] on button "Assign" at bounding box center [648, 199] width 72 height 26
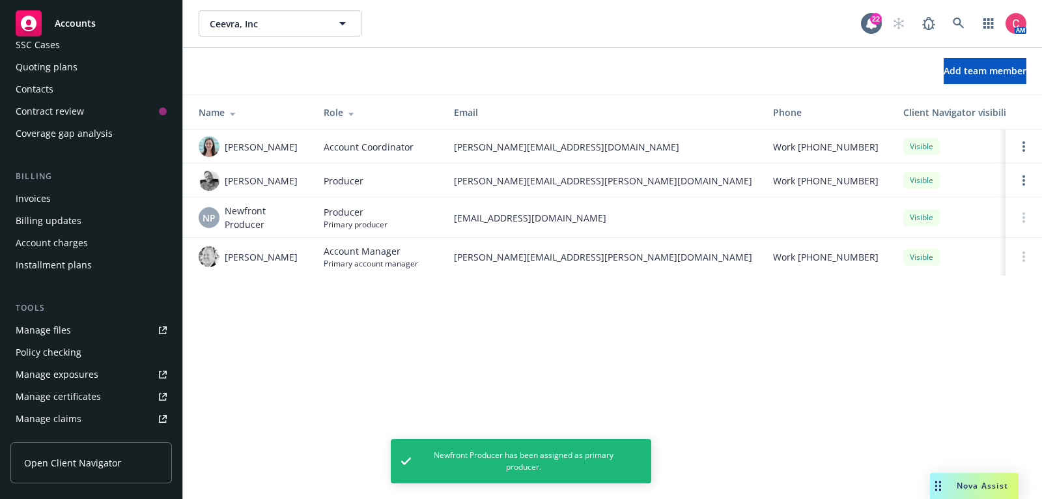
scroll to position [0, 0]
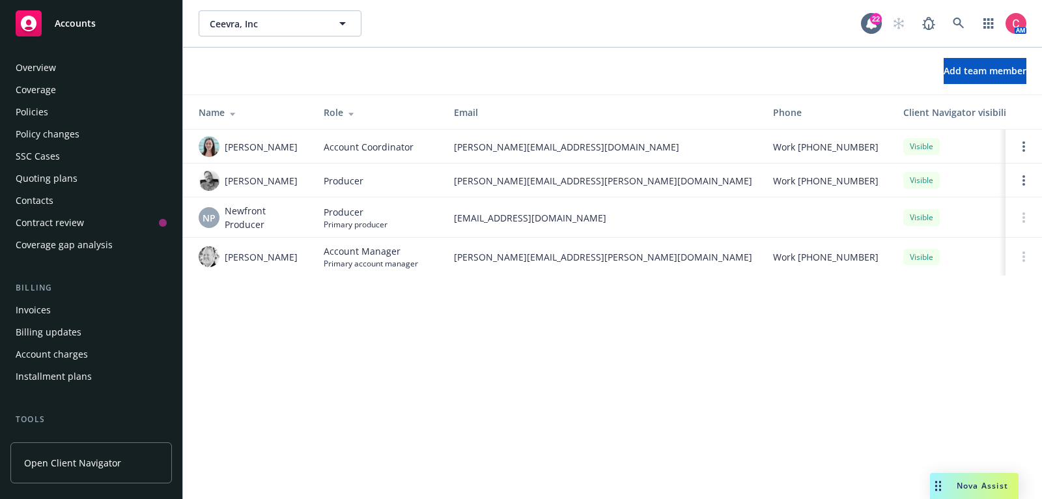
click at [90, 113] on div "Policies" at bounding box center [91, 112] width 151 height 21
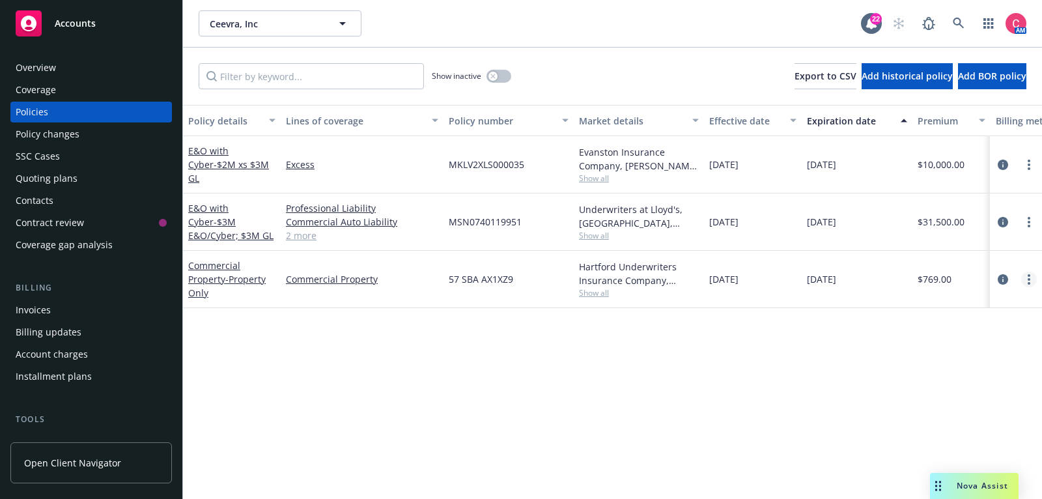
click at [1024, 275] on link "more" at bounding box center [1029, 280] width 16 height 16
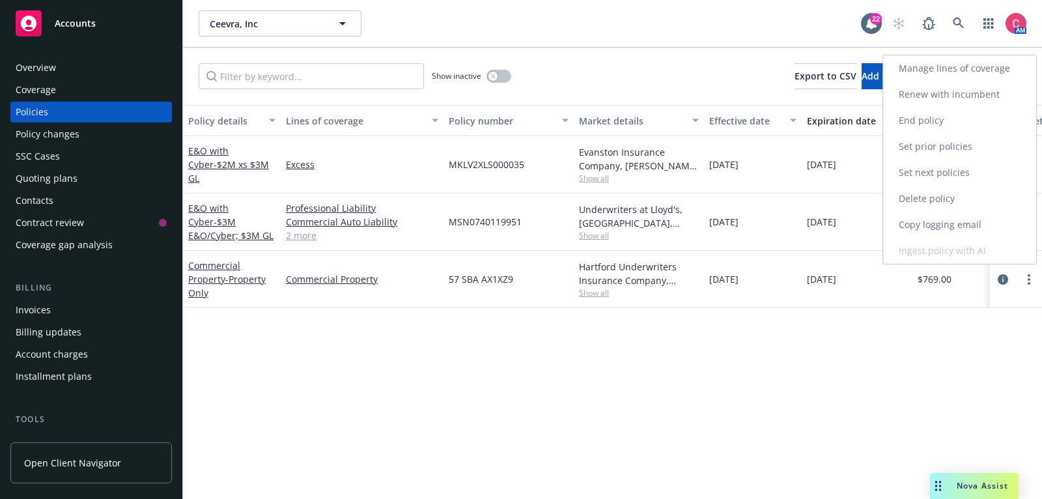
click at [971, 93] on link "Renew with incumbent" at bounding box center [959, 94] width 153 height 26
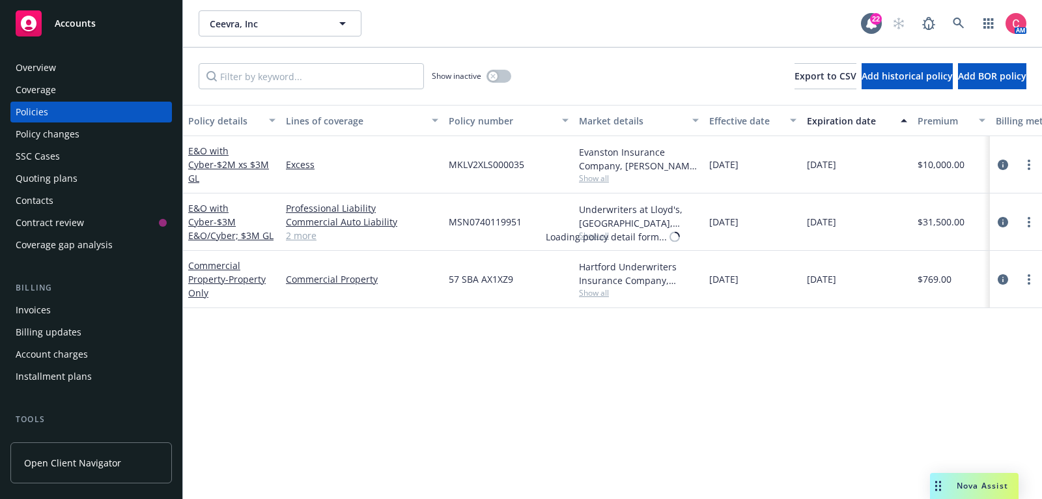
select select "12"
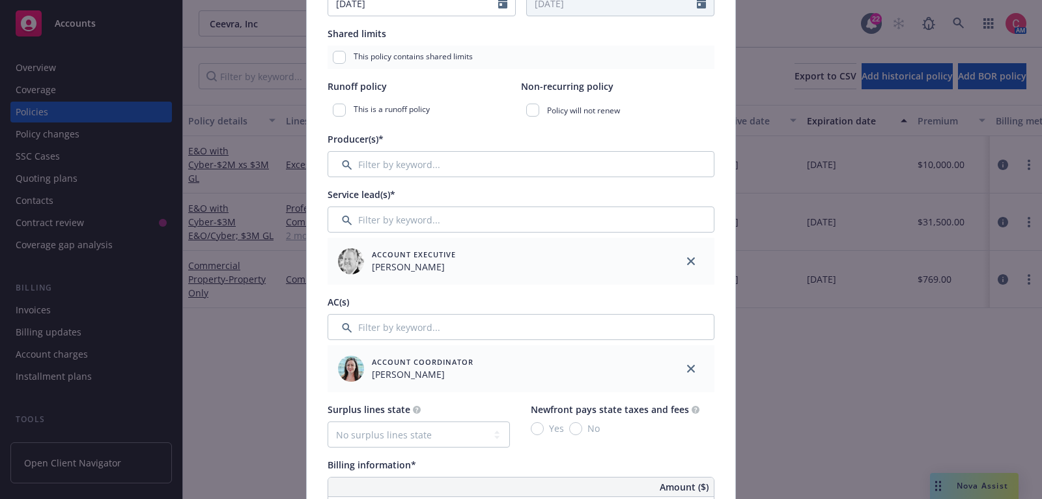
scroll to position [326, 0]
click at [591, 162] on input "Filter by keyword..." at bounding box center [521, 163] width 387 height 26
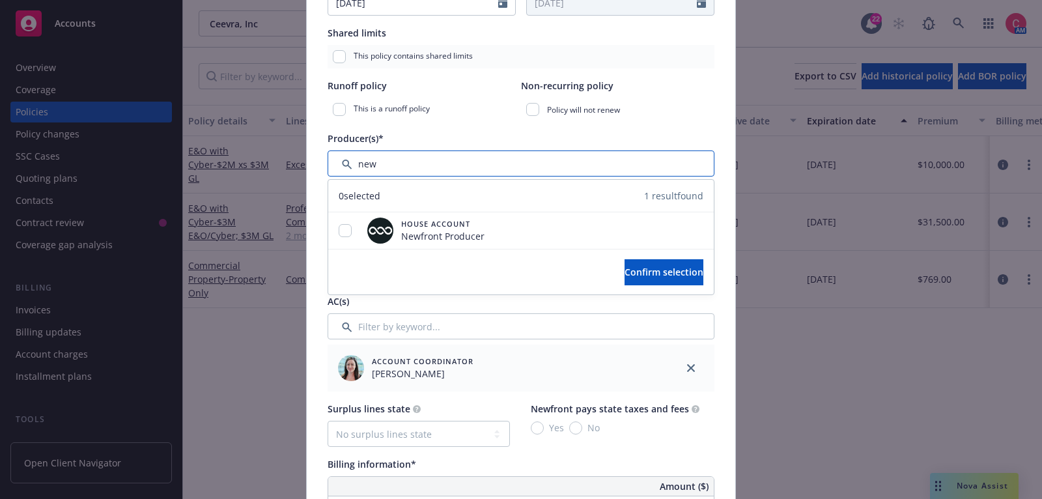
type input "new"
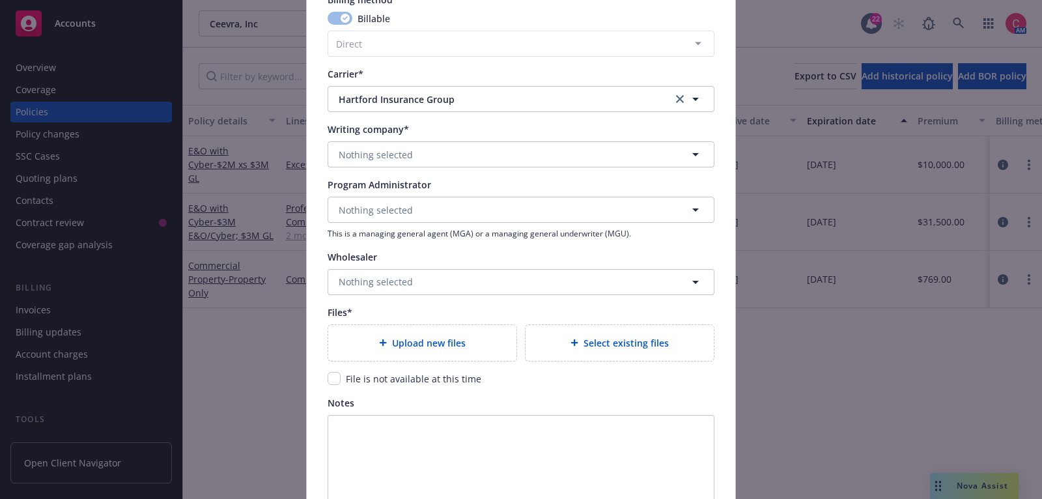
scroll to position [1226, 0]
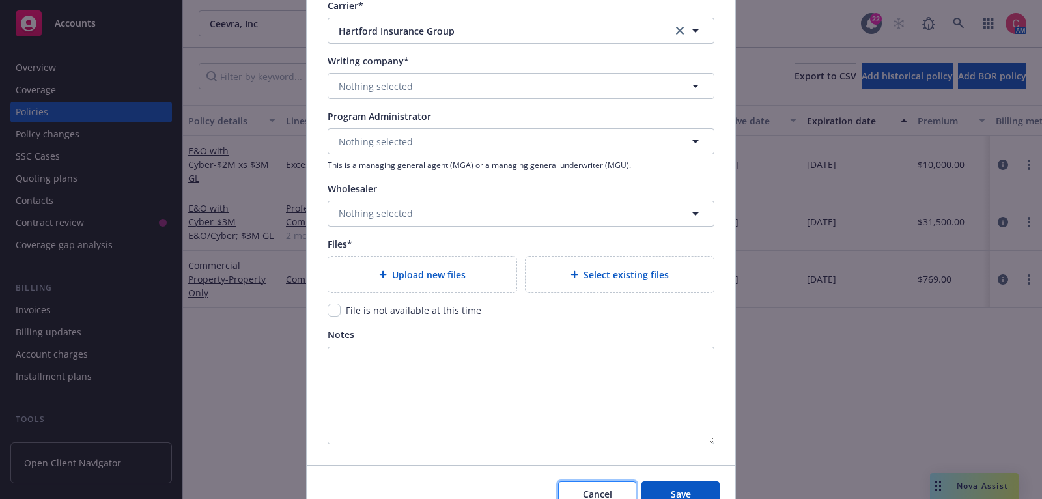
click at [591, 483] on button "Cancel" at bounding box center [597, 494] width 78 height 26
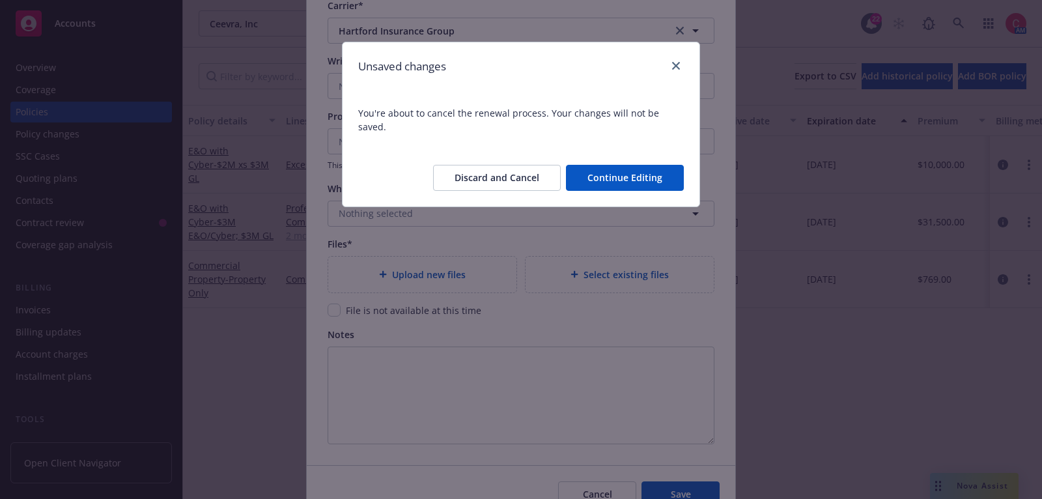
click at [522, 172] on button "Discard and Cancel" at bounding box center [497, 178] width 128 height 26
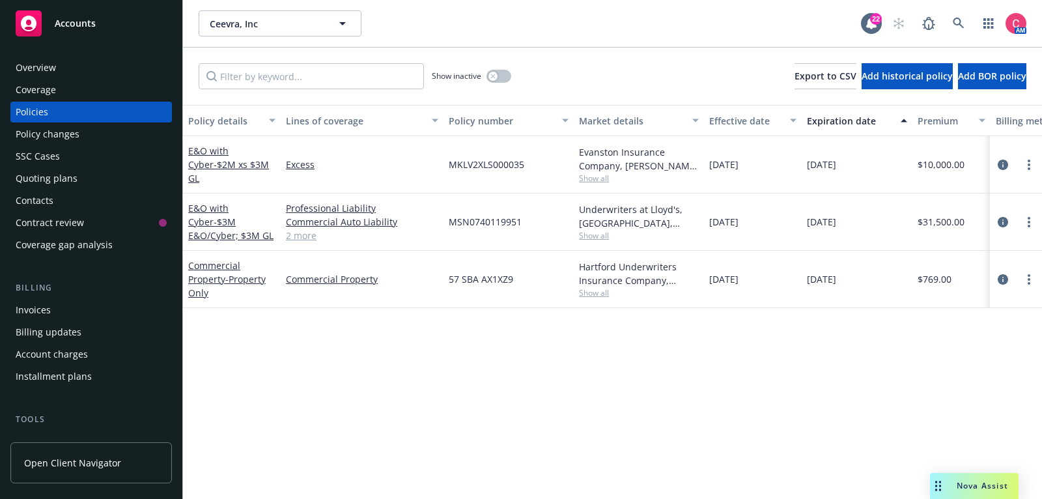
click at [160, 72] on div "Overview" at bounding box center [91, 67] width 151 height 21
